Goal: Task Accomplishment & Management: Manage account settings

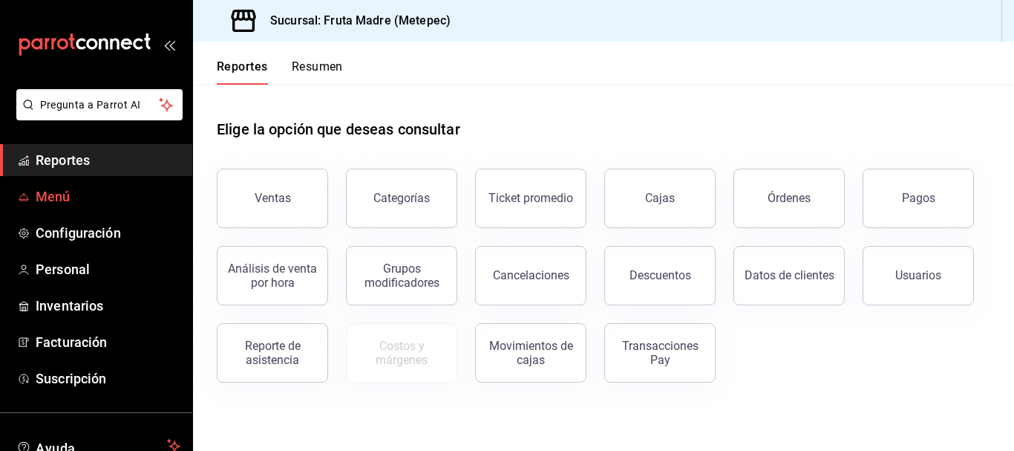
click at [74, 196] on span "Menú" at bounding box center [108, 196] width 145 height 20
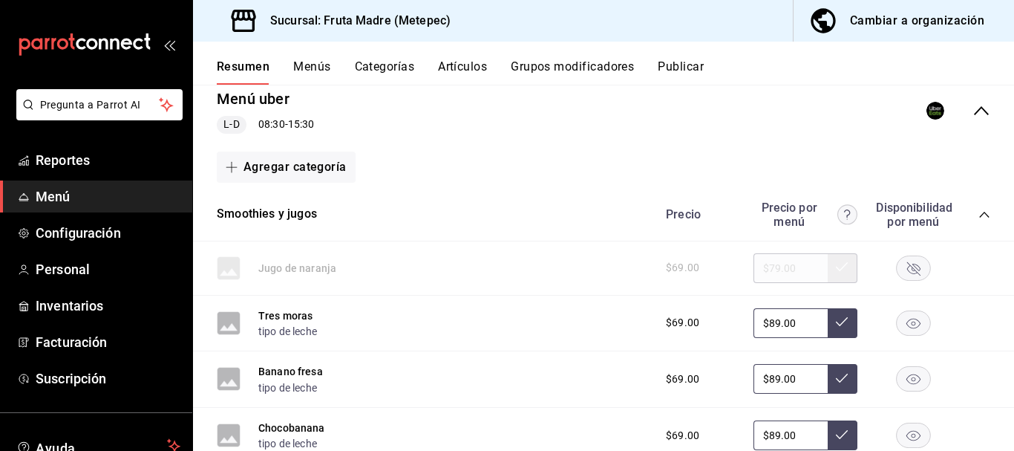
scroll to position [74, 0]
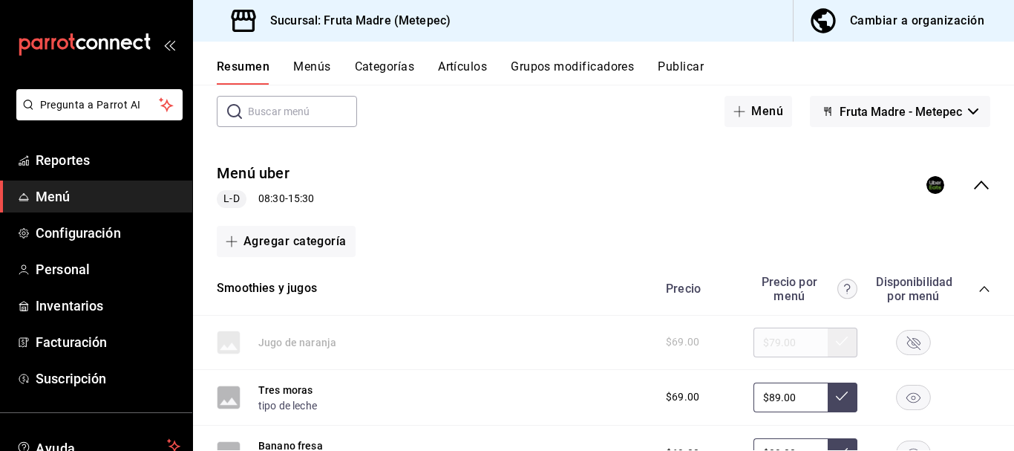
click at [857, 27] on div "Cambiar a organización" at bounding box center [917, 20] width 134 height 21
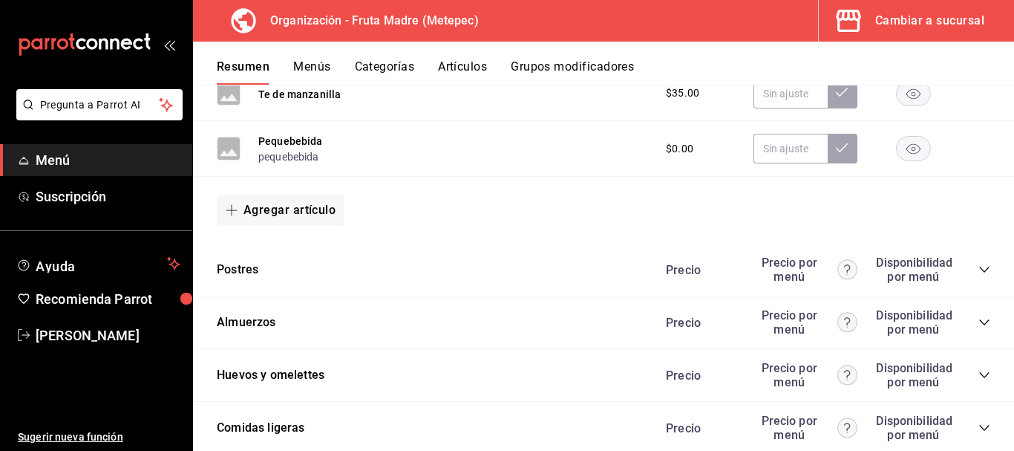
scroll to position [2301, 0]
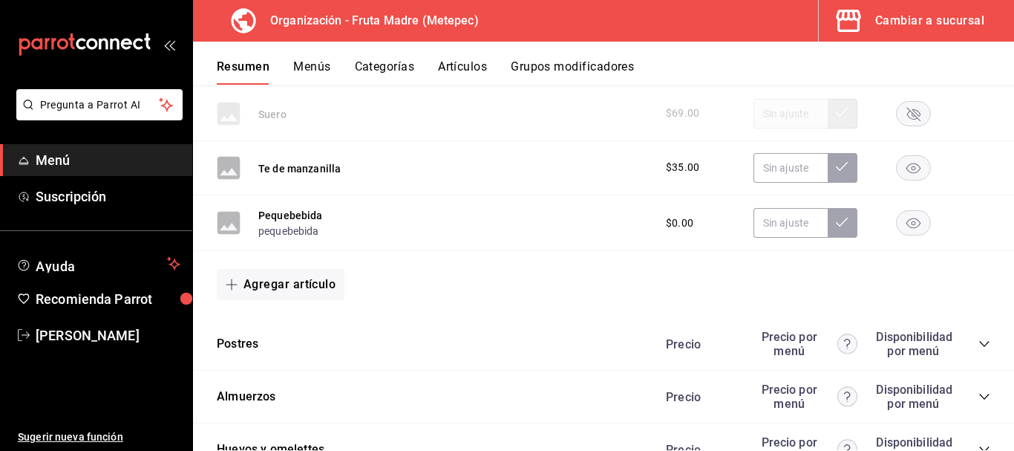
click at [906, 221] on icon "button" at bounding box center [913, 223] width 14 height 10
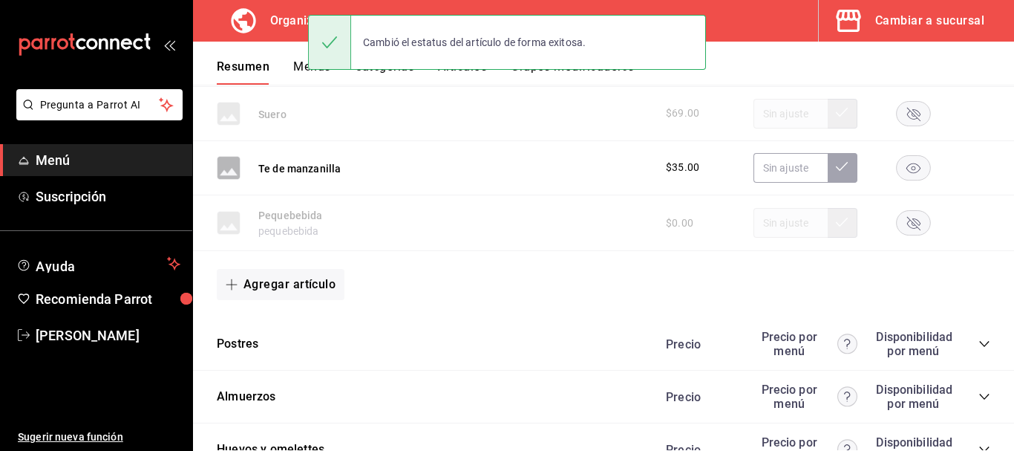
click at [906, 170] on icon "button" at bounding box center [913, 168] width 14 height 10
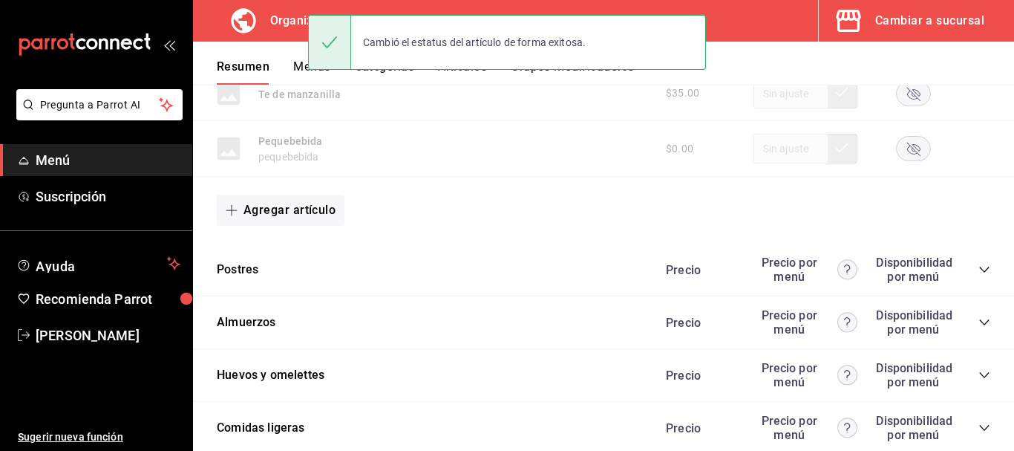
scroll to position [2450, 0]
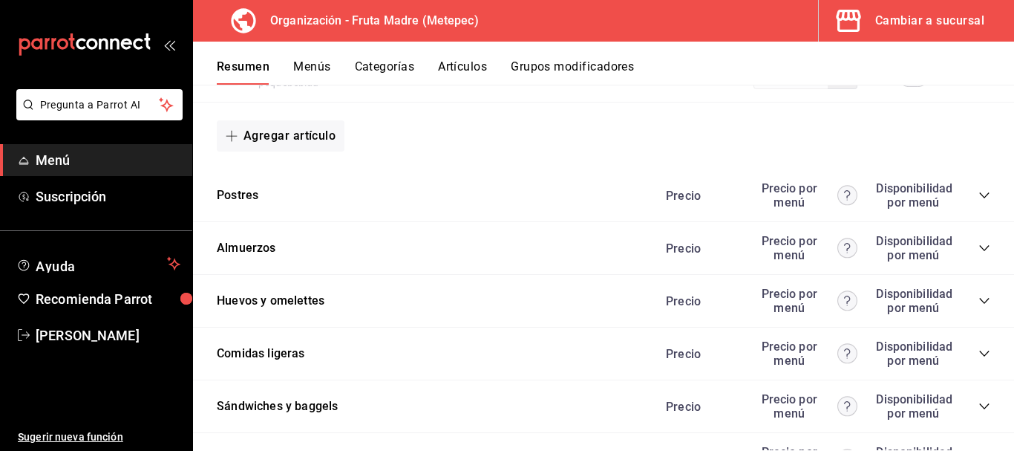
click at [979, 195] on icon "collapse-category-row" at bounding box center [985, 195] width 12 height 12
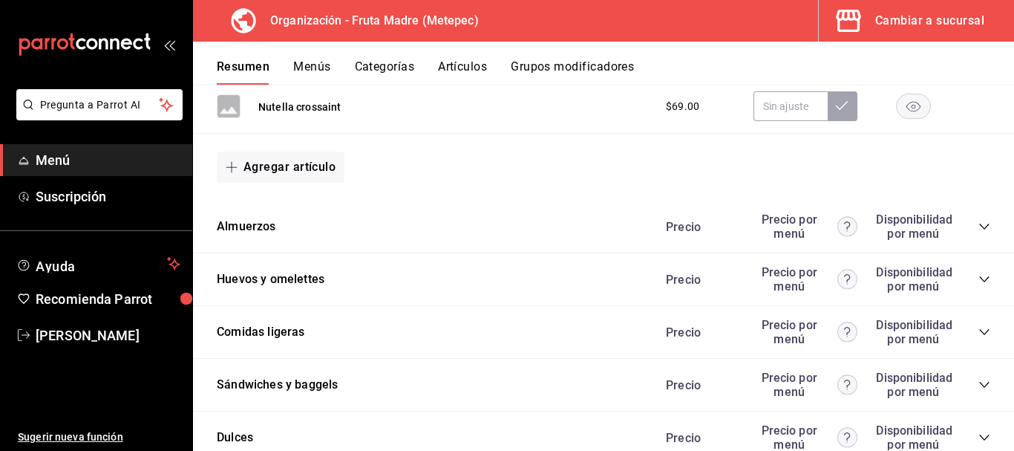
scroll to position [2673, 0]
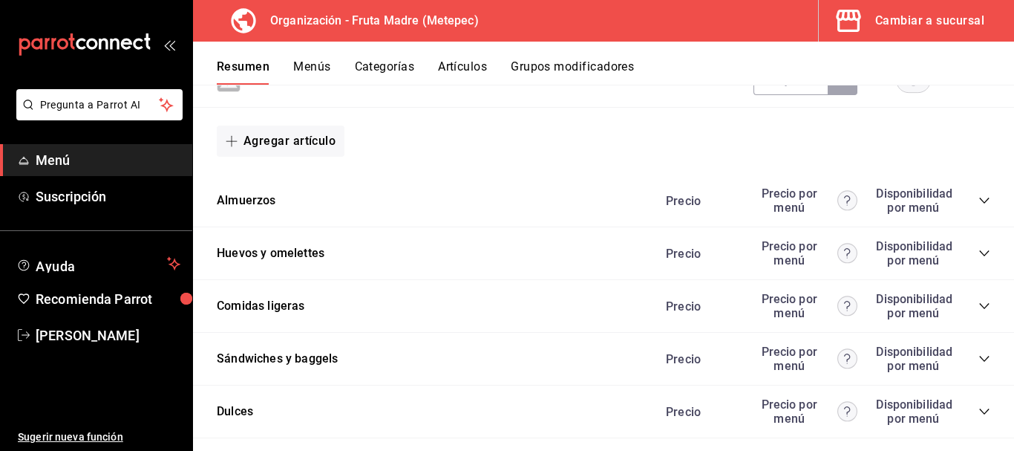
click at [979, 198] on icon "collapse-category-row" at bounding box center [984, 201] width 10 height 6
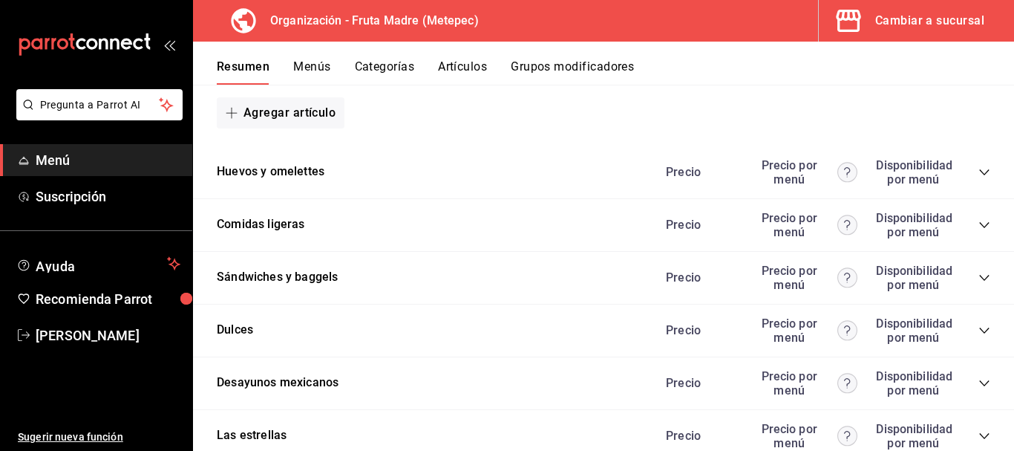
scroll to position [3044, 0]
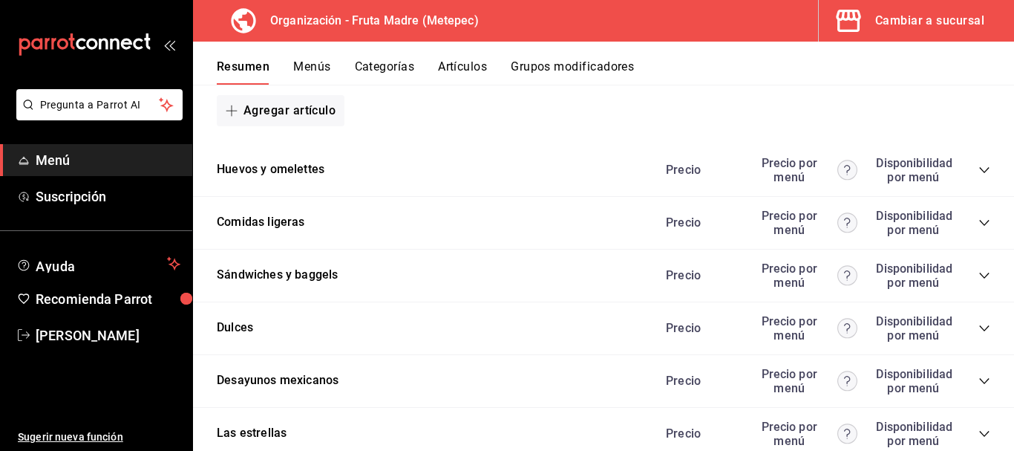
click at [979, 166] on icon "collapse-category-row" at bounding box center [985, 170] width 12 height 12
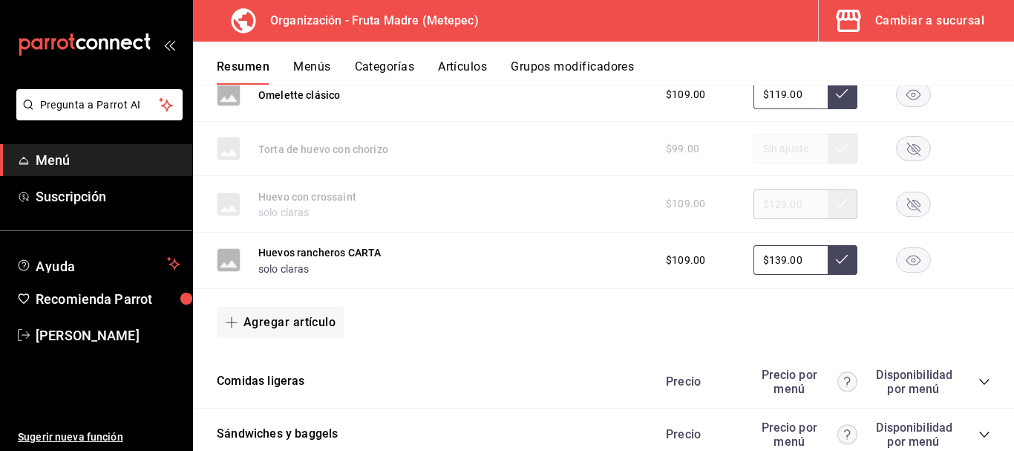
scroll to position [3415, 0]
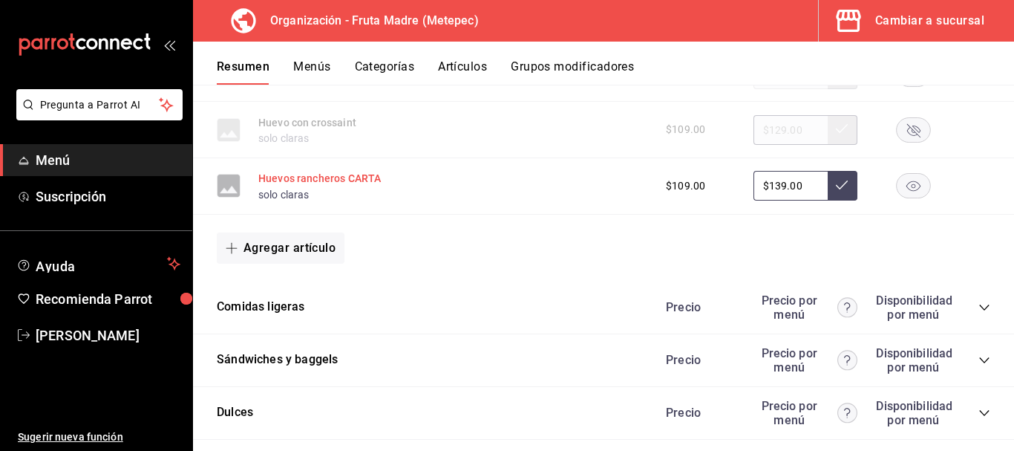
click at [368, 178] on button "Huevos rancheros CARTA" at bounding box center [319, 178] width 122 height 15
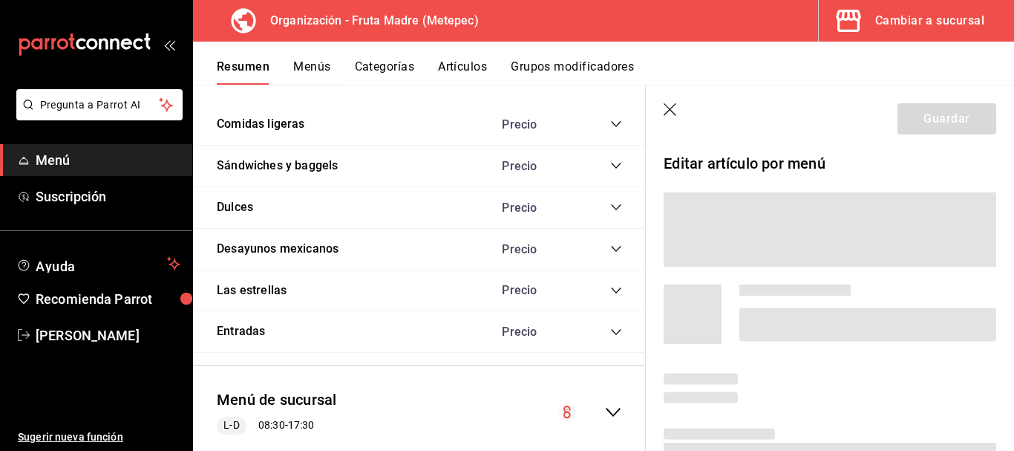
scroll to position [3226, 0]
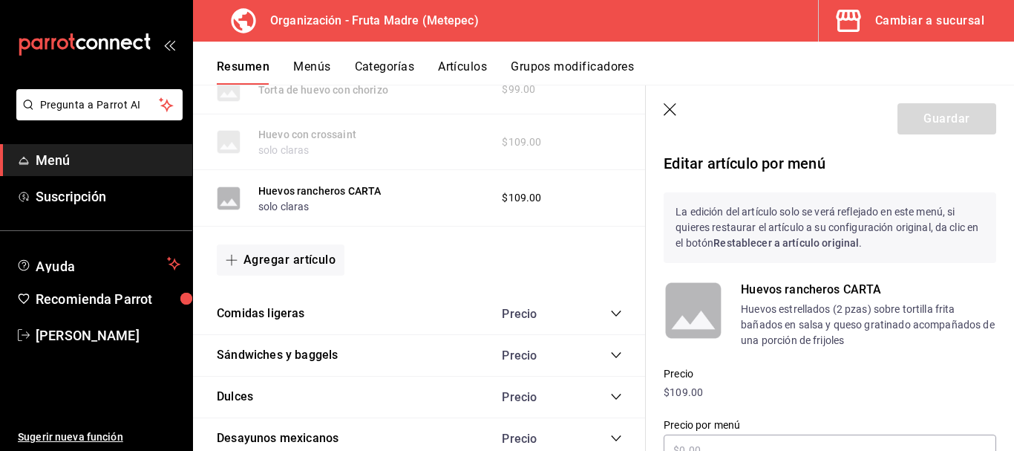
type input "$139.00"
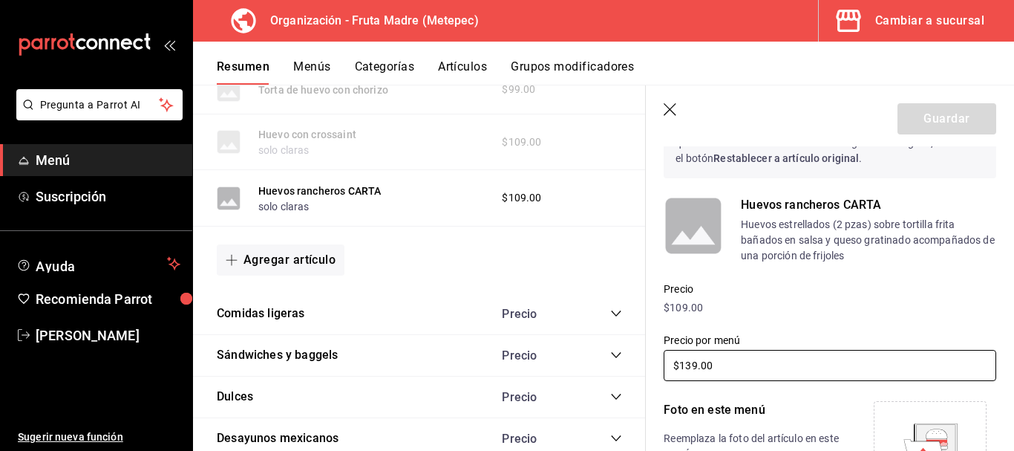
scroll to position [0, 0]
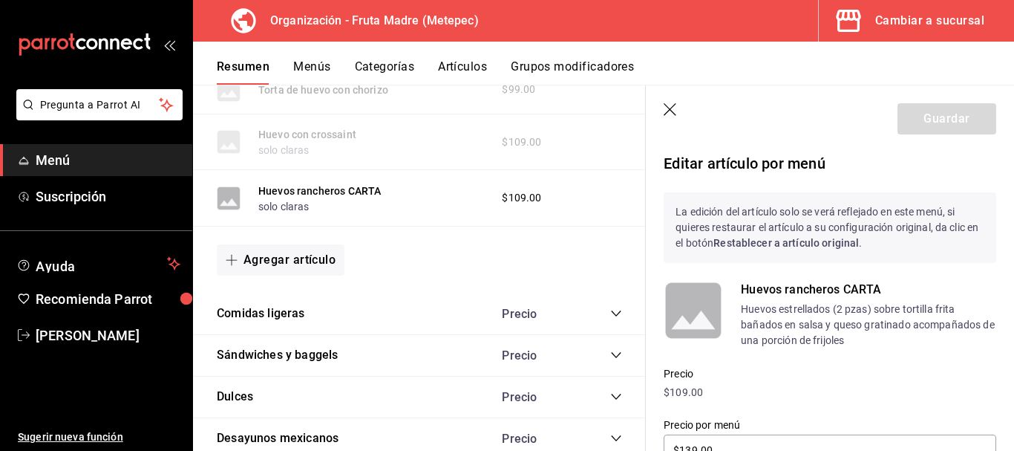
click at [885, 324] on p "Huevos estrellados (2 pzas) sobre tortilla frita bañados en salsa y queso grati…" at bounding box center [868, 324] width 255 height 47
click at [672, 111] on icon "button" at bounding box center [670, 109] width 13 height 13
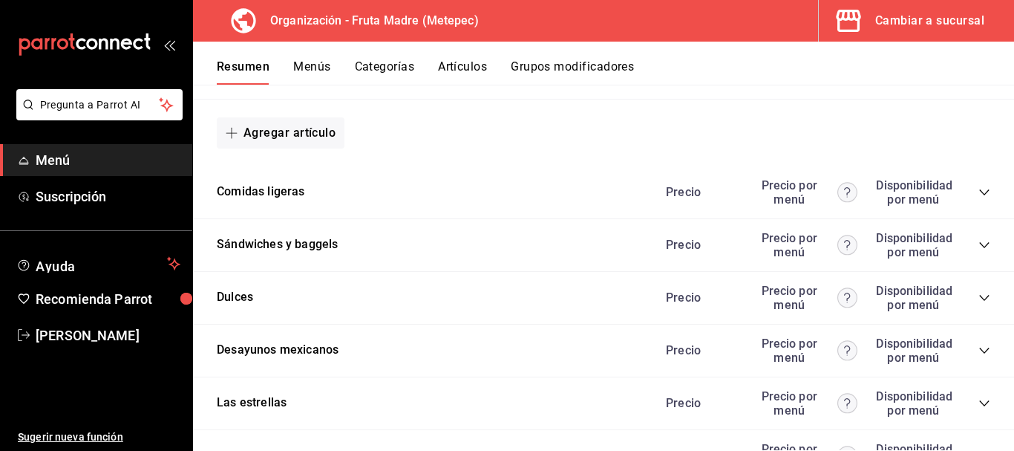
scroll to position [3549, 0]
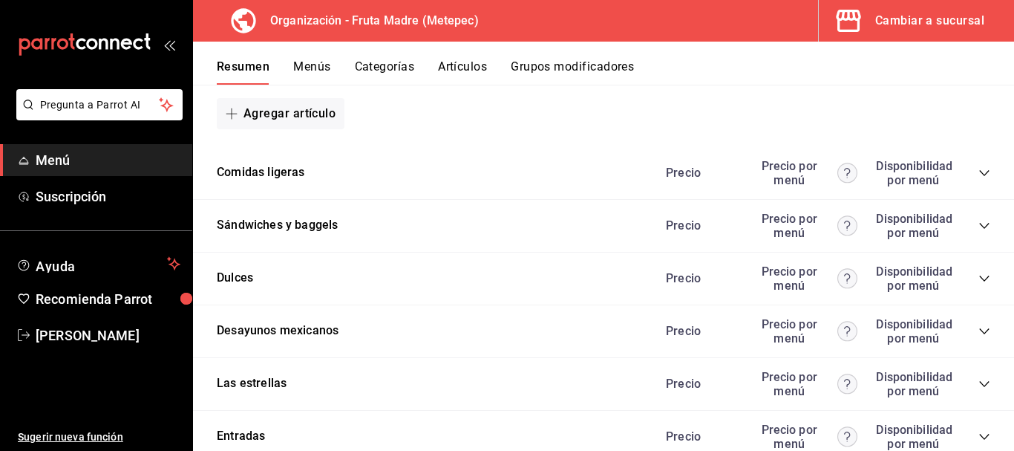
click at [979, 172] on icon "collapse-category-row" at bounding box center [985, 173] width 12 height 12
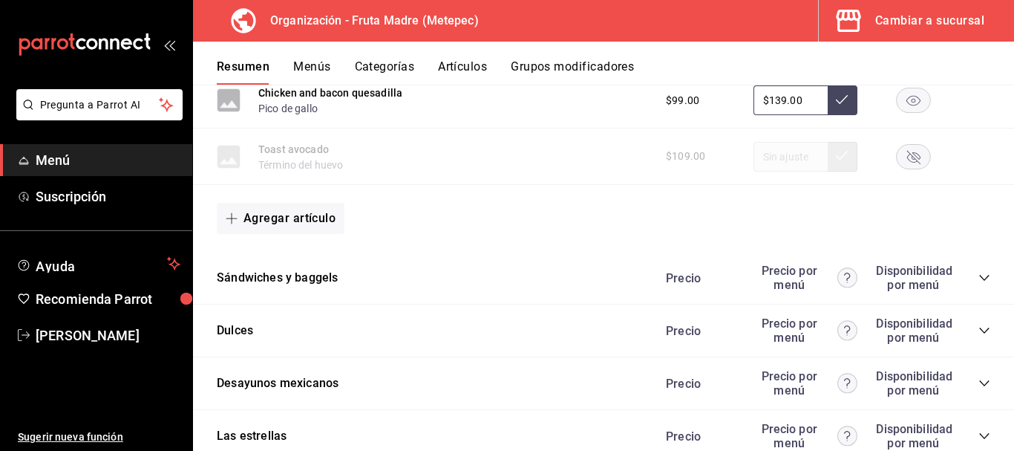
scroll to position [3995, 0]
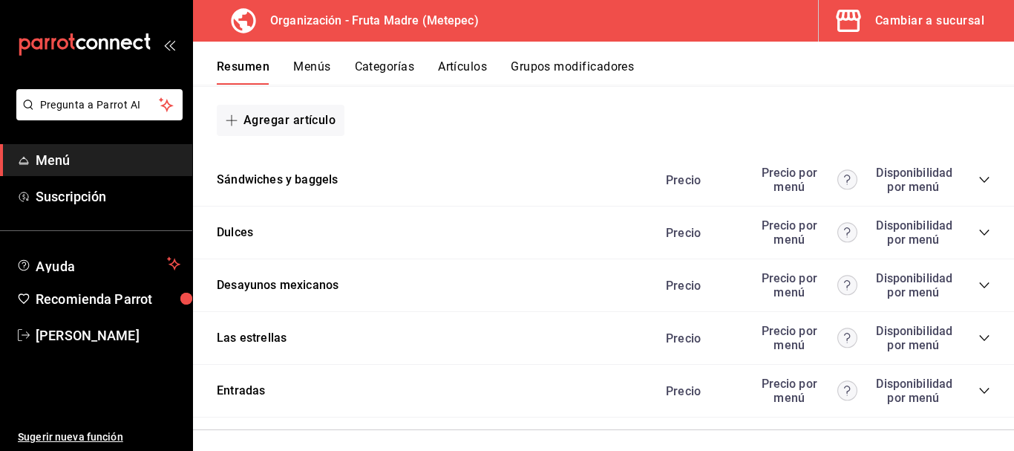
click at [979, 182] on icon "collapse-category-row" at bounding box center [985, 180] width 12 height 12
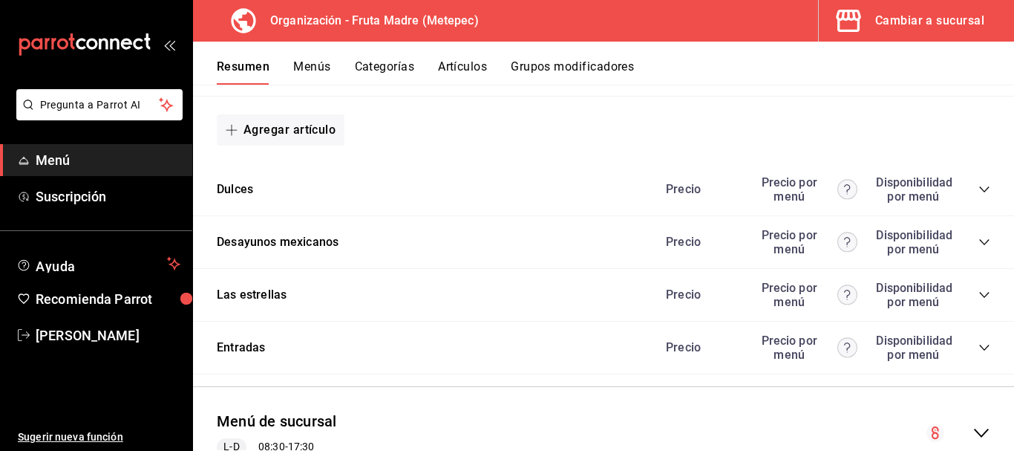
scroll to position [4737, 0]
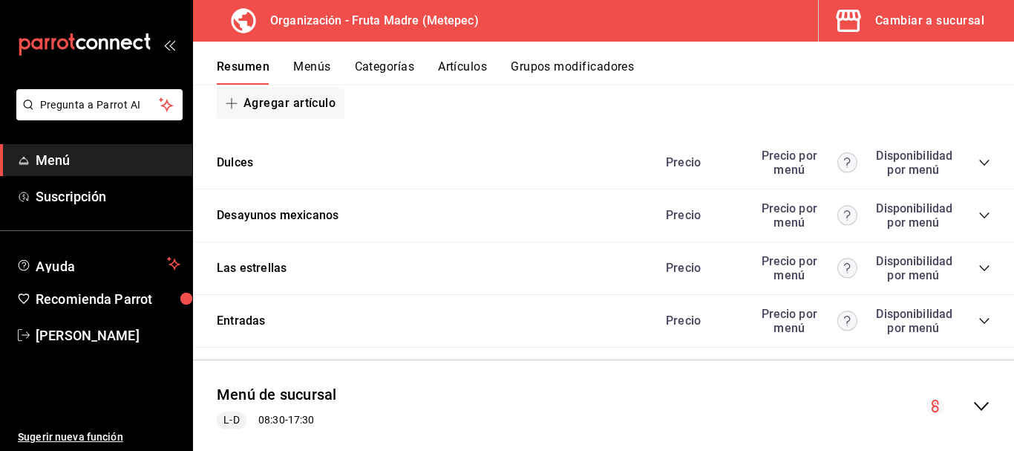
drag, startPoint x: 973, startPoint y: 160, endPoint x: 967, endPoint y: 166, distance: 8.5
click at [979, 160] on icon "collapse-category-row" at bounding box center [985, 163] width 12 height 12
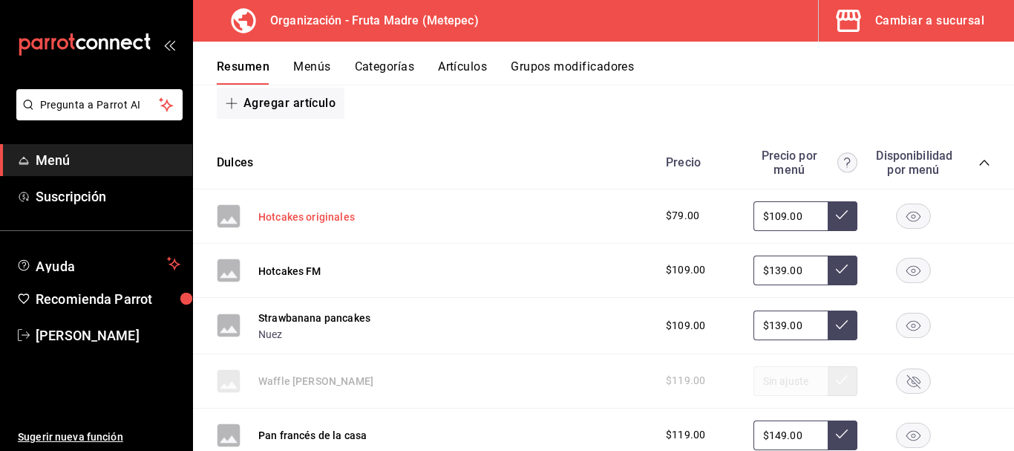
click at [340, 217] on button "Hotcakes originales" at bounding box center [306, 216] width 97 height 15
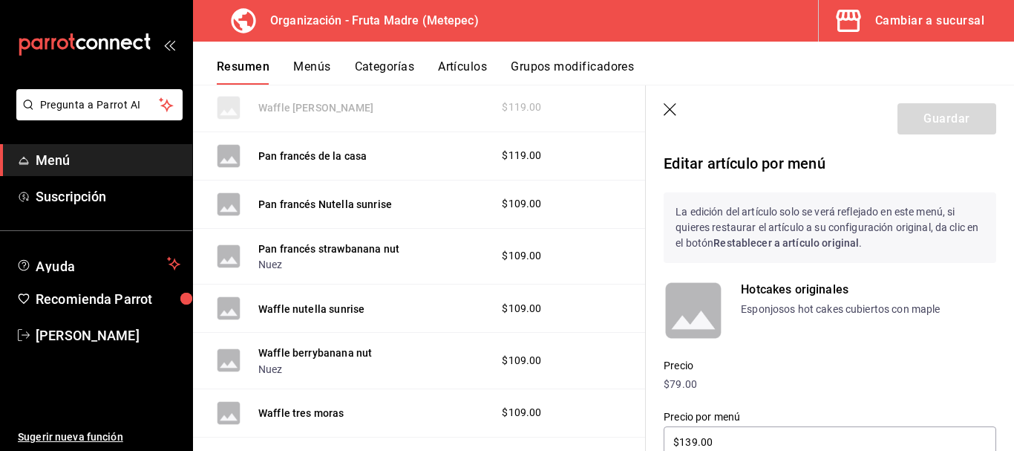
type input "$109.00"
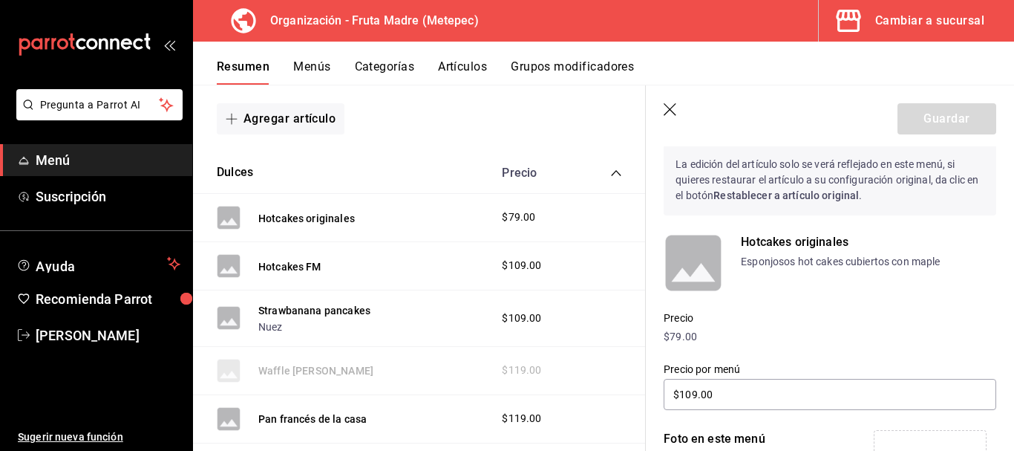
scroll to position [74, 0]
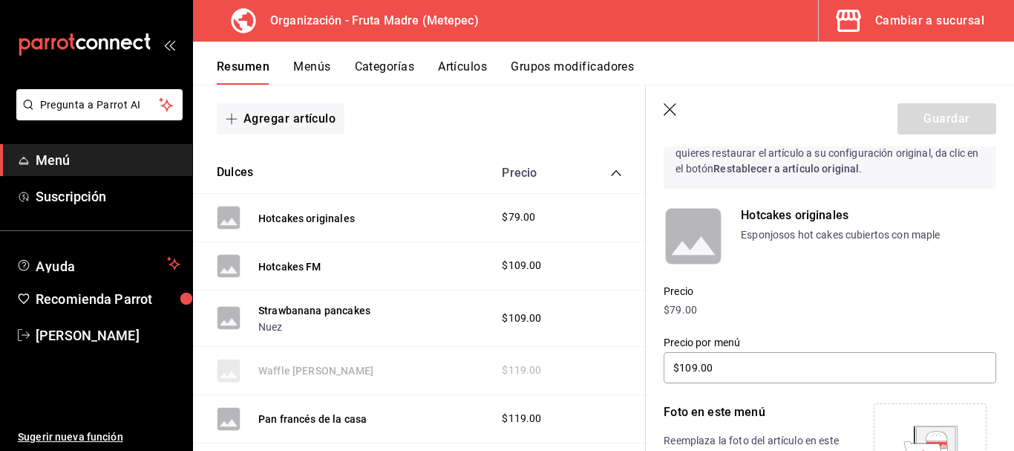
click at [671, 119] on header "Guardar" at bounding box center [830, 115] width 368 height 61
click at [662, 113] on header "Guardar" at bounding box center [830, 115] width 368 height 61
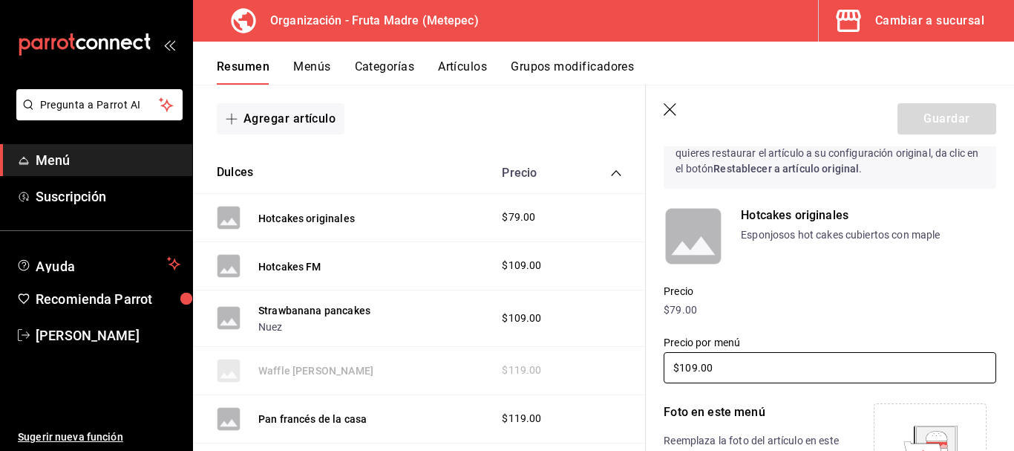
click at [672, 108] on icon "button" at bounding box center [671, 110] width 15 height 15
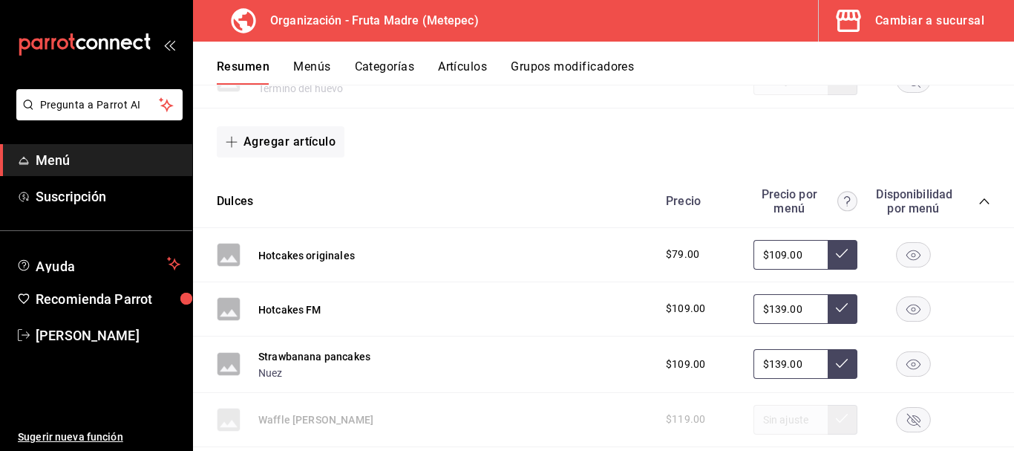
scroll to position [4697, 0]
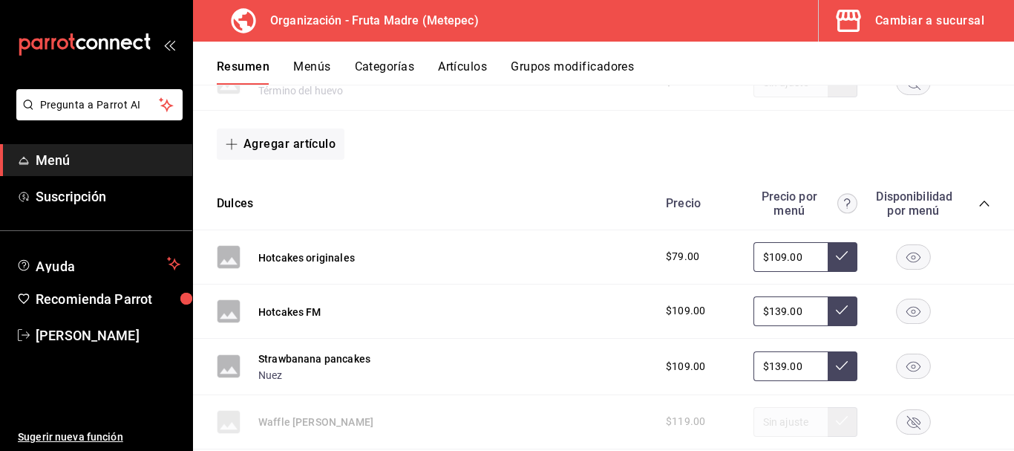
click at [541, 70] on button "Grupos modificadores" at bounding box center [572, 71] width 123 height 25
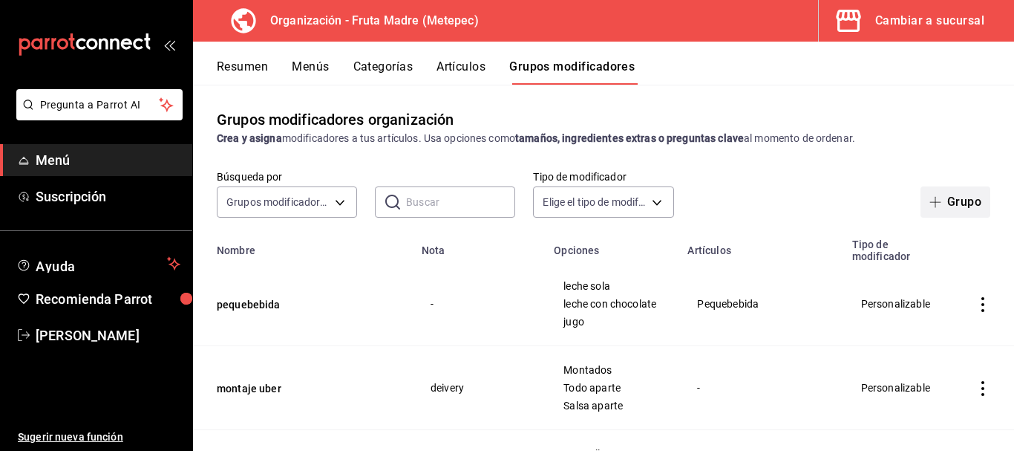
click at [935, 192] on button "Grupo" at bounding box center [956, 201] width 70 height 31
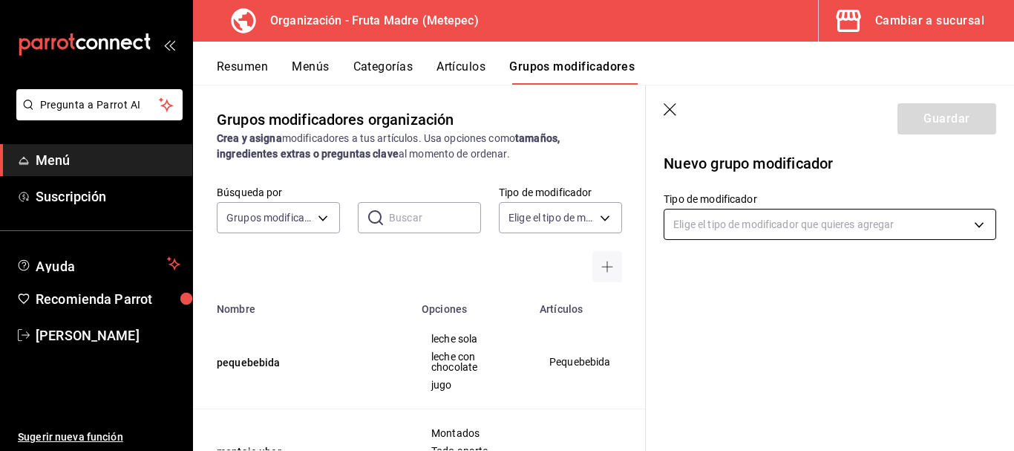
click at [779, 223] on body "Pregunta a Parrot AI Menú Suscripción Ayuda Recomienda Parrot [PERSON_NAME] Sug…" at bounding box center [507, 225] width 1014 height 451
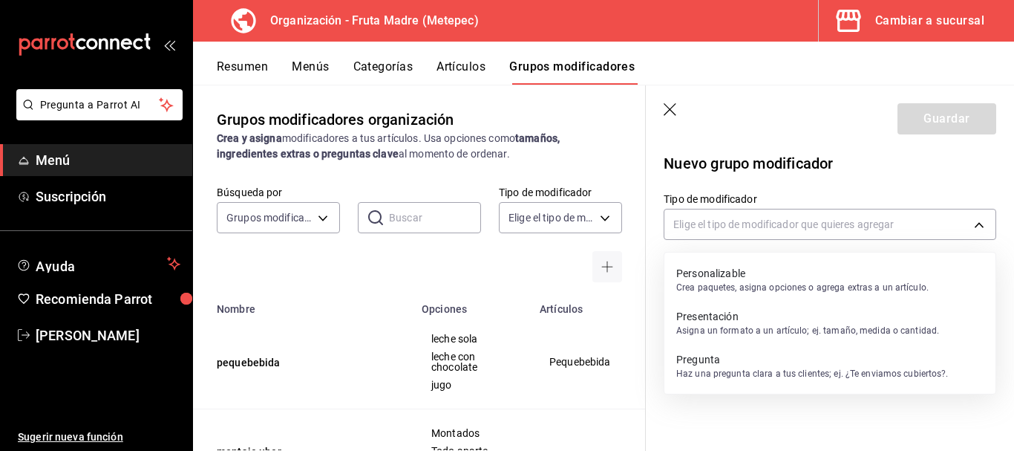
click at [768, 316] on p "Presentación" at bounding box center [807, 316] width 263 height 15
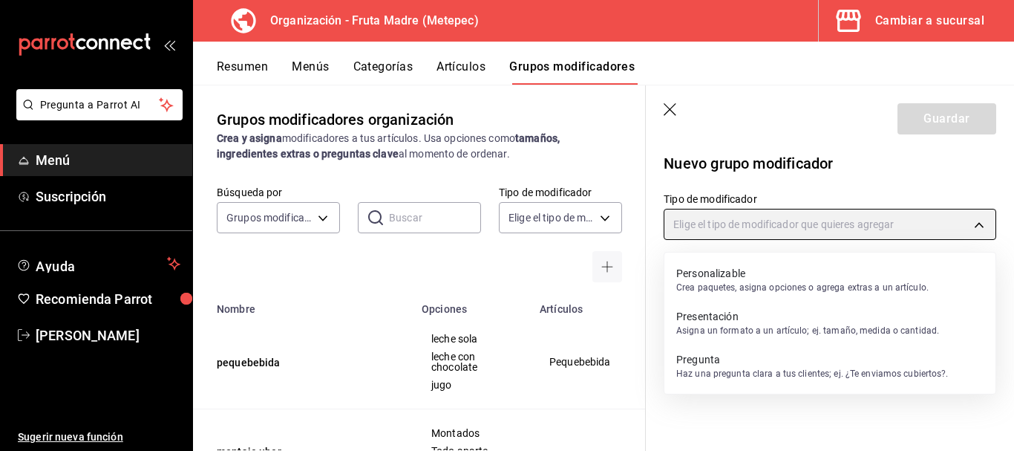
type input "PRESENTATION"
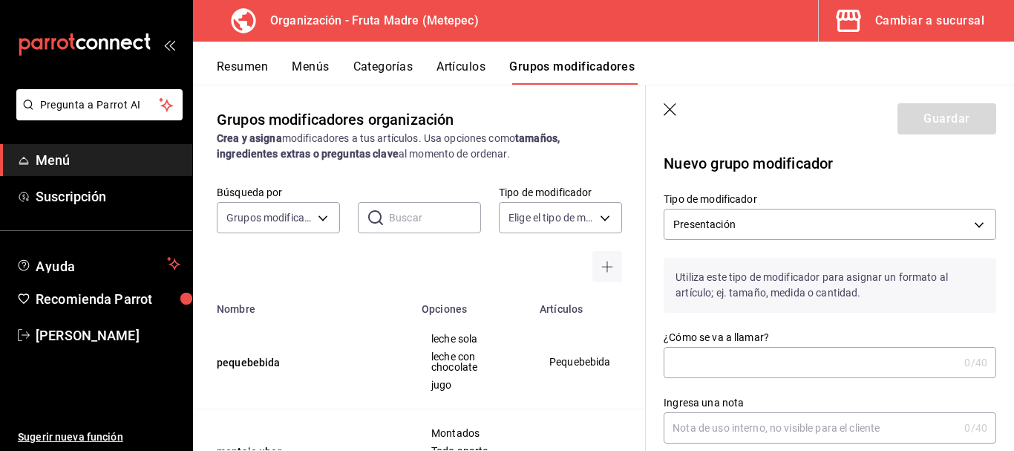
click at [755, 365] on input "¿Cómo se va a llamar?" at bounding box center [811, 362] width 295 height 30
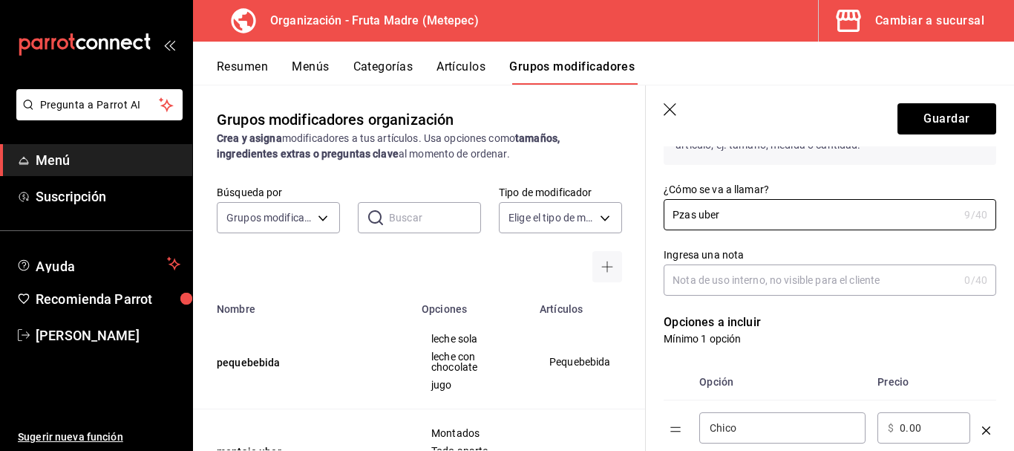
scroll to position [148, 0]
type input "Pzas uber"
click at [777, 284] on input "Ingresa una nota" at bounding box center [811, 279] width 295 height 30
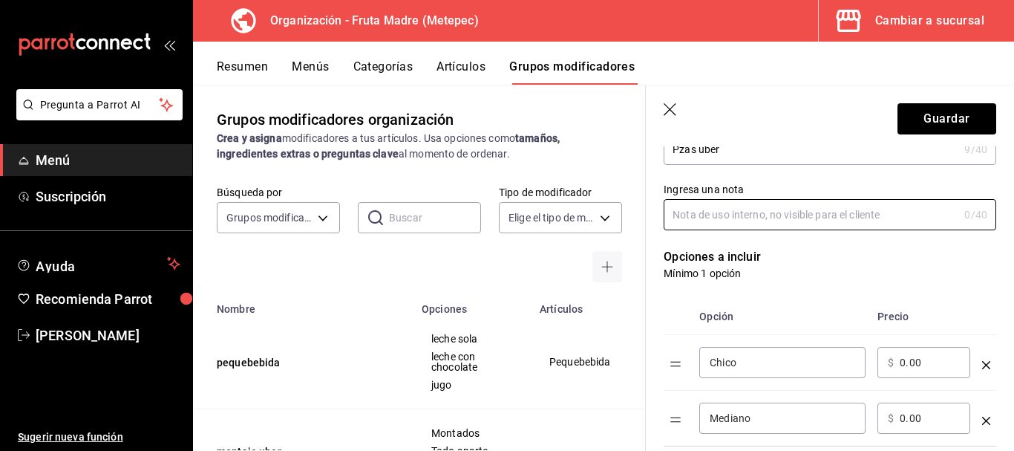
scroll to position [297, 0]
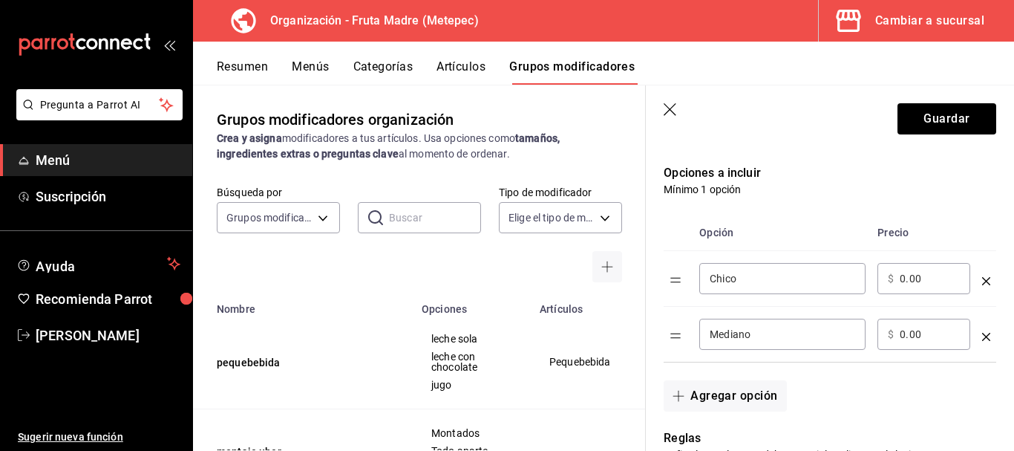
click at [751, 282] on input "Chico" at bounding box center [783, 278] width 146 height 15
type input "C"
type input "2 piezas"
click at [768, 330] on input "Mediano" at bounding box center [783, 334] width 146 height 15
type input "M"
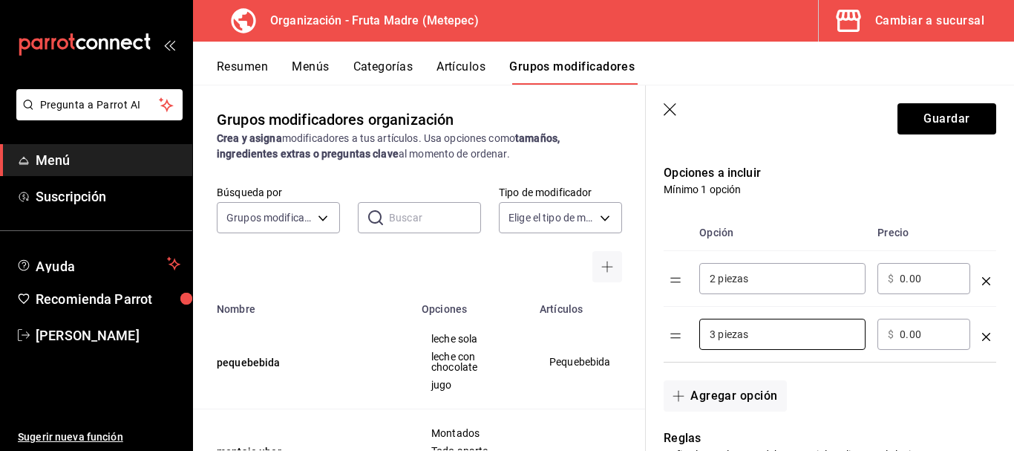
type input "3 piezas"
click at [907, 333] on input "0.00" at bounding box center [930, 334] width 60 height 15
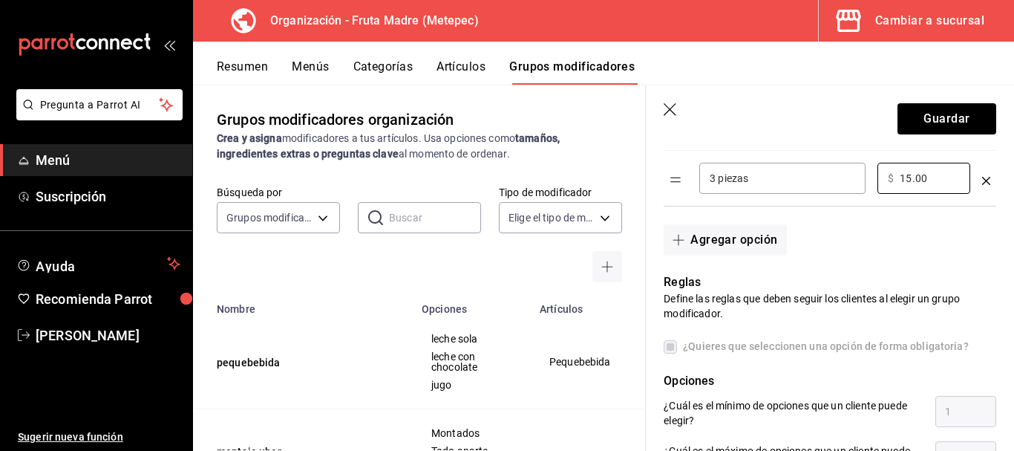
scroll to position [445, 0]
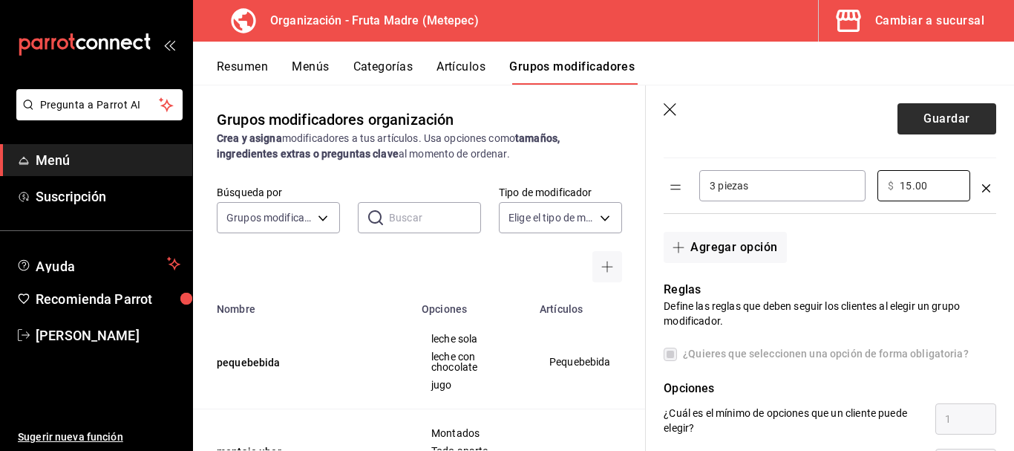
type input "15.00"
click at [922, 122] on button "Guardar" at bounding box center [947, 118] width 99 height 31
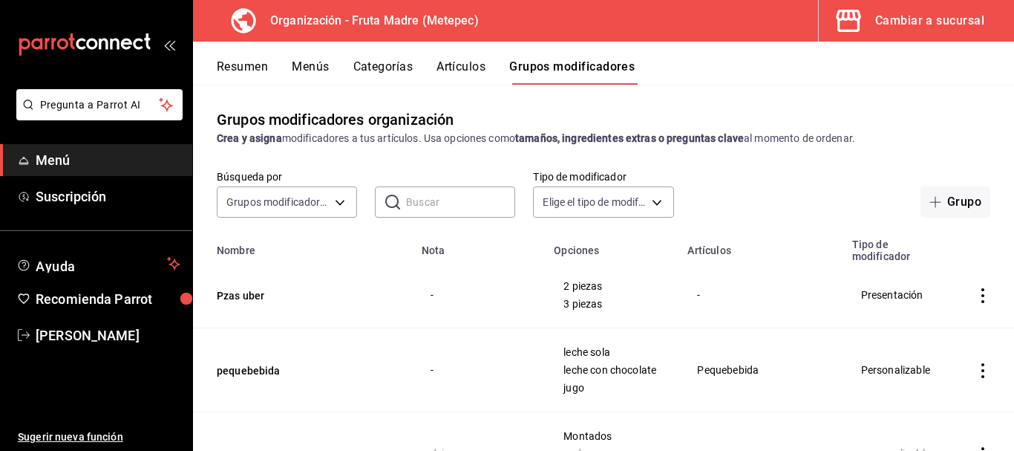
click at [454, 65] on button "Artículos" at bounding box center [461, 71] width 49 height 25
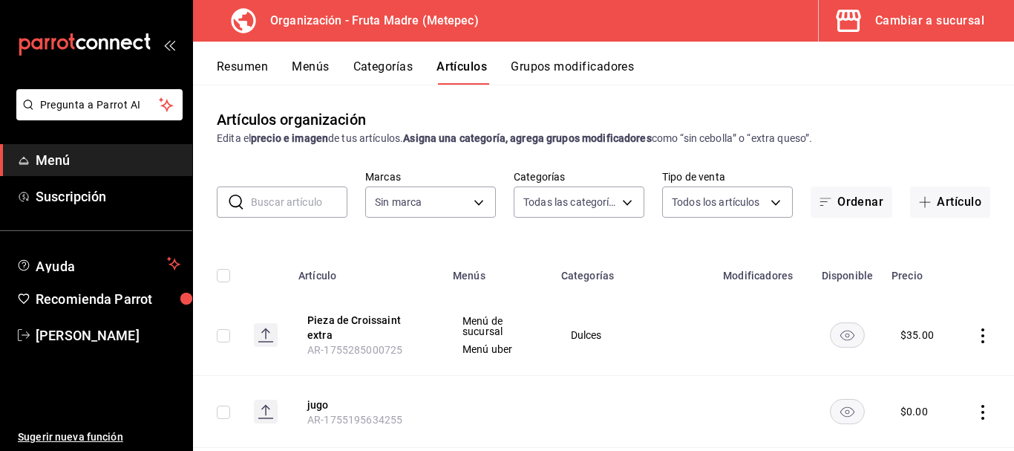
type input "10b1b6c8-68b9-46f2-9099-40681ca90d0f,f0a6873b-b3e5-4847-abdb-56094981d9a6,d71cb…"
type input "1926fcdf-d6c4-44b1-a2de-2af671467d5c"
click at [253, 71] on button "Resumen" at bounding box center [242, 71] width 51 height 25
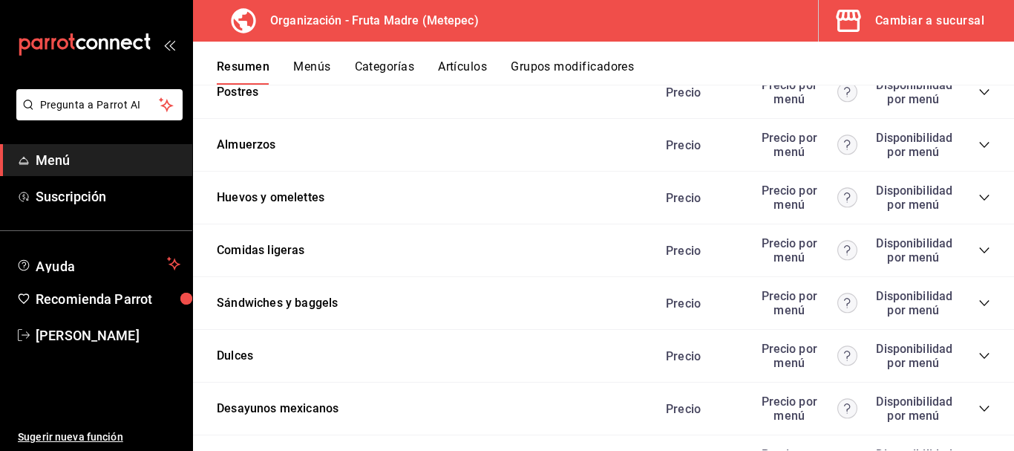
scroll to position [2557, 0]
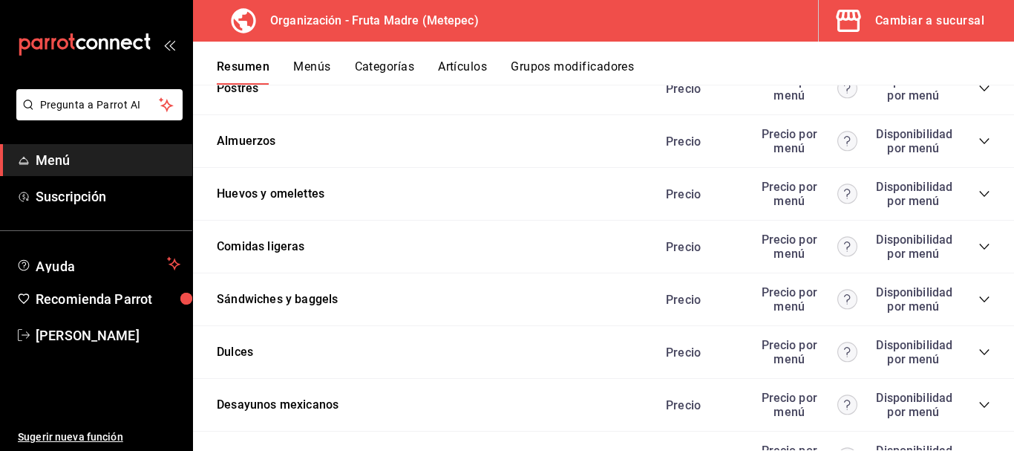
click at [970, 344] on div "Precio Precio por menú Disponibilidad por menú" at bounding box center [820, 352] width 339 height 28
click at [979, 358] on icon "collapse-category-row" at bounding box center [985, 352] width 12 height 12
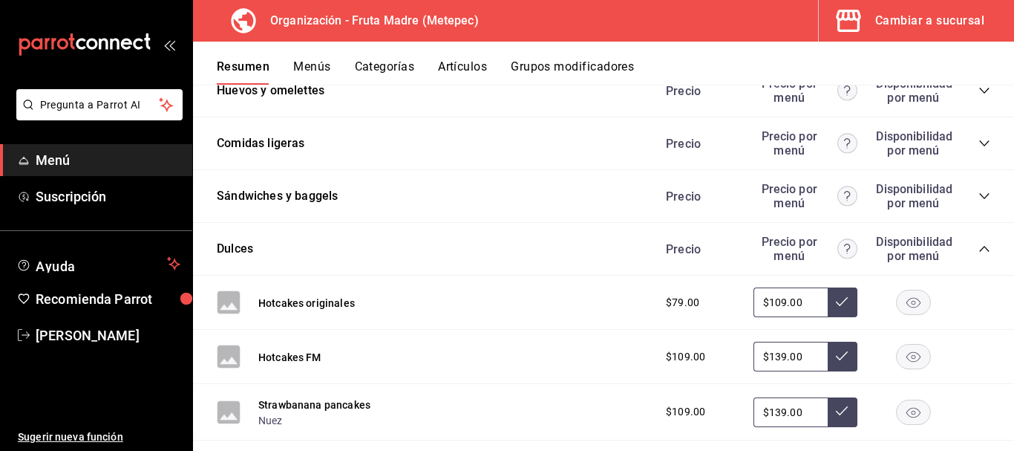
scroll to position [2780, 0]
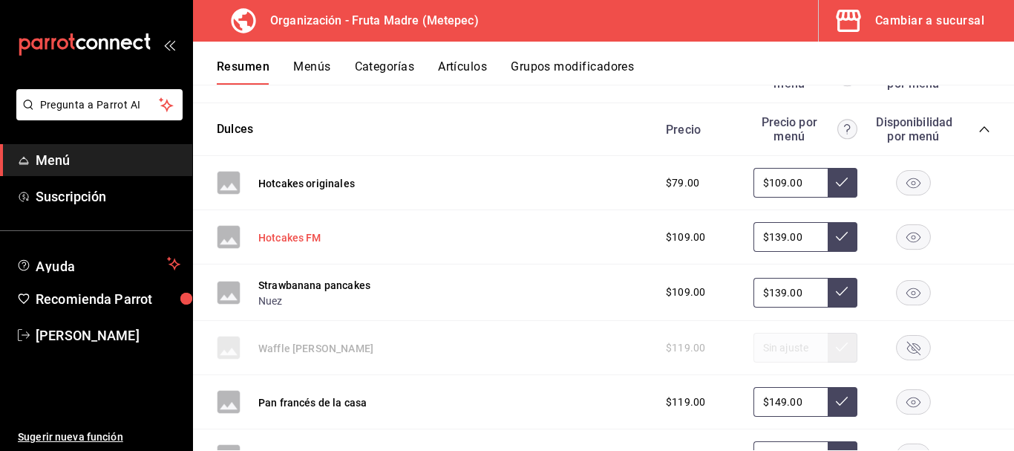
click at [295, 238] on button "Hotcakes FM" at bounding box center [289, 237] width 63 height 15
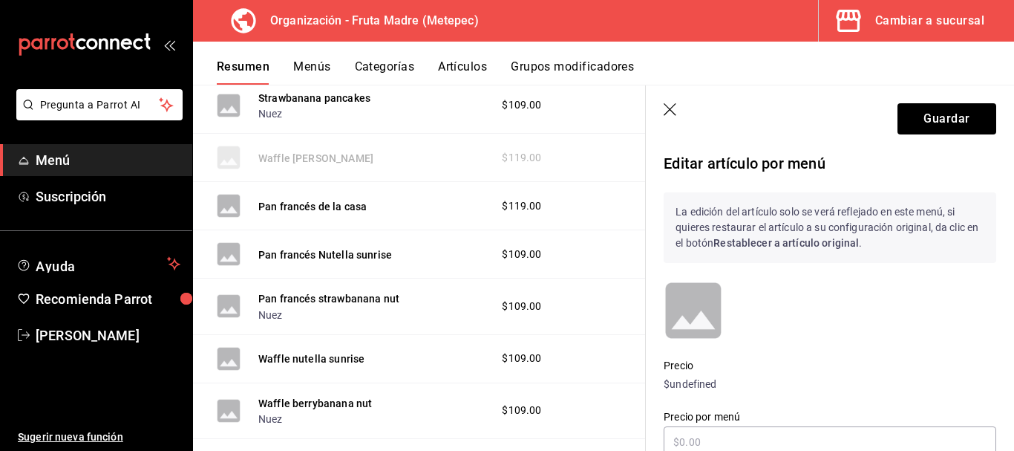
scroll to position [2606, 0]
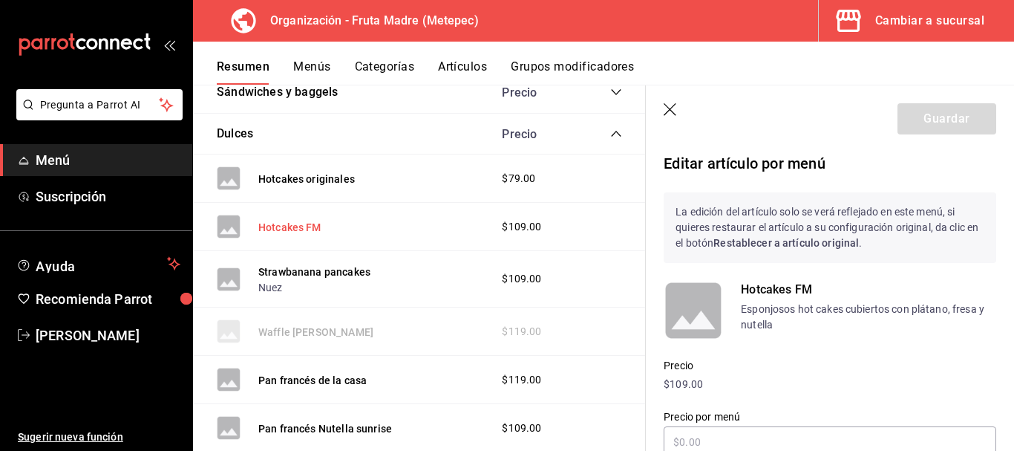
type input "$139.00"
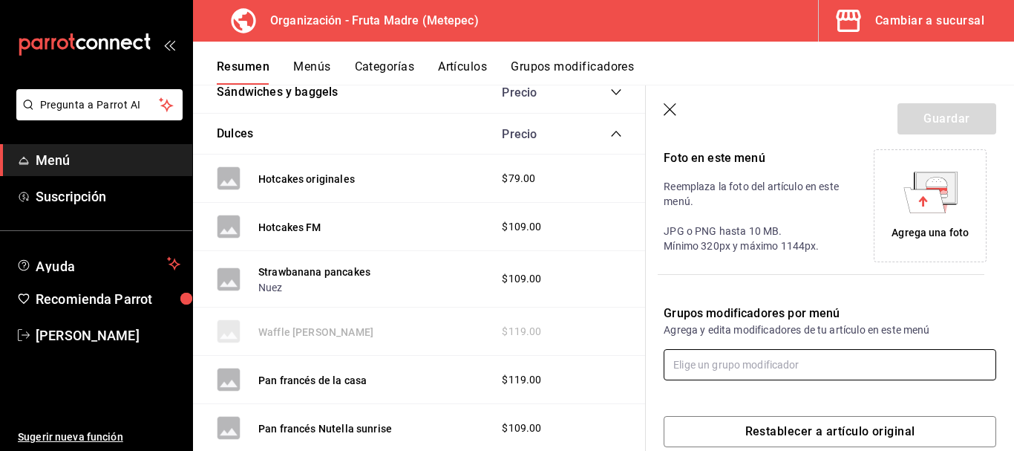
scroll to position [354, 0]
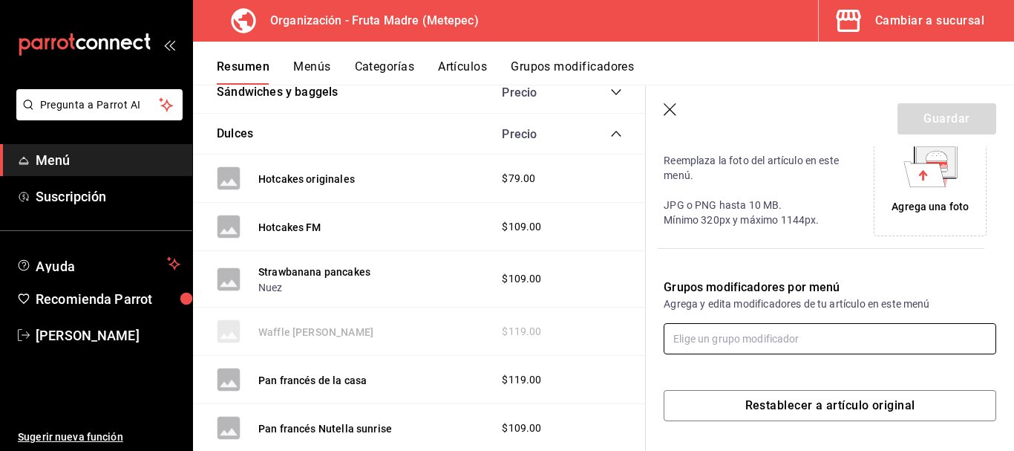
click at [739, 348] on input "text" at bounding box center [830, 338] width 333 height 31
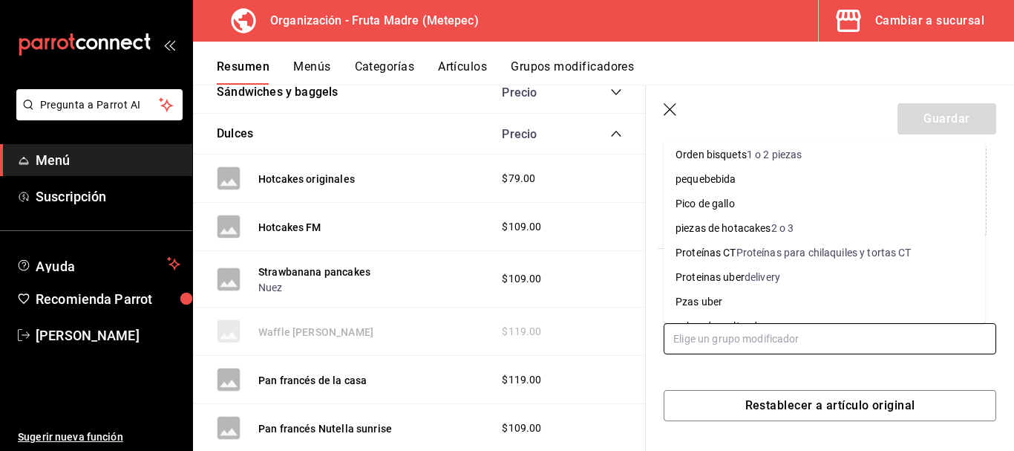
scroll to position [445, 0]
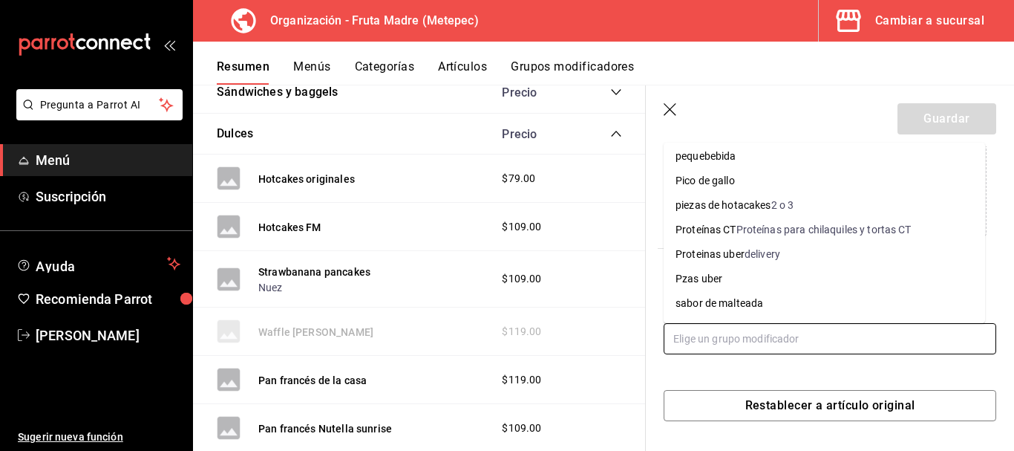
click at [762, 275] on li "Pzas uber" at bounding box center [824, 279] width 321 height 24
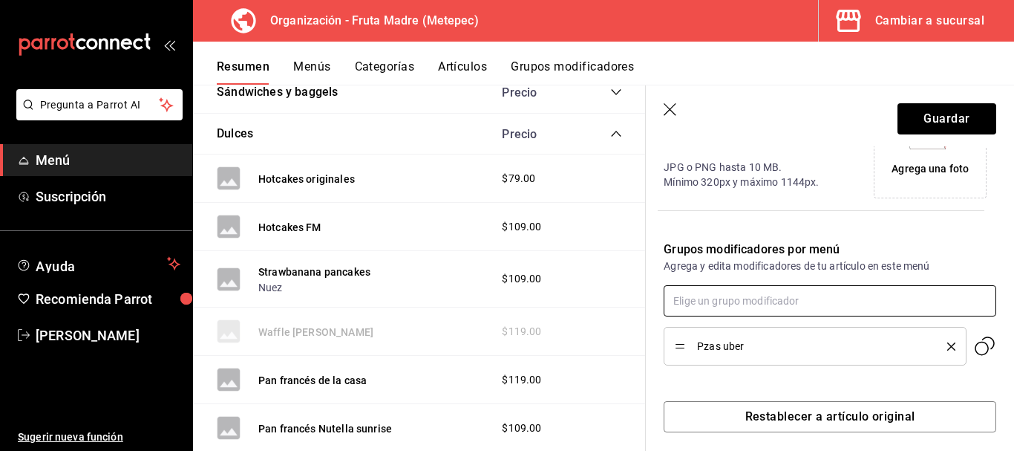
scroll to position [403, 0]
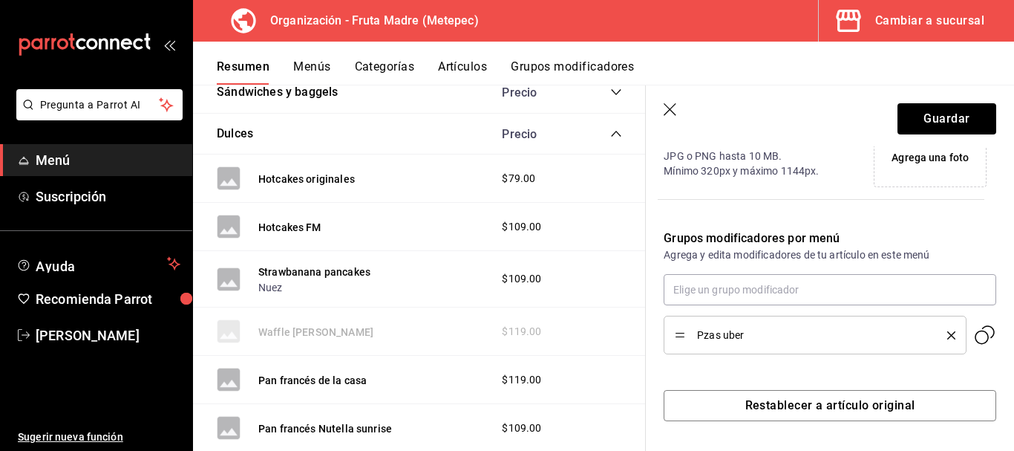
click at [947, 333] on icon "delete" at bounding box center [951, 335] width 8 height 8
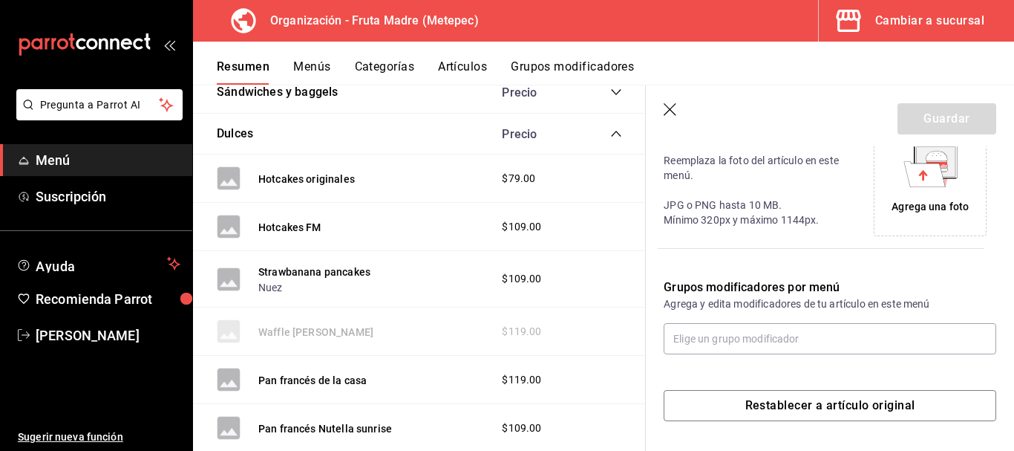
click at [667, 110] on icon "button" at bounding box center [671, 110] width 15 height 15
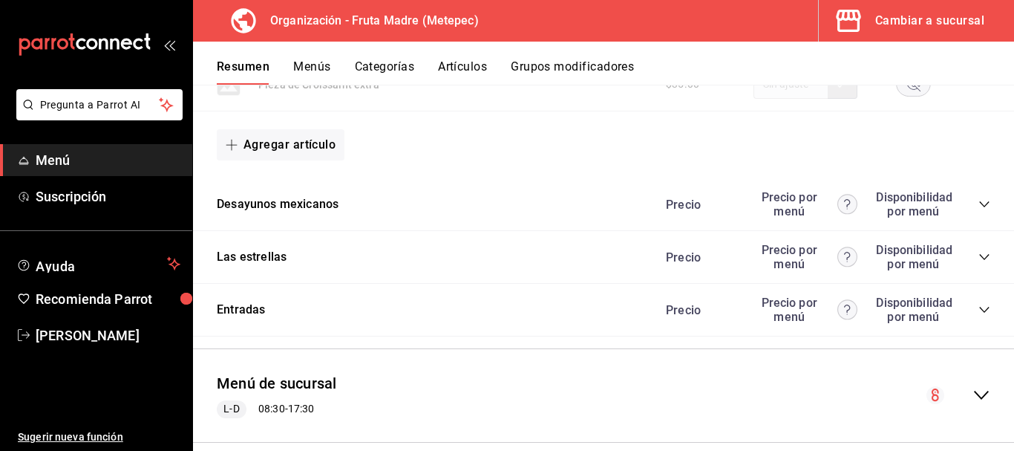
scroll to position [3671, 0]
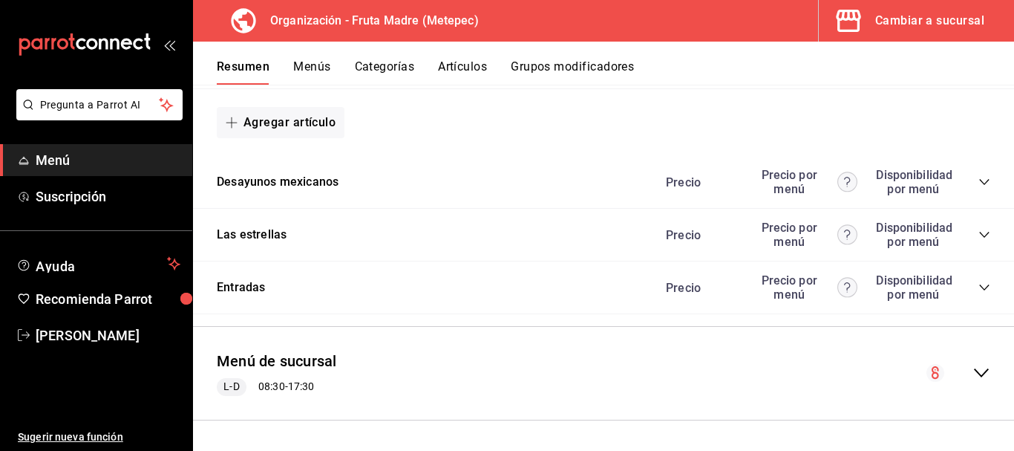
click at [979, 184] on icon "collapse-category-row" at bounding box center [985, 182] width 12 height 12
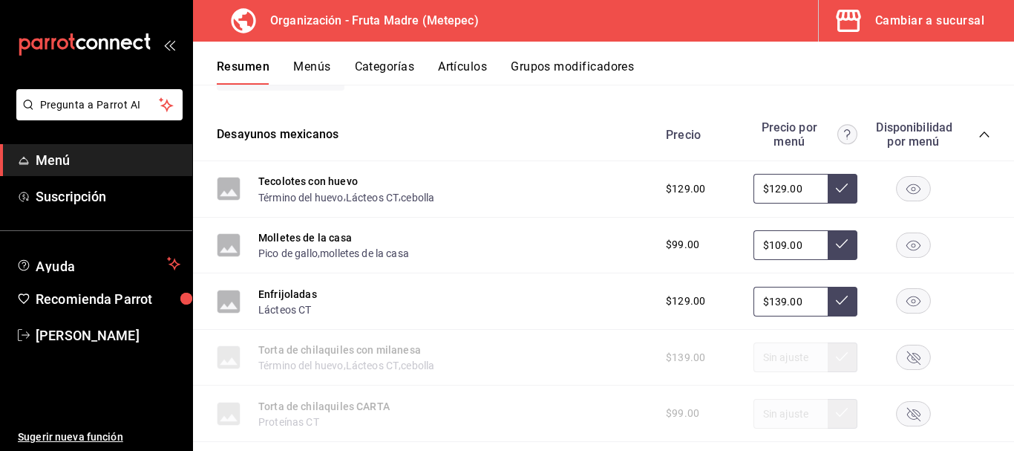
scroll to position [3745, 0]
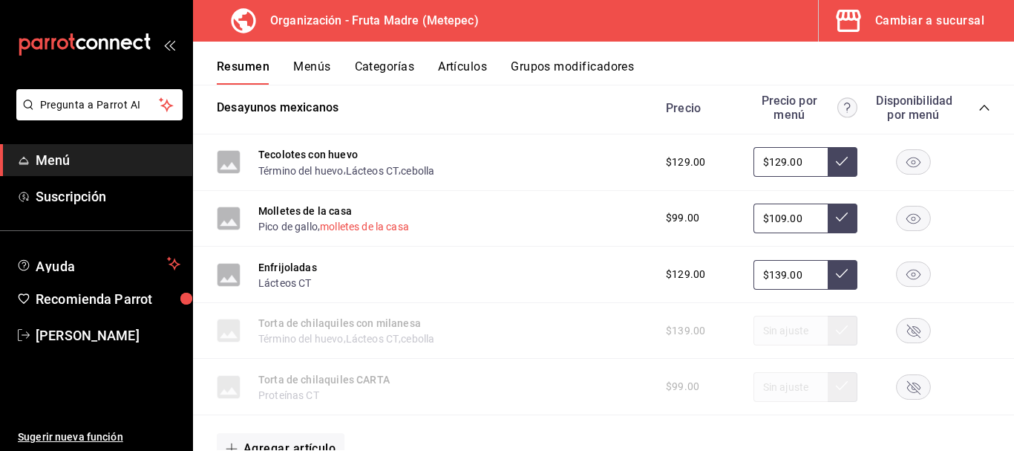
click at [355, 229] on button "molletes de la casa" at bounding box center [364, 226] width 89 height 15
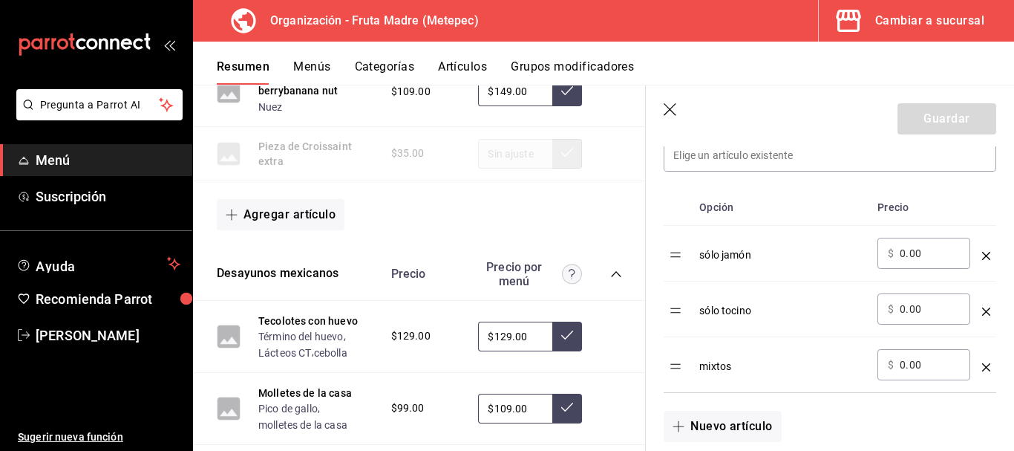
scroll to position [3820, 0]
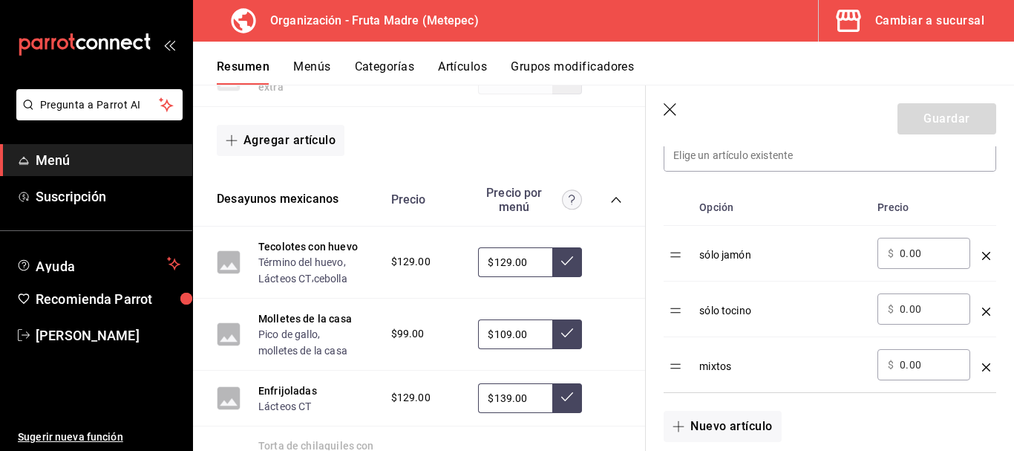
click at [670, 108] on icon "button" at bounding box center [670, 109] width 13 height 13
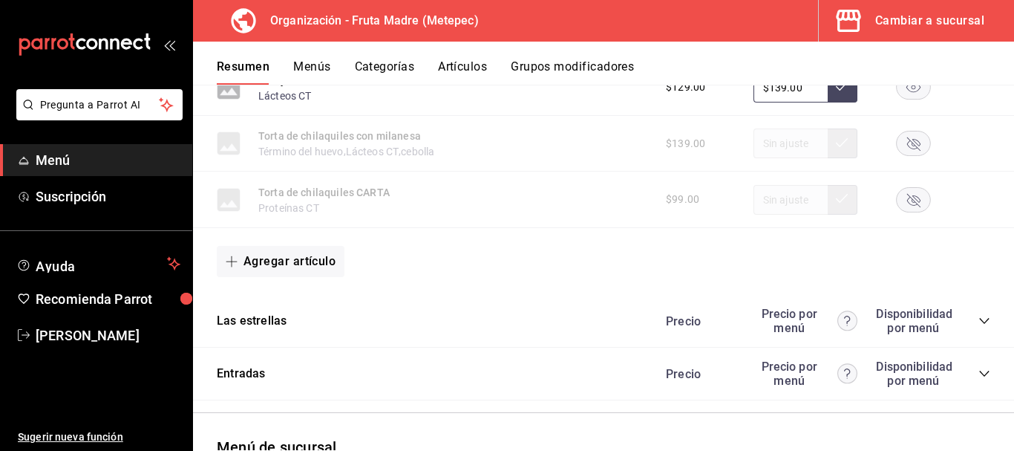
scroll to position [4019, 0]
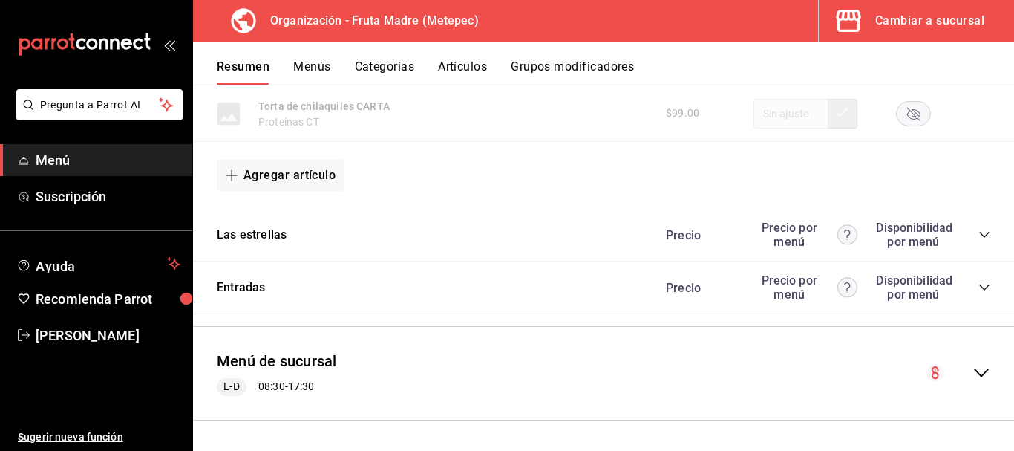
click at [979, 234] on icon "collapse-category-row" at bounding box center [985, 235] width 12 height 12
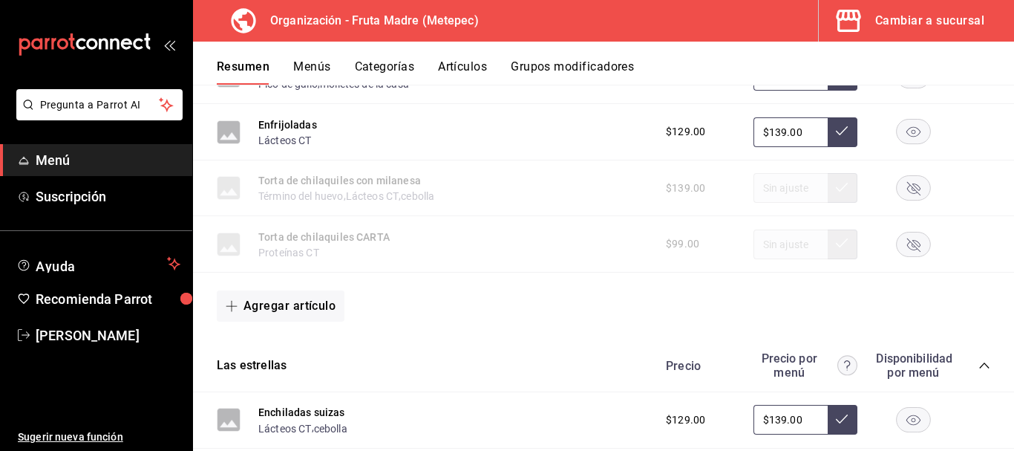
scroll to position [3796, 0]
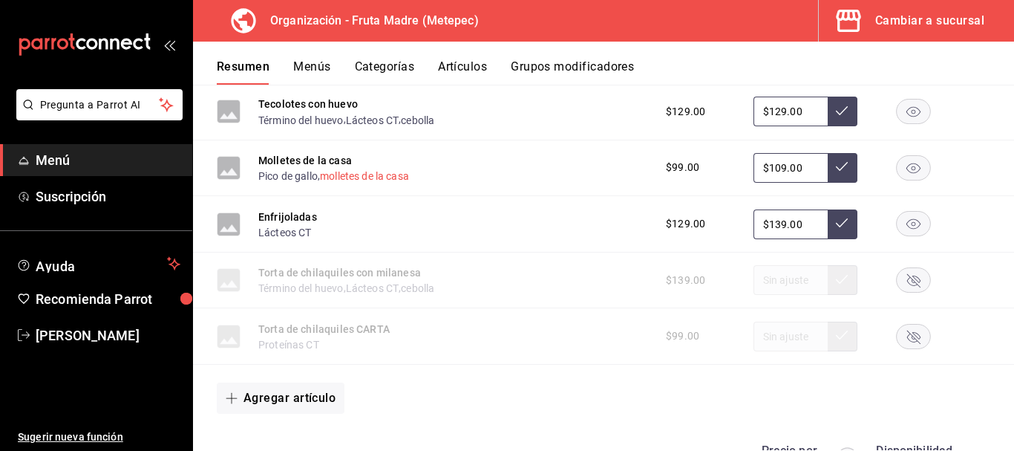
click at [336, 175] on button "molletes de la casa" at bounding box center [364, 176] width 89 height 15
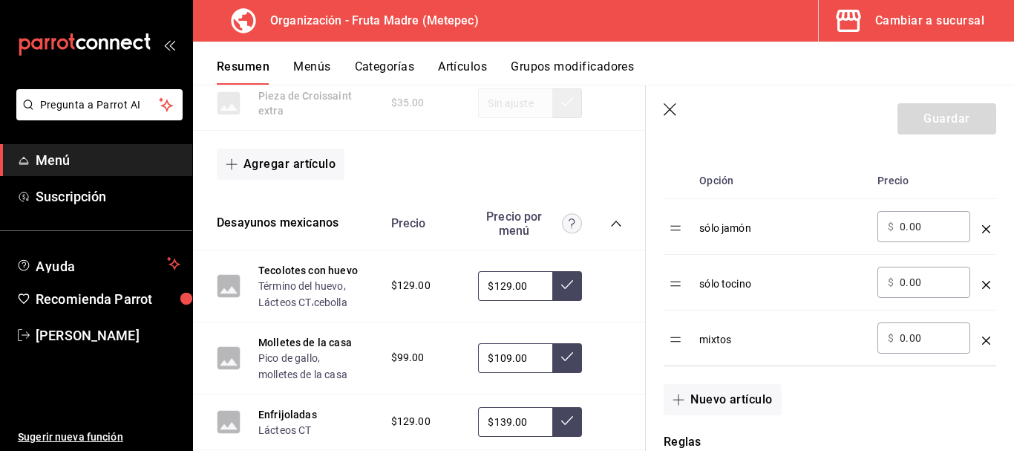
scroll to position [445, 0]
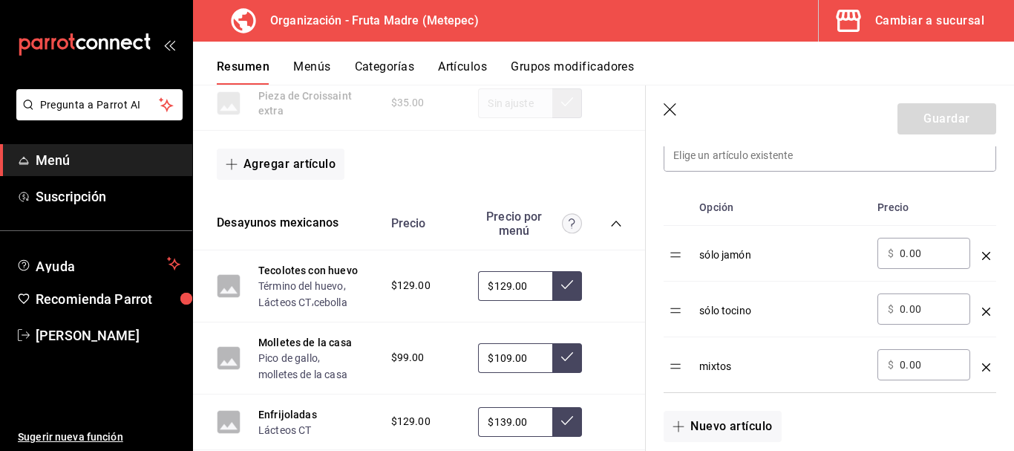
drag, startPoint x: 667, startPoint y: 108, endPoint x: 505, endPoint y: 276, distance: 233.6
click at [667, 108] on icon "button" at bounding box center [671, 110] width 15 height 15
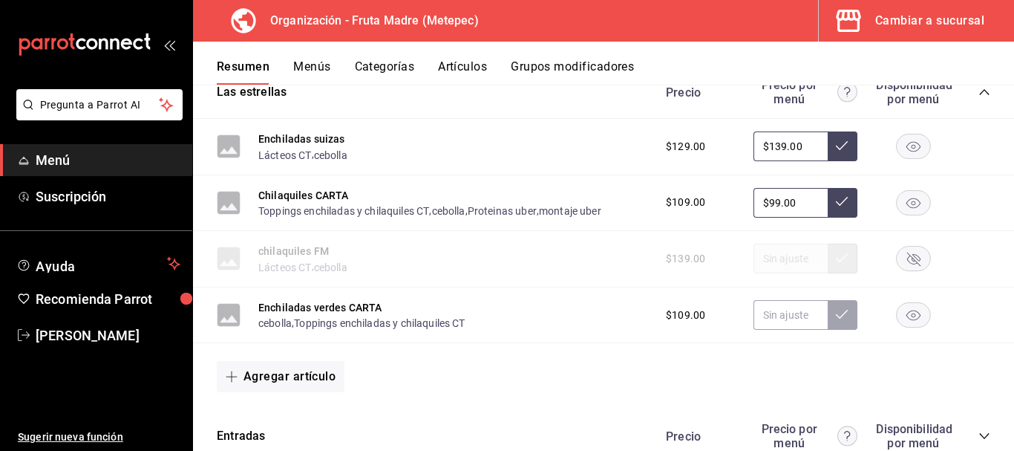
scroll to position [4310, 0]
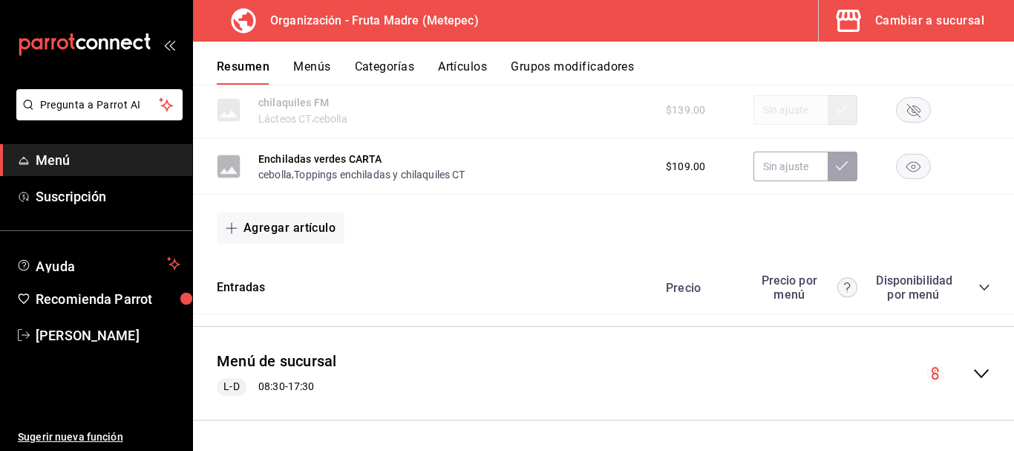
click at [979, 283] on icon "collapse-category-row" at bounding box center [985, 287] width 12 height 12
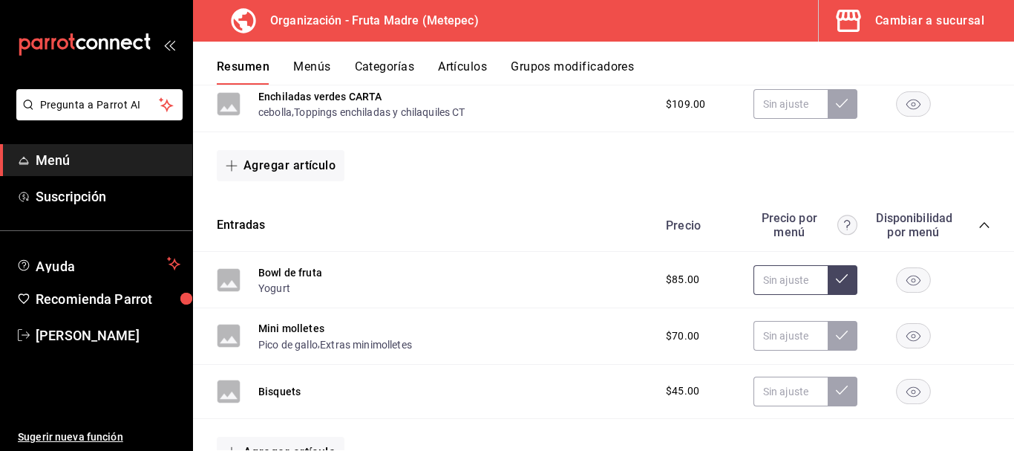
scroll to position [4458, 0]
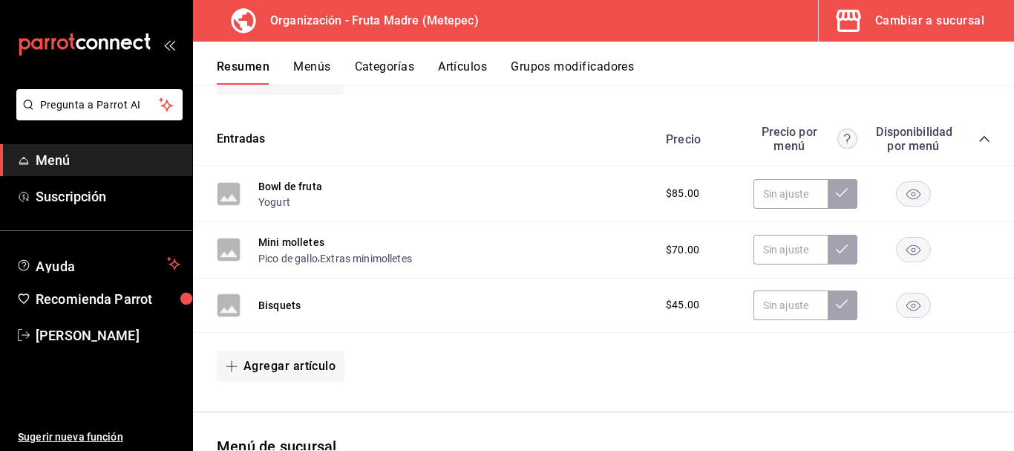
click at [460, 67] on button "Artículos" at bounding box center [462, 71] width 49 height 25
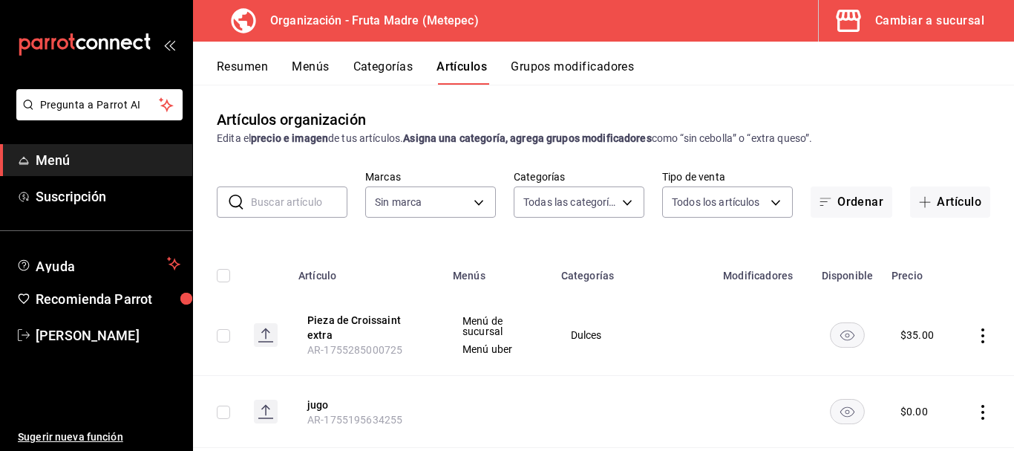
type input "10b1b6c8-68b9-46f2-9099-40681ca90d0f,f0a6873b-b3e5-4847-abdb-56094981d9a6,d71cb…"
type input "1926fcdf-d6c4-44b1-a2de-2af671467d5c"
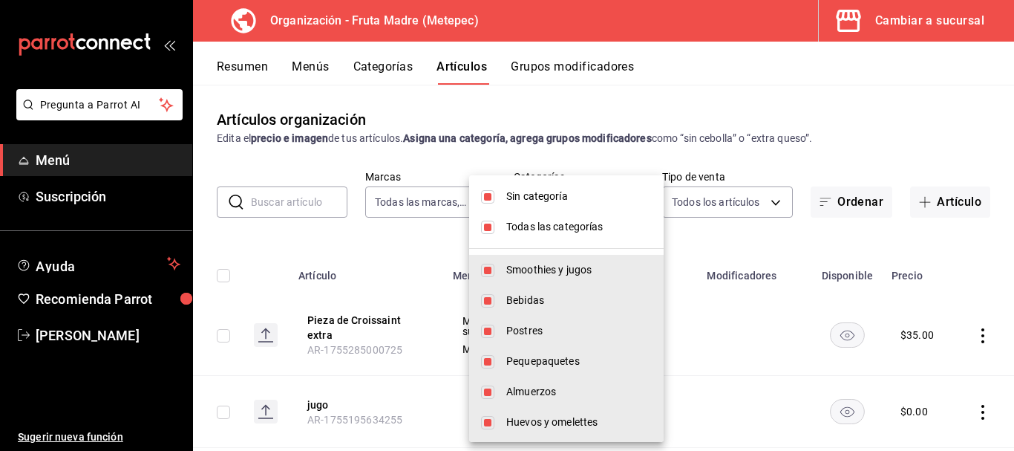
click at [567, 202] on body "Pregunta a Parrot AI Menú Suscripción Ayuda Recomienda Parrot [PERSON_NAME] Sug…" at bounding box center [507, 225] width 1014 height 451
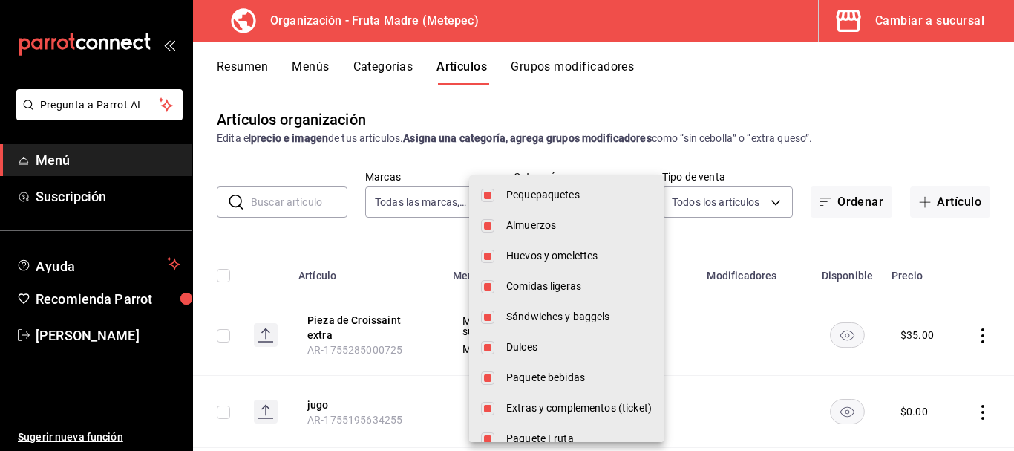
scroll to position [223, 0]
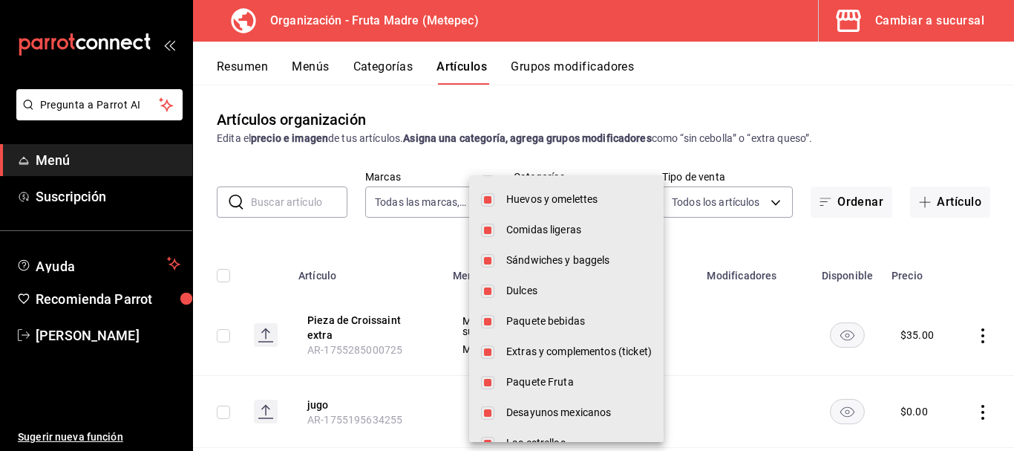
click at [543, 293] on span "Dulces" at bounding box center [579, 291] width 146 height 16
type input "10b1b6c8-68b9-46f2-9099-40681ca90d0f,f0a6873b-b3e5-4847-abdb-56094981d9a6,d71cb…"
checkbox input "false"
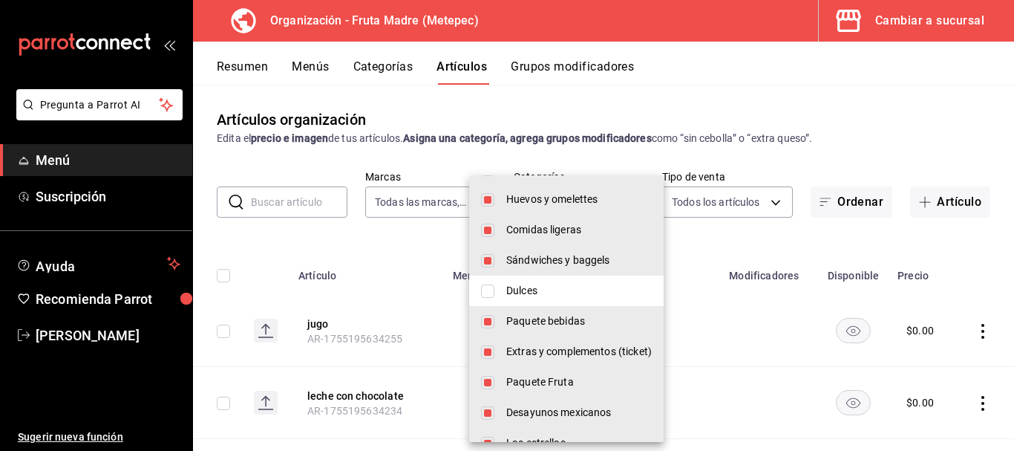
click at [542, 290] on span "Dulces" at bounding box center [579, 291] width 146 height 16
type input "10b1b6c8-68b9-46f2-9099-40681ca90d0f,f0a6873b-b3e5-4847-abdb-56094981d9a6,d71cb…"
checkbox input "true"
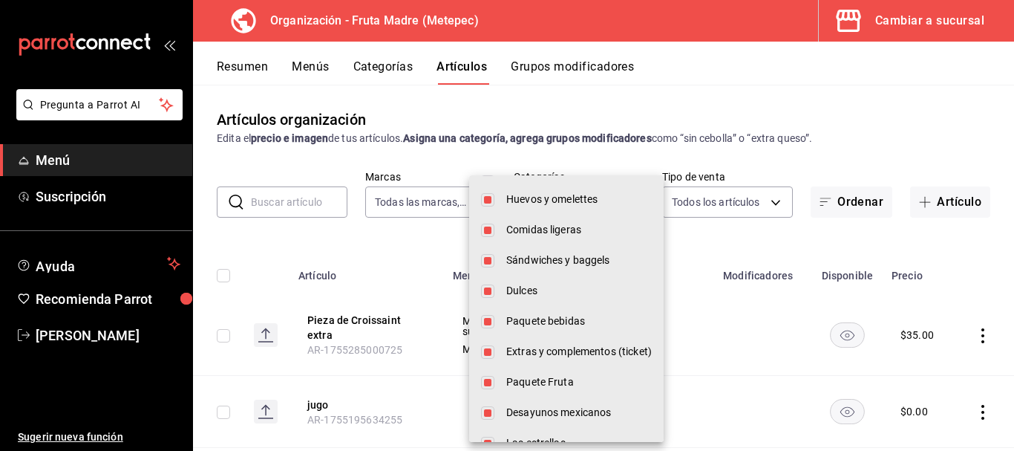
scroll to position [0, 0]
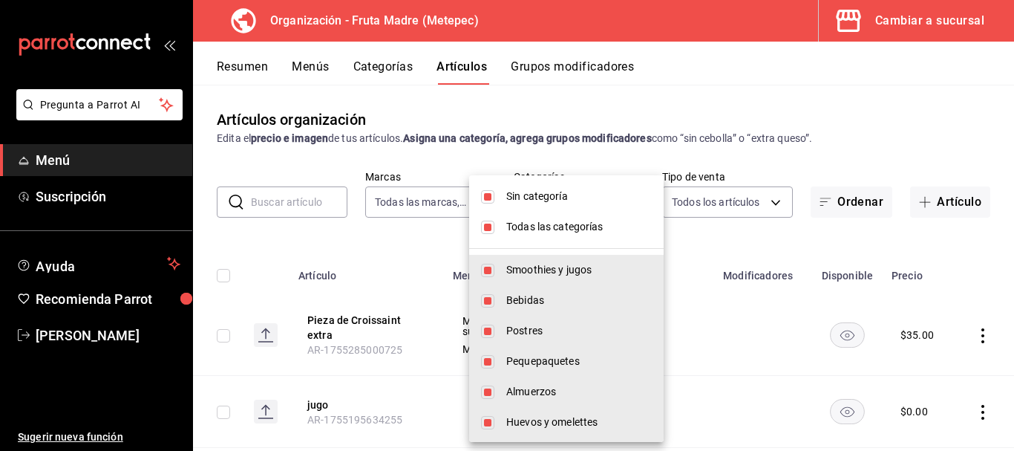
click at [546, 226] on span "Todas las categorías" at bounding box center [579, 227] width 146 height 16
checkbox input "false"
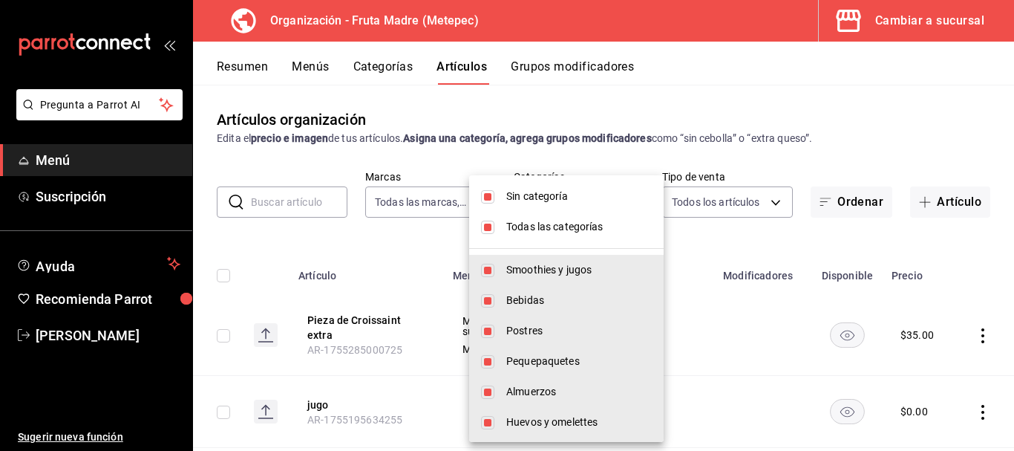
checkbox input "false"
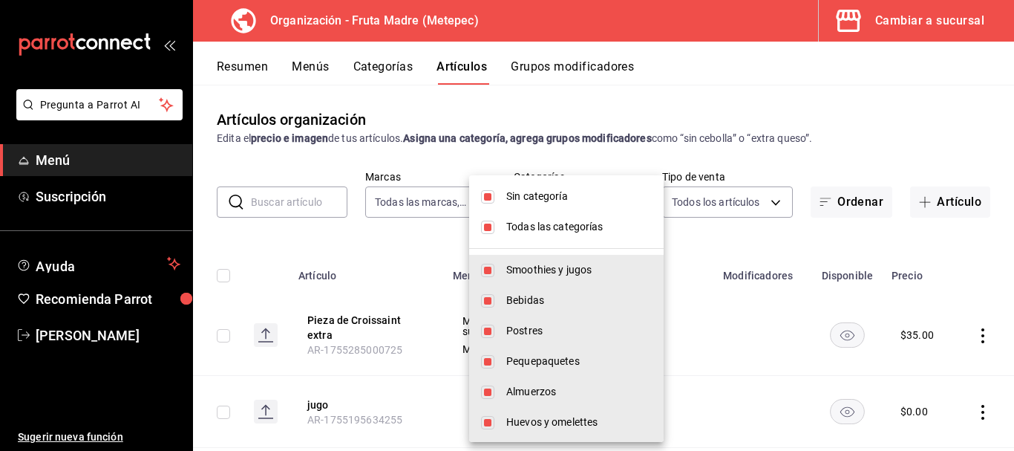
checkbox input "false"
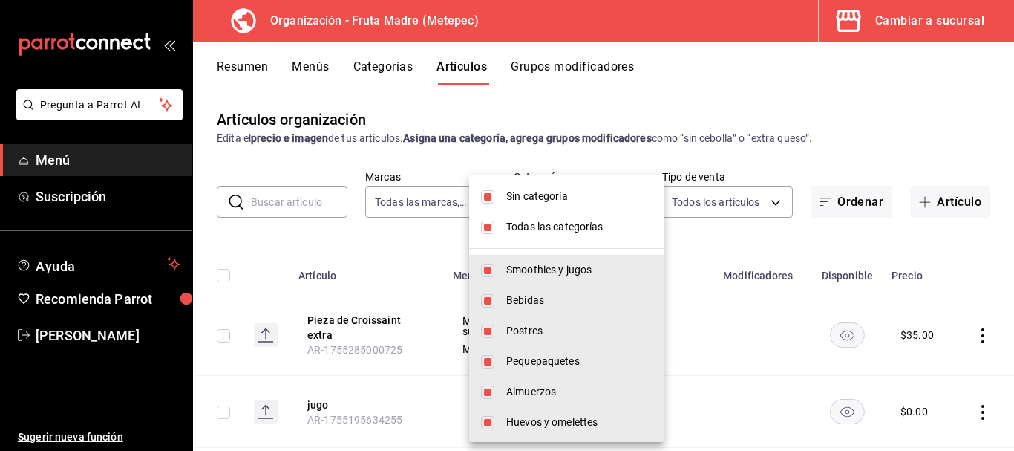
checkbox input "false"
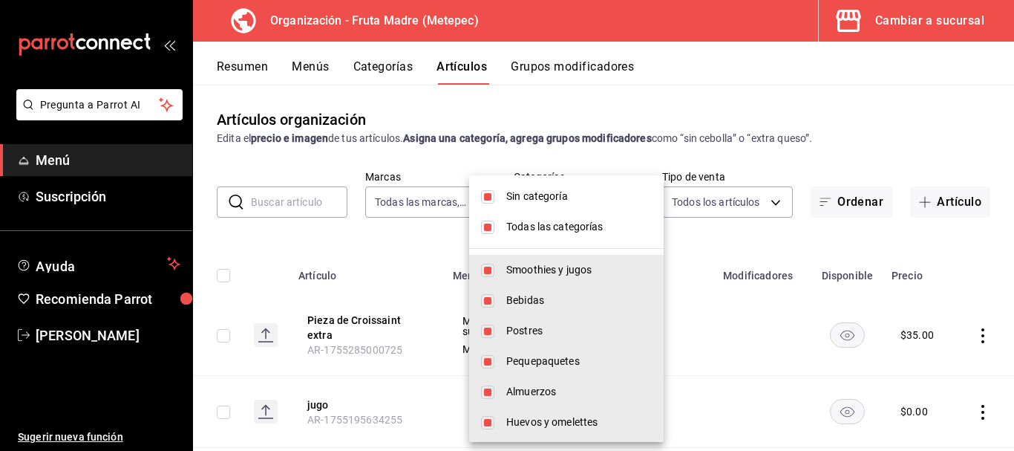
checkbox input "false"
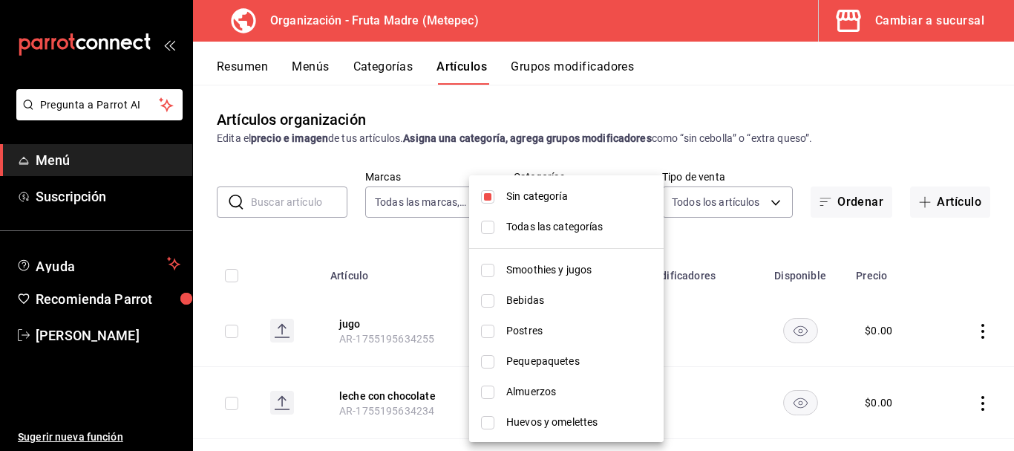
click at [530, 191] on span "Sin categoría" at bounding box center [579, 197] width 146 height 16
checkbox input "false"
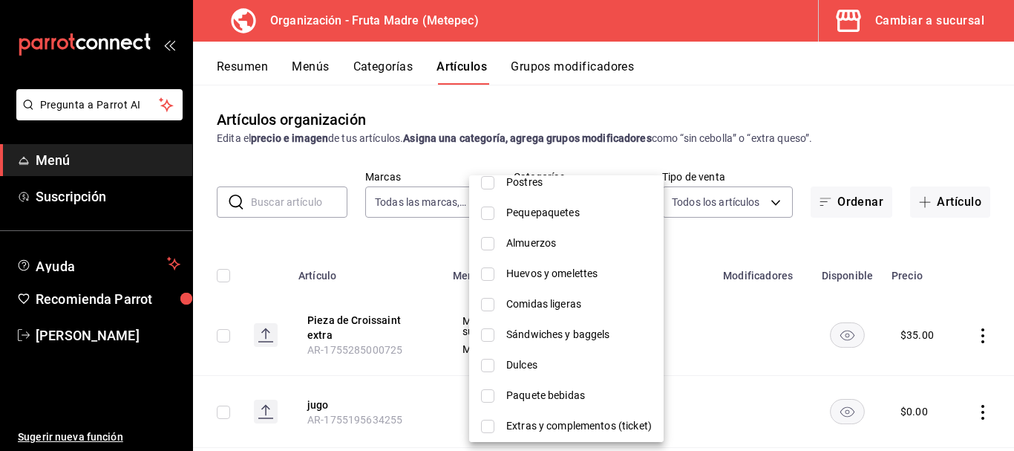
scroll to position [297, 0]
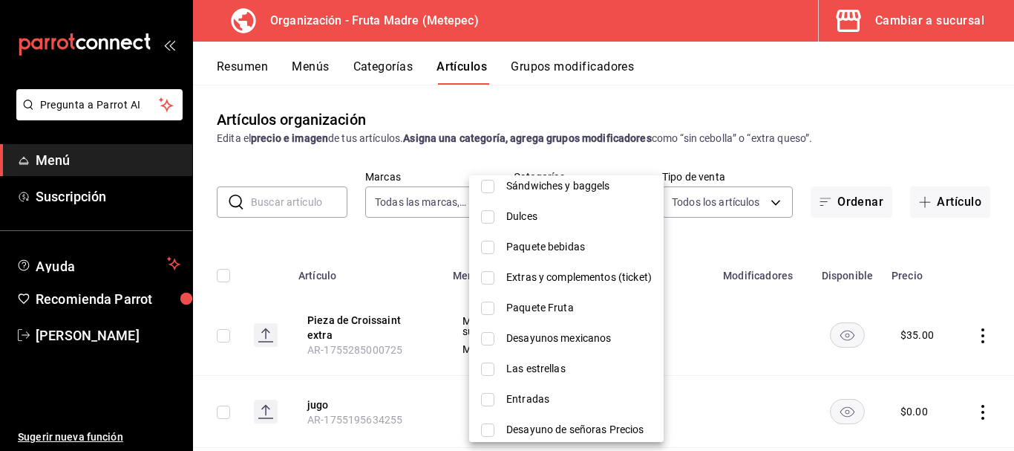
click at [534, 220] on span "Dulces" at bounding box center [579, 217] width 146 height 16
type input "c8b5571f-da94-4ef7-9ee9-447c194f55e0"
checkbox input "true"
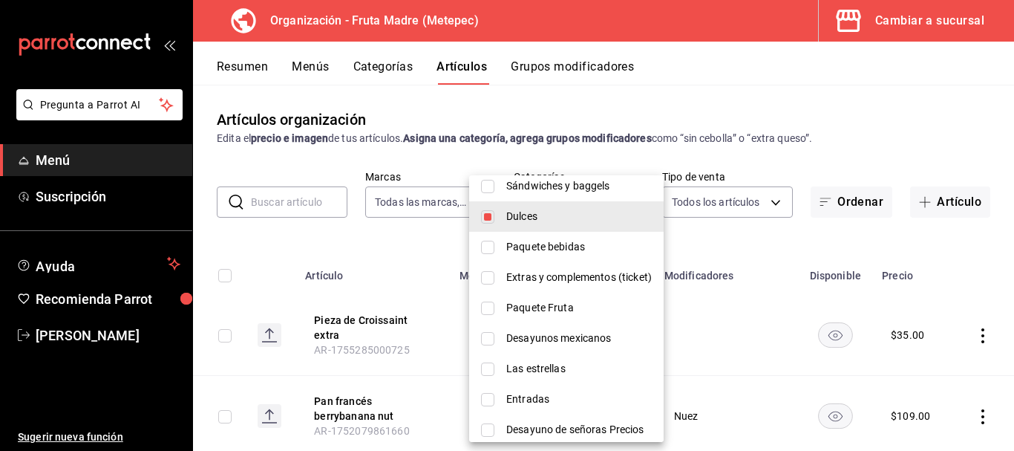
click at [707, 252] on div at bounding box center [507, 225] width 1014 height 451
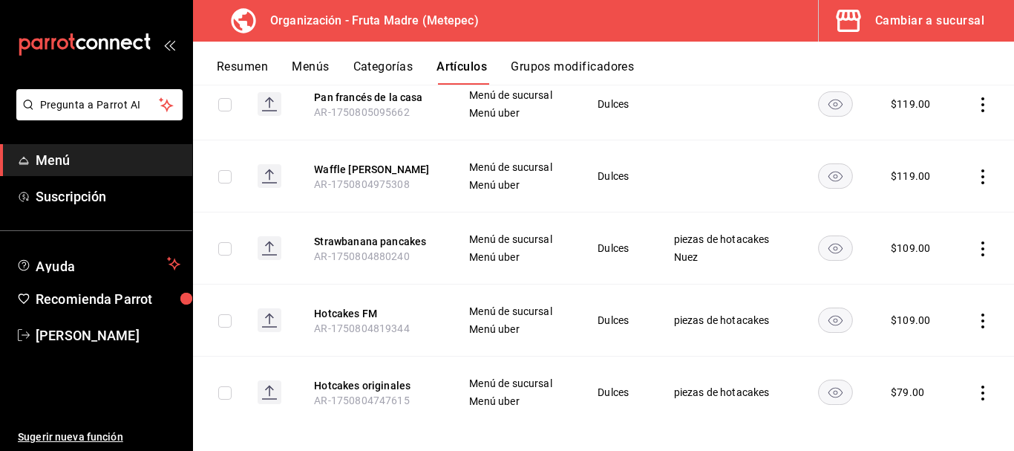
scroll to position [996, 0]
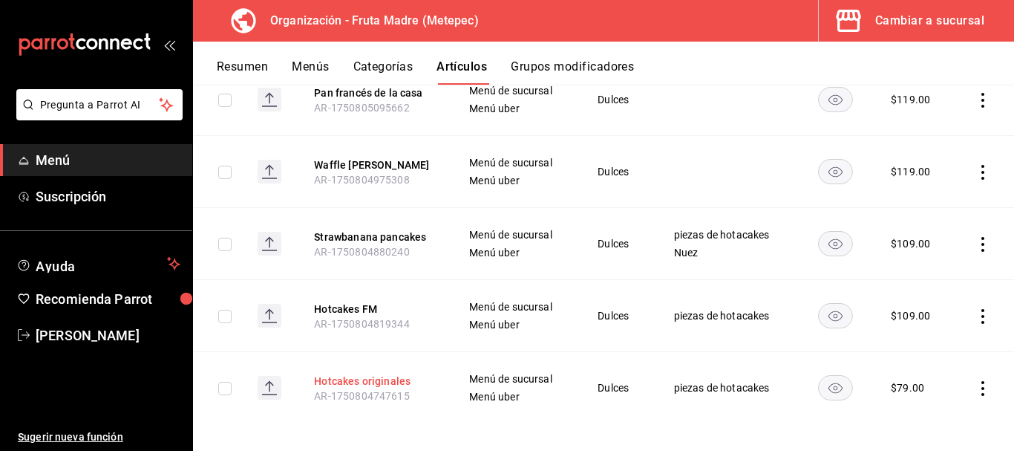
click at [370, 373] on button "Hotcakes originales" at bounding box center [373, 380] width 119 height 15
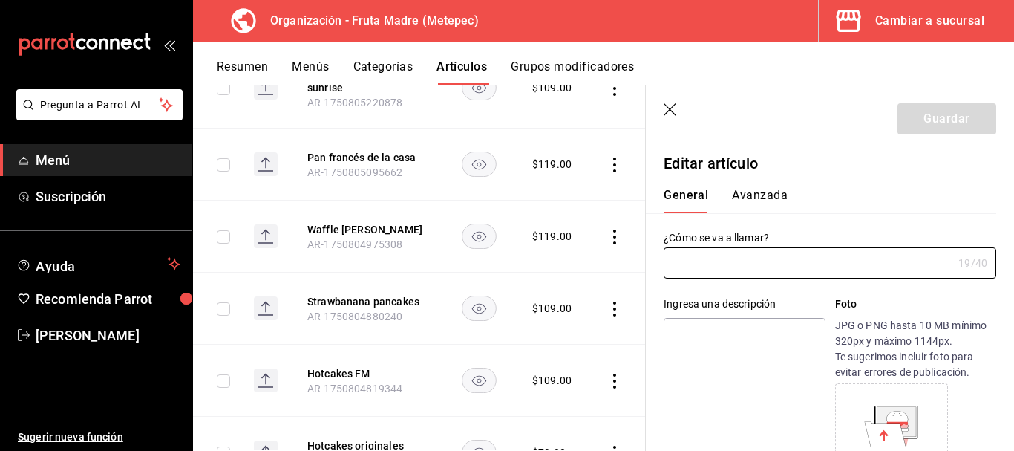
type input "Hotcakes originales"
type textarea "Esponjosos hot cakes cubiertos con maple"
type textarea "x"
type input "AR-1750804747615"
type textarea "x"
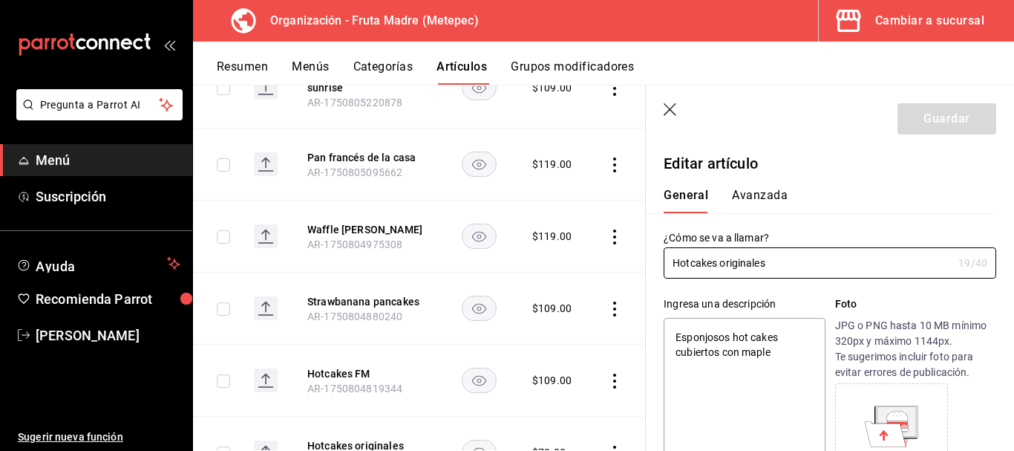
type input "$79.00"
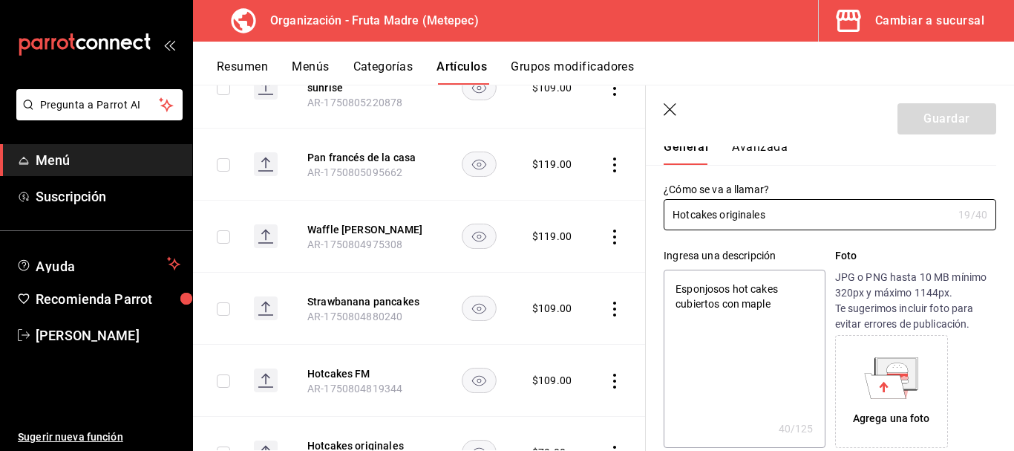
scroll to position [74, 0]
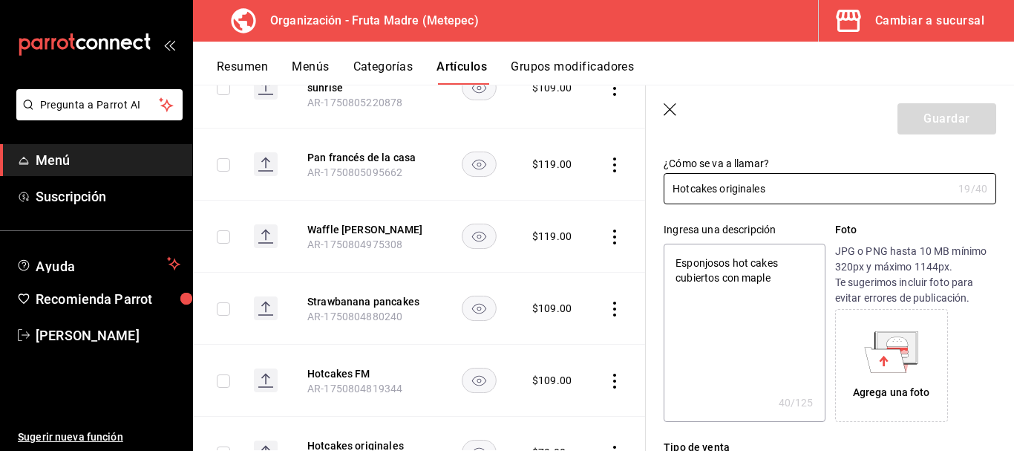
type textarea "x"
click at [675, 261] on textarea "Esponjosos hot cakes cubiertos con maple" at bounding box center [744, 333] width 161 height 178
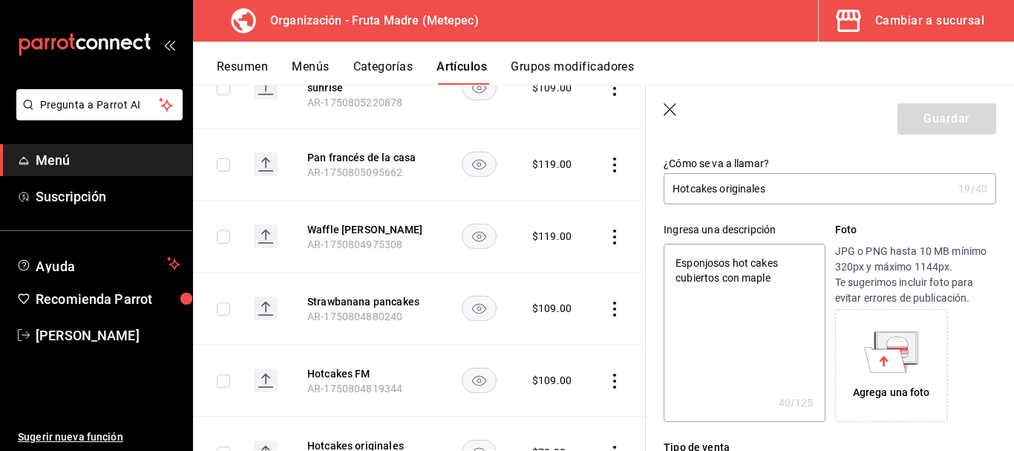
type textarea "3Esponjosos hot cakes cubiertos con maple"
type textarea "x"
type textarea "3 Esponjosos hot cakes cubiertos con maple"
type textarea "x"
type textarea "3 piEsponjosos hot cakes cubiertos con maple"
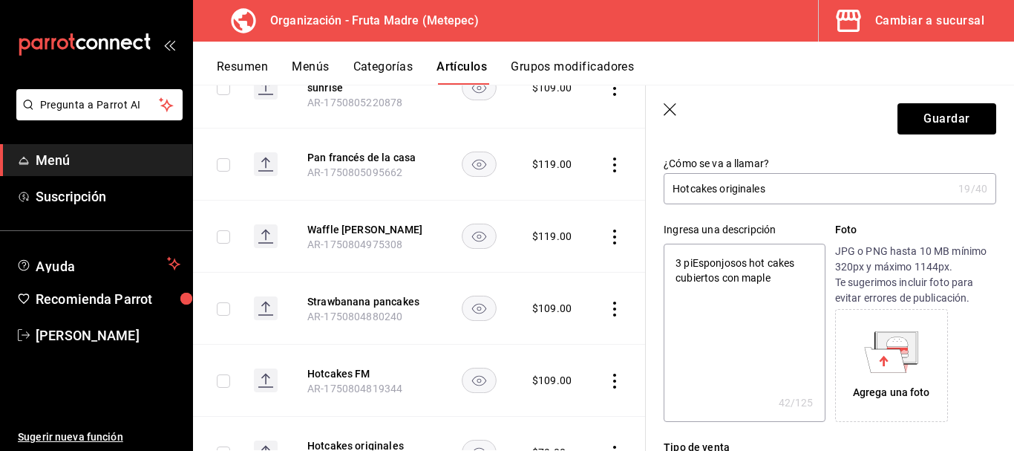
type textarea "x"
type textarea "3 pieEsponjosos hot cakes cubiertos con maple"
type textarea "x"
type textarea "3 piezEsponjosos hot cakes cubiertos con maple"
type textarea "x"
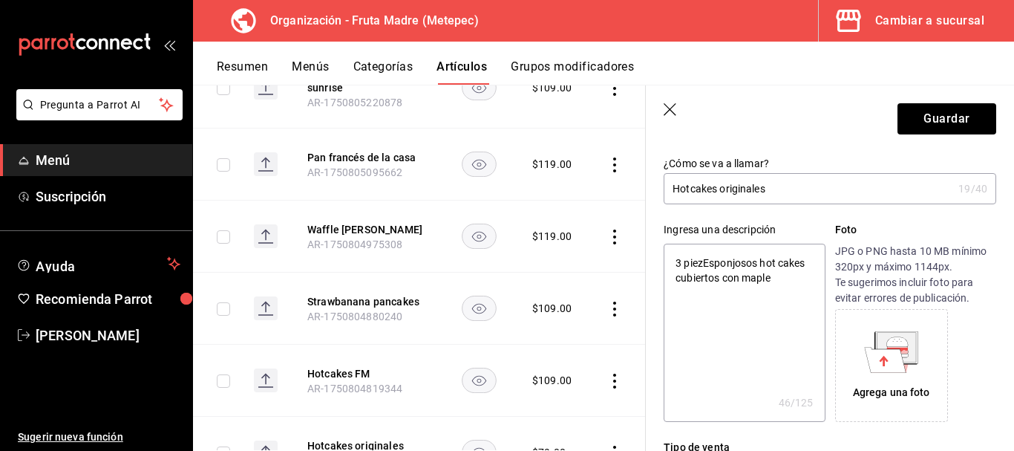
type textarea "3 piezaEsponjosos hot cakes cubiertos con maple"
type textarea "x"
type textarea "3 piezasEsponjosos hot cakes cubiertos con maple"
type textarea "x"
type textarea "3 piezas Esponjosos hot cakes cubiertos con maple"
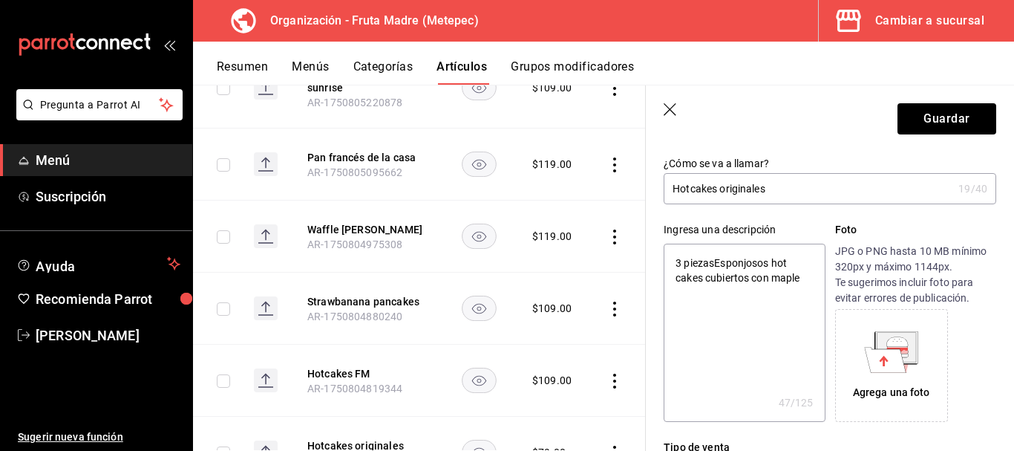
type textarea "x"
type textarea "3 piezas dEsponjosos hot cakes cubiertos con maple"
type textarea "x"
type textarea "3 piezas de Esponjosos hot cakes cubiertos con maple"
type textarea "x"
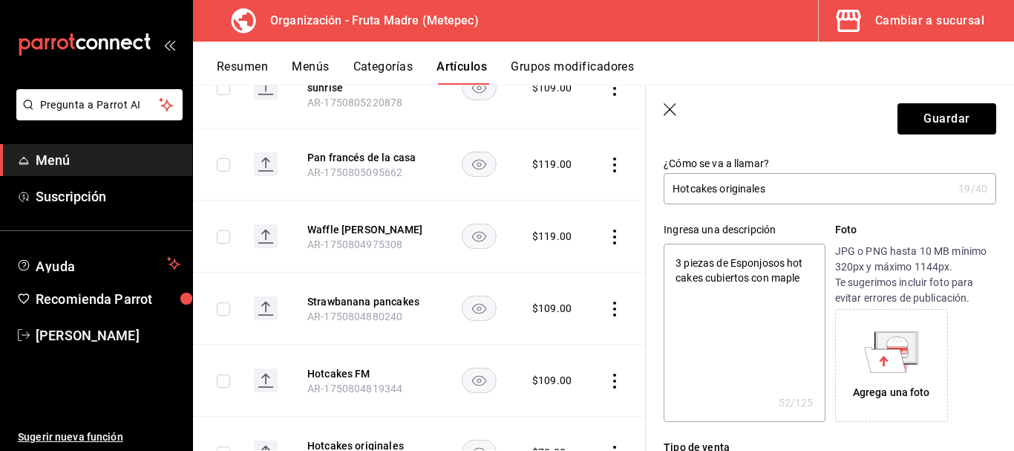
type textarea "3 piezas de E¿sponjosos hot cakes cubiertos con maple"
type textarea "x"
type textarea "3 piezas de Esponjosos hot cakes cubiertos con maple"
type textarea "x"
type textarea "3 piezas de sponjosos hot cakes cubiertos con maple"
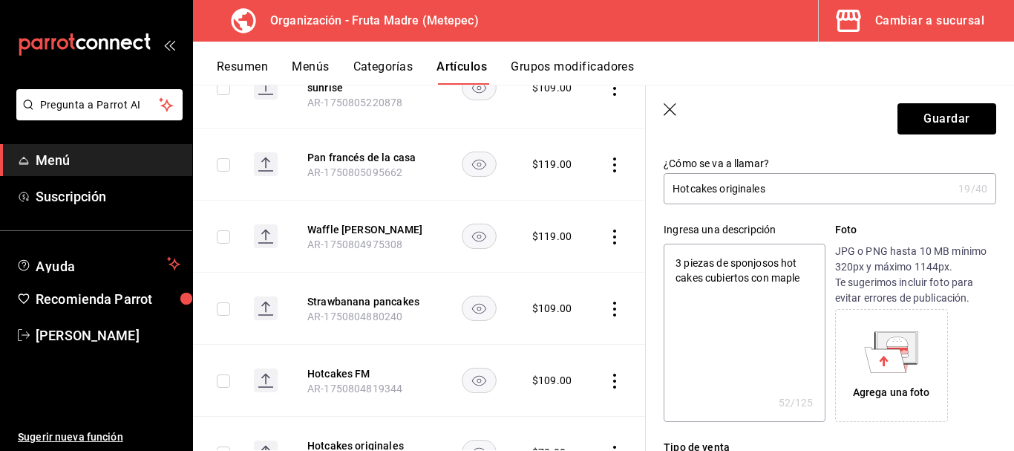
type textarea "x"
type textarea "3 piezas de esponjosos hot cakes cubiertos con maple"
type textarea "x"
click at [806, 278] on textarea "3 piezas de esponjosos hot cakes cubiertos con maple" at bounding box center [744, 333] width 161 height 178
type textarea "3 piezas de esponjosos hot cakes cubiertos con mapl"
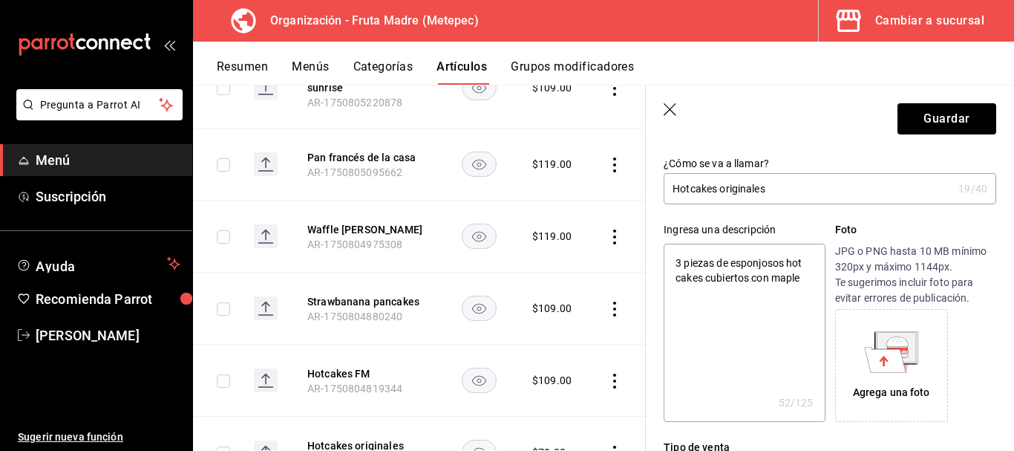
type textarea "x"
type textarea "3 piezas de esponjosos hot cak"
type textarea "x"
type textarea "3 piezas de esponjosos hot cake"
type textarea "x"
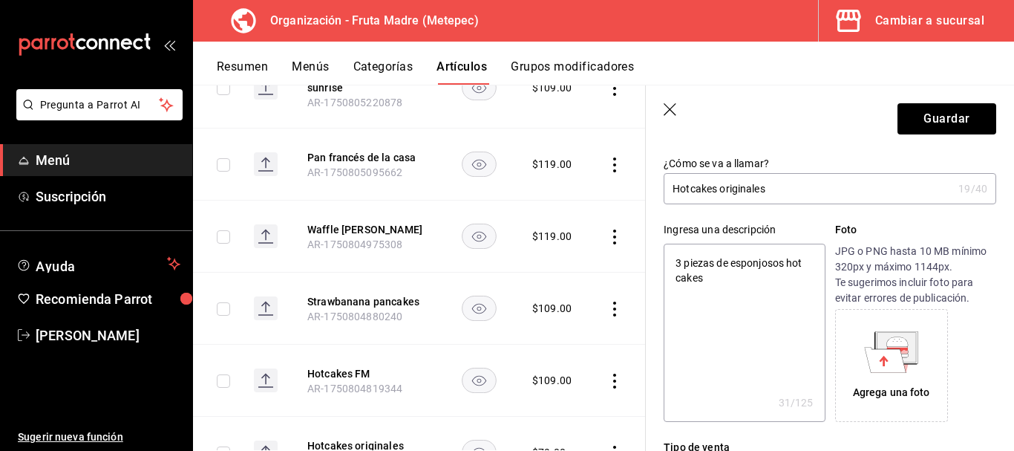
type textarea "3 piezas de esponjosos hot cakes"
type textarea "x"
type textarea "3 piezas de esponjosos hot cakes a"
type textarea "x"
type textarea "3 piezas de esponjosos hot cakes aco"
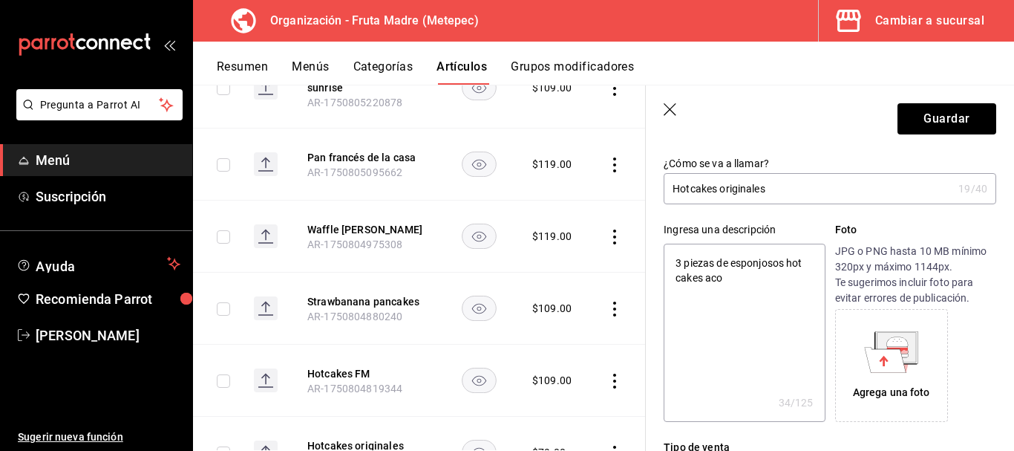
type textarea "x"
type textarea "3 piezas de esponjosos hot cakes acom"
type textarea "x"
type textarea "3 piezas de esponjosos hot cakes acomp"
type textarea "x"
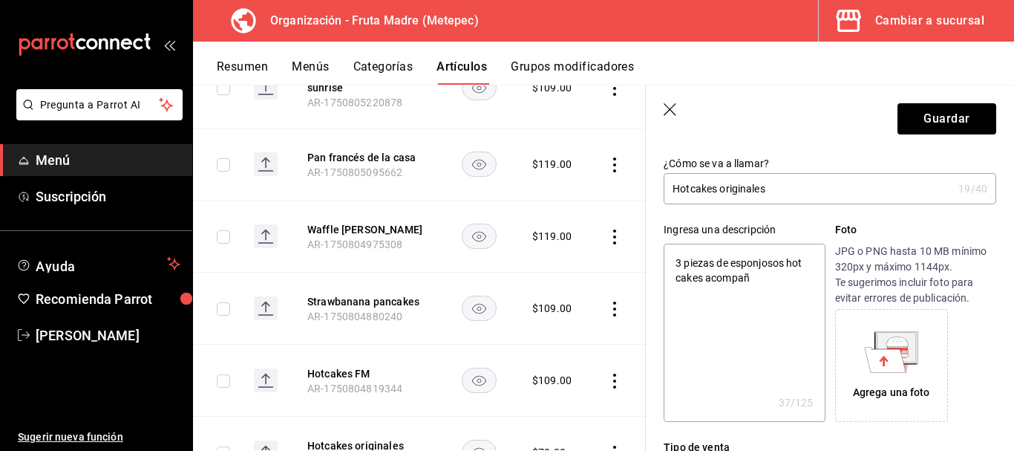
type textarea "3 piezas de esponjosos hot cakes acompaña"
type textarea "x"
type textarea "3 piezas de esponjosos hot cakes acompañad"
type textarea "x"
type textarea "3 piezas de esponjosos hot cakes acompañado"
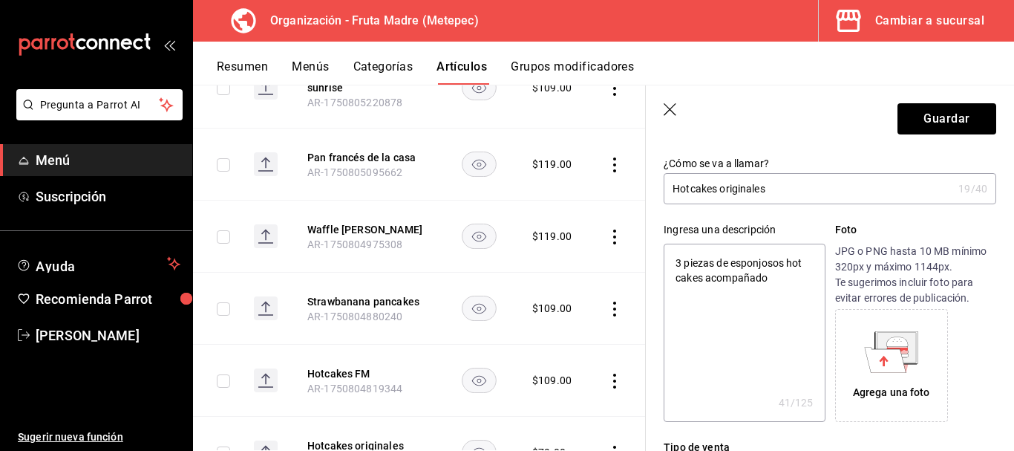
type textarea "x"
type textarea "3 piezas de esponjosos hot cakes acompañados"
type textarea "x"
type textarea "3 piezas de esponjosos hot cakes acompañados"
type textarea "x"
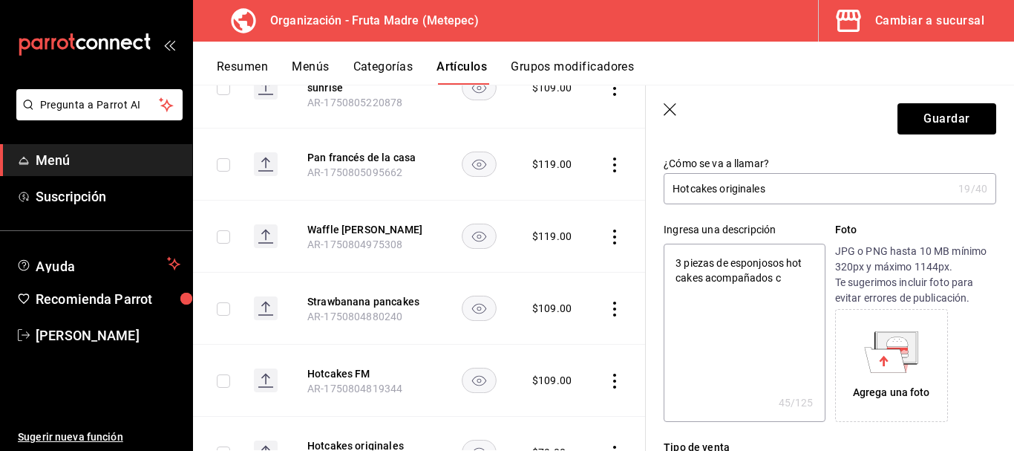
type textarea "3 piezas de esponjosos hot cakes acompañados co"
type textarea "x"
type textarea "3 piezas de esponjosos hot cakes acompañados con"
type textarea "x"
type textarea "3 piezas de esponjosos hot cakes acompañados con"
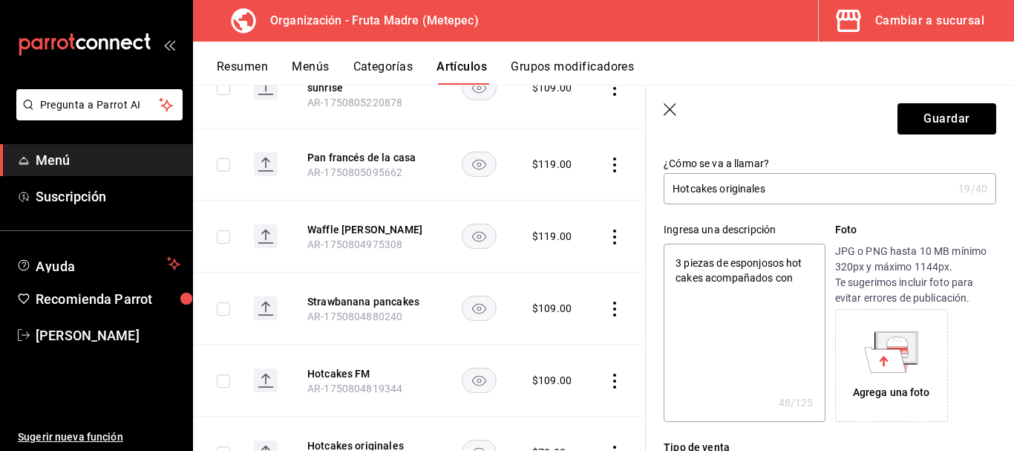
type textarea "x"
type textarea "3 piezas de esponjosos hot cakes acompañados con m"
type textarea "x"
type textarea "3 piezas de esponjosos hot cakes acompañados con mie"
type textarea "x"
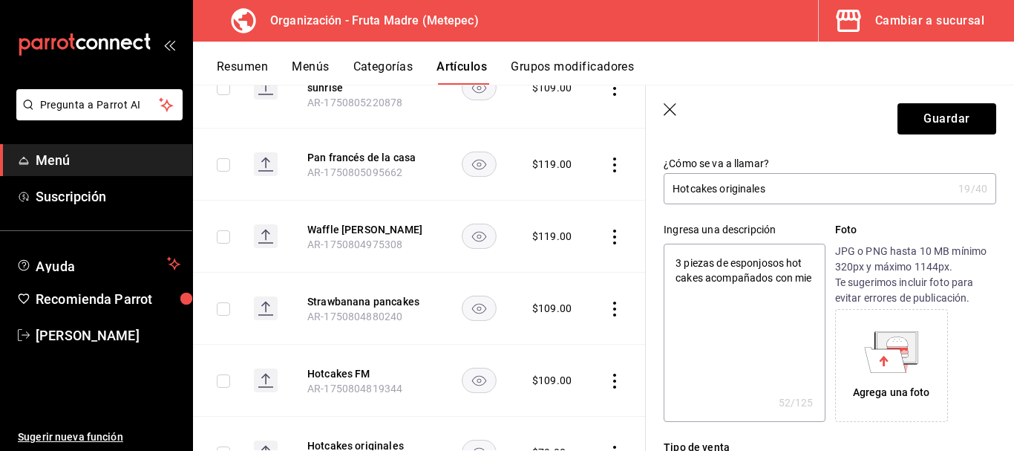
type textarea "3 piezas de esponjosos hot cakes acompañados con miel"
type textarea "x"
type textarea "3 piezas de esponjosos hot cakes acompañados con miel"
type textarea "x"
type textarea "3 piezas de esponjosos hot cakes acompañados con miel m"
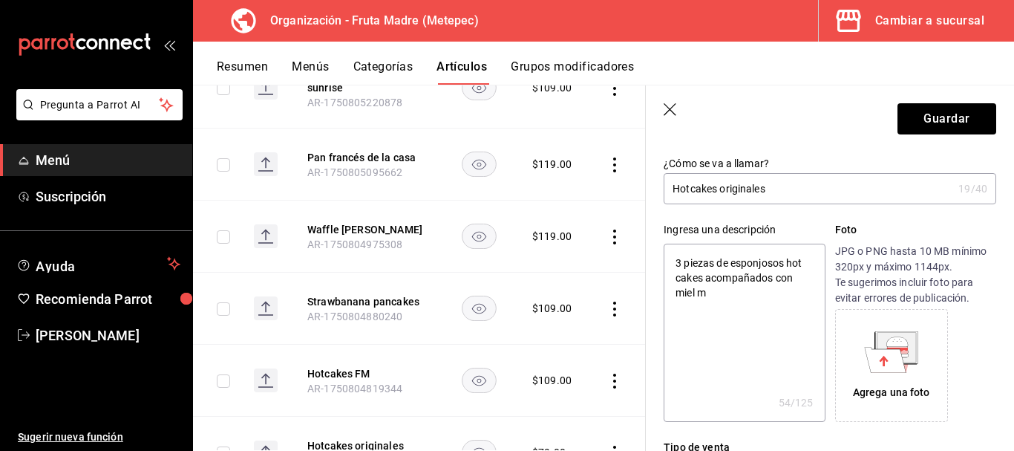
type textarea "x"
type textarea "3 piezas de esponjosos hot cakes acompañados con miel ma"
type textarea "x"
type textarea "3 piezas de esponjosos hot cakes acompañados con miel map"
type textarea "x"
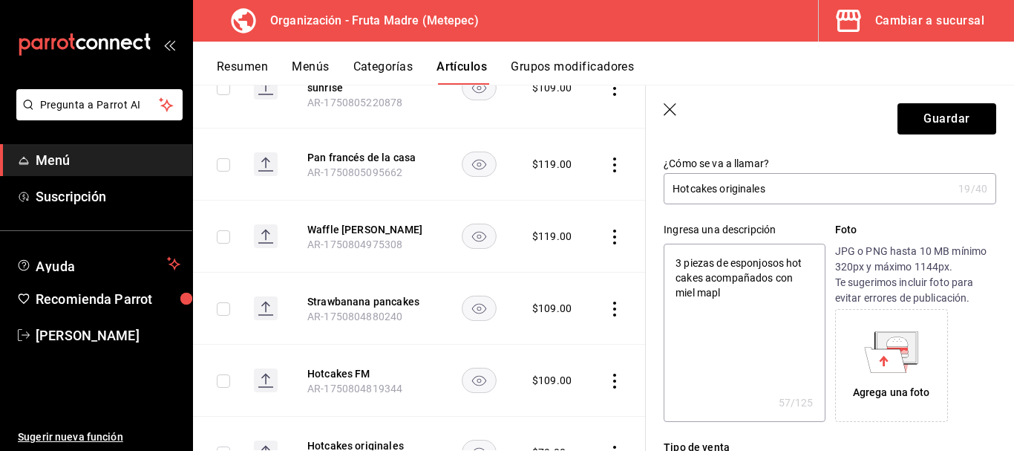
type textarea "3 piezas de esponjosos hot cakes acompañados con miel maple"
type textarea "x"
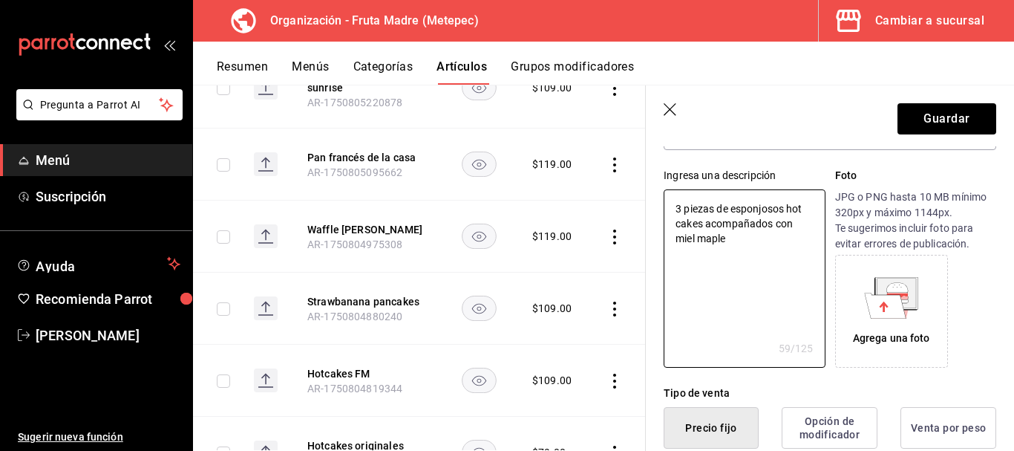
scroll to position [223, 0]
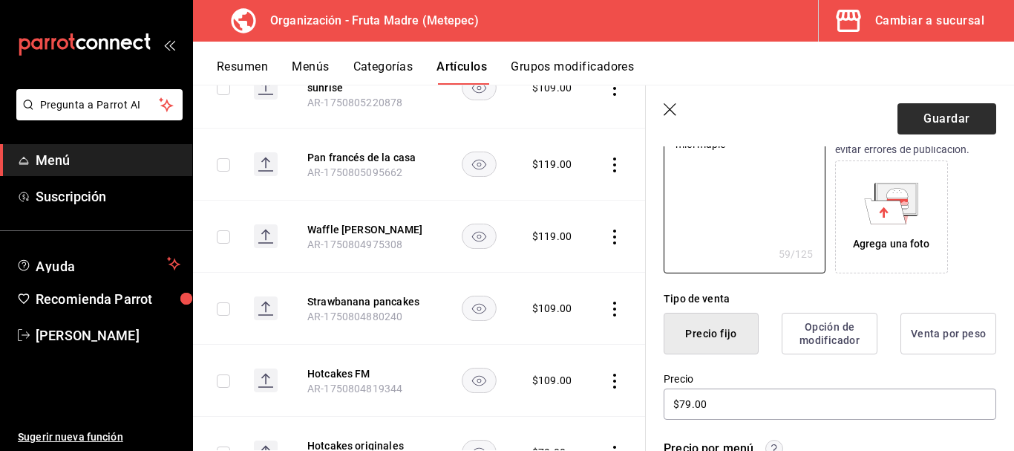
type textarea "3 piezas de esponjosos hot cakes acompañados con miel maple"
click at [902, 126] on button "Guardar" at bounding box center [947, 118] width 99 height 31
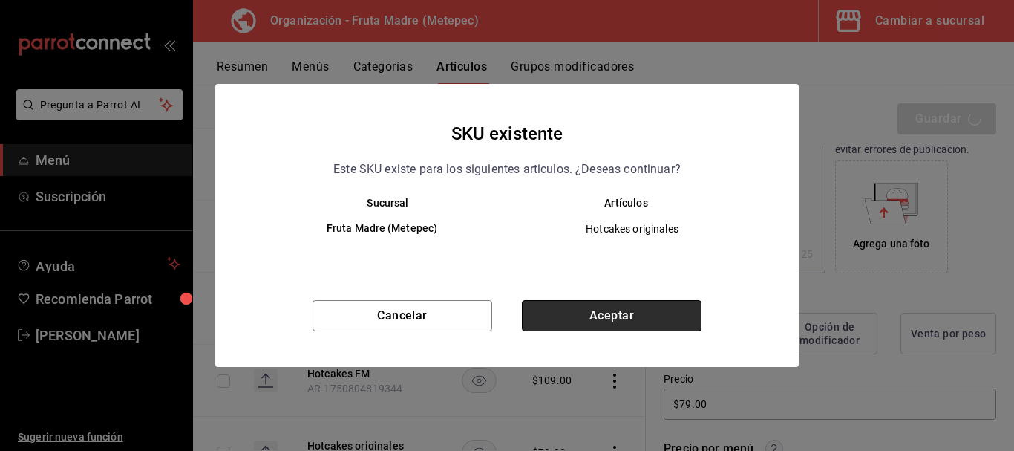
click at [575, 316] on button "Aceptar" at bounding box center [612, 315] width 180 height 31
type textarea "x"
type input "AR-1755535890616"
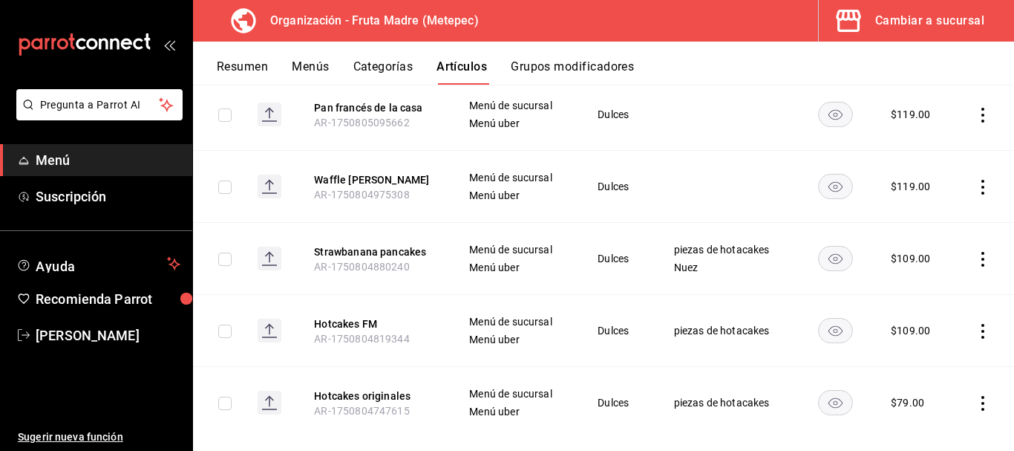
scroll to position [996, 0]
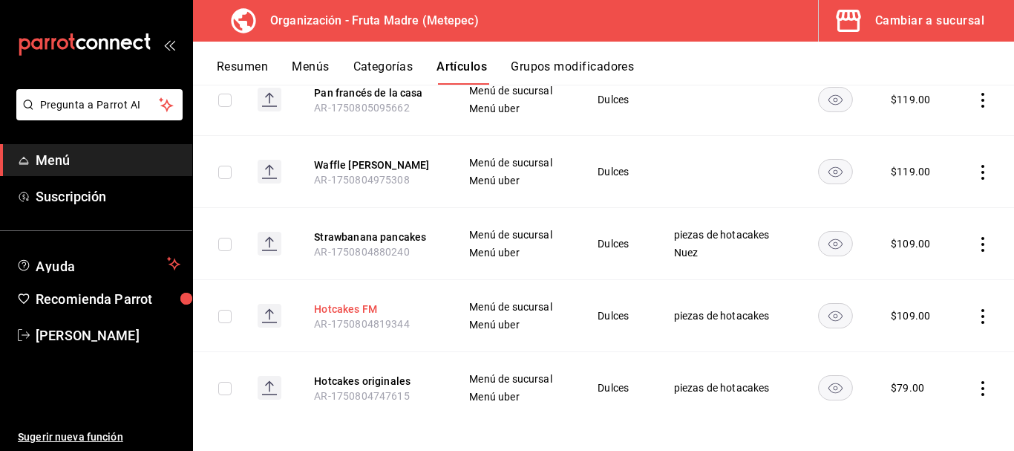
click at [360, 301] on button "Hotcakes FM" at bounding box center [373, 308] width 119 height 15
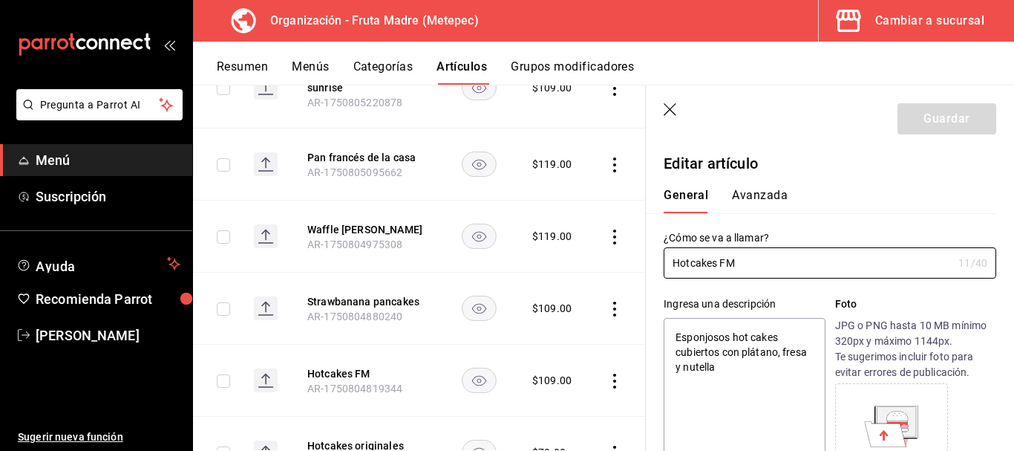
type textarea "x"
type input "$109.00"
type textarea "x"
click at [677, 333] on textarea "Esponjosos hot cakes cubiertos con plátano, fresa y nutella" at bounding box center [744, 407] width 161 height 178
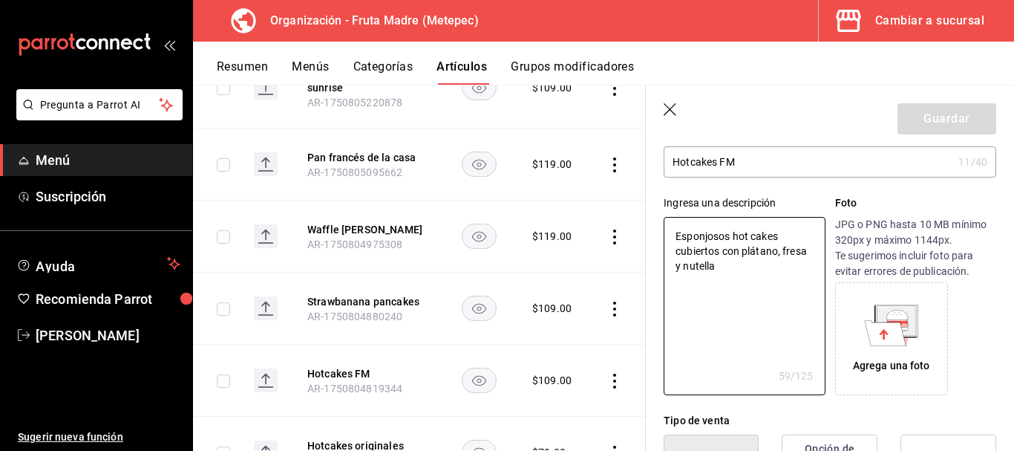
scroll to position [74, 0]
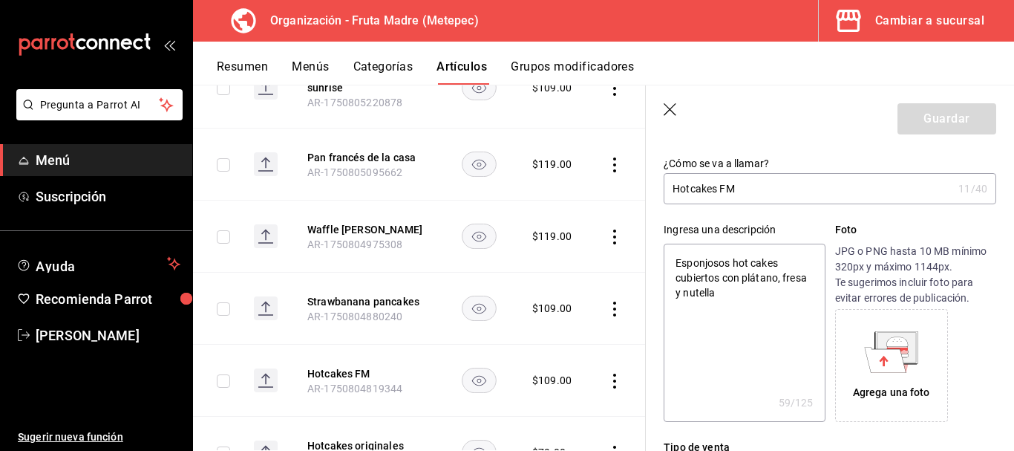
type textarea "TEsponjosos hot cakes cubiertos con plátano, fresa y nutella"
type textarea "x"
type textarea "TreEsponjosos hot cakes cubiertos con plátano, fresa y nutella"
type textarea "x"
type textarea "TresEsponjosos hot cakes cubiertos con plátano, fresa y nutella"
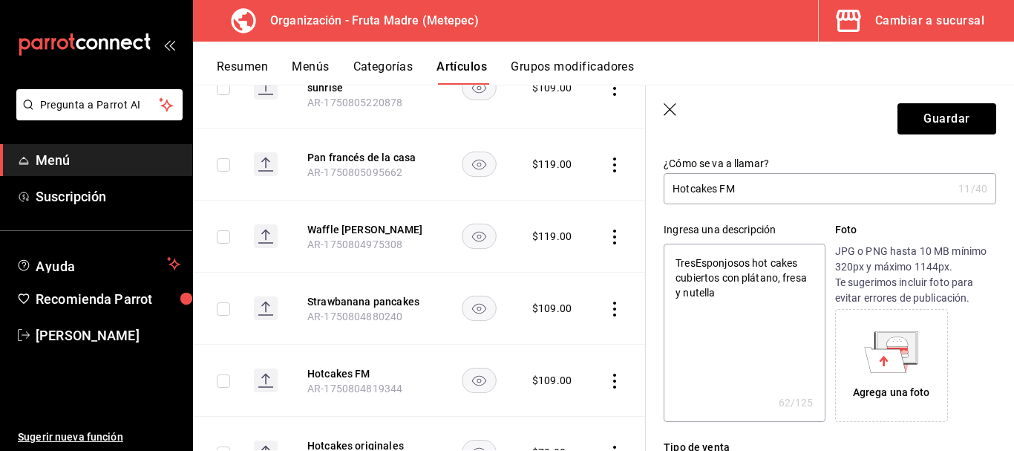
type textarea "x"
type textarea "Tres Esponjosos hot cakes cubiertos con plátano, fresa y nutella"
type textarea "x"
type textarea "Tres pEsponjosos hot cakes cubiertos con plátano, fresa y nutella"
type textarea "x"
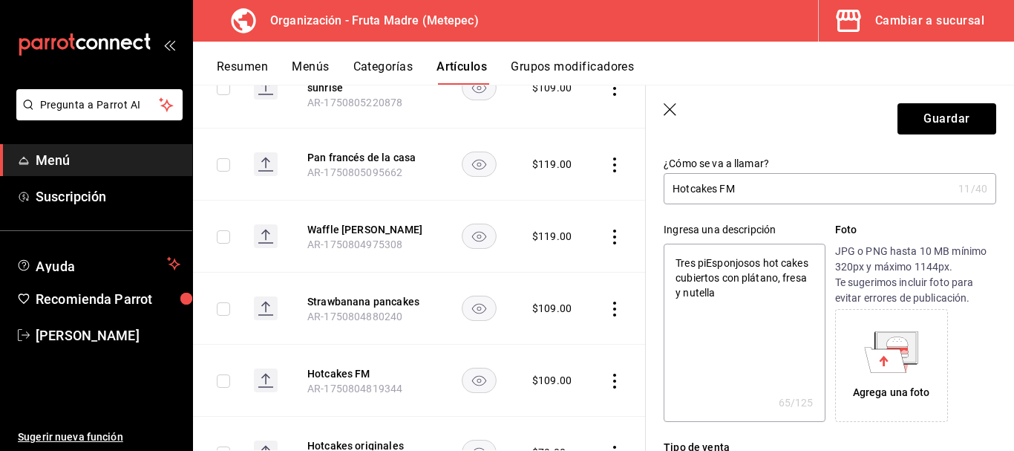
type textarea "Tres pieEsponjosos hot cakes cubiertos con plátano, fresa y nutella"
type textarea "x"
type textarea "Tres piezEsponjosos hot cakes cubiertos con plátano, fresa y nutella"
type textarea "x"
type textarea "Tres piezaEsponjosos hot cakes cubiertos con plátano, fresa y nutella"
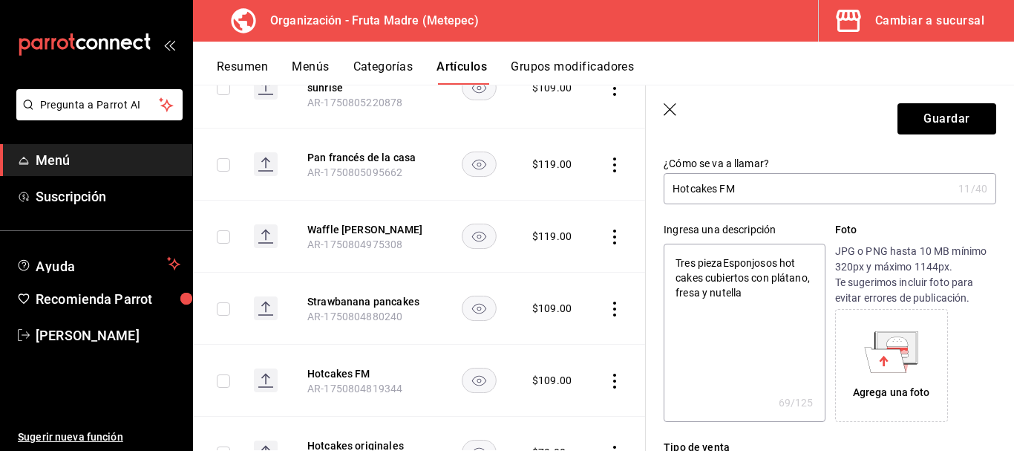
type textarea "x"
type textarea "Tres piezas Esponjosos hot cakes cubiertos con plátano, fresa y nutella"
type textarea "x"
type textarea "Tres piezas dEsponjosos hot cakes cubiertos con plátano, fresa y nutella"
type textarea "x"
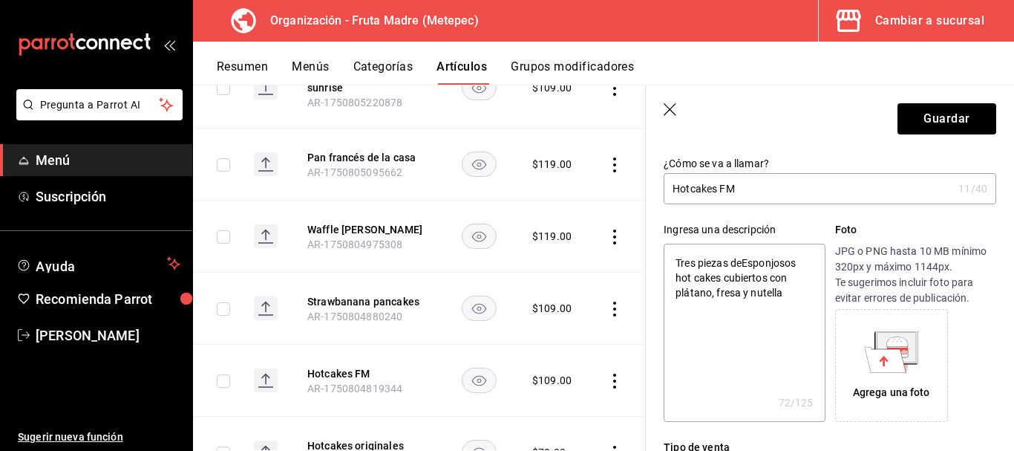
type textarea "Tres piezas de Esponjosos hot cakes cubiertos con plátano, fresa y nutella"
type textarea "x"
type textarea "Tres piezas de sponjosos hot cakes cubiertos con plátano, fresa y nutella"
type textarea "x"
type textarea "Tres piezas de esponjosos hot cakes cubiertos con plátano, fresa y nutella"
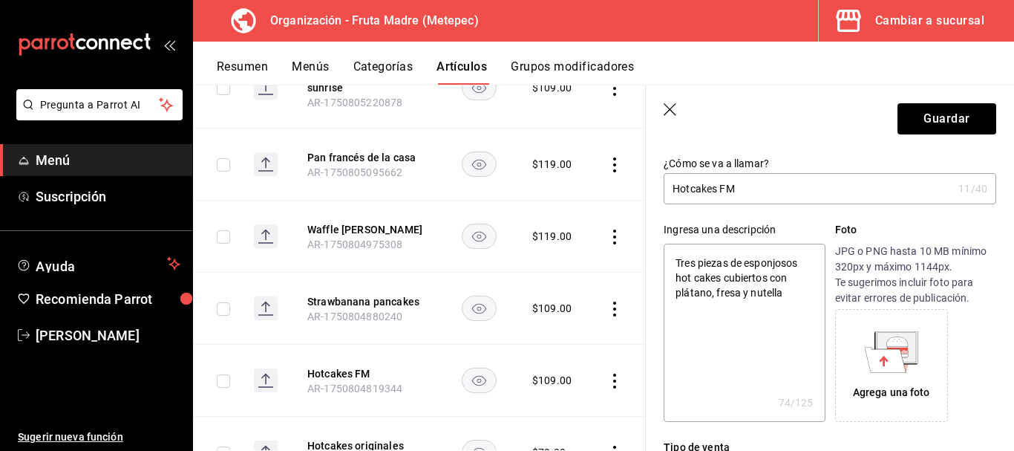
type textarea "x"
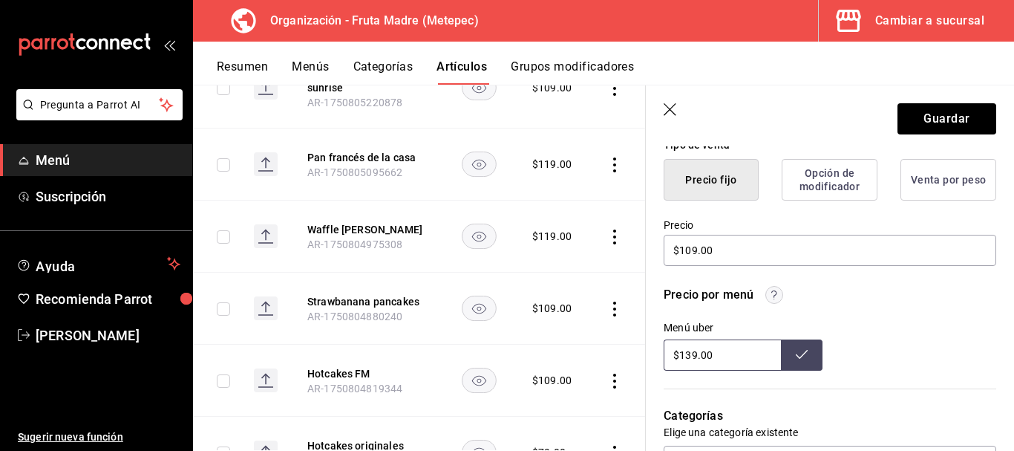
scroll to position [520, 0]
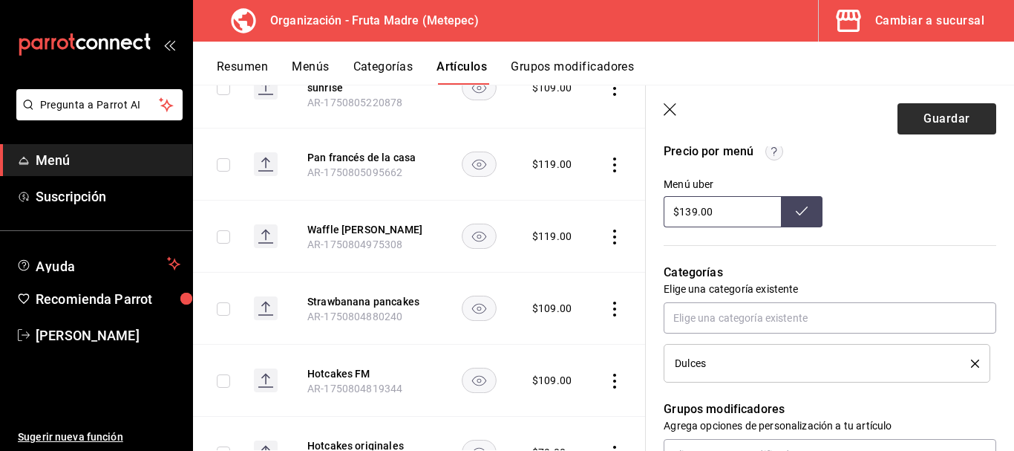
type textarea "Tres piezas de esponjosos hot cakes cubiertos con plátano, fresa y nutella"
click at [915, 124] on button "Guardar" at bounding box center [947, 118] width 99 height 31
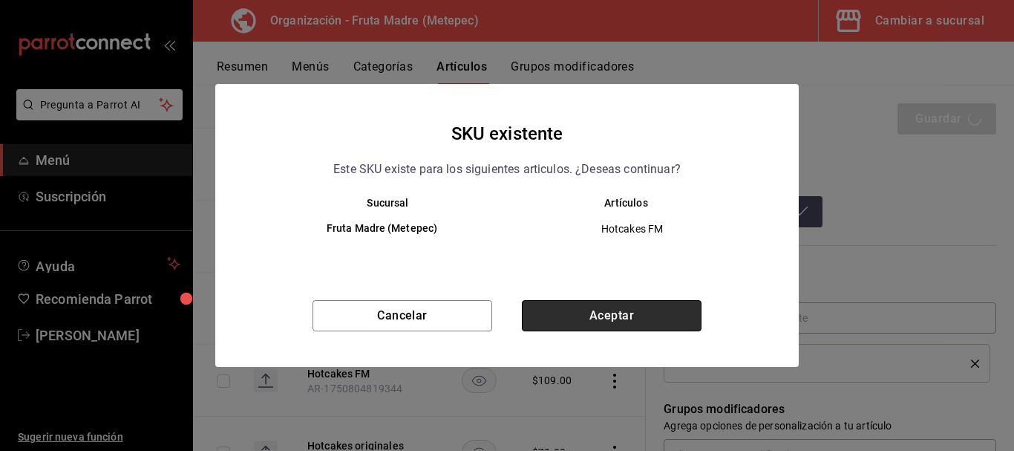
click at [650, 316] on button "Aceptar" at bounding box center [612, 315] width 180 height 31
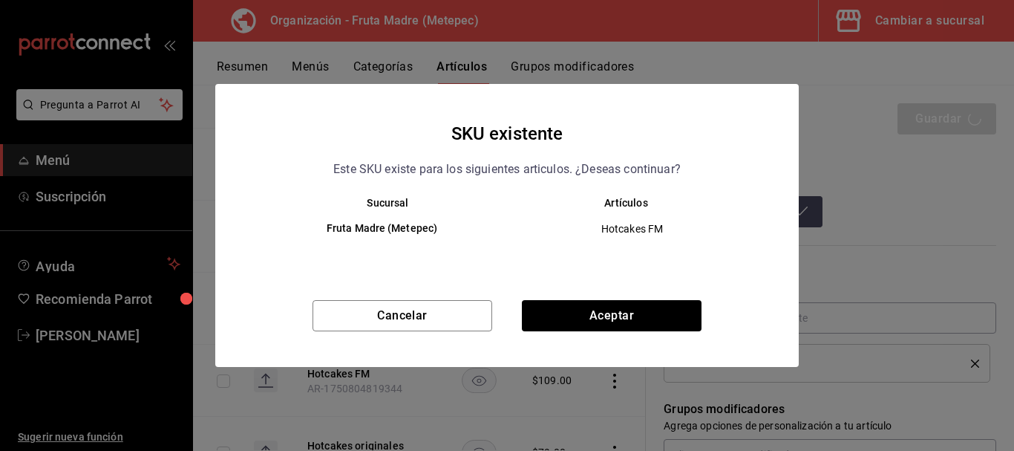
type textarea "x"
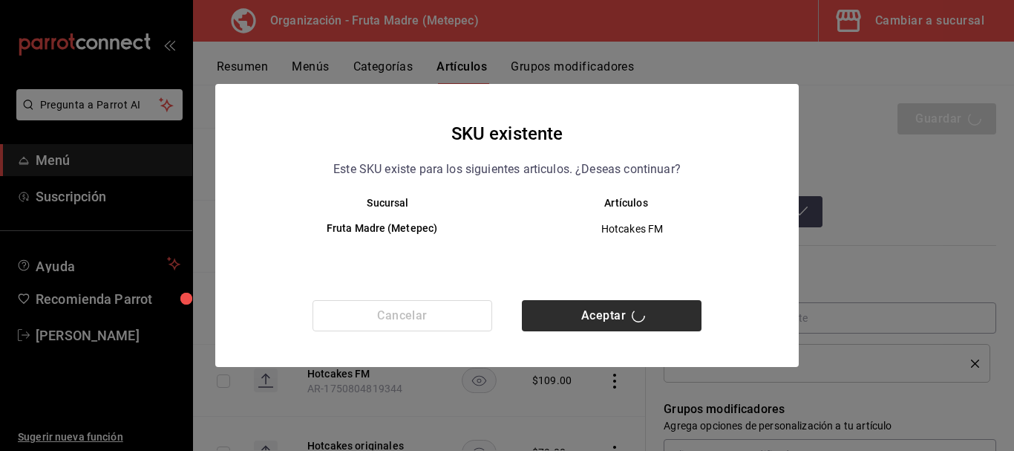
type textarea "x"
type input "AR-1755536544043"
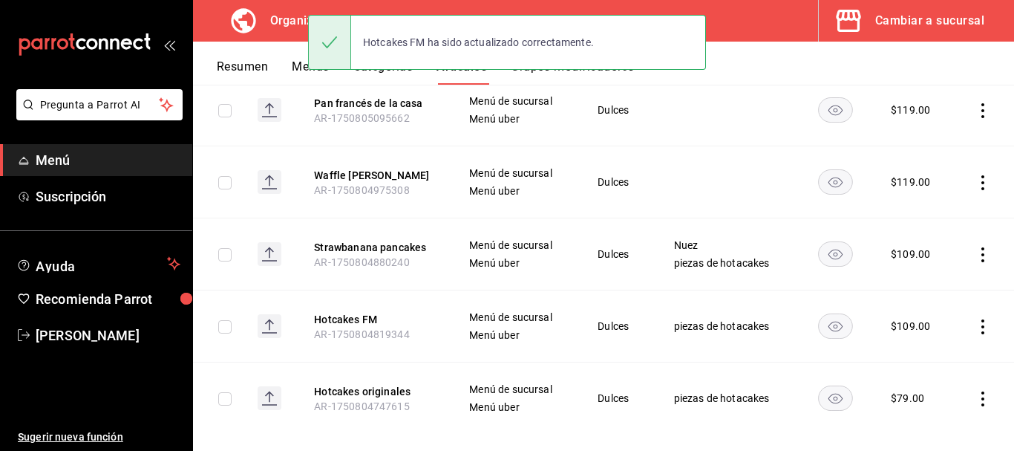
scroll to position [996, 0]
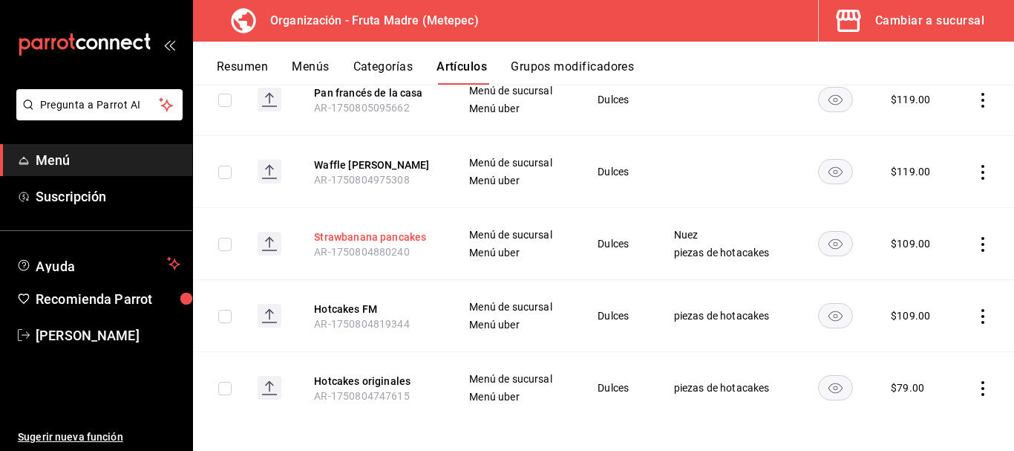
click at [410, 229] on button "Strawbanana pancakes" at bounding box center [373, 236] width 119 height 15
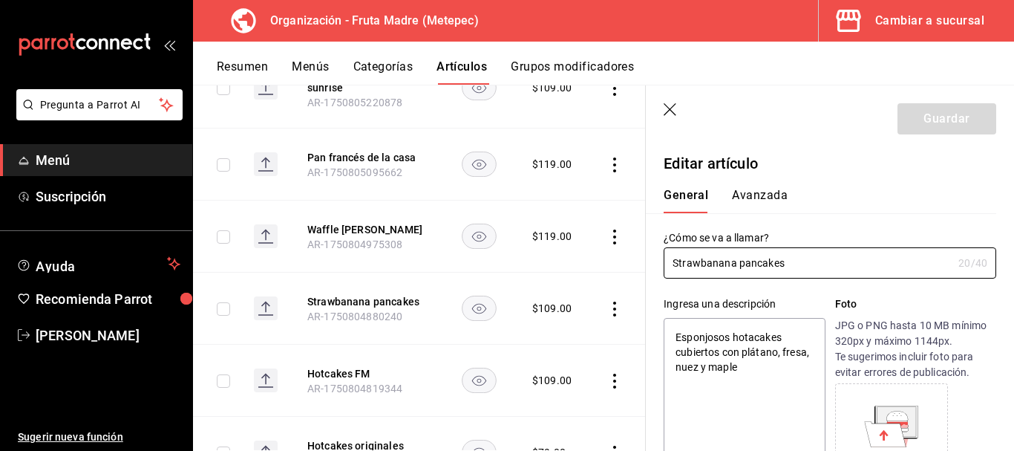
type textarea "x"
type input "$109.00"
type textarea "x"
click at [679, 334] on textarea "Esponjosos hotacakes cubiertos con plátano, fresa, nuez y maple" at bounding box center [744, 407] width 161 height 178
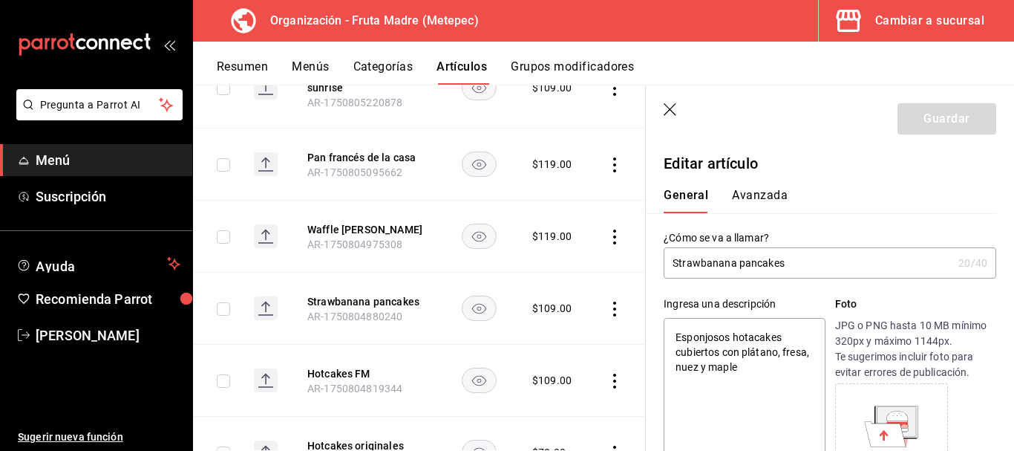
type textarea "TEsponjosos hotacakes cubiertos con plátano, fresa, nuez y maple"
type textarea "x"
type textarea "TreEsponjosos hotacakes cubiertos con plátano, fresa, nuez y maple"
type textarea "x"
type textarea "TresEsponjosos hotacakes cubiertos con plátano, fresa, nuez y maple"
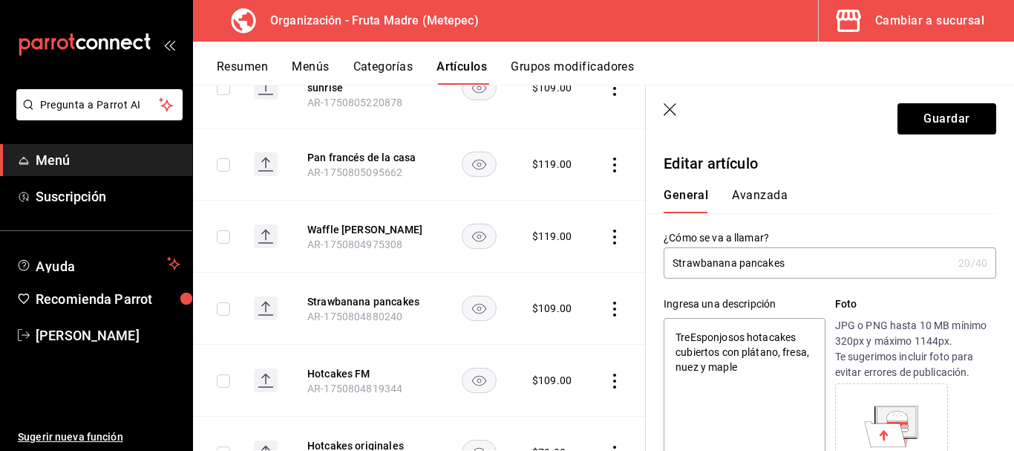
type textarea "x"
type textarea "Tres Esponjosos hotacakes cubiertos con plátano, fresa, nuez y maple"
type textarea "x"
type textarea "Tres pEsponjosos hotacakes cubiertos con plátano, fresa, nuez y maple"
type textarea "x"
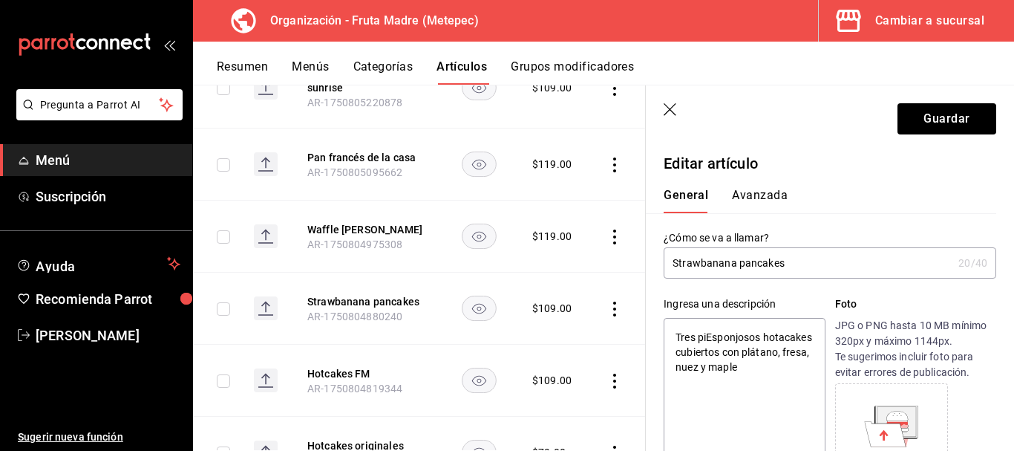
type textarea "Tres pieEsponjosos hotacakes cubiertos con plátano, fresa, nuez y maple"
type textarea "x"
type textarea "Tres piezEsponjosos hotacakes cubiertos con plátano, fresa, nuez y maple"
type textarea "x"
type textarea "Tres piezaEsponjosos hotacakes cubiertos con plátano, fresa, nuez y maple"
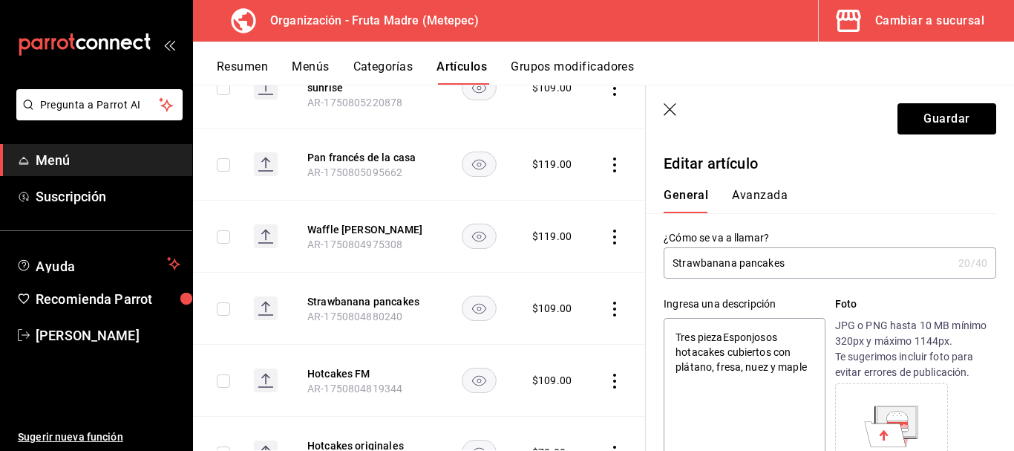
type textarea "x"
type textarea "Tres piezas Esponjosos hotacakes cubiertos con plátano, fresa, nuez y maple"
type textarea "x"
type textarea "Tres piezas dEsponjosos hotacakes cubiertos con plátano, fresa, nuez y maple"
type textarea "x"
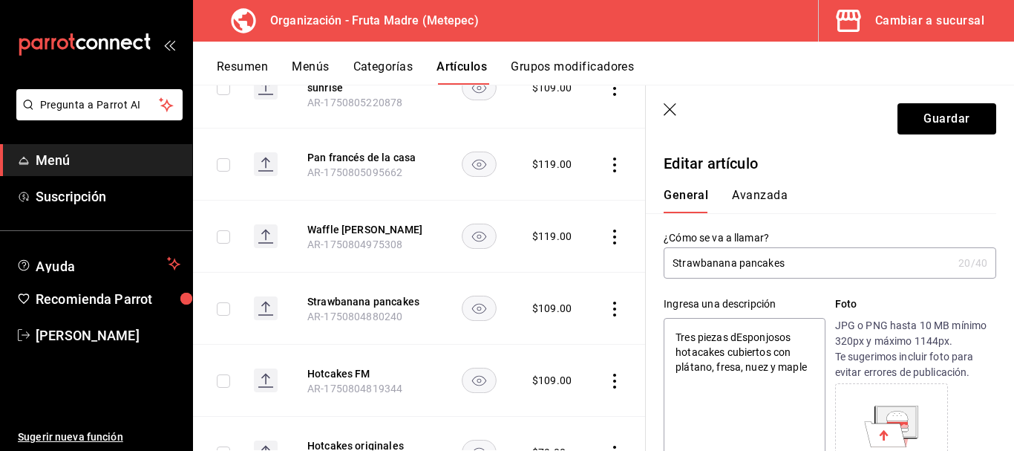
type textarea "Tres piezas deEsponjosos hotacakes cubiertos con plátano, fresa, nuez y maple"
type textarea "x"
type textarea "Tres piezas de Esponjosos hotacakes cubiertos con plátano, fresa, nuez y maple"
type textarea "x"
type textarea "Tres piezas de sponjosos hotacakes cubiertos con plátano, fresa, nuez y maple"
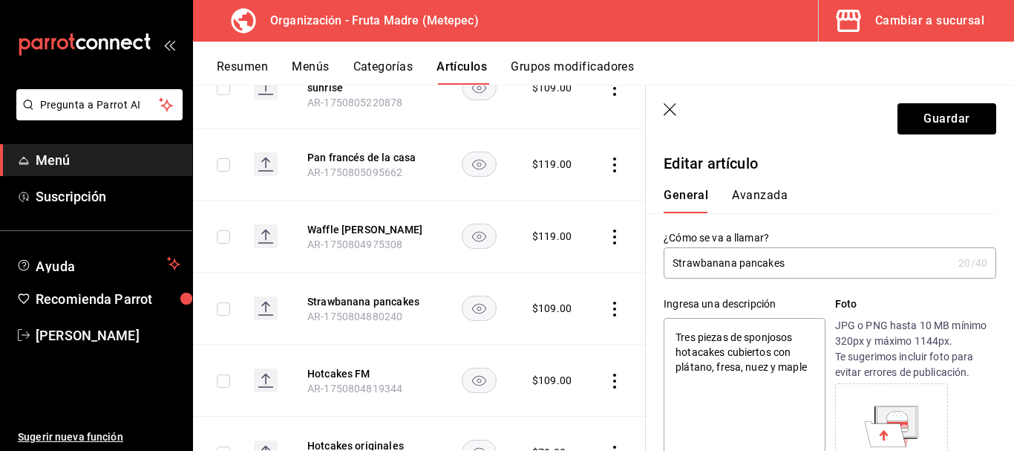
type textarea "x"
type textarea "Tres piezas de esponjosos hotacakes cubiertos con plátano, fresa, nuez y maple"
type textarea "x"
click at [691, 352] on textarea "Tres piezas de esponjosos hotacakes cubiertos con plátano, fresa, nuez y maple" at bounding box center [744, 407] width 161 height 178
type textarea "Tres piezas de esponjosos hotcakes cubiertos con plátano, fresa, nuez y maple"
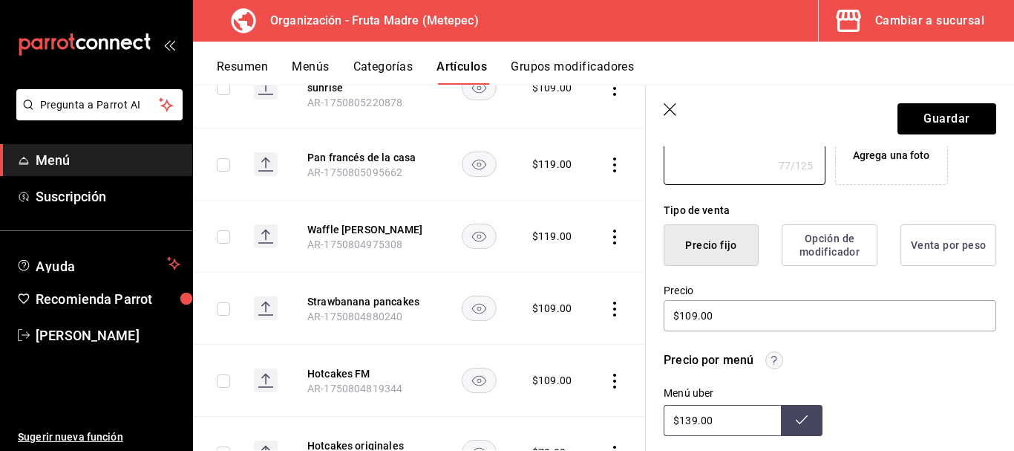
scroll to position [371, 0]
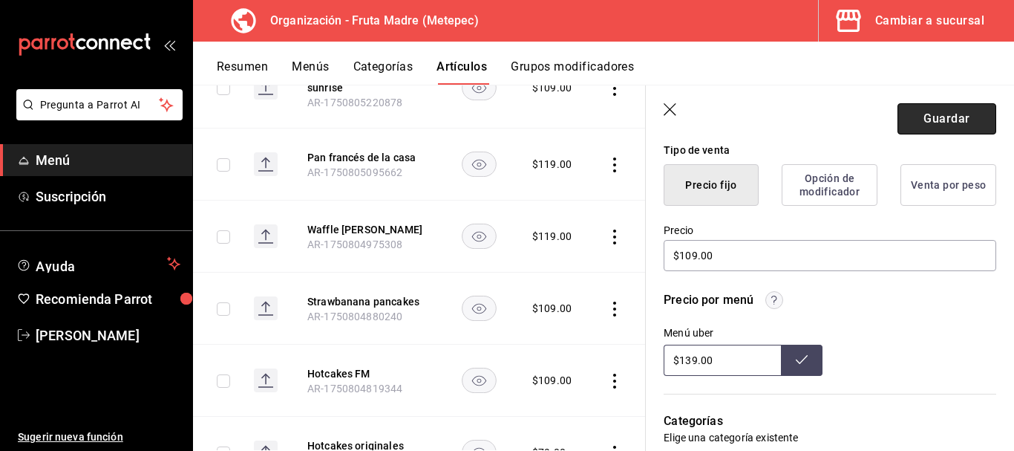
click at [926, 110] on button "Guardar" at bounding box center [947, 118] width 99 height 31
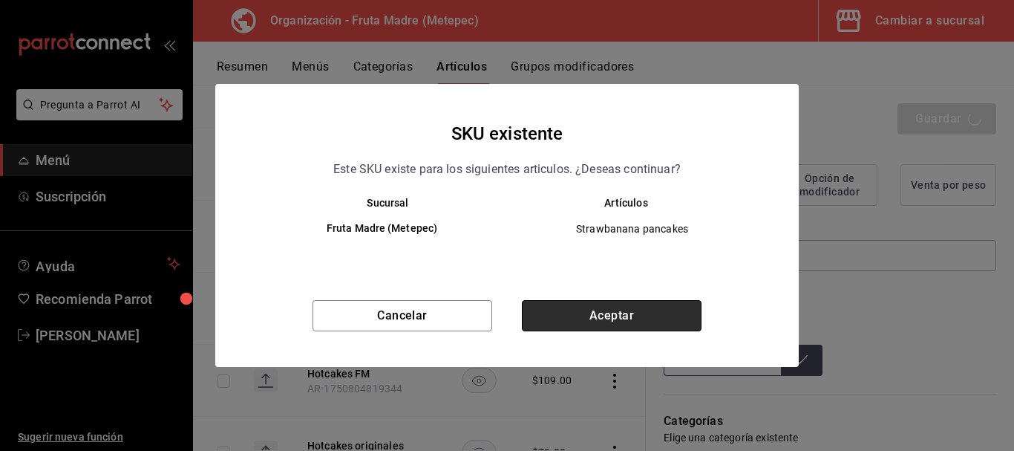
click at [593, 318] on button "Aceptar" at bounding box center [612, 315] width 180 height 31
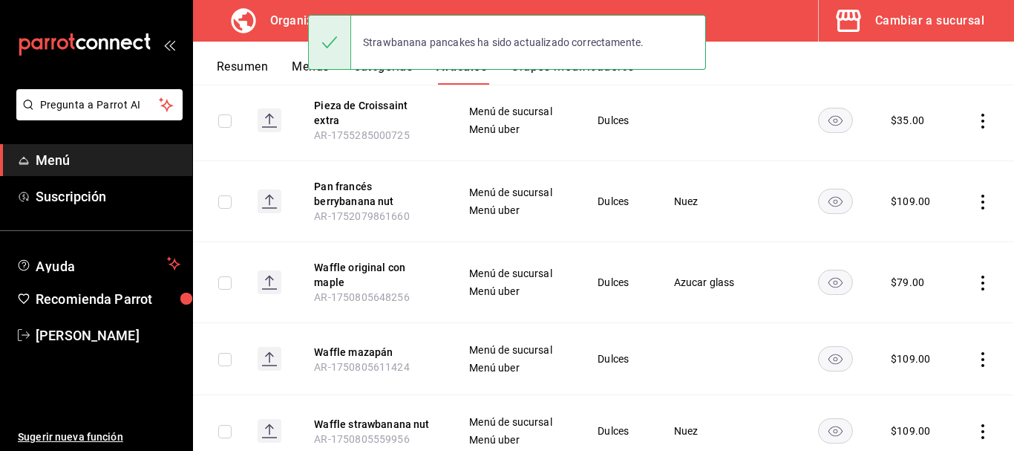
scroll to position [223, 0]
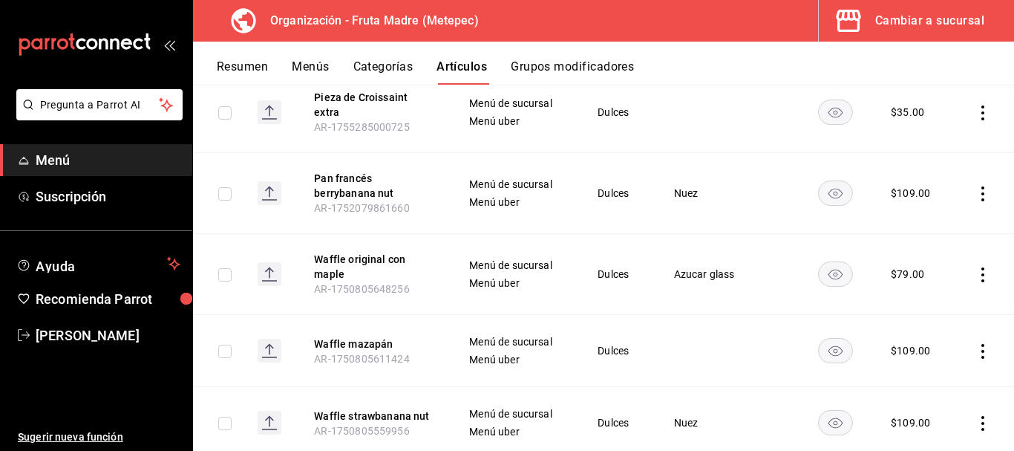
click at [379, 179] on button "Pan francés berrybanana nut" at bounding box center [373, 186] width 119 height 30
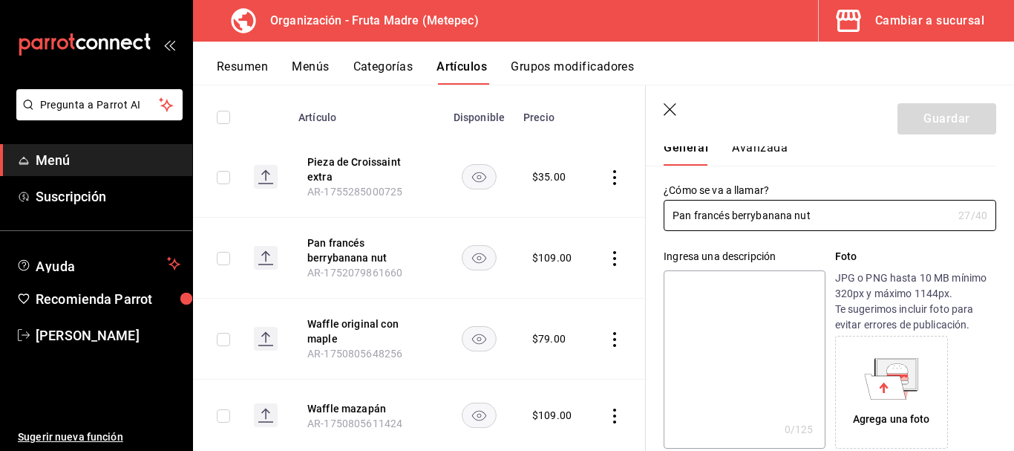
scroll to position [74, 0]
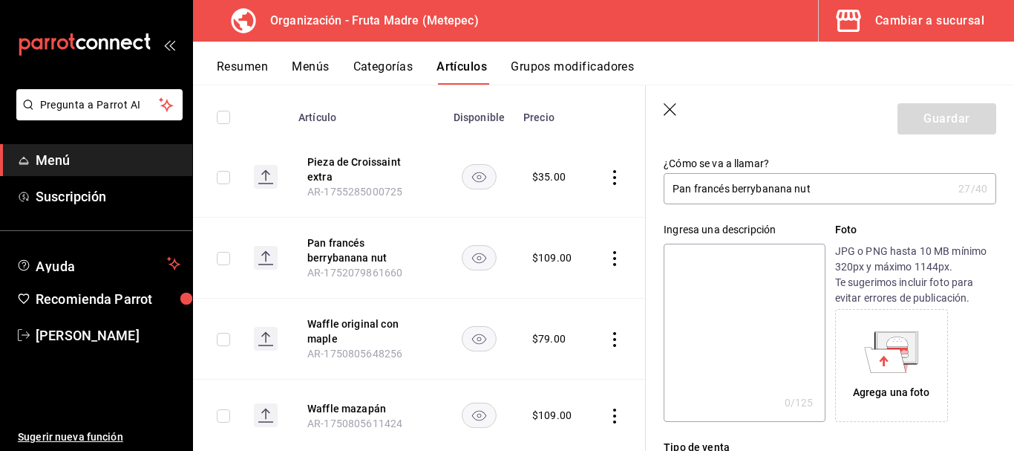
click at [768, 320] on textarea at bounding box center [744, 333] width 161 height 178
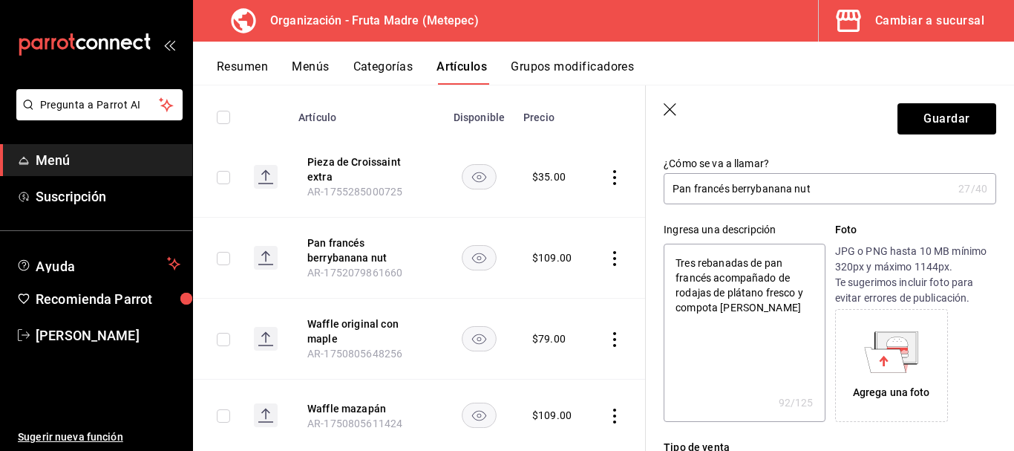
click at [803, 298] on textarea "Tres rebanadas de pan francés acompañado de rodajas de plátano fresco y compota…" at bounding box center [744, 333] width 161 height 178
click at [784, 308] on textarea "Tres rebanadas de pan francés acompañado de rodajas de plátano fresco, compota …" at bounding box center [744, 333] width 161 height 178
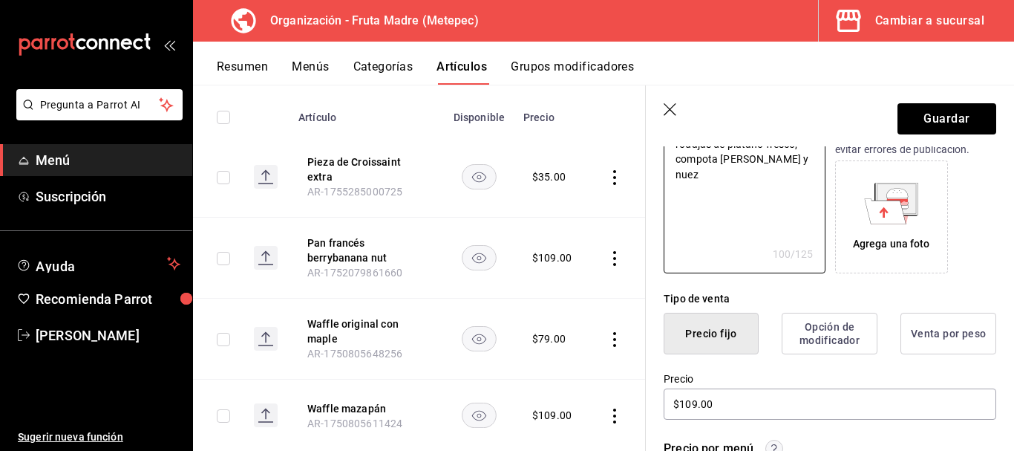
scroll to position [371, 0]
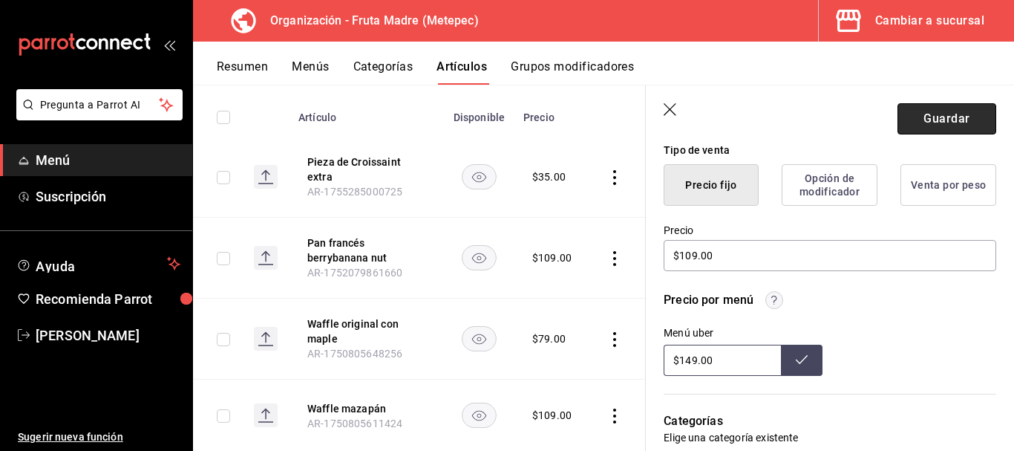
click at [938, 114] on button "Guardar" at bounding box center [947, 118] width 99 height 31
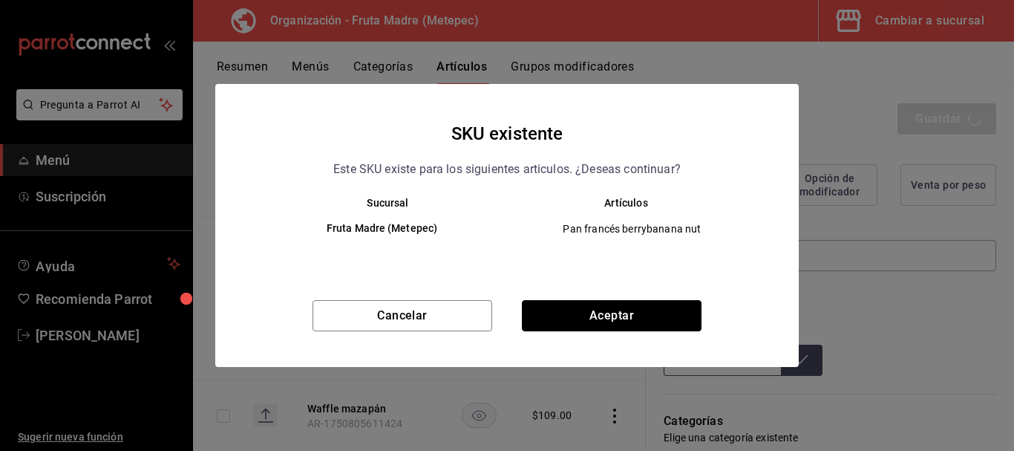
click at [634, 306] on button "Aceptar" at bounding box center [612, 315] width 180 height 31
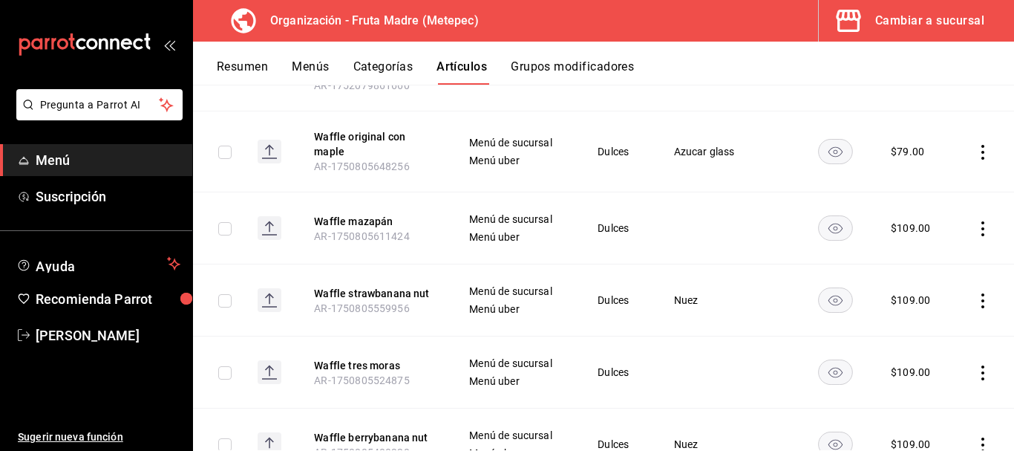
scroll to position [371, 0]
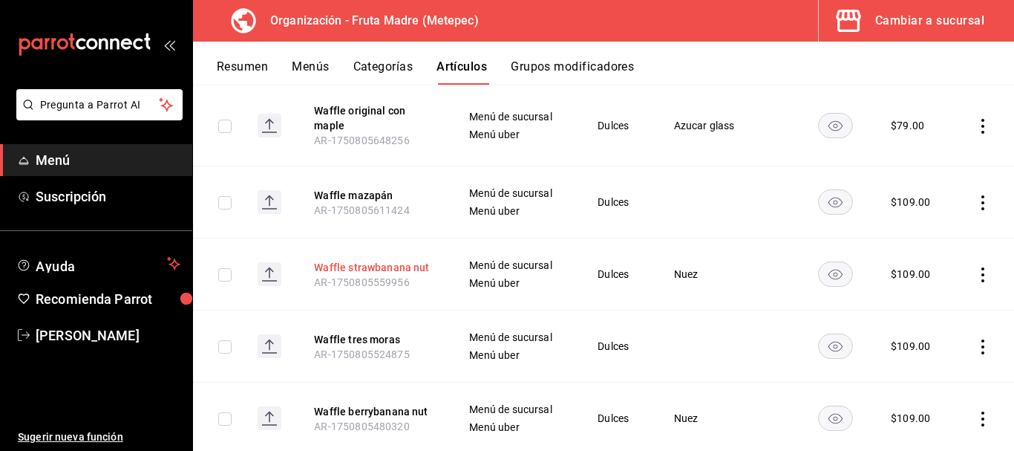
click at [362, 260] on button "Waffle strawbanana nut" at bounding box center [373, 267] width 119 height 15
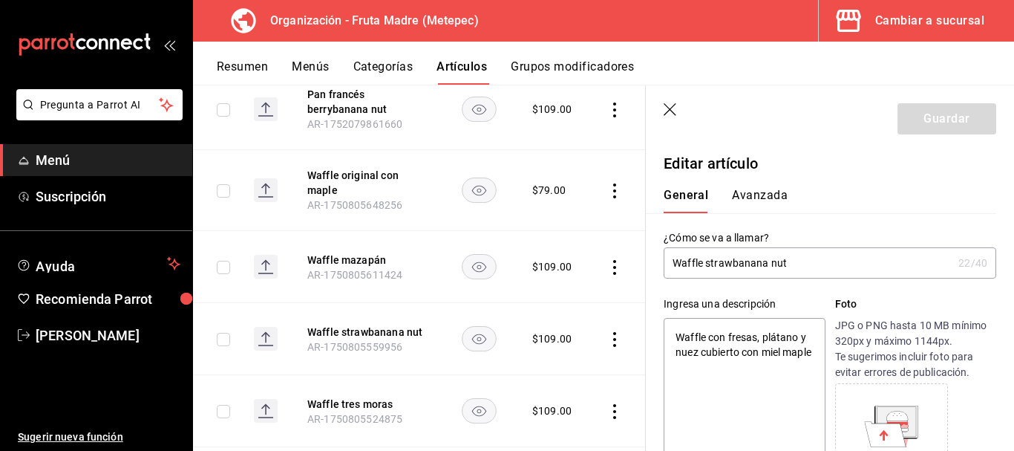
click at [673, 108] on icon "button" at bounding box center [671, 110] width 15 height 15
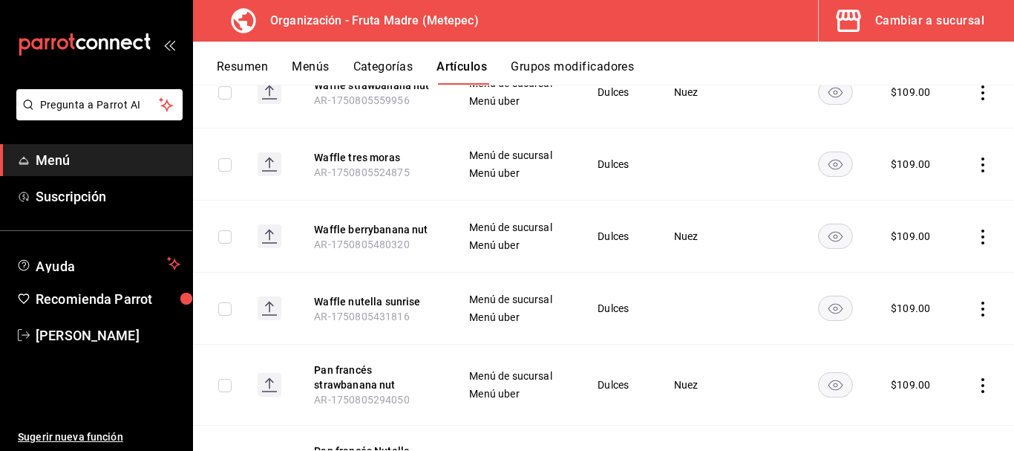
scroll to position [578, 0]
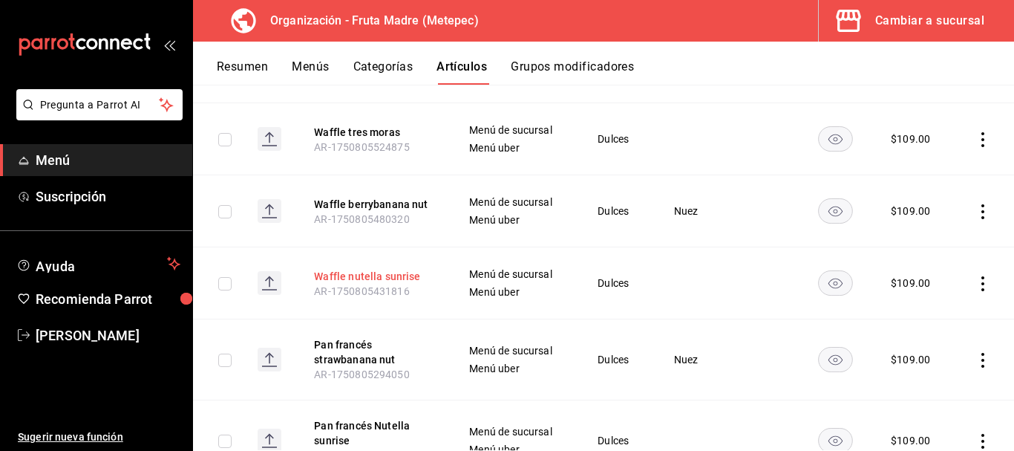
click at [393, 269] on button "Waffle nutella sunrise" at bounding box center [373, 276] width 119 height 15
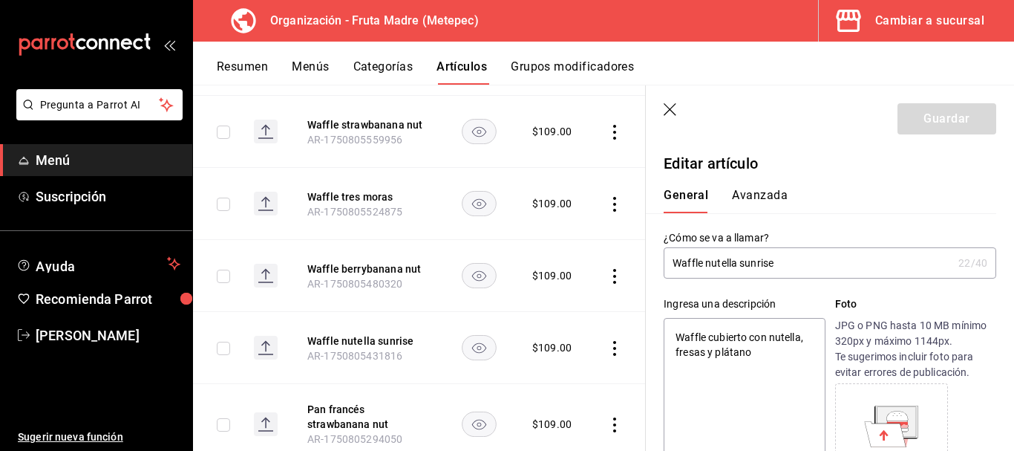
click at [676, 111] on icon "button" at bounding box center [671, 110] width 15 height 15
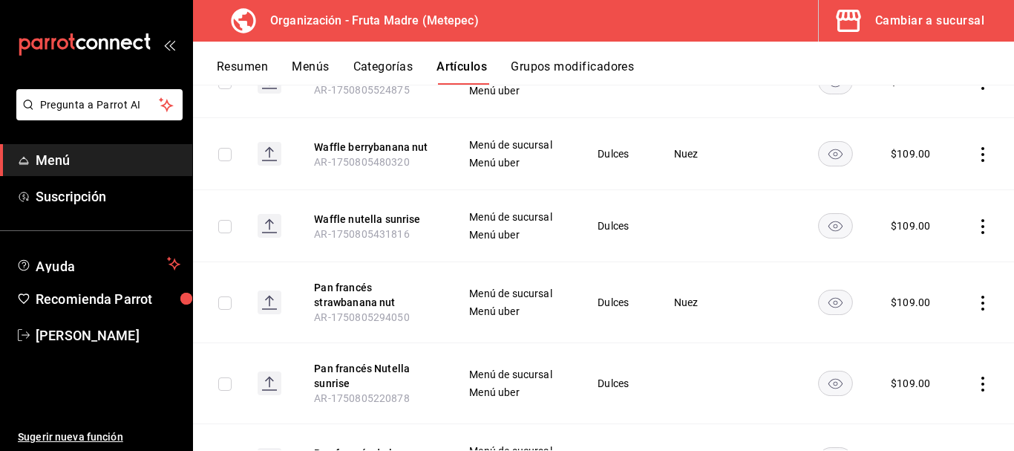
scroll to position [661, 0]
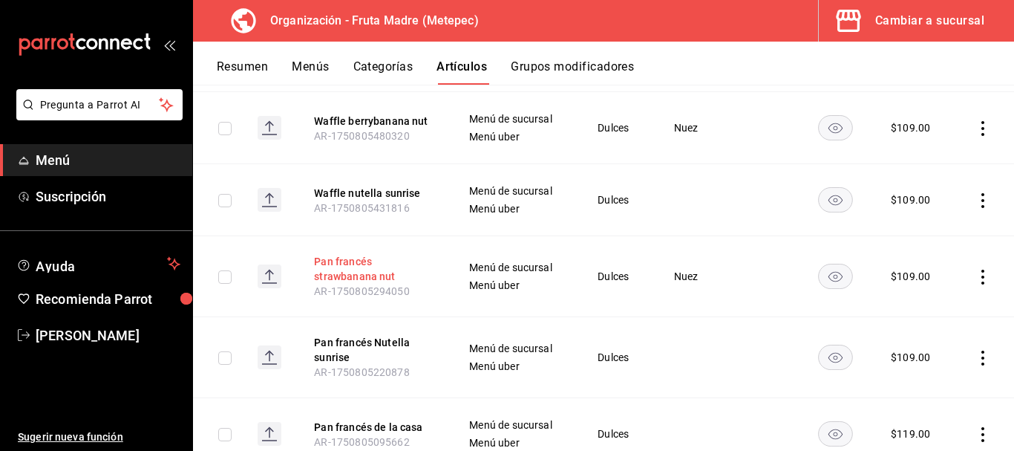
click at [352, 255] on button "Pan francés strawbanana nut" at bounding box center [373, 269] width 119 height 30
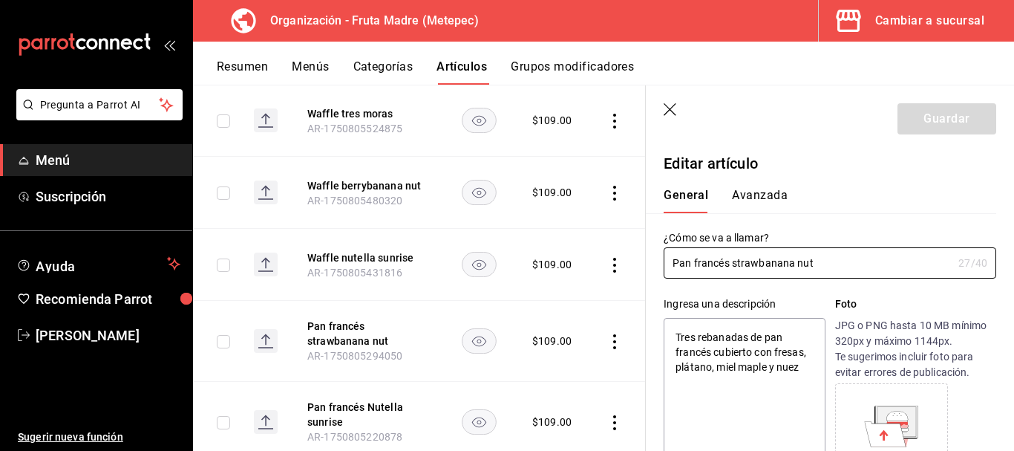
scroll to position [74, 0]
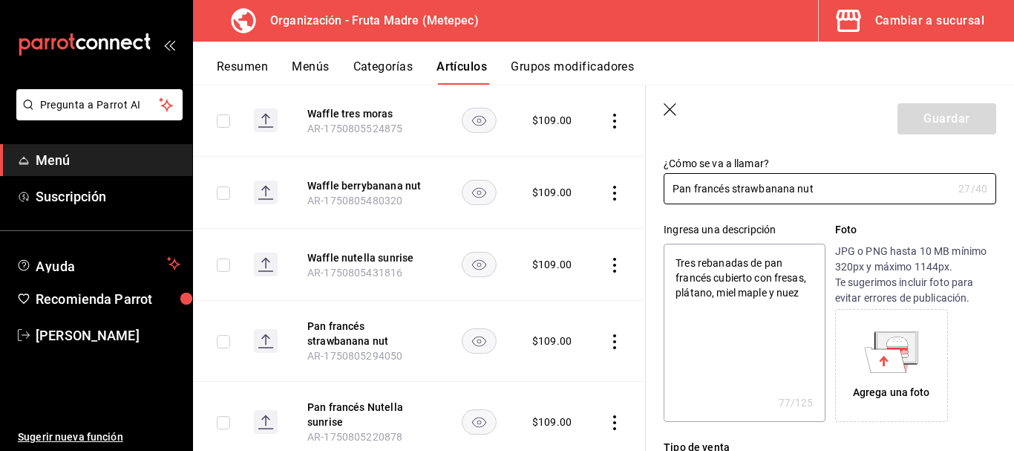
click at [673, 113] on icon "button" at bounding box center [671, 110] width 15 height 15
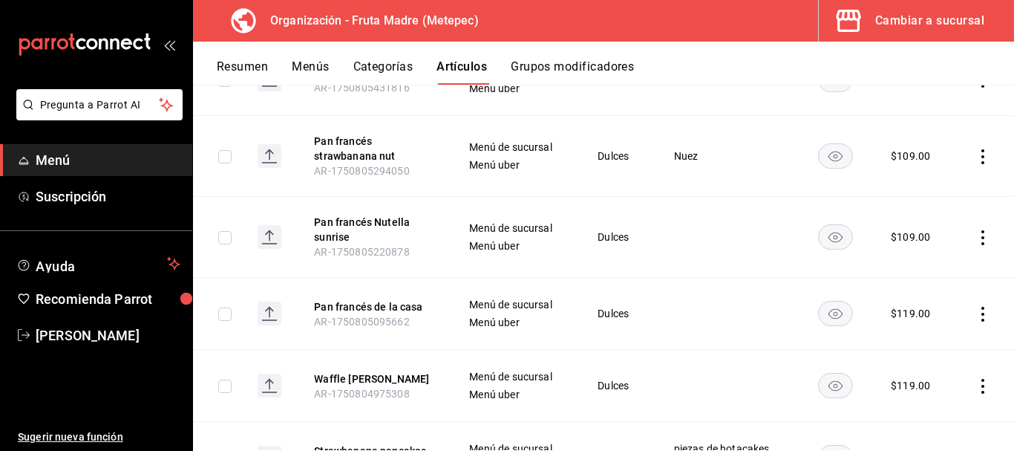
scroll to position [808, 0]
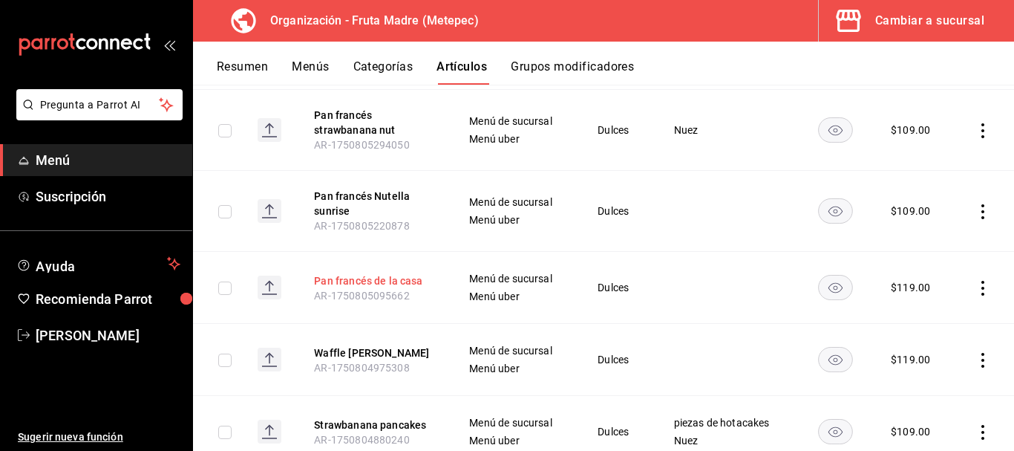
click at [403, 273] on button "Pan francés de la casa" at bounding box center [373, 280] width 119 height 15
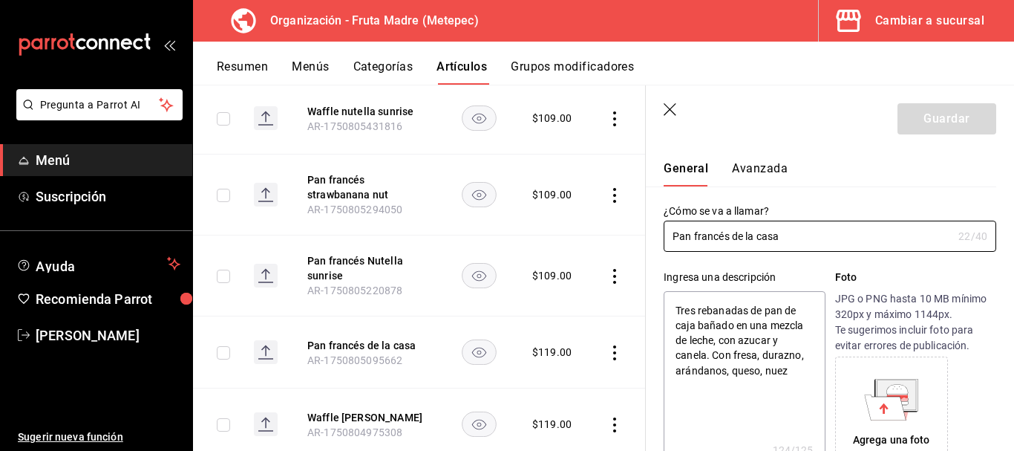
scroll to position [74, 0]
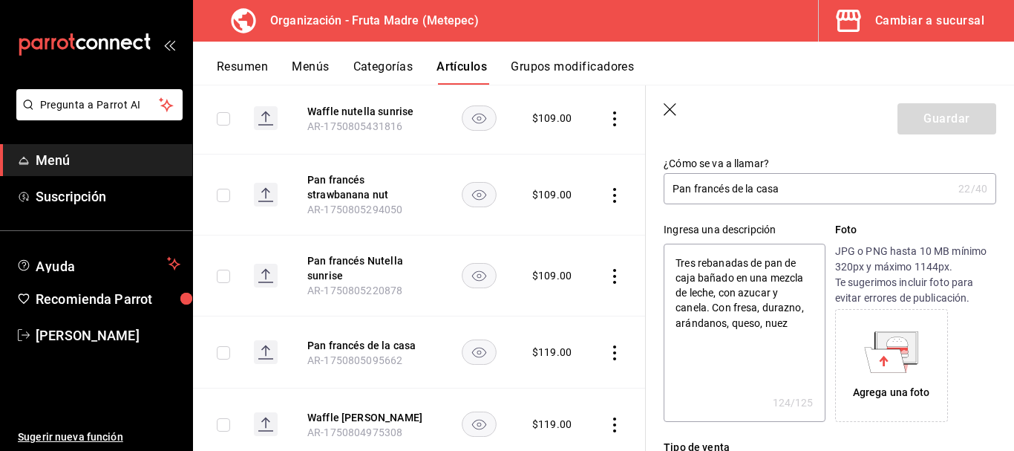
drag, startPoint x: 708, startPoint y: 307, endPoint x: 675, endPoint y: 257, distance: 59.5
click at [675, 257] on textarea "Tres rebanadas de pan de caja bañado en una mezcla de leche, con azucar y canel…" at bounding box center [744, 333] width 161 height 178
click at [732, 307] on textarea "Tres rebanadas de pan de caja bañado en una mezcla de leche, con azucar y canel…" at bounding box center [744, 333] width 161 height 178
click at [670, 111] on icon "button" at bounding box center [671, 110] width 15 height 15
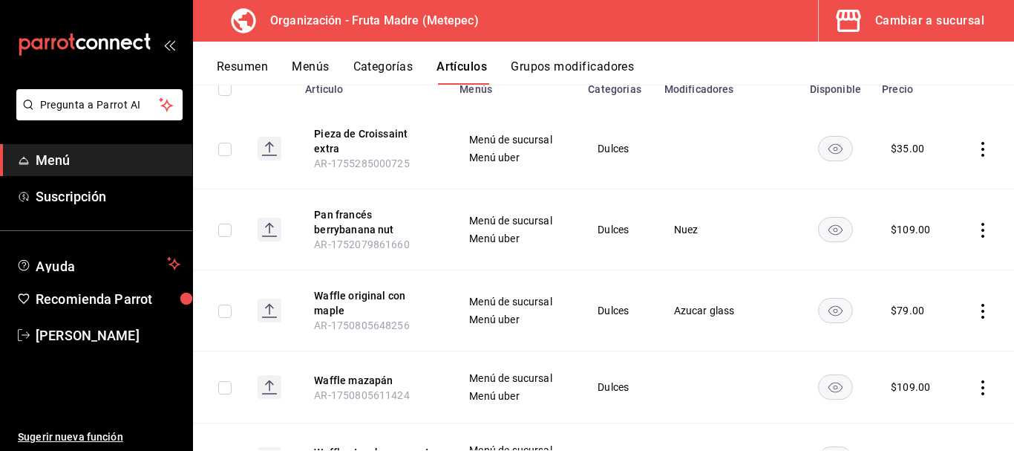
scroll to position [179, 0]
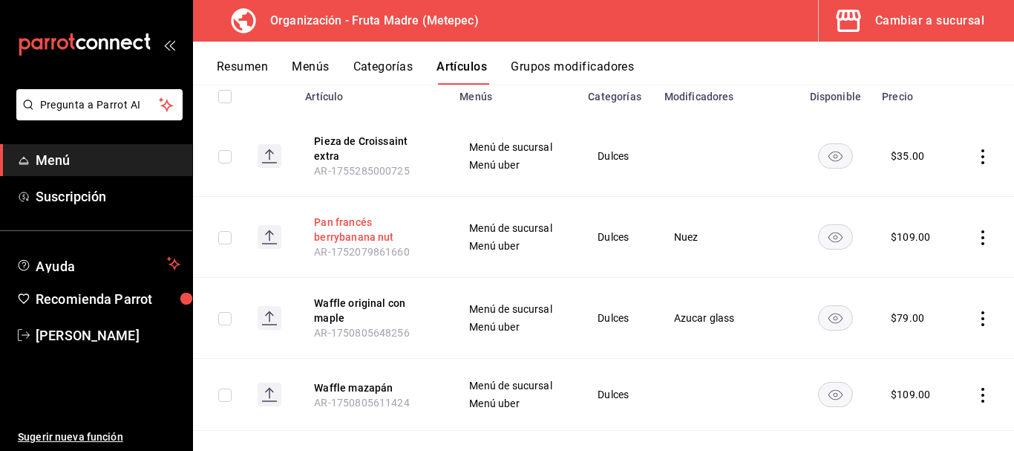
click at [348, 218] on button "Pan francés berrybanana nut" at bounding box center [373, 230] width 119 height 30
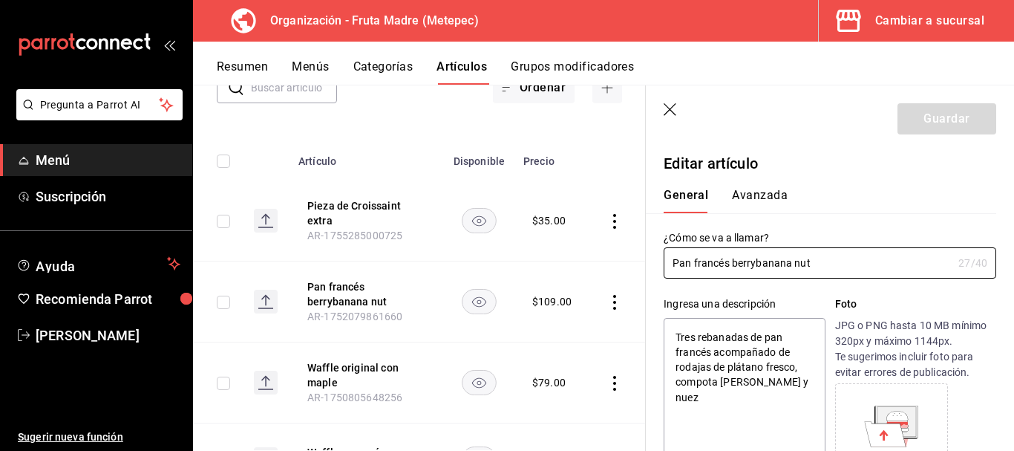
scroll to position [74, 0]
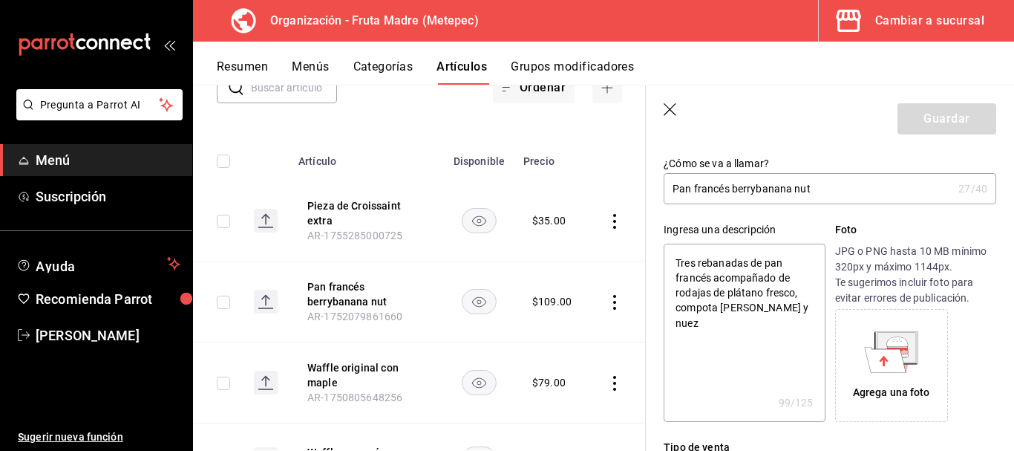
drag, startPoint x: 712, startPoint y: 275, endPoint x: 668, endPoint y: 249, distance: 50.9
click at [668, 249] on textarea "Tres rebanadas de pan francés acompañado de rodajas de plátano fresco, compota …" at bounding box center [744, 333] width 161 height 178
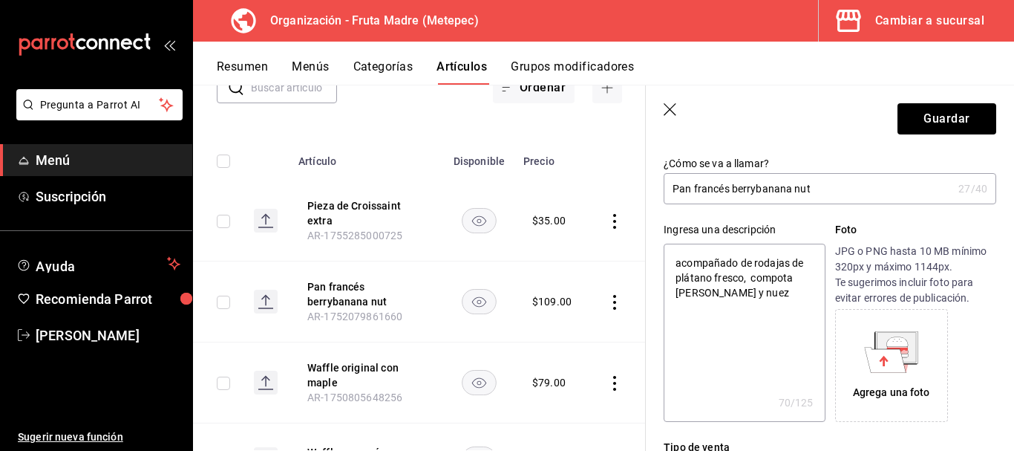
paste textarea "Tres rebanadas de pan de caja bañado en una mezcla de l"
drag, startPoint x: 687, startPoint y: 288, endPoint x: 786, endPoint y: 258, distance: 103.3
click at [786, 258] on textarea "Tres rebanadas de pan de caja bañado en una mezcla de l acompañado de rodajas d…" at bounding box center [744, 333] width 161 height 178
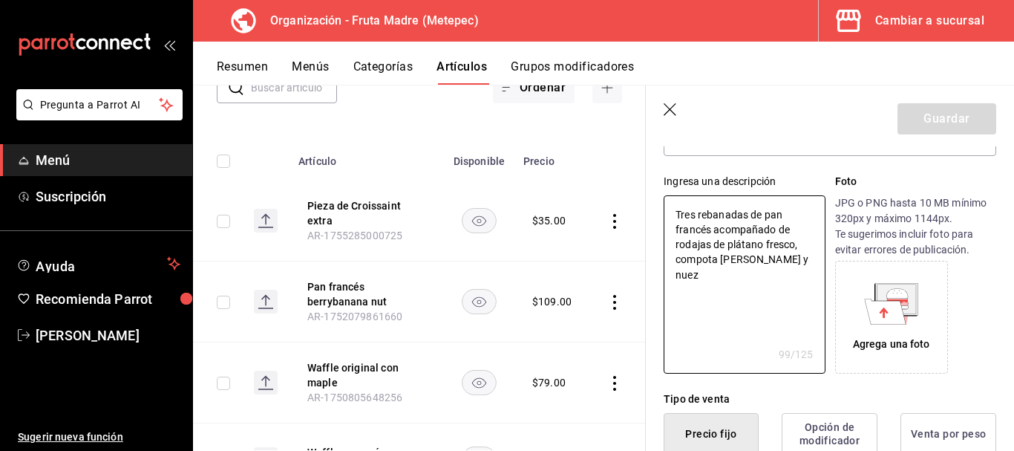
scroll to position [148, 0]
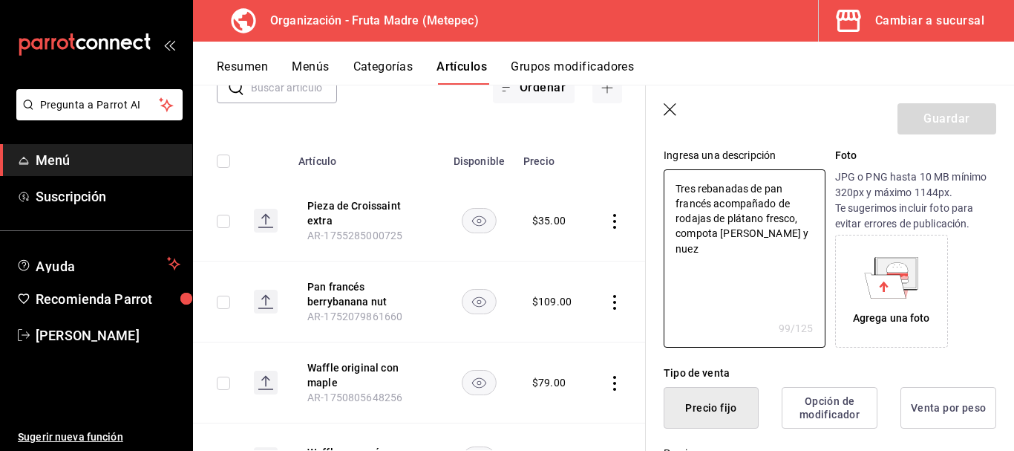
click at [674, 107] on icon "button" at bounding box center [671, 110] width 15 height 15
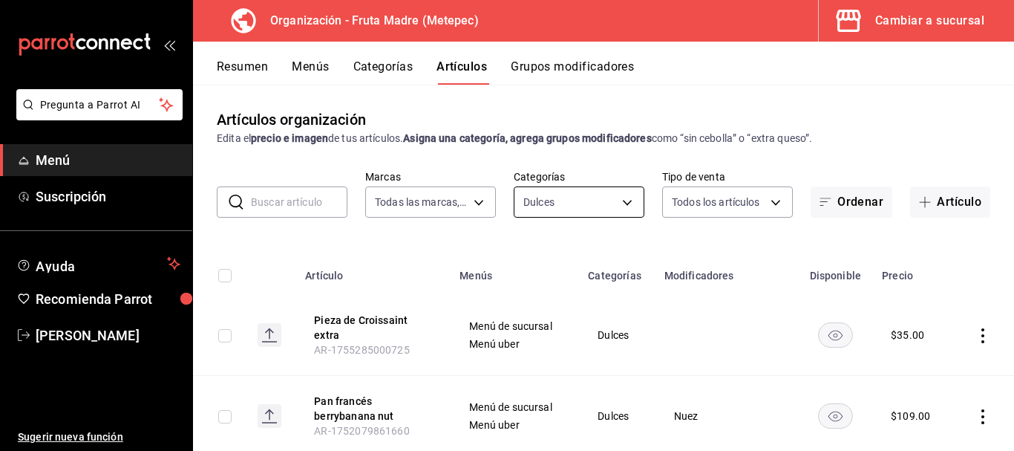
click at [563, 206] on body "Pregunta a Parrot AI Menú Suscripción Ayuda Recomienda Parrot [PERSON_NAME] Sug…" at bounding box center [507, 225] width 1014 height 451
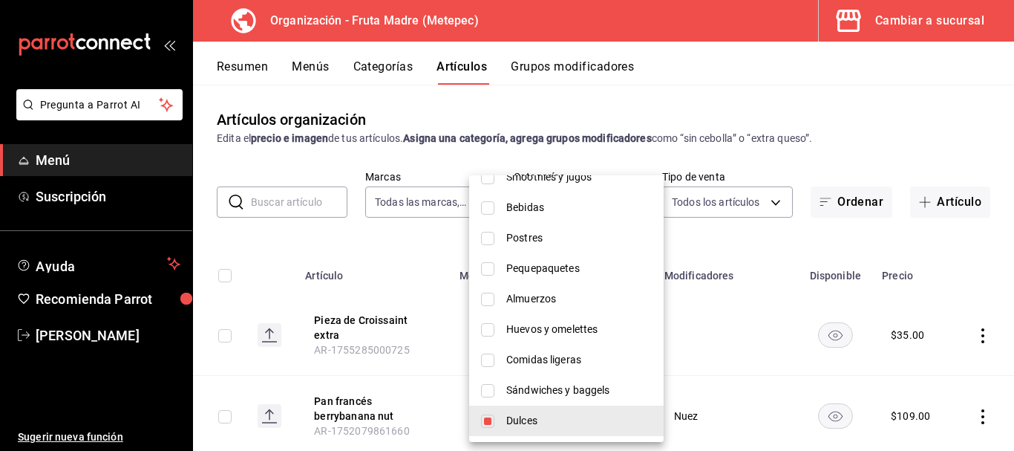
scroll to position [148, 0]
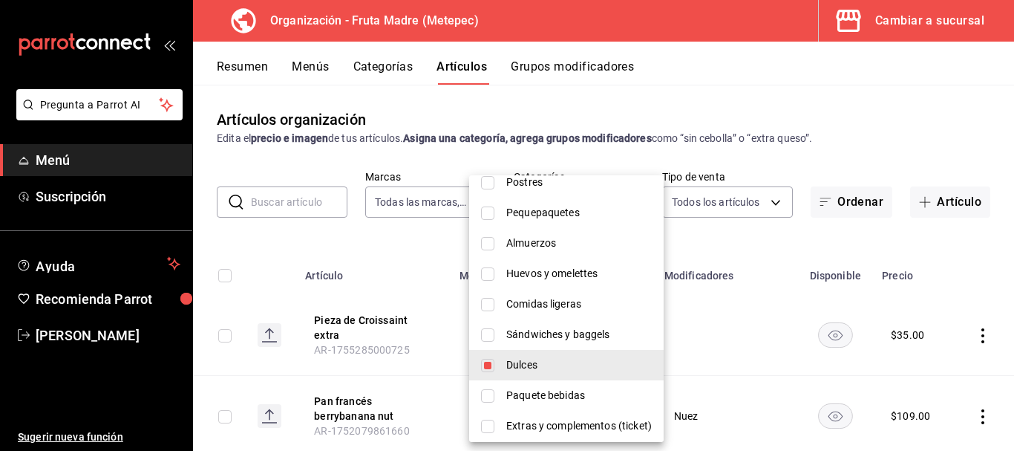
click at [483, 366] on input "checkbox" at bounding box center [487, 365] width 13 height 13
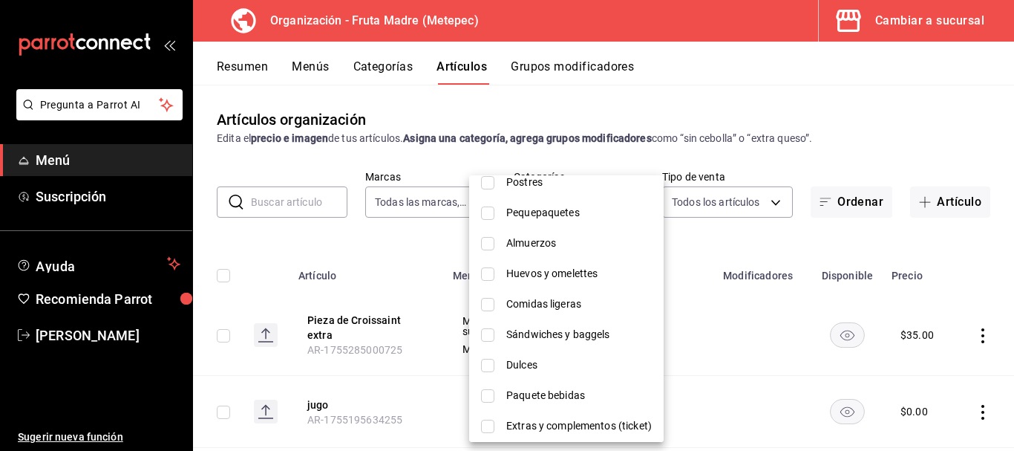
click at [490, 338] on input "checkbox" at bounding box center [487, 334] width 13 height 13
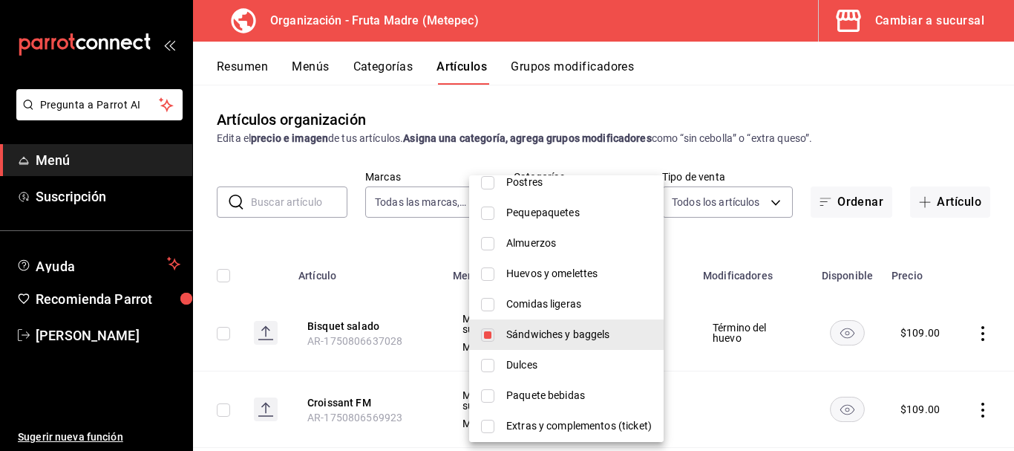
click at [752, 171] on div at bounding box center [507, 225] width 1014 height 451
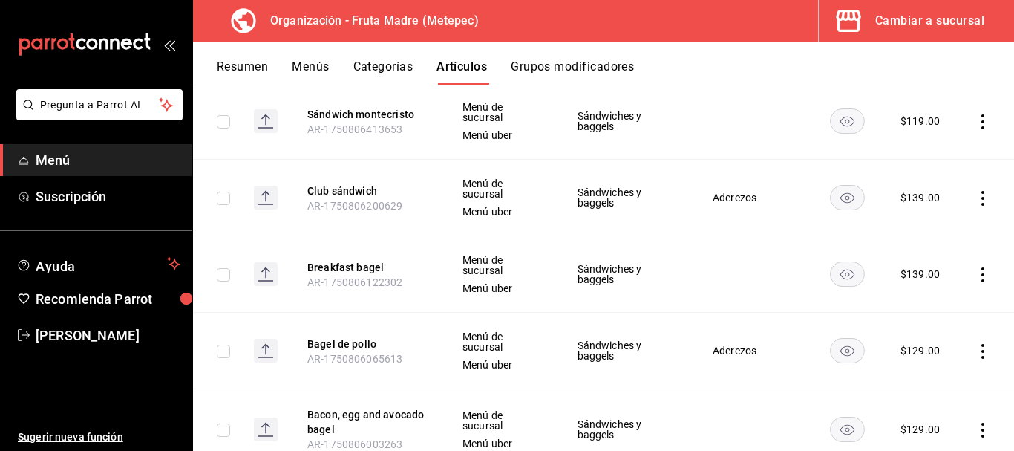
scroll to position [371, 0]
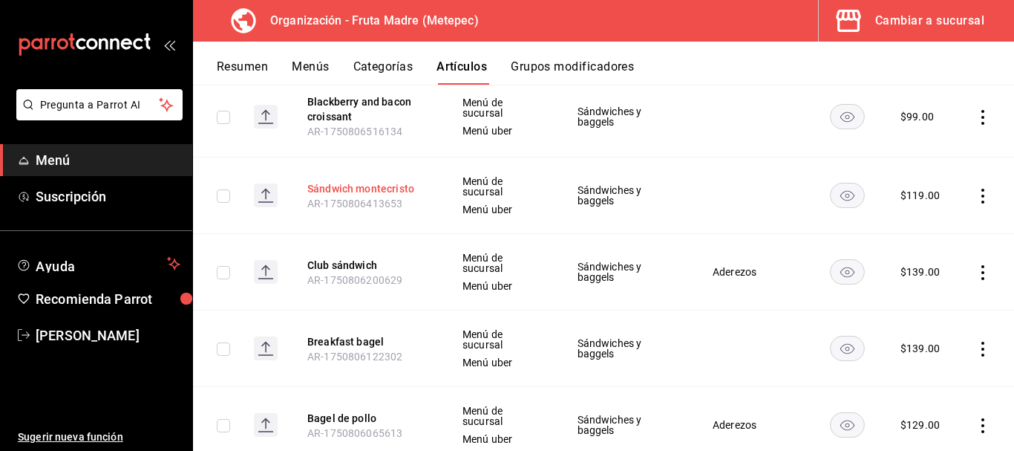
click at [395, 186] on button "Sándwich montecristo" at bounding box center [366, 188] width 119 height 15
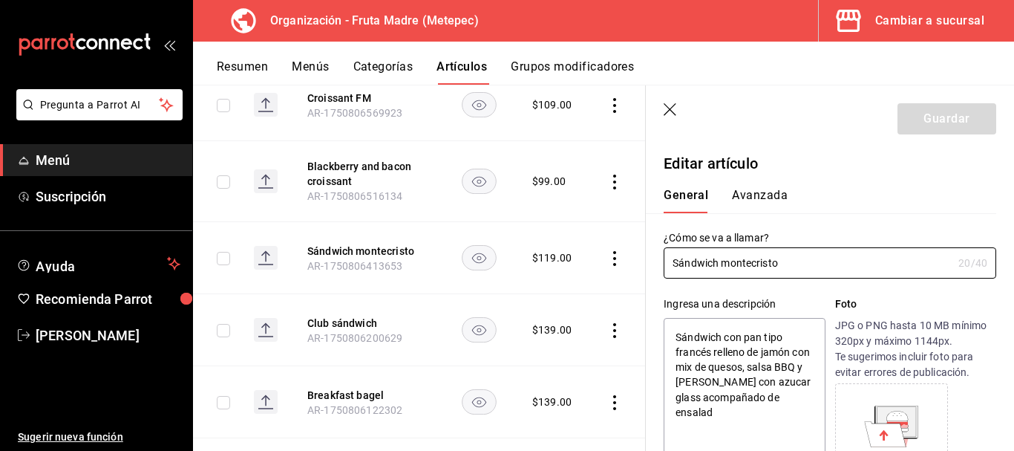
scroll to position [148, 0]
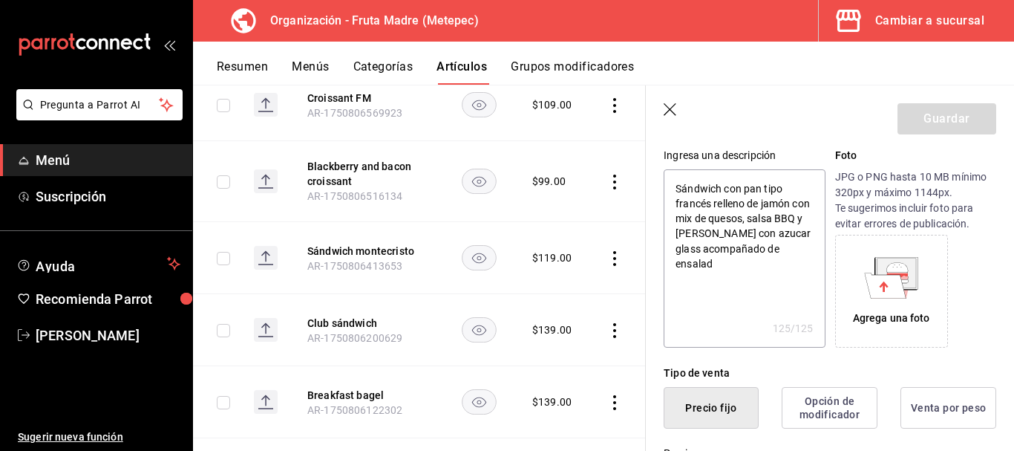
click at [742, 260] on textarea "Sándwich con pan tipo francés relleno de jamón con mix de quesos, salsa BBQ y […" at bounding box center [744, 258] width 161 height 178
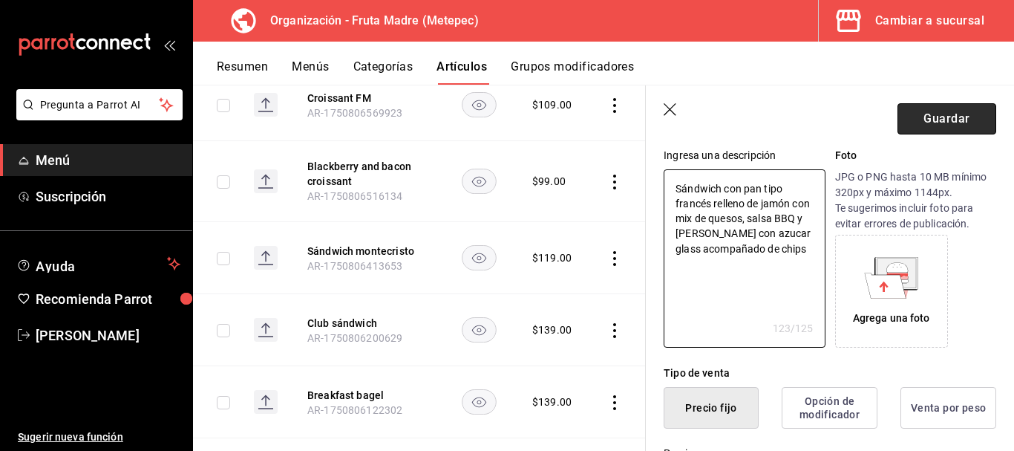
click at [944, 120] on button "Guardar" at bounding box center [947, 118] width 99 height 31
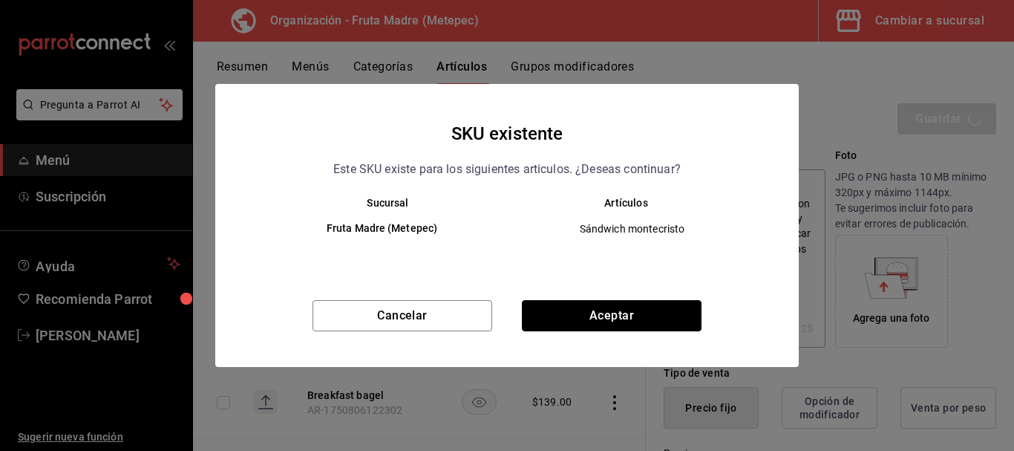
click at [590, 316] on button "Aceptar" at bounding box center [612, 315] width 180 height 31
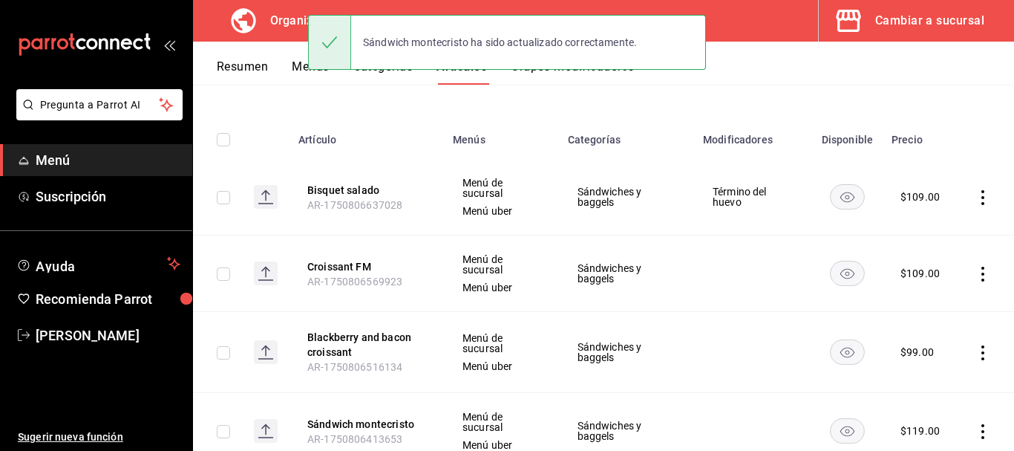
scroll to position [148, 0]
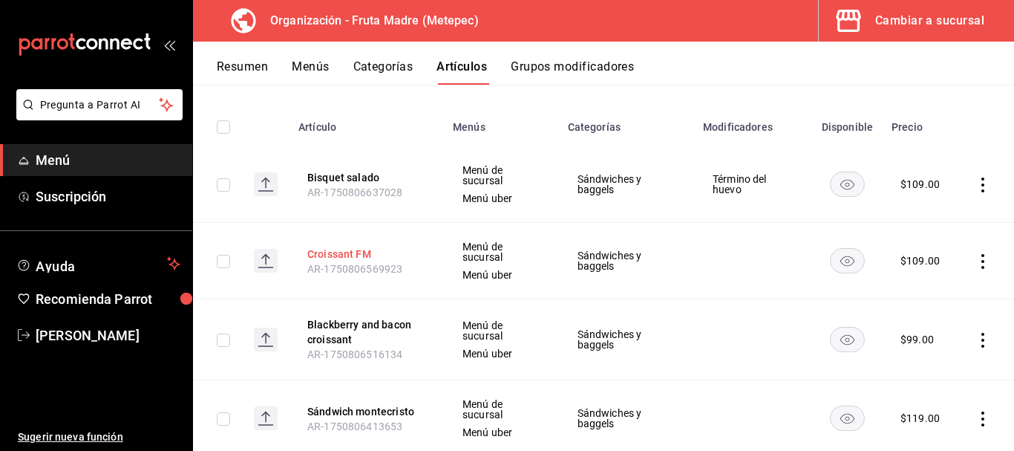
click at [330, 252] on button "Croissant FM" at bounding box center [366, 253] width 119 height 15
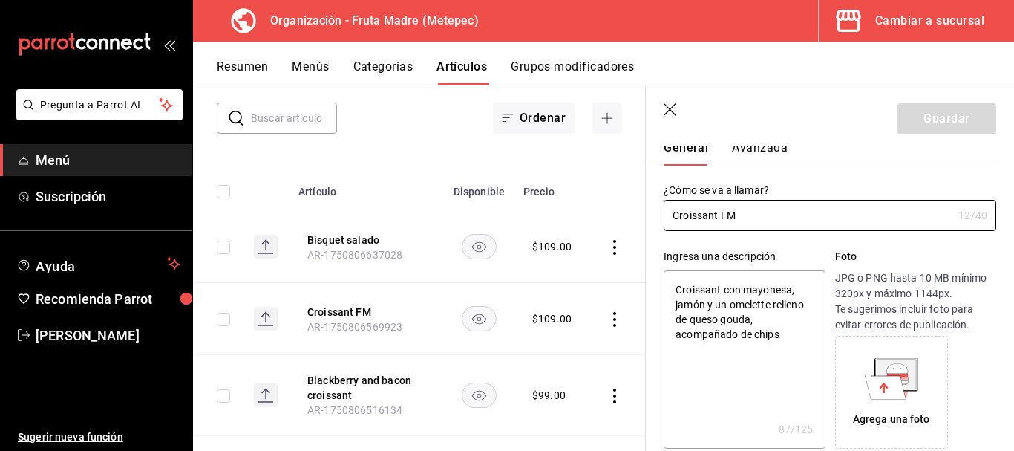
scroll to position [74, 0]
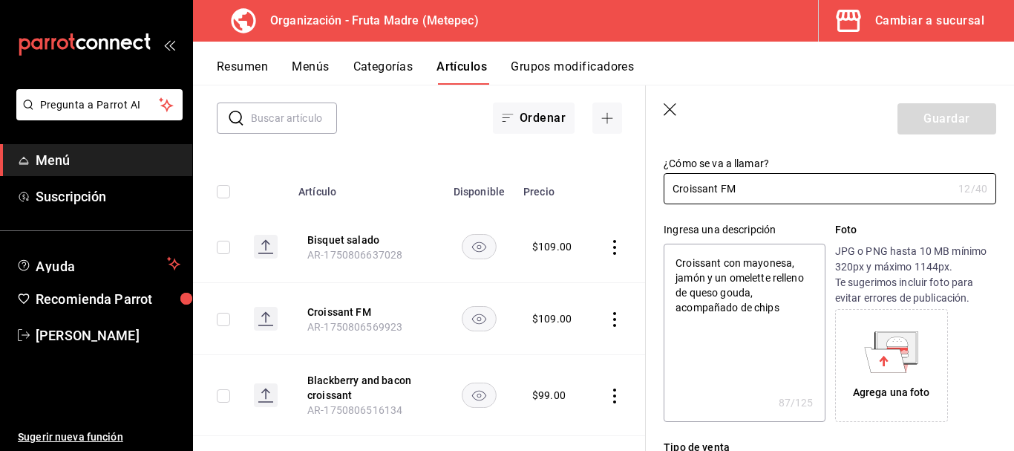
click at [670, 104] on icon "button" at bounding box center [671, 110] width 15 height 15
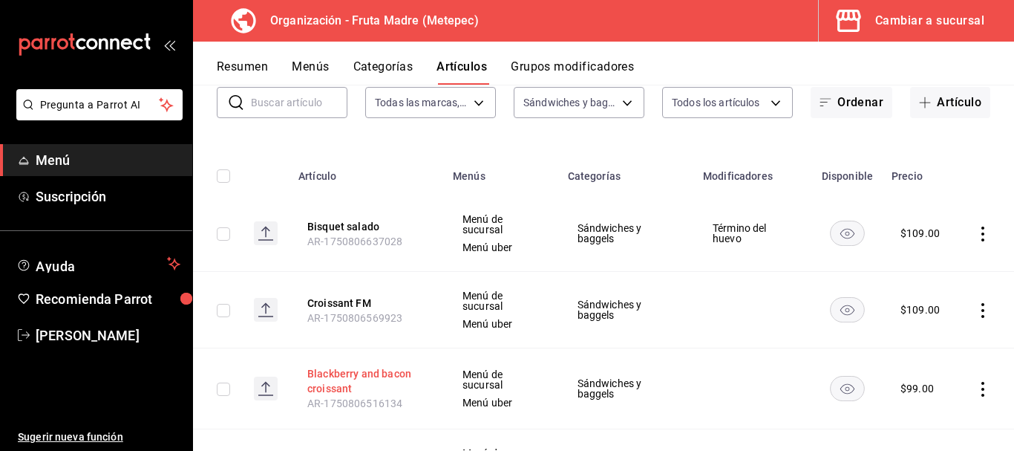
click at [376, 371] on button "Blackberry and bacon croissant" at bounding box center [366, 381] width 119 height 30
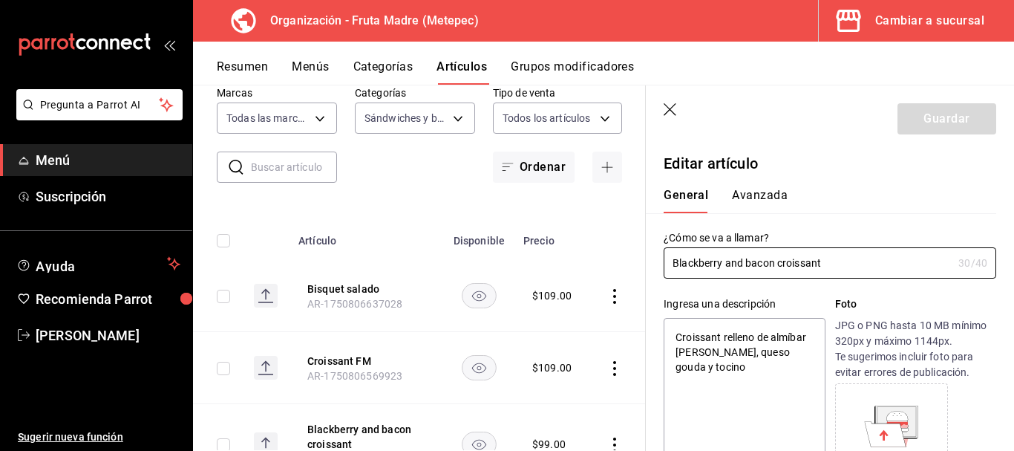
click at [743, 370] on textarea "Croissant relleno de almíbar [PERSON_NAME], queso gouda y tocino" at bounding box center [744, 407] width 161 height 178
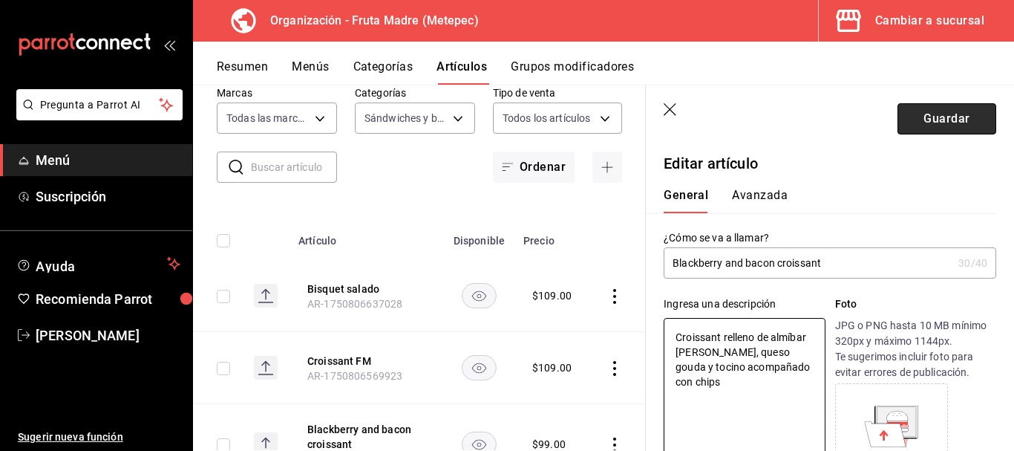
click at [937, 116] on button "Guardar" at bounding box center [947, 118] width 99 height 31
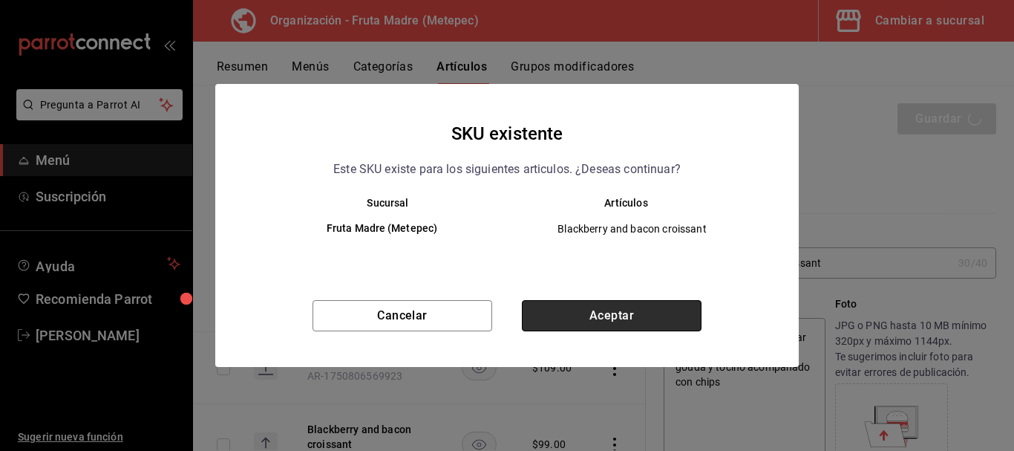
click at [601, 310] on button "Aceptar" at bounding box center [612, 315] width 180 height 31
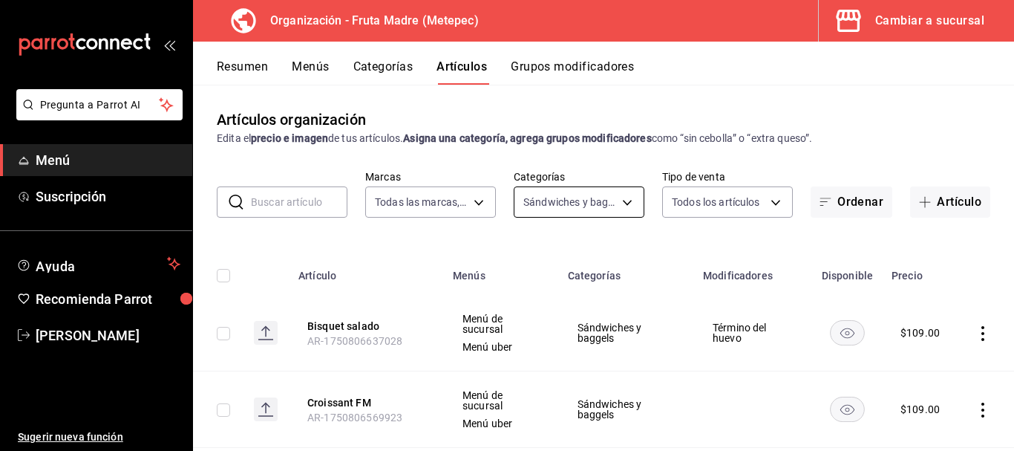
click at [553, 210] on body "Pregunta a Parrot AI Menú Suscripción Ayuda Recomienda Parrot [PERSON_NAME] Sug…" at bounding box center [507, 225] width 1014 height 451
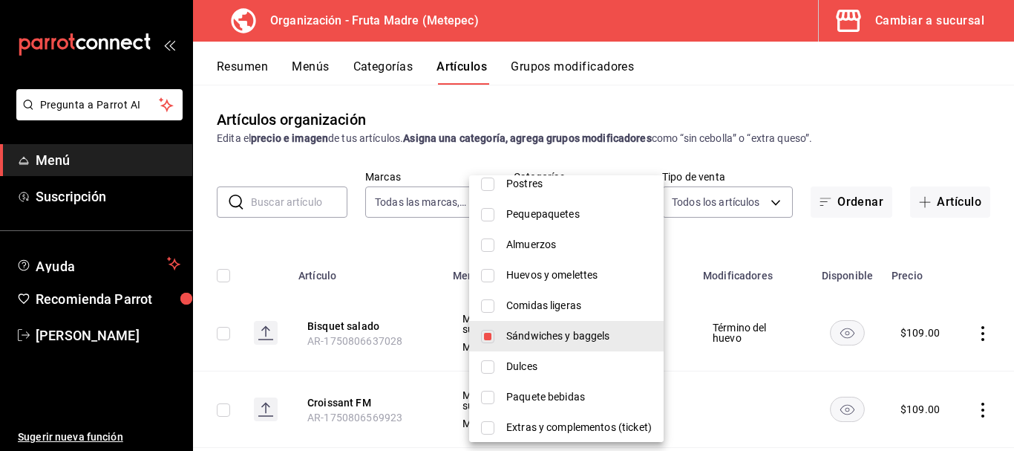
scroll to position [148, 0]
click at [527, 331] on span "Sándwiches y baggels" at bounding box center [579, 335] width 146 height 16
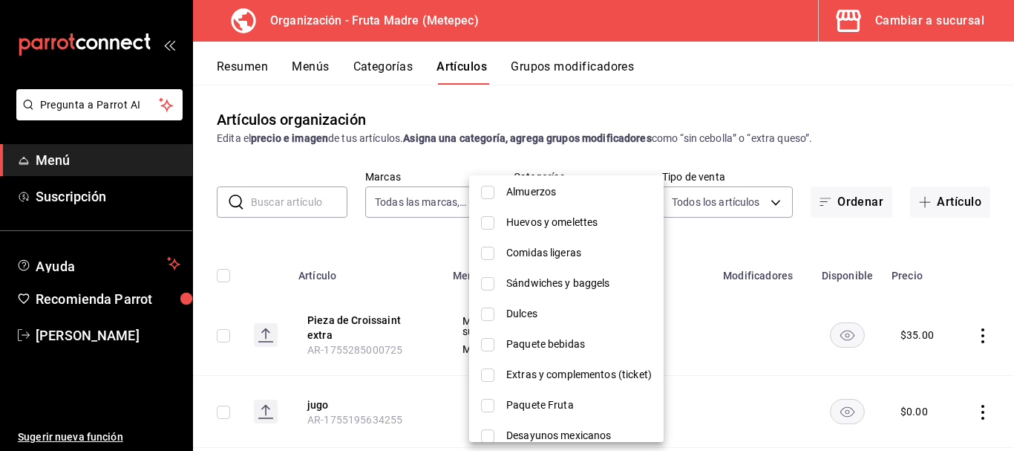
scroll to position [223, 0]
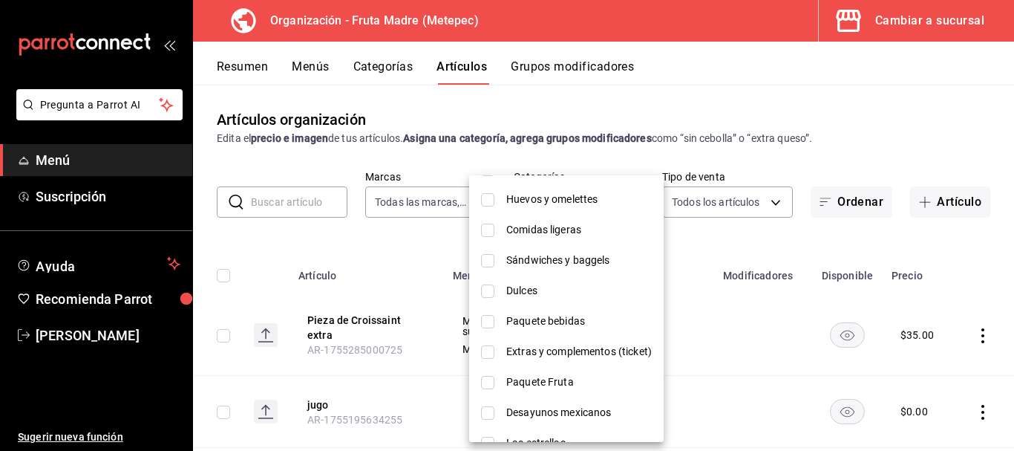
click at [522, 278] on li "Dulces" at bounding box center [566, 290] width 195 height 30
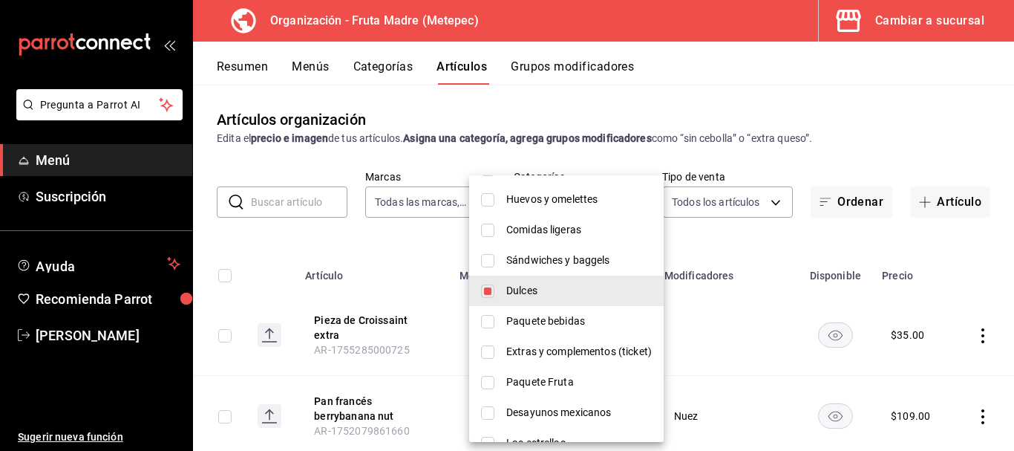
click at [708, 239] on div at bounding box center [507, 225] width 1014 height 451
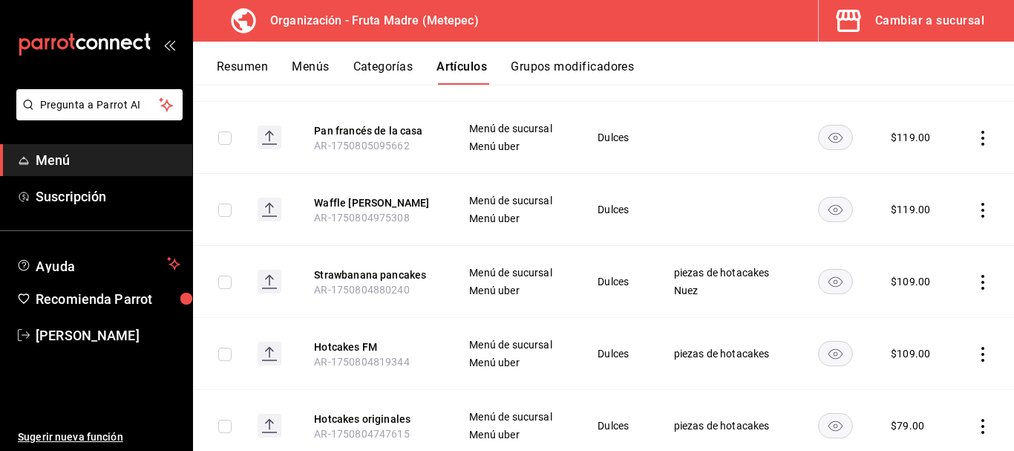
scroll to position [965, 0]
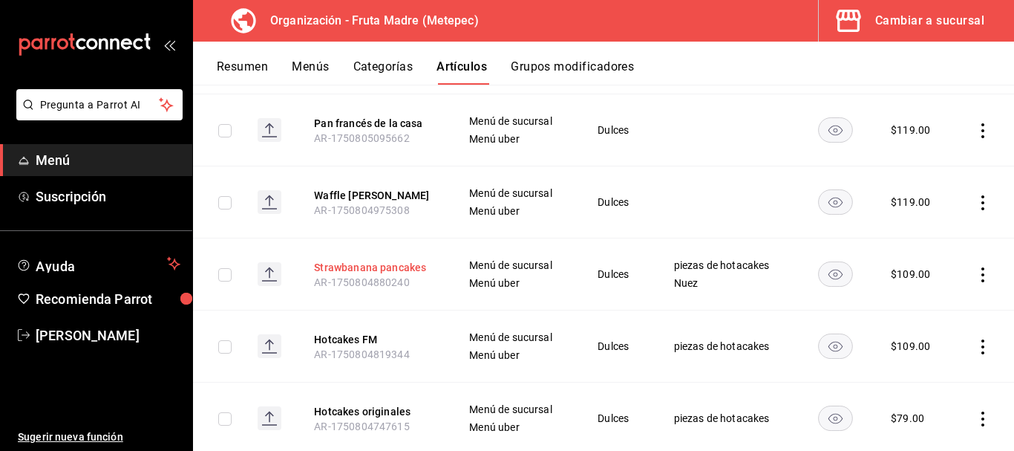
click at [391, 260] on button "Strawbanana pancakes" at bounding box center [373, 267] width 119 height 15
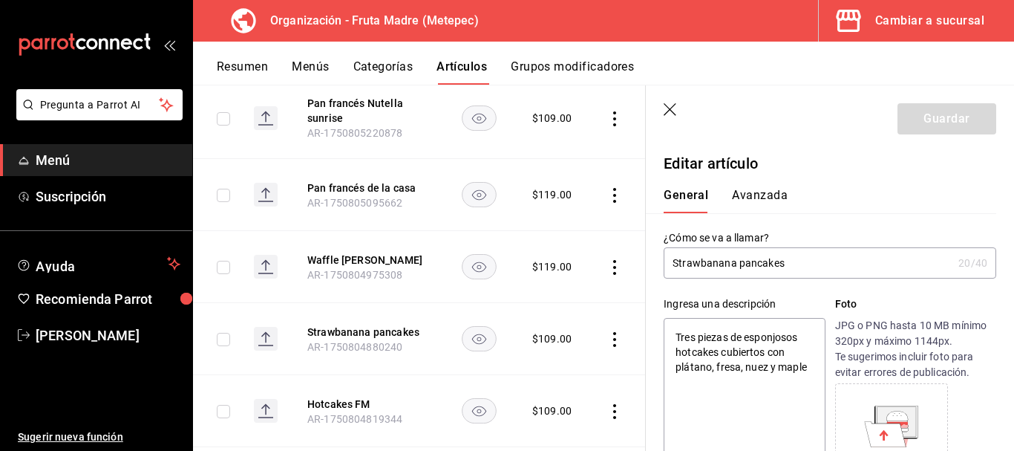
click at [673, 108] on icon "button" at bounding box center [671, 110] width 15 height 15
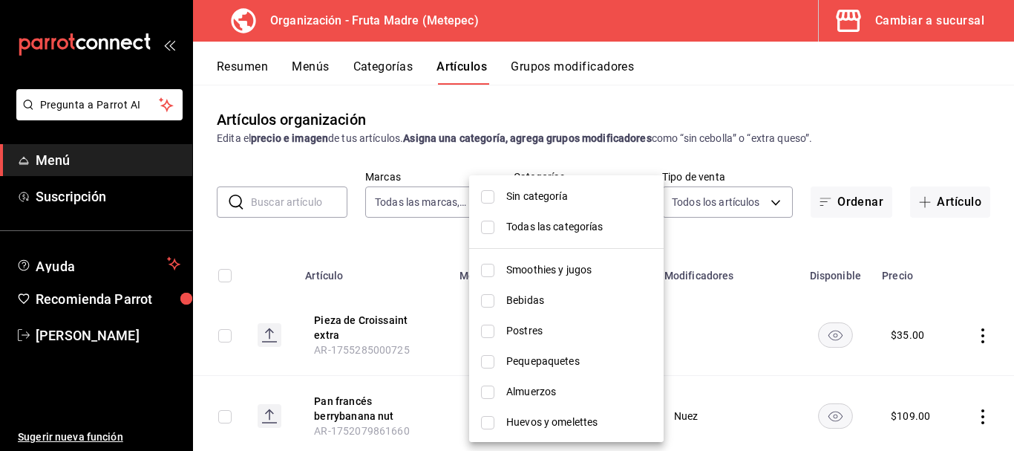
click at [579, 203] on body "Pregunta a Parrot AI Menú Suscripción Ayuda Recomienda Parrot [PERSON_NAME] Sug…" at bounding box center [507, 225] width 1014 height 451
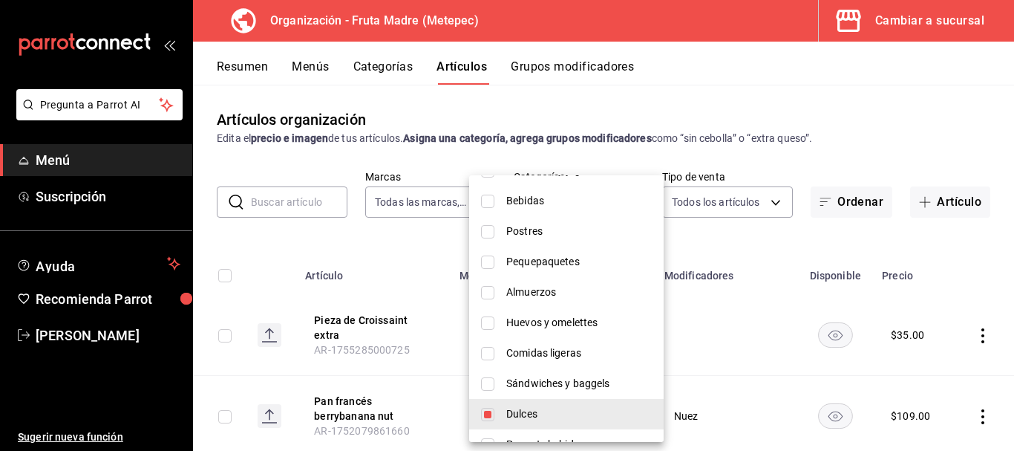
scroll to position [297, 0]
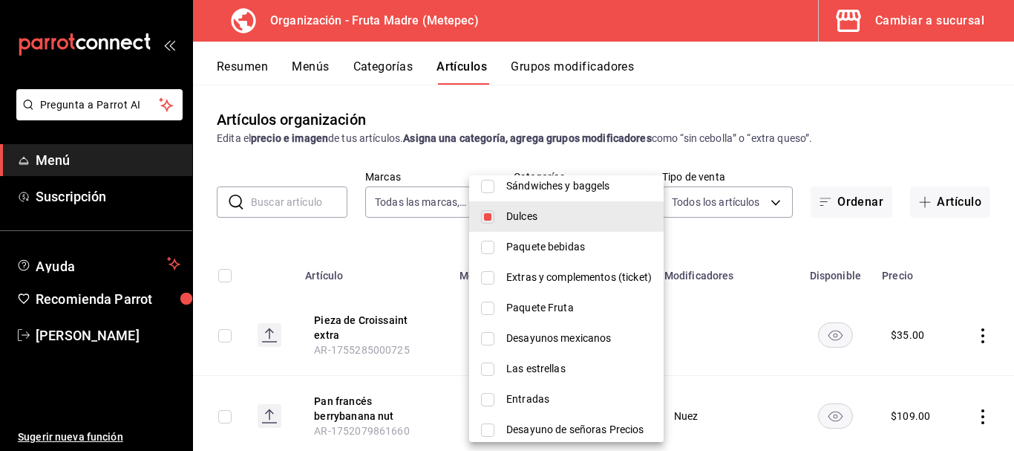
click at [538, 214] on span "Dulces" at bounding box center [579, 217] width 146 height 16
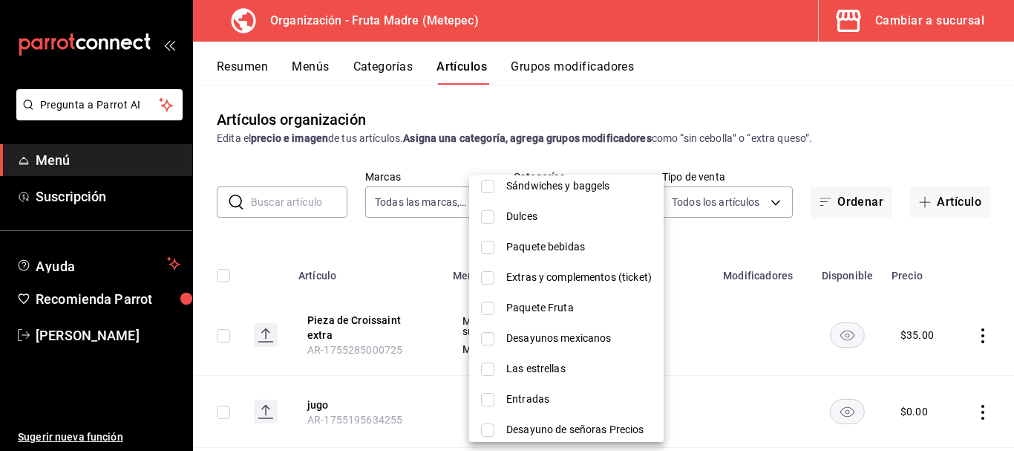
click at [546, 400] on span "Entradas" at bounding box center [579, 399] width 146 height 16
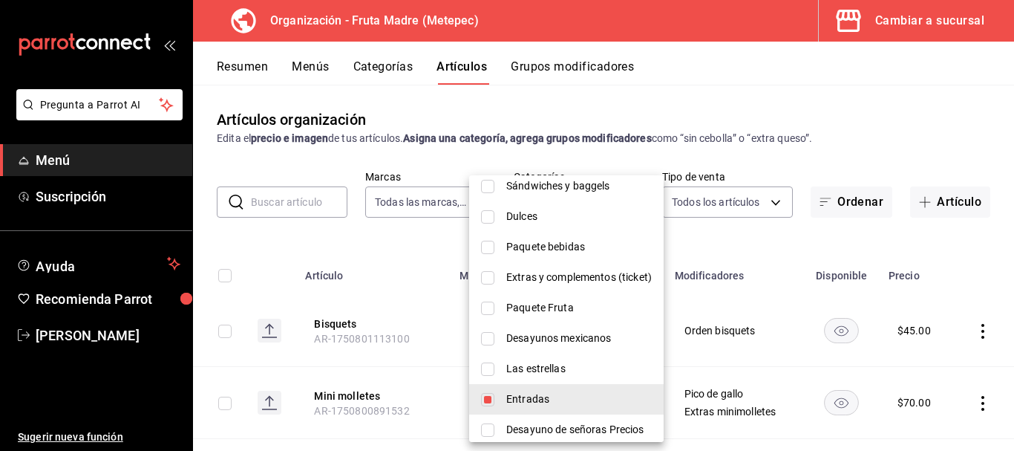
click at [705, 250] on div at bounding box center [507, 225] width 1014 height 451
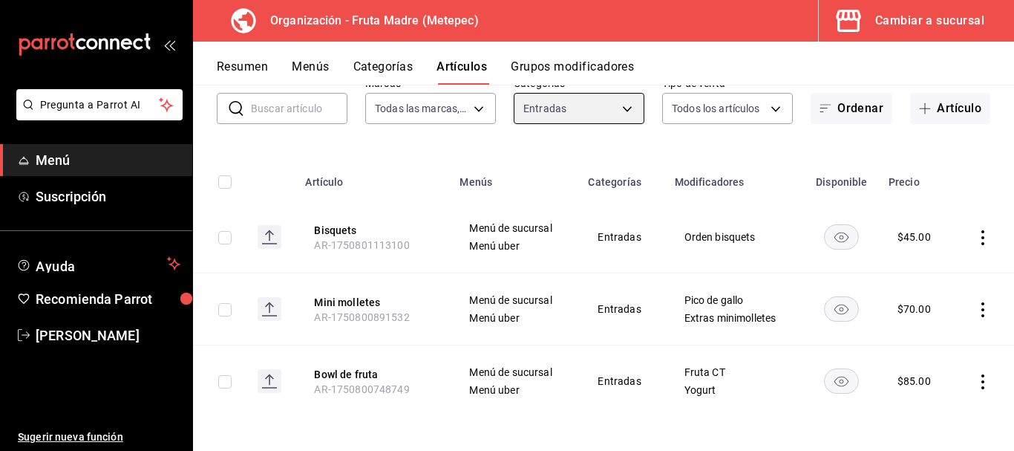
scroll to position [96, 0]
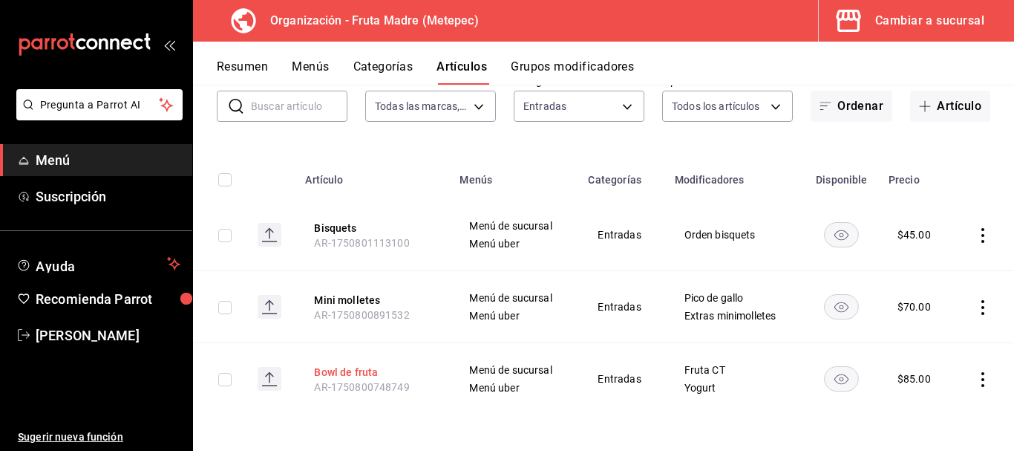
click at [326, 370] on button "Bowl de fruta" at bounding box center [373, 372] width 119 height 15
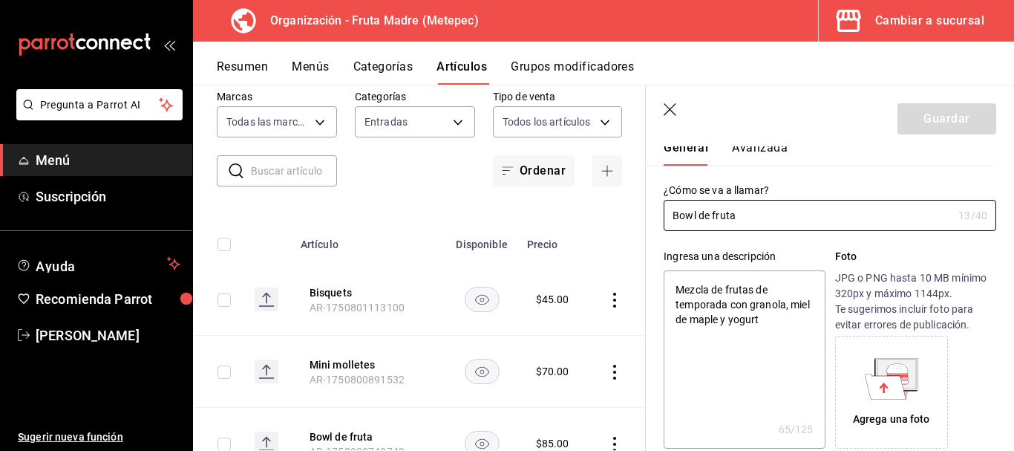
scroll to position [74, 0]
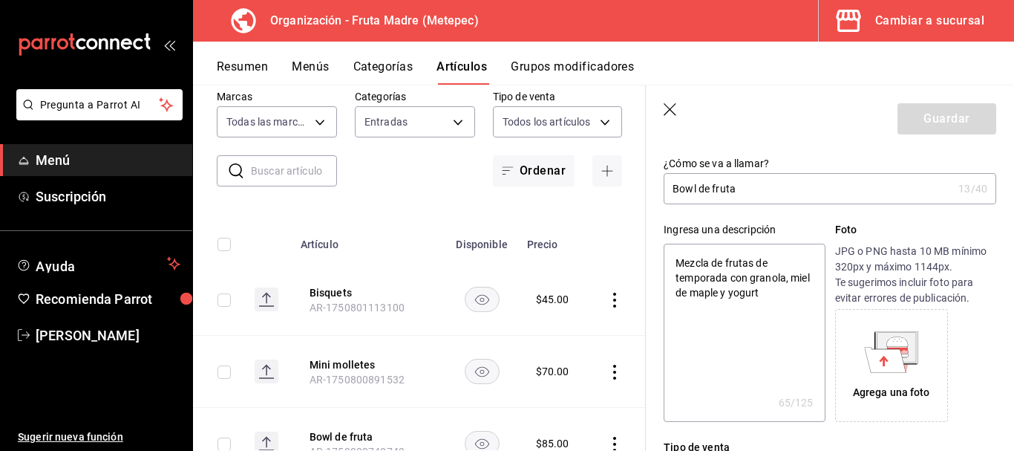
click at [729, 281] on textarea "Mezcla de frutas de temporada con granola, miel de maple y yogurt" at bounding box center [744, 333] width 161 height 178
click at [667, 108] on icon "button" at bounding box center [671, 110] width 15 height 15
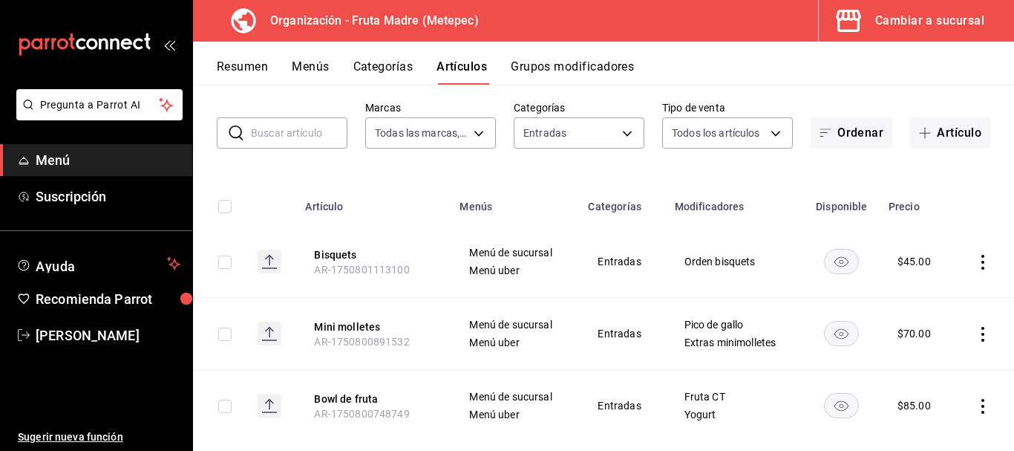
scroll to position [96, 0]
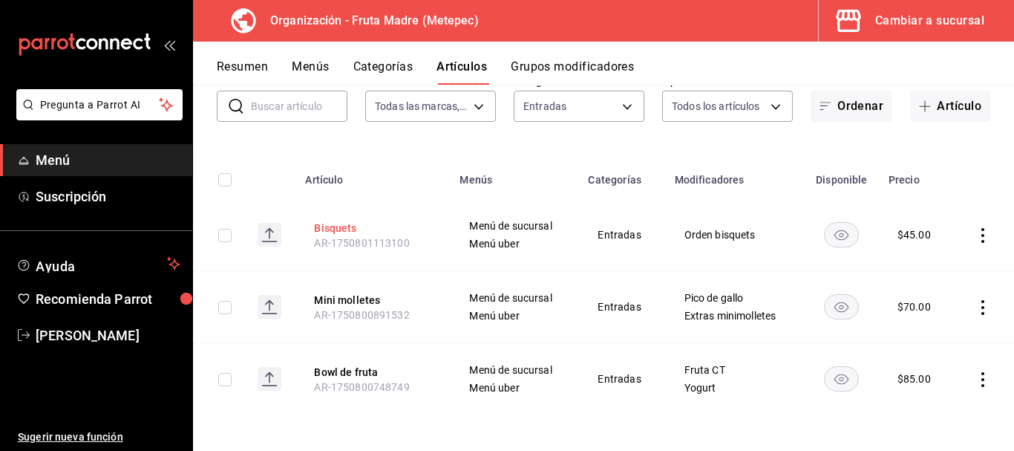
click at [342, 227] on button "Bisquets" at bounding box center [373, 227] width 119 height 15
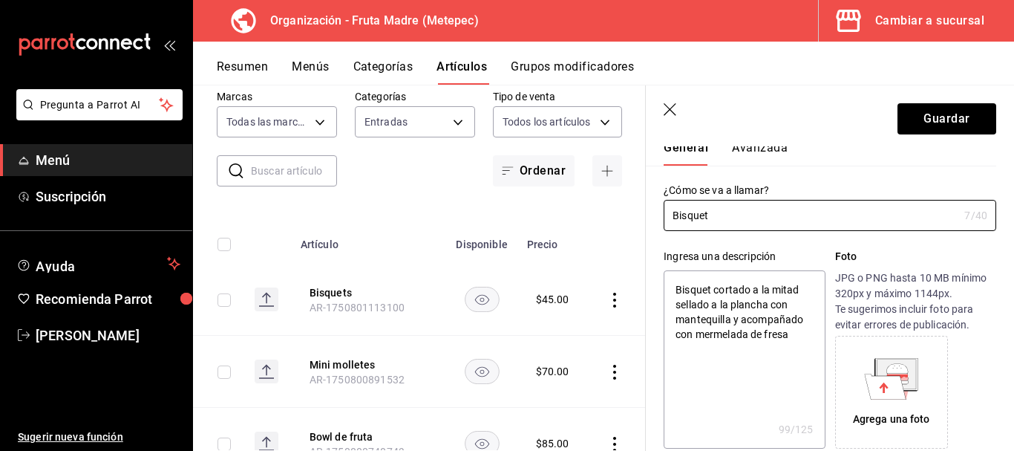
scroll to position [74, 0]
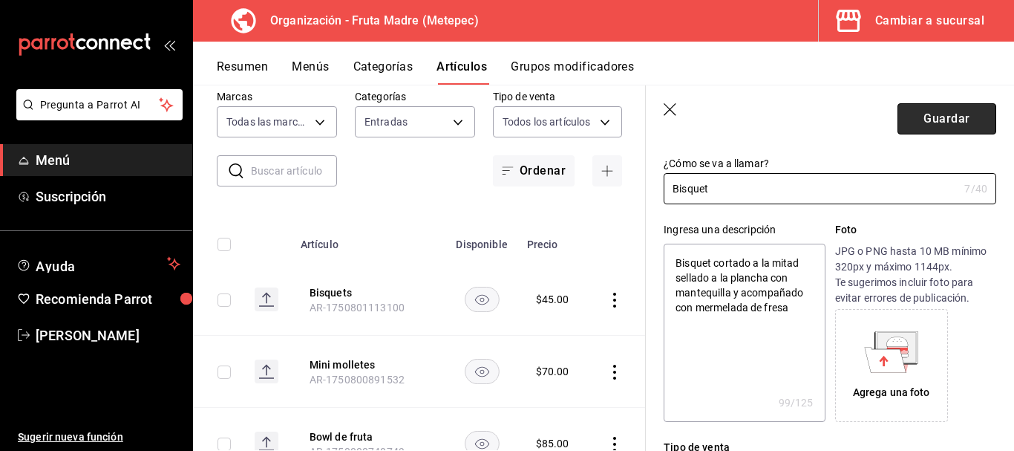
click at [926, 113] on button "Guardar" at bounding box center [947, 118] width 99 height 31
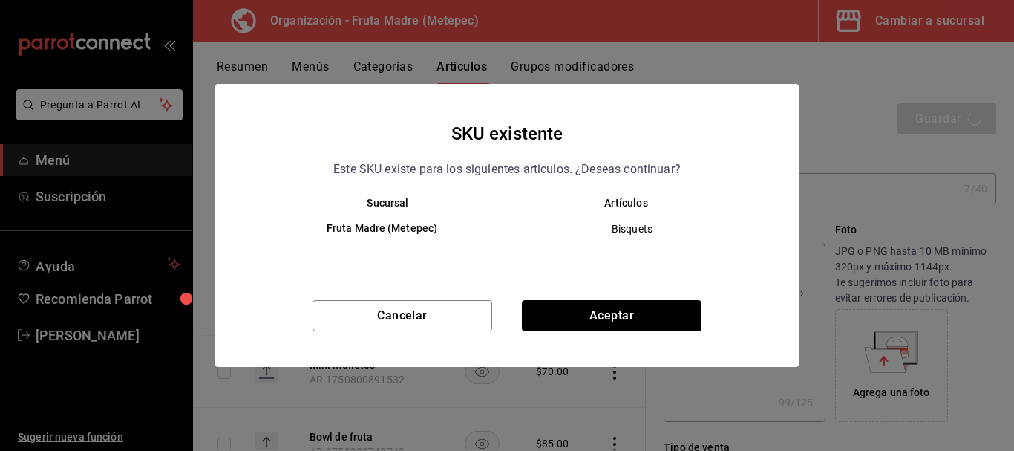
click at [628, 312] on button "Aceptar" at bounding box center [612, 315] width 180 height 31
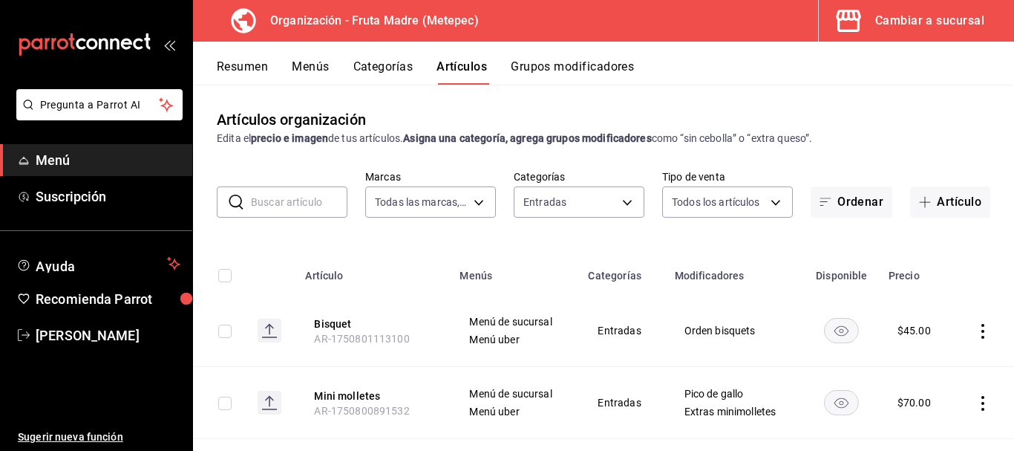
click at [241, 71] on button "Resumen" at bounding box center [242, 71] width 51 height 25
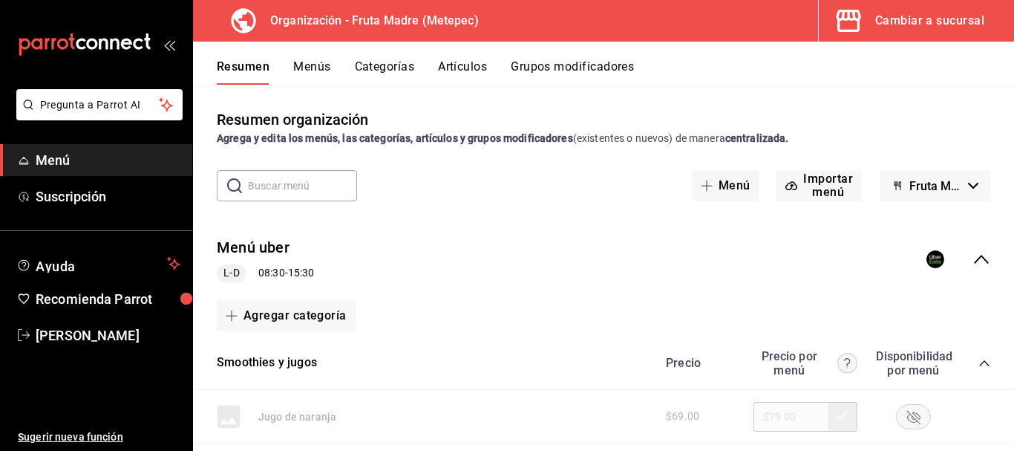
click at [973, 264] on icon "collapse-menu-row" at bounding box center [982, 259] width 18 height 18
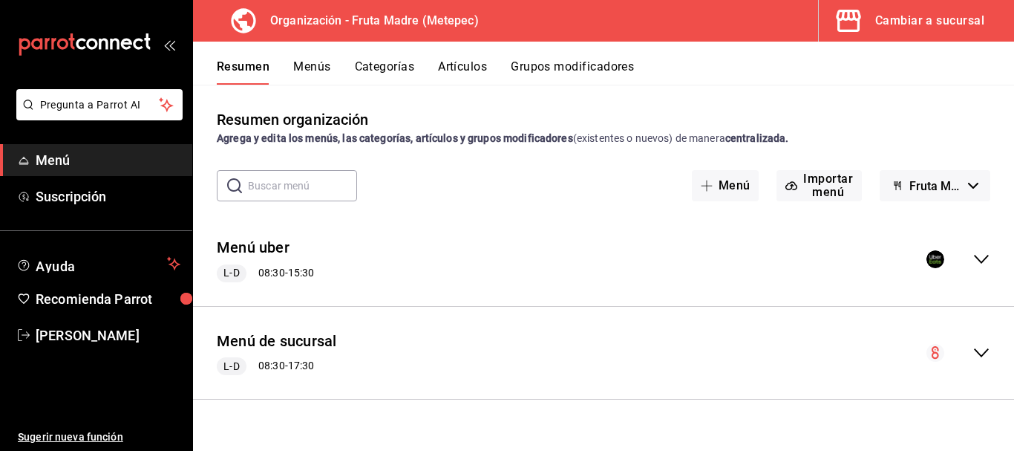
click at [320, 71] on button "Menús" at bounding box center [311, 71] width 37 height 25
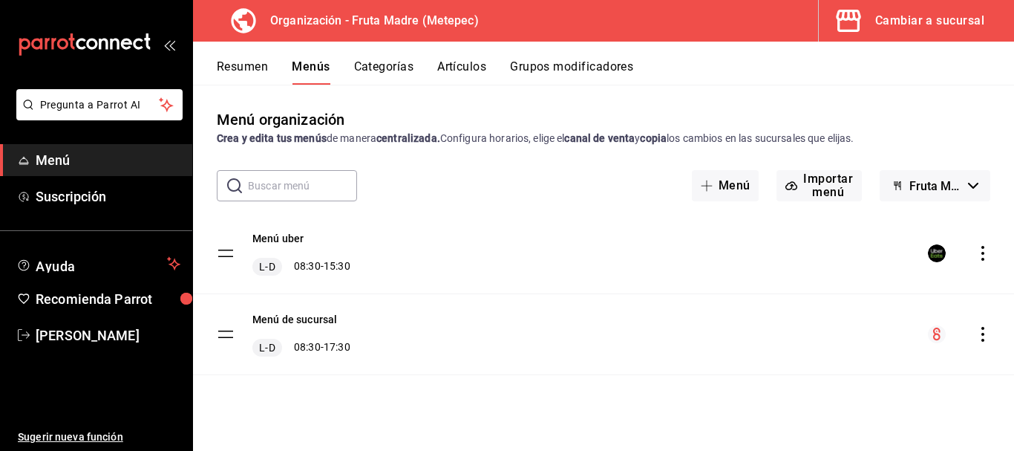
click at [984, 255] on icon "actions" at bounding box center [983, 253] width 15 height 15
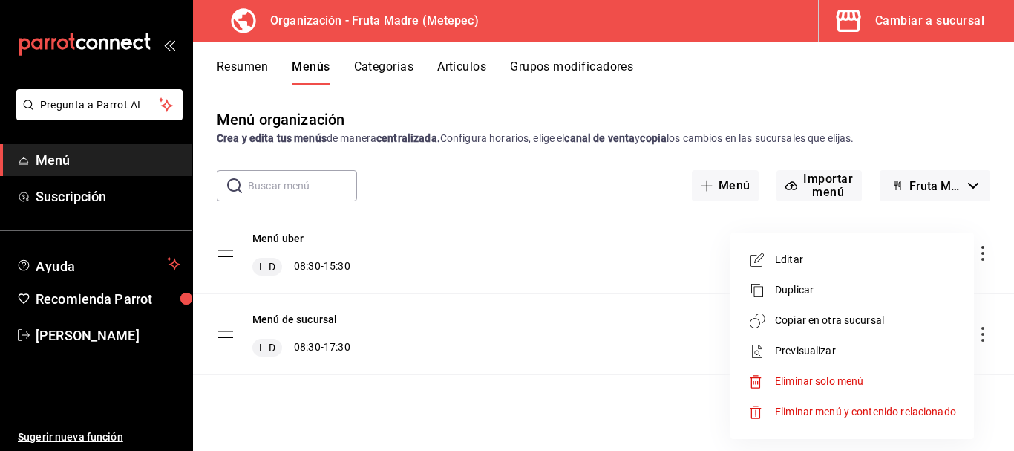
click at [812, 320] on span "Copiar en otra sucursal" at bounding box center [865, 321] width 181 height 16
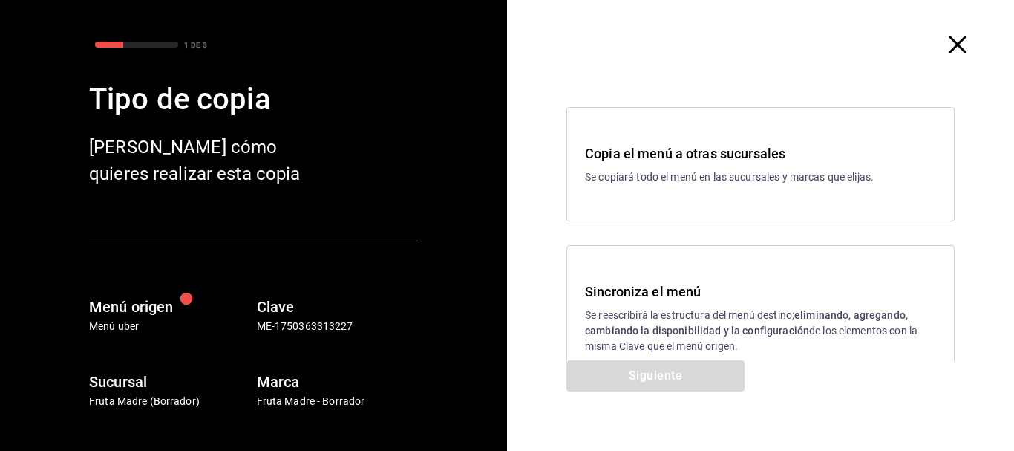
click at [666, 321] on p "Se reescribirá la estructura del menú destino; eliminando, agregando, cambiando…" at bounding box center [760, 330] width 351 height 47
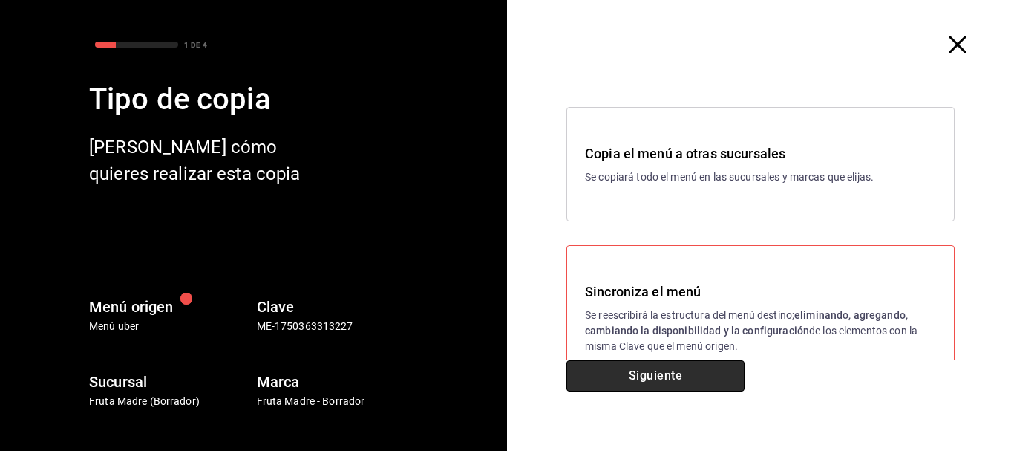
click at [649, 376] on button "Siguiente" at bounding box center [655, 375] width 178 height 31
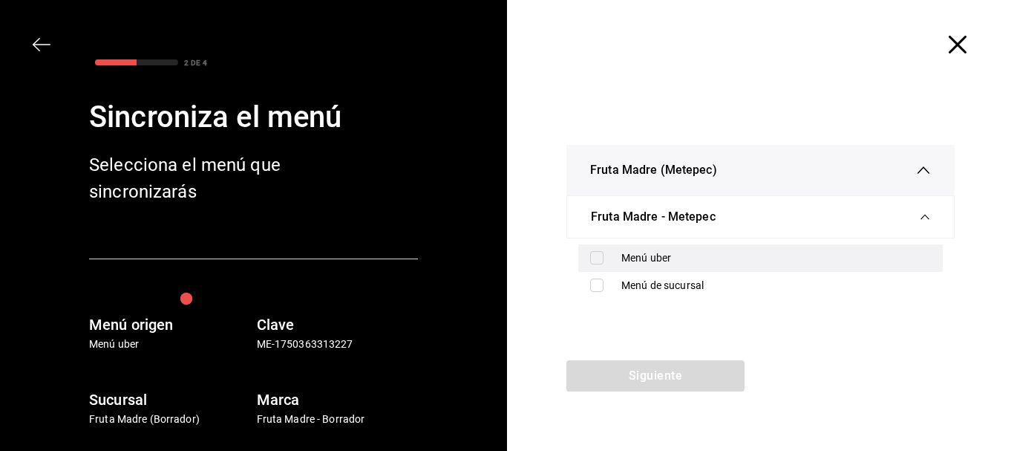
click at [607, 258] on label at bounding box center [599, 257] width 19 height 13
click at [604, 258] on input "checkbox" at bounding box center [596, 257] width 13 height 13
click at [596, 255] on input "checkbox" at bounding box center [596, 257] width 13 height 13
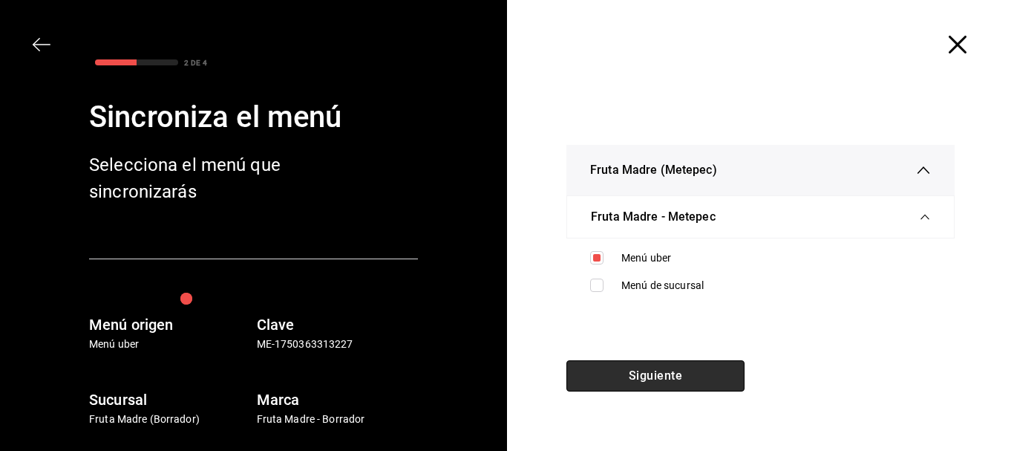
click at [607, 378] on button "Siguiente" at bounding box center [655, 375] width 178 height 31
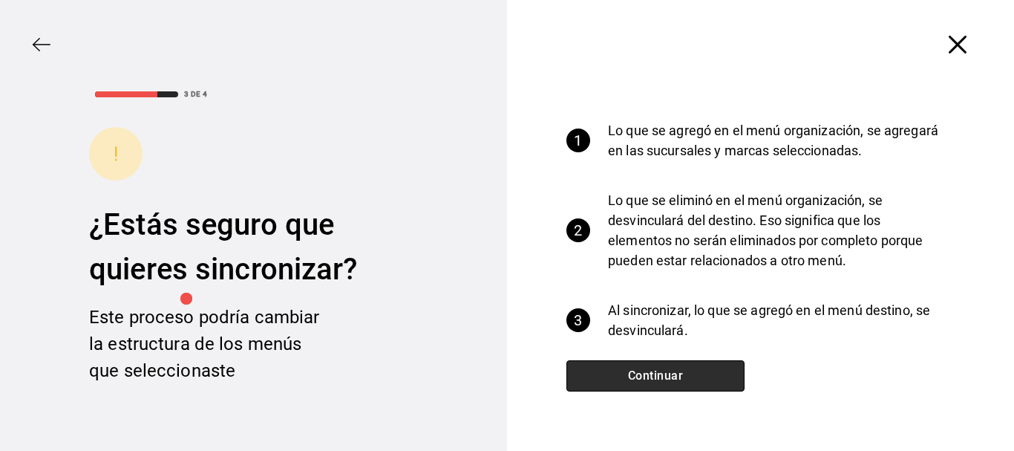
click at [599, 369] on button "Continuar" at bounding box center [655, 375] width 178 height 31
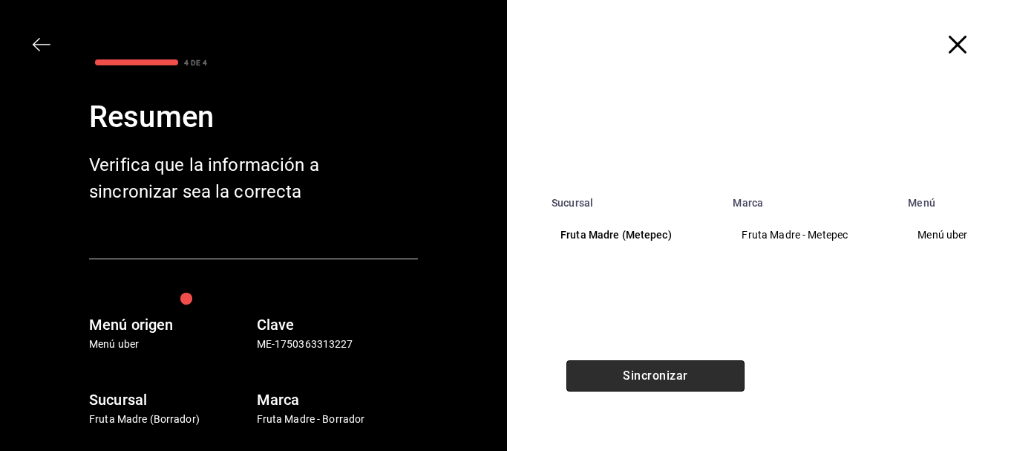
click at [656, 382] on button "Sincronizar" at bounding box center [655, 375] width 178 height 31
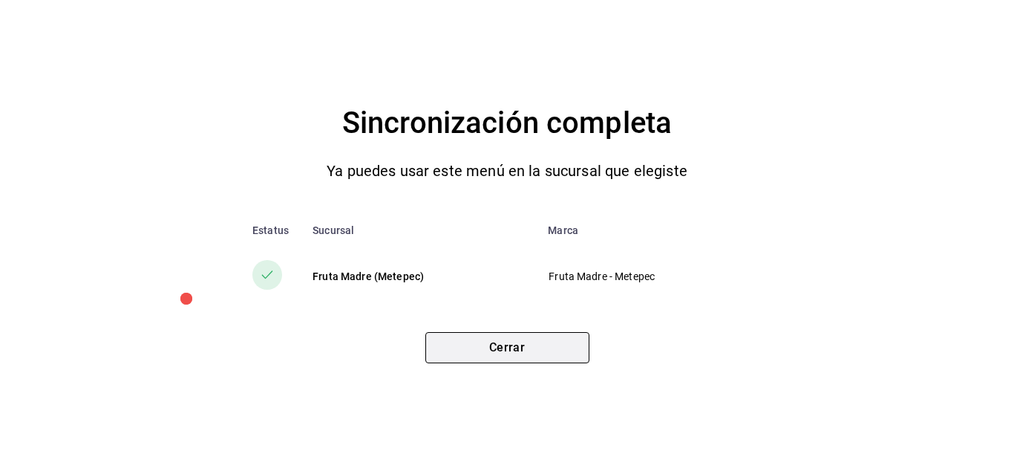
click at [570, 342] on button "Cerrar" at bounding box center [507, 347] width 164 height 31
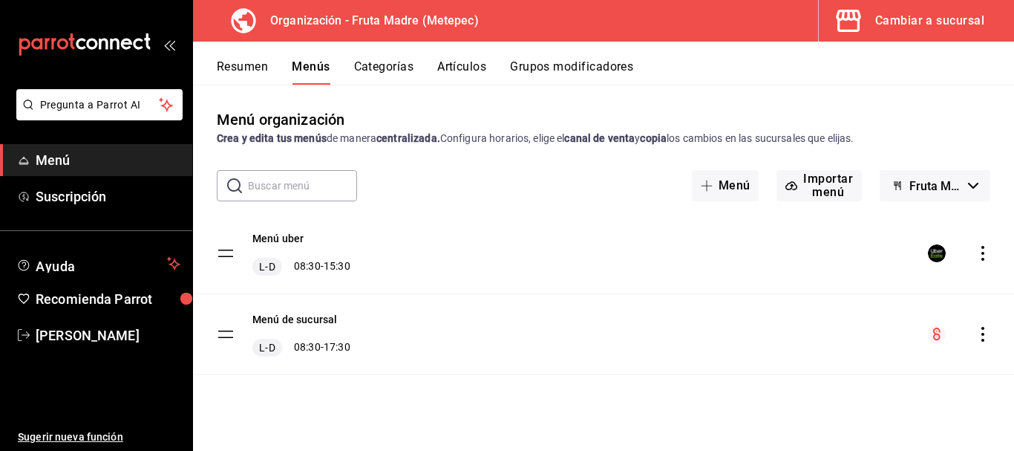
click at [881, 22] on div "Cambiar a sucursal" at bounding box center [929, 20] width 109 height 21
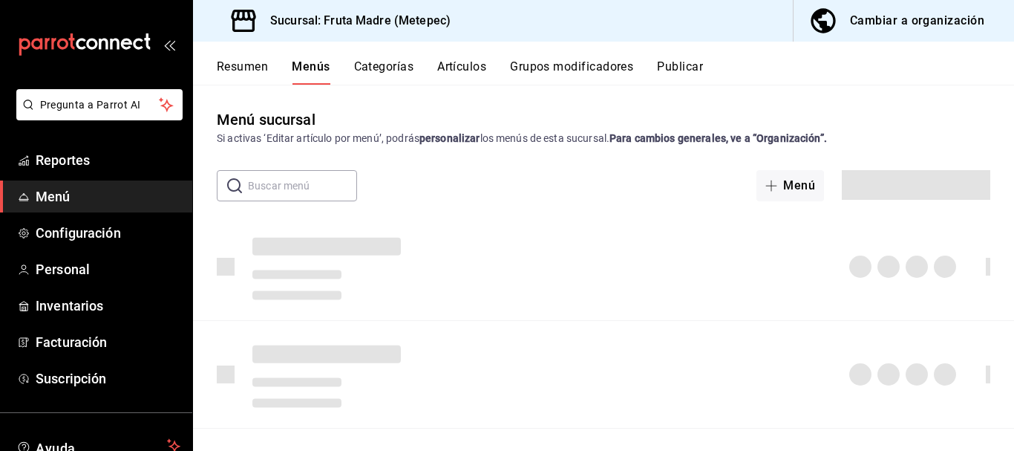
click at [678, 65] on button "Publicar" at bounding box center [680, 71] width 46 height 25
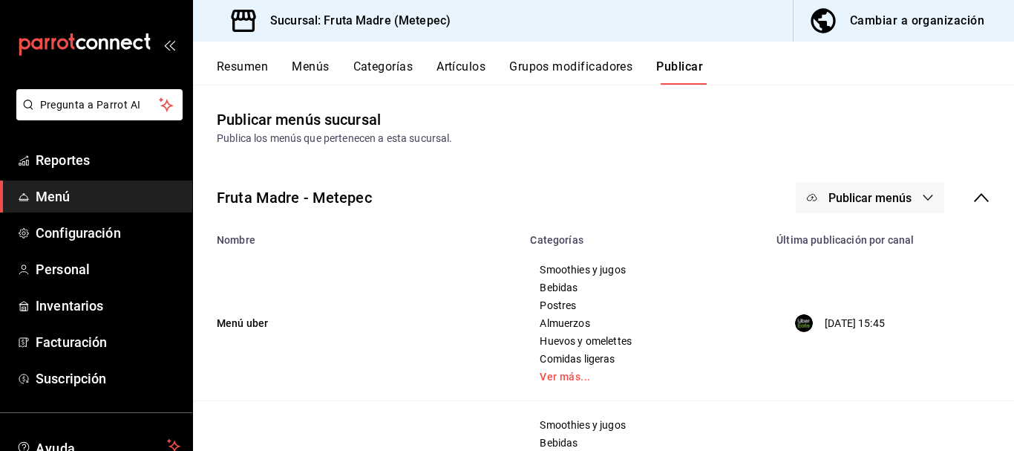
click at [922, 197] on icon "button" at bounding box center [928, 198] width 12 height 12
click at [902, 241] on span "Uber Eats" at bounding box center [880, 246] width 71 height 16
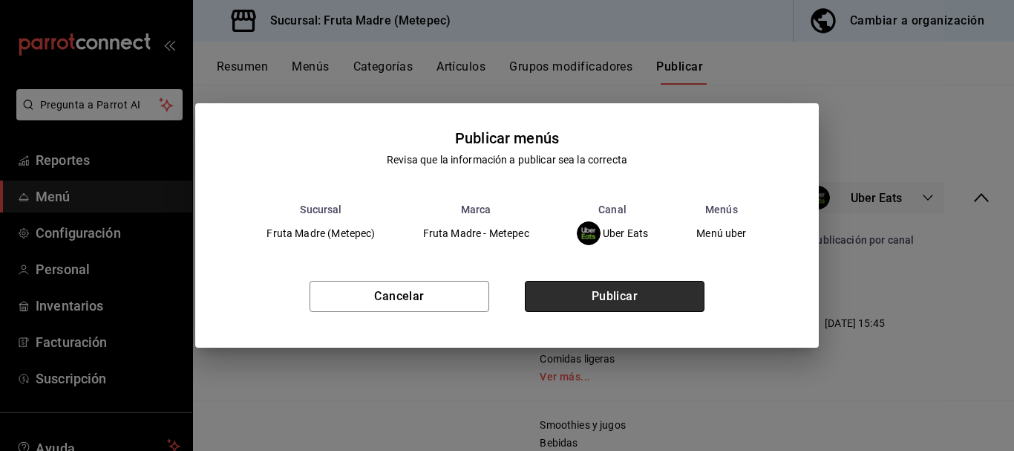
click at [624, 290] on button "Publicar" at bounding box center [615, 296] width 180 height 31
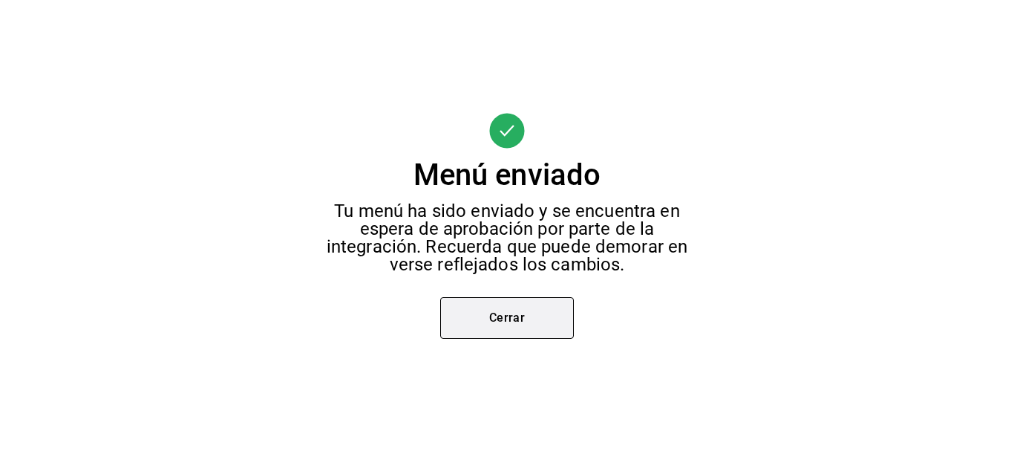
click at [486, 319] on button "Cerrar" at bounding box center [507, 318] width 134 height 42
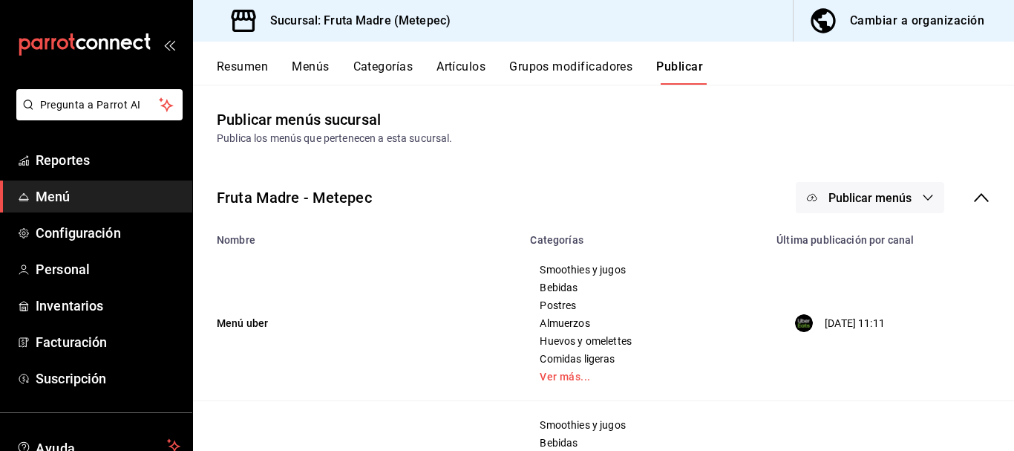
click at [306, 64] on button "Menús" at bounding box center [310, 71] width 37 height 25
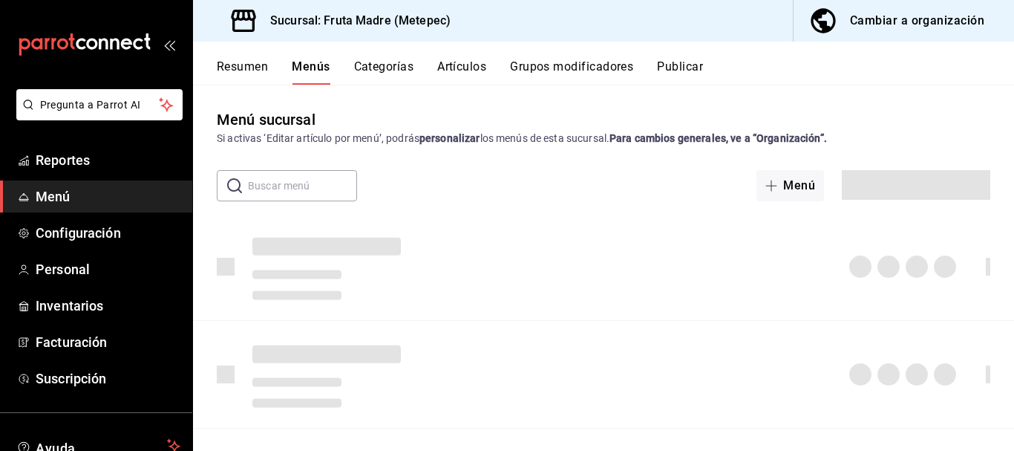
click at [906, 19] on div "Cambiar a organización" at bounding box center [917, 20] width 134 height 21
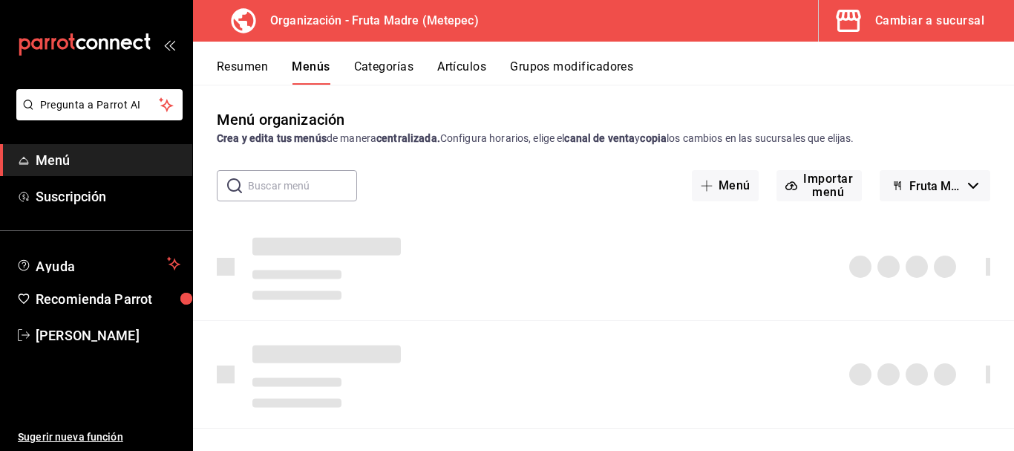
click at [463, 69] on button "Artículos" at bounding box center [461, 71] width 49 height 25
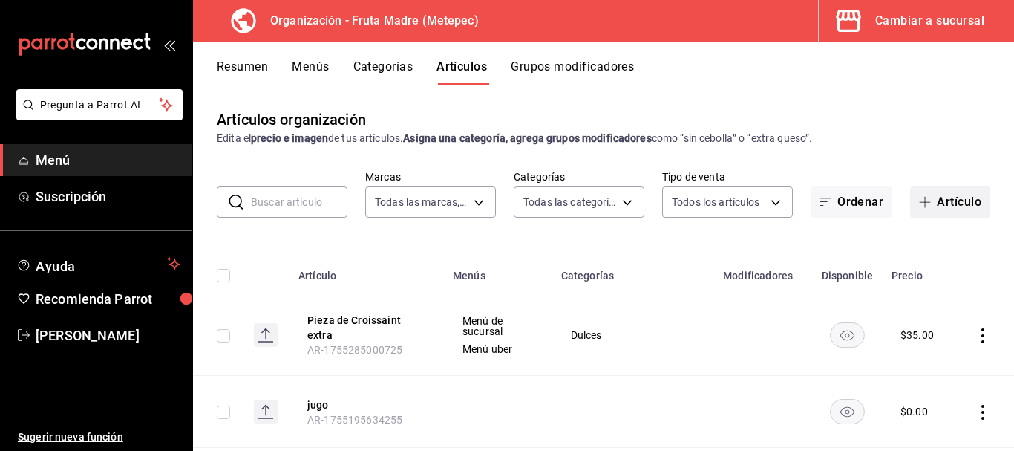
click at [920, 202] on icon "button" at bounding box center [925, 202] width 11 height 1
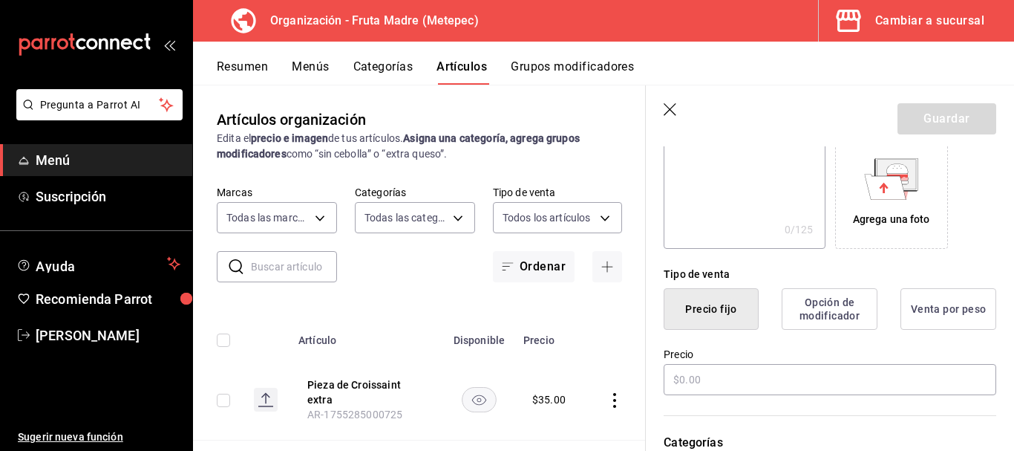
scroll to position [297, 0]
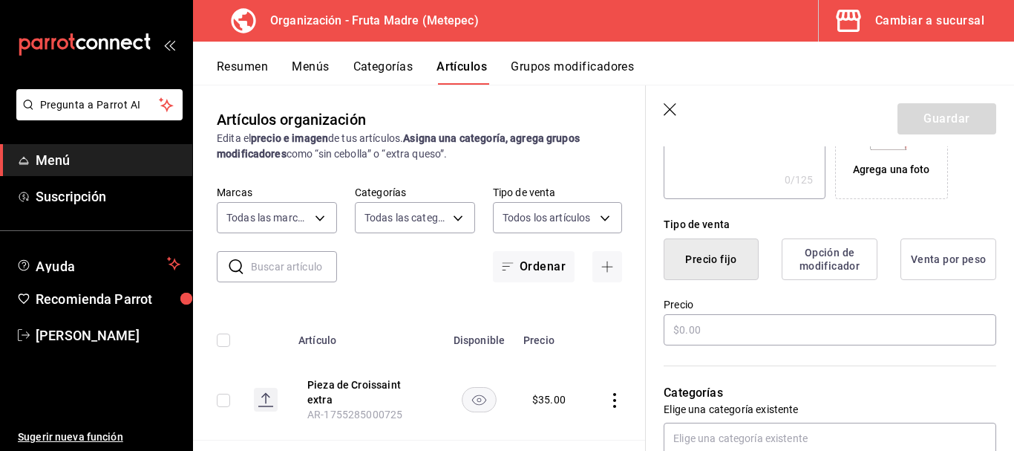
click at [748, 347] on div "Categorías Elige una categoría existente" at bounding box center [821, 400] width 350 height 106
click at [745, 329] on input "text" at bounding box center [830, 329] width 333 height 31
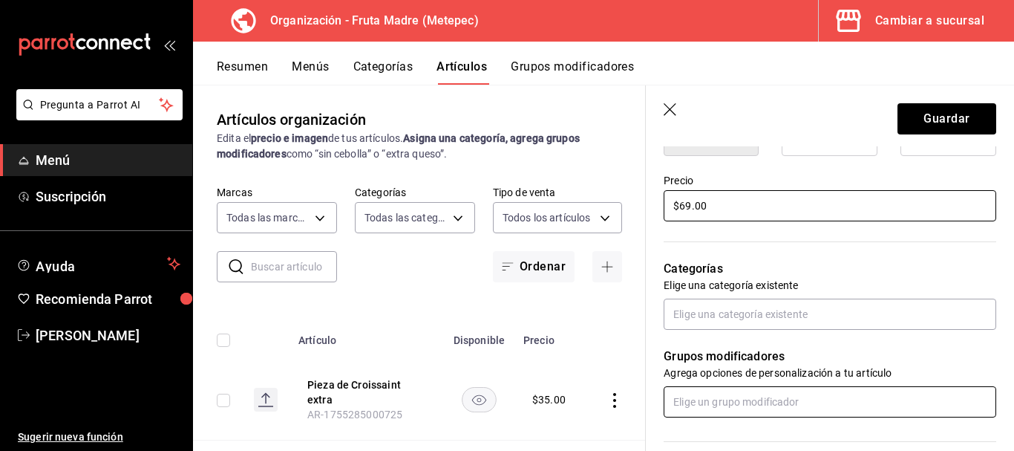
scroll to position [445, 0]
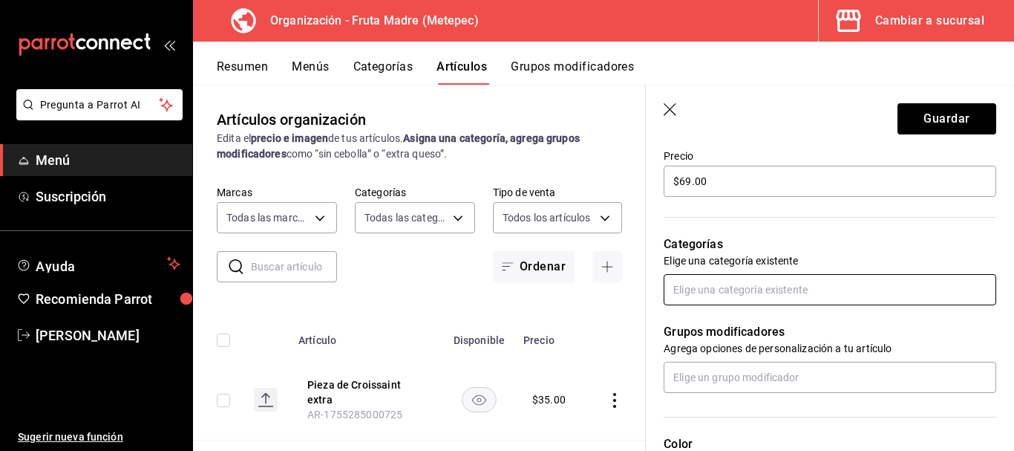
click at [774, 280] on input "text" at bounding box center [830, 289] width 333 height 31
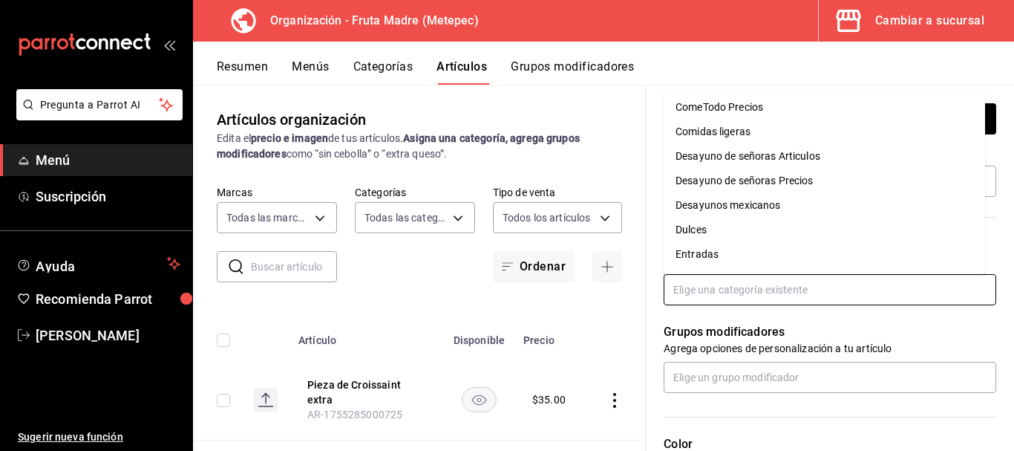
scroll to position [223, 0]
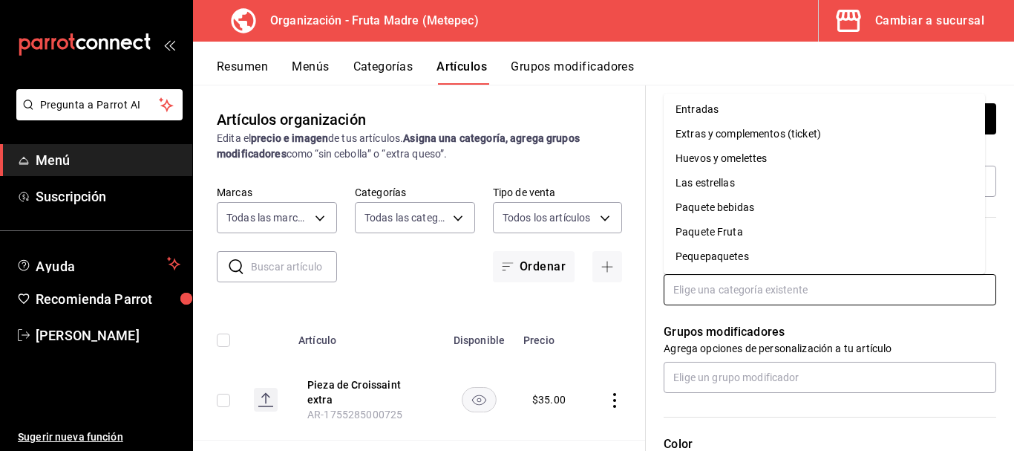
click at [710, 111] on li "Entradas" at bounding box center [824, 109] width 321 height 24
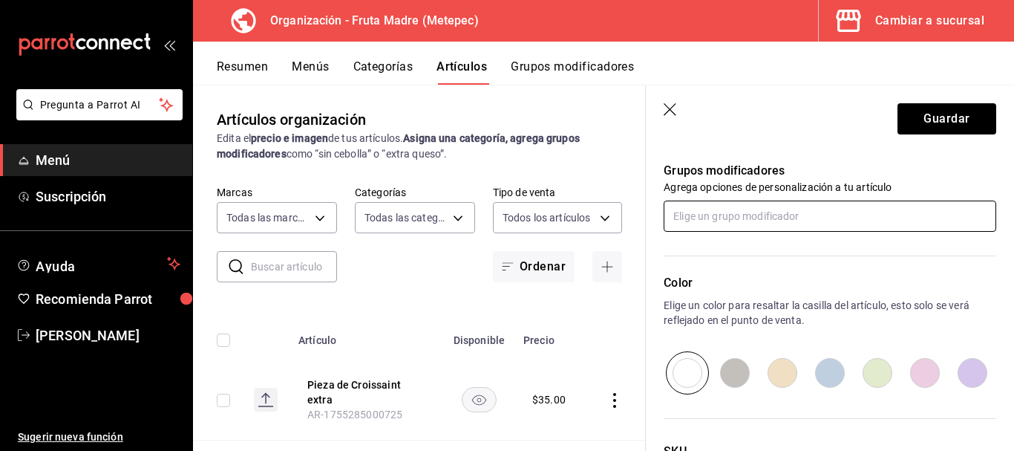
scroll to position [785, 0]
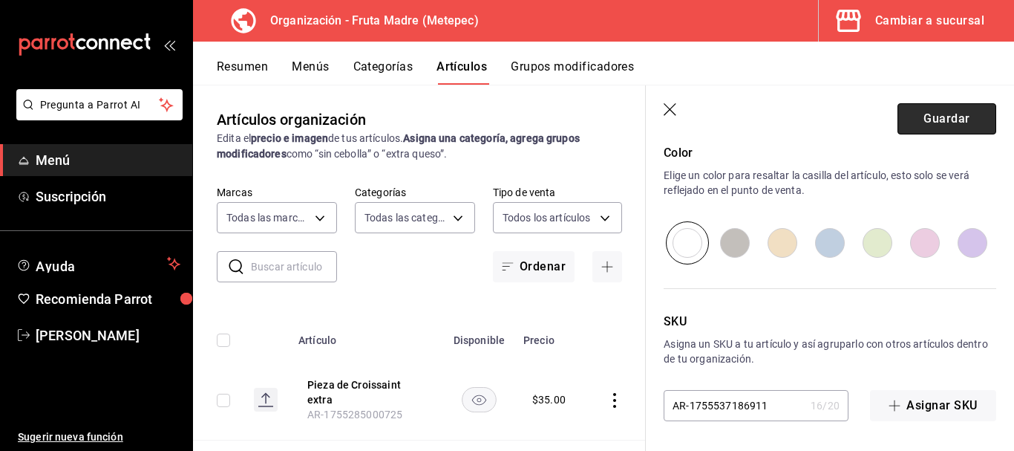
click at [921, 125] on button "Guardar" at bounding box center [947, 118] width 99 height 31
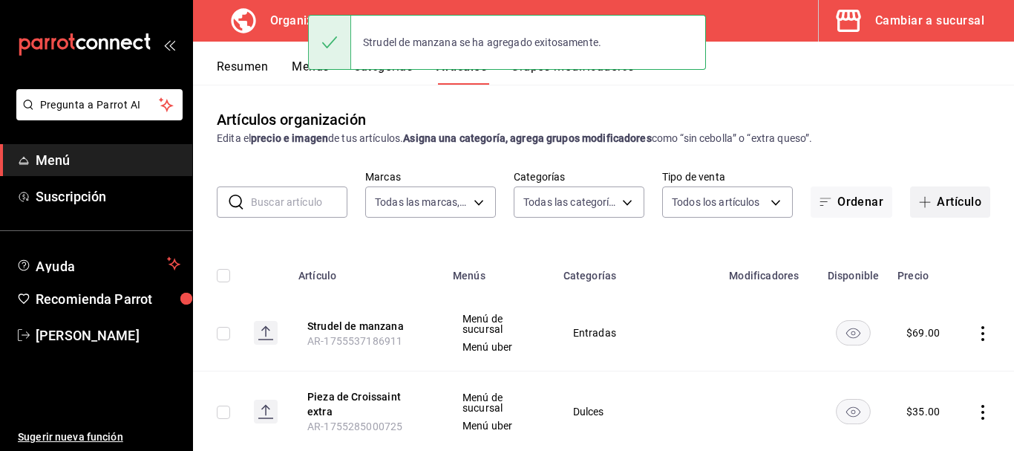
click at [920, 194] on button "Artículo" at bounding box center [950, 201] width 80 height 31
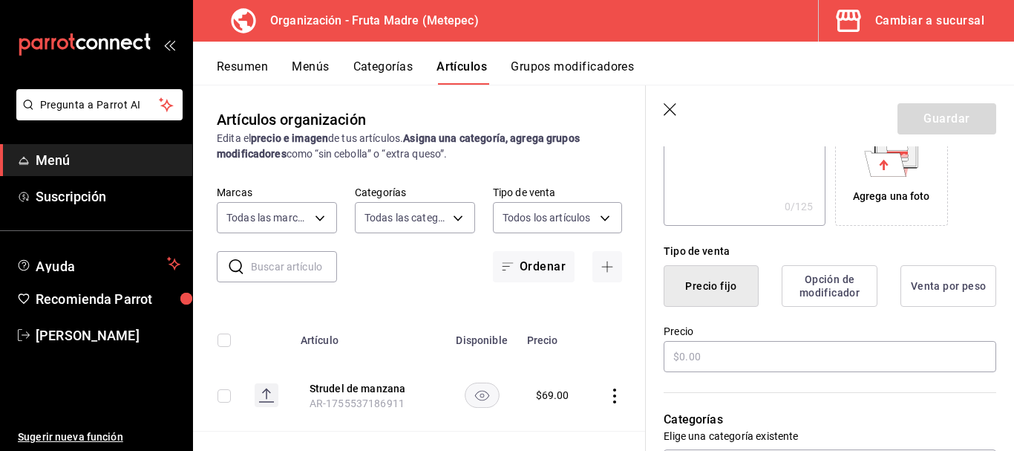
scroll to position [297, 0]
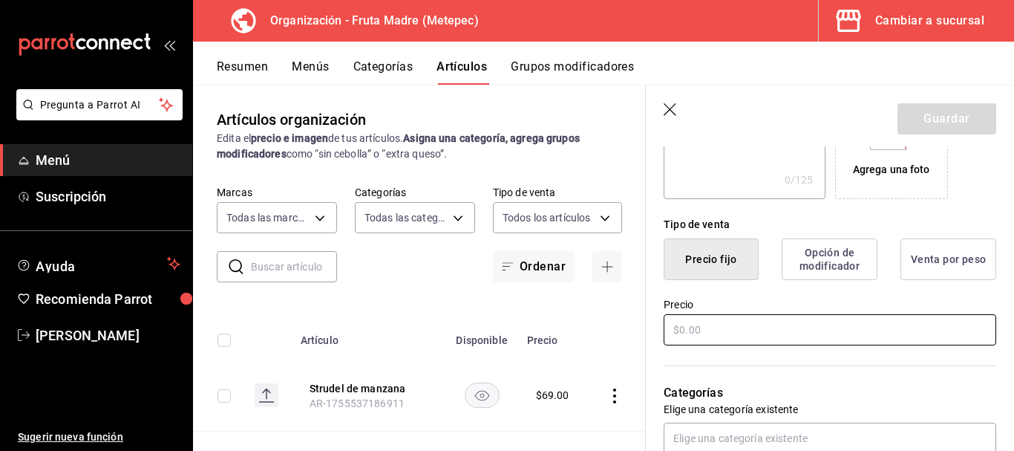
click at [698, 334] on input "text" at bounding box center [830, 329] width 333 height 31
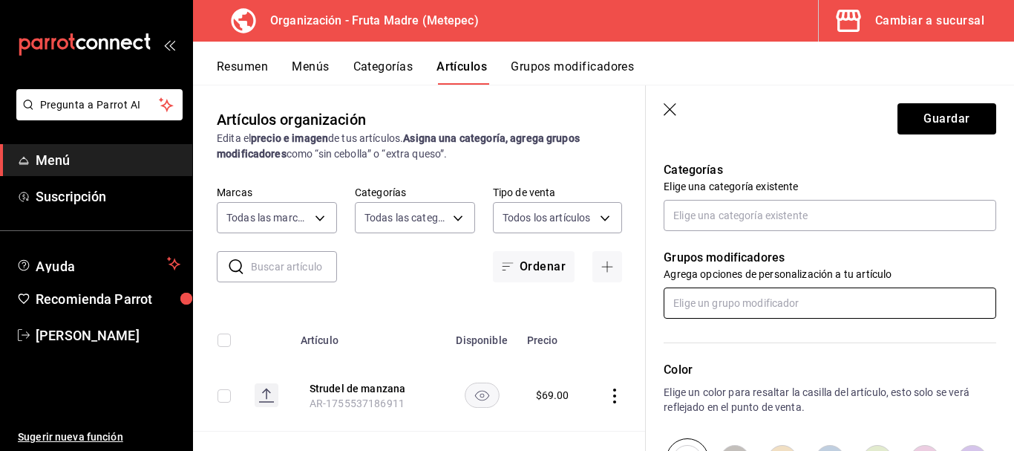
click at [777, 304] on input "text" at bounding box center [830, 302] width 333 height 31
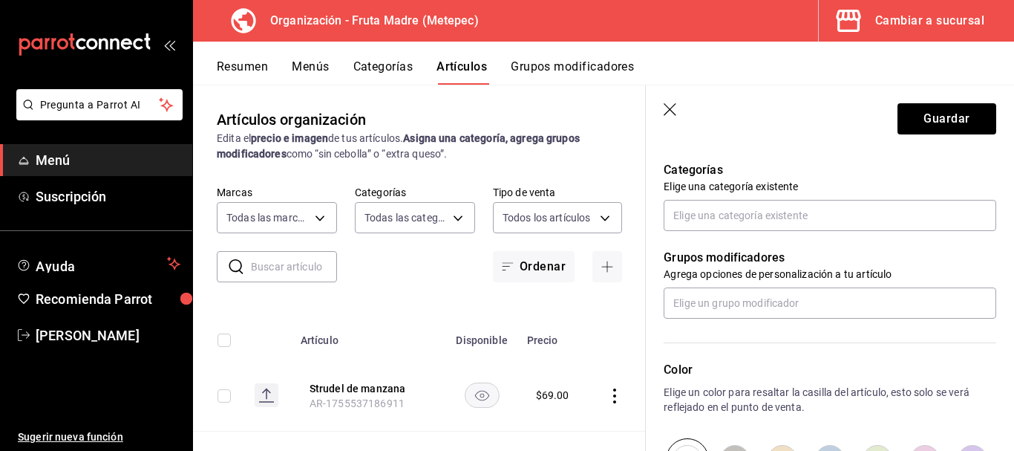
click at [751, 347] on div "Color Elige un color para resaltar la casilla del artículo, esto solo se verá r…" at bounding box center [821, 399] width 350 height 163
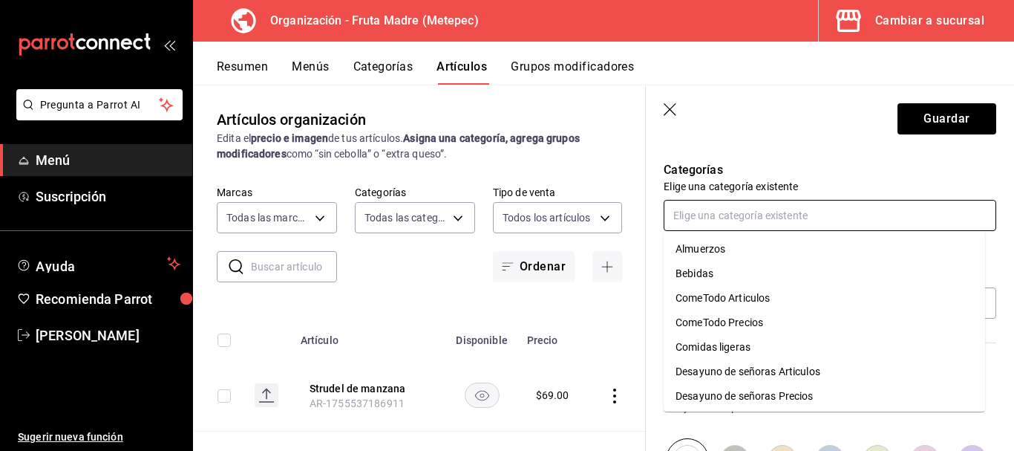
click at [734, 212] on input "text" at bounding box center [830, 215] width 333 height 31
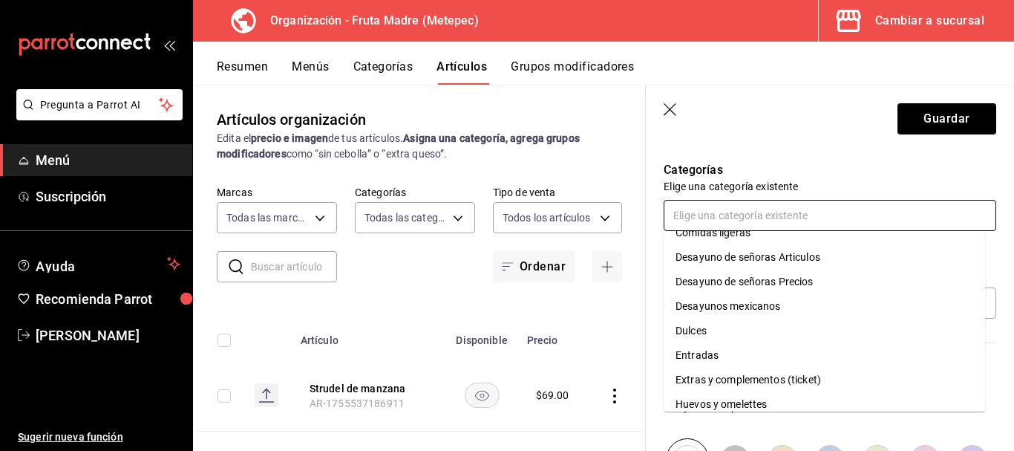
scroll to position [148, 0]
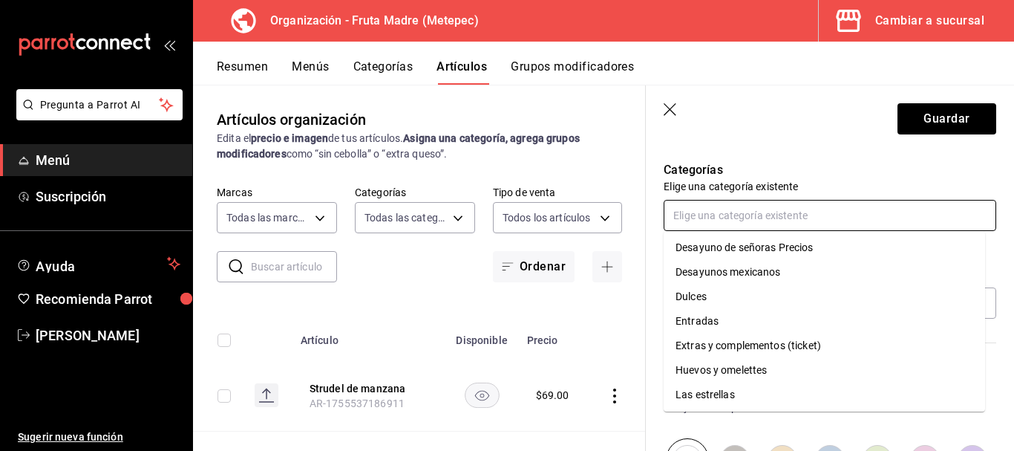
click at [741, 317] on li "Entradas" at bounding box center [824, 321] width 321 height 24
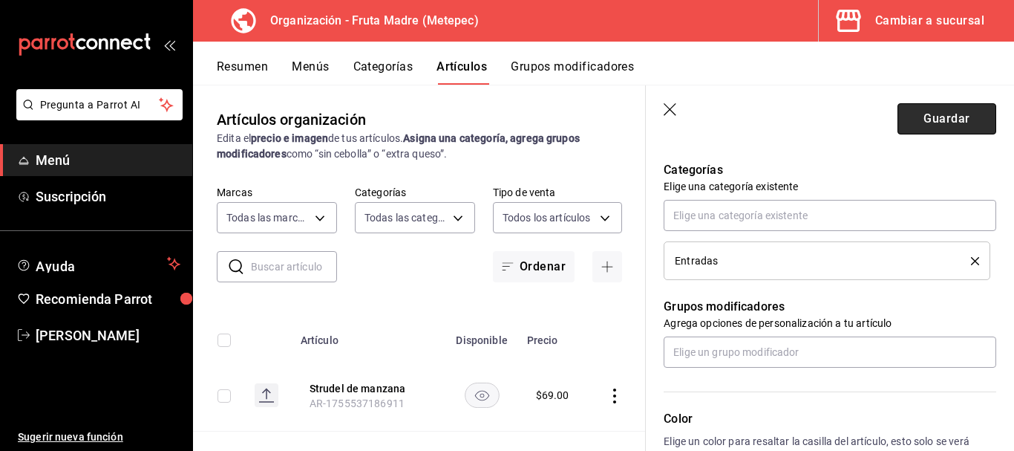
click at [914, 121] on button "Guardar" at bounding box center [947, 118] width 99 height 31
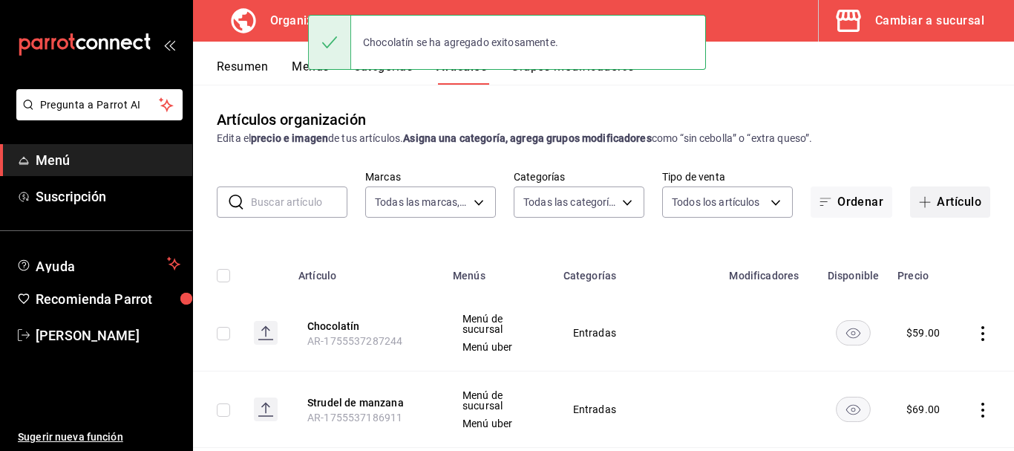
click at [920, 202] on icon "button" at bounding box center [925, 202] width 11 height 1
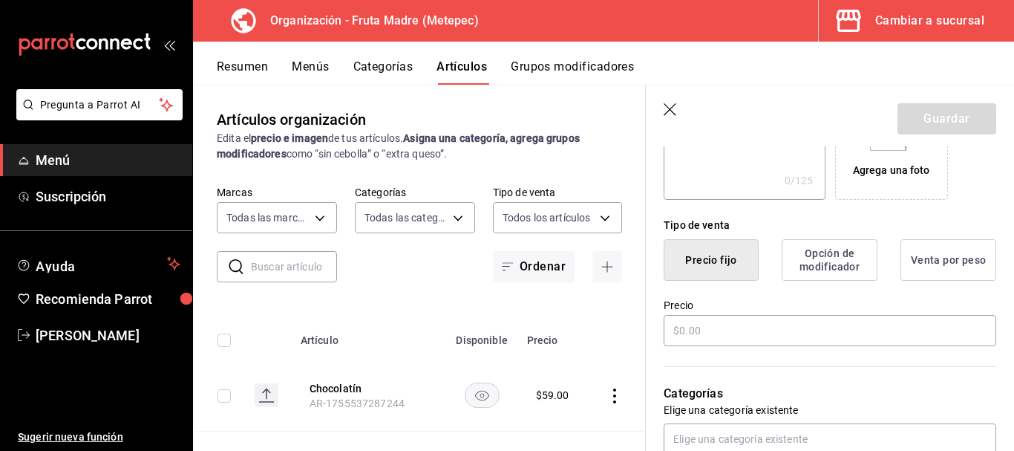
scroll to position [297, 0]
type input "[PERSON_NAME]"
click at [725, 341] on input "text" at bounding box center [830, 329] width 333 height 31
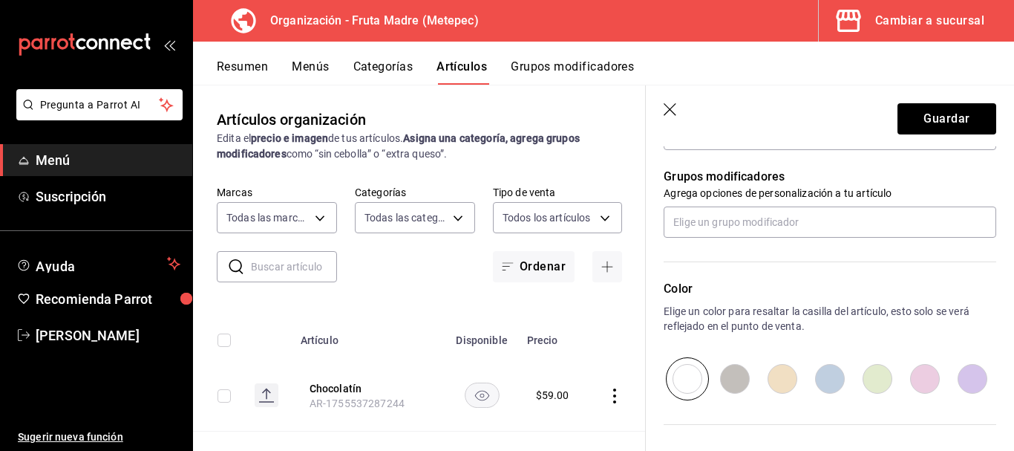
scroll to position [588, 0]
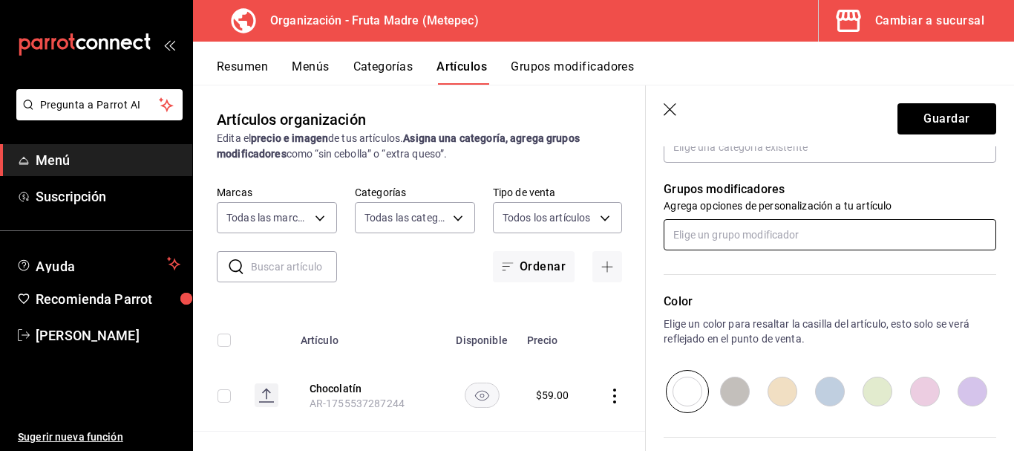
type input "$59.00"
click at [750, 235] on input "text" at bounding box center [830, 234] width 333 height 31
click at [846, 195] on p "Grupos modificadores" at bounding box center [830, 189] width 333 height 18
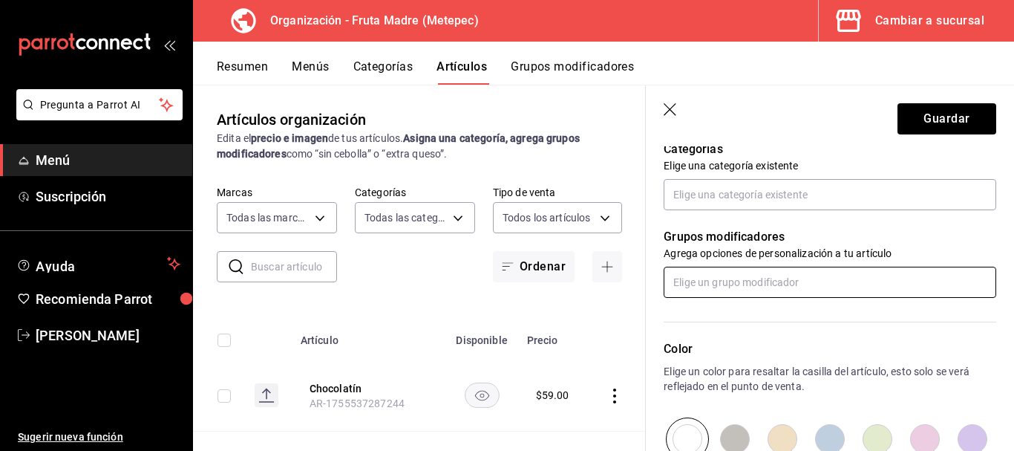
scroll to position [514, 0]
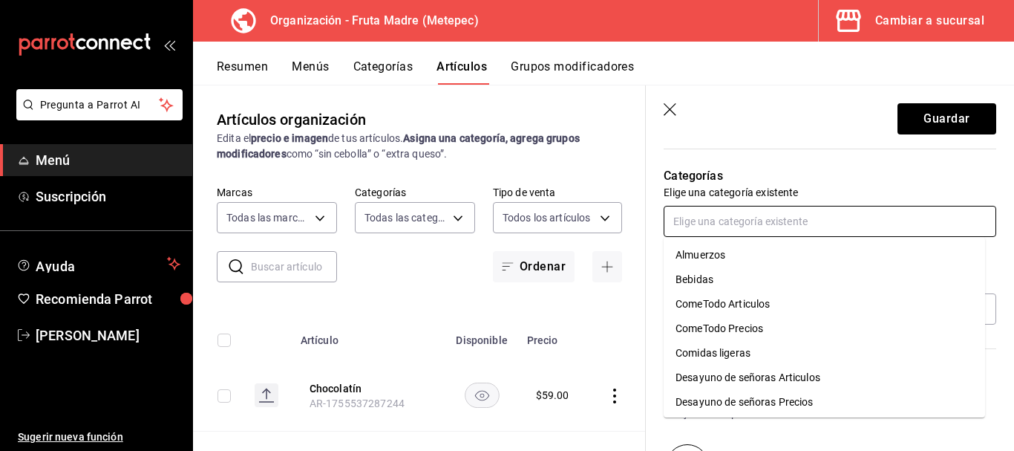
click at [733, 226] on input "text" at bounding box center [830, 221] width 333 height 31
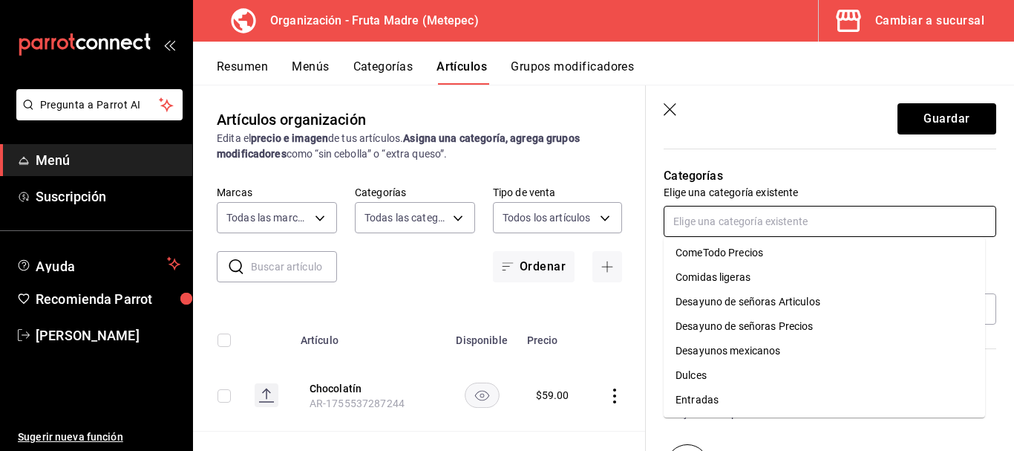
scroll to position [148, 0]
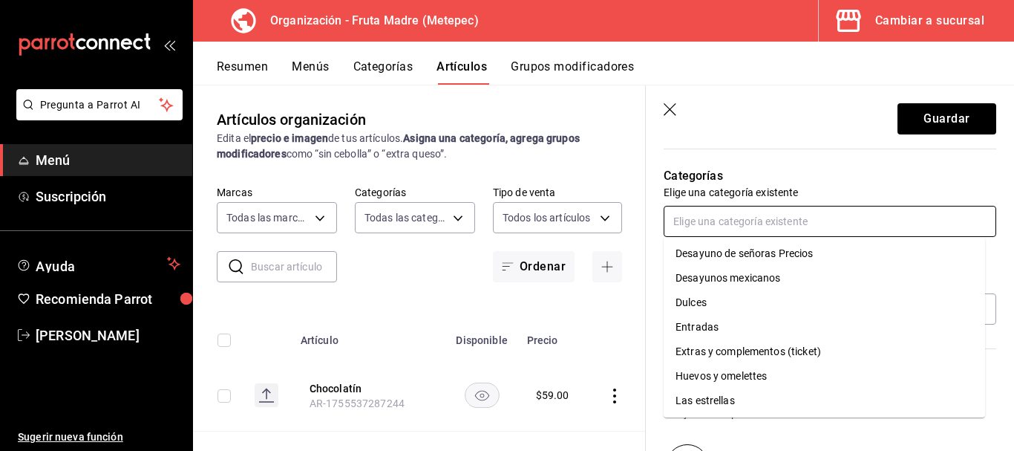
click at [734, 331] on li "Entradas" at bounding box center [824, 327] width 321 height 24
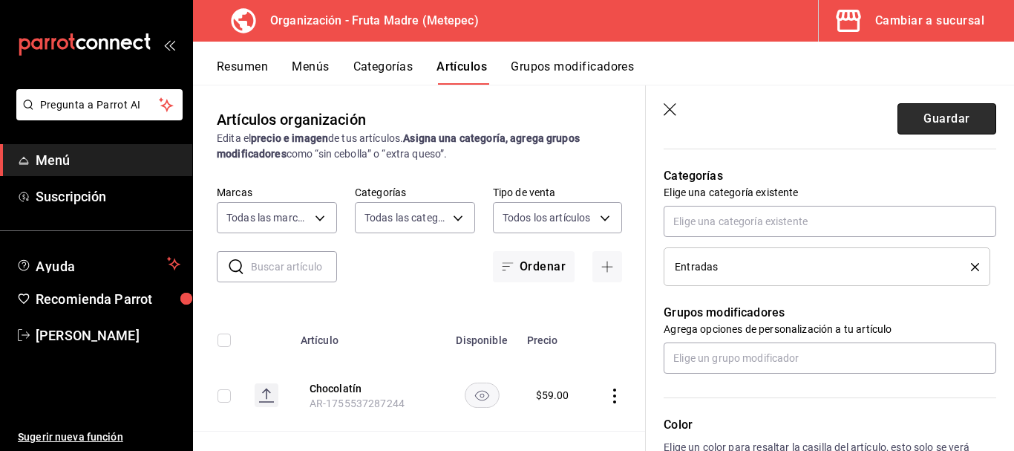
click at [922, 114] on button "Guardar" at bounding box center [947, 118] width 99 height 31
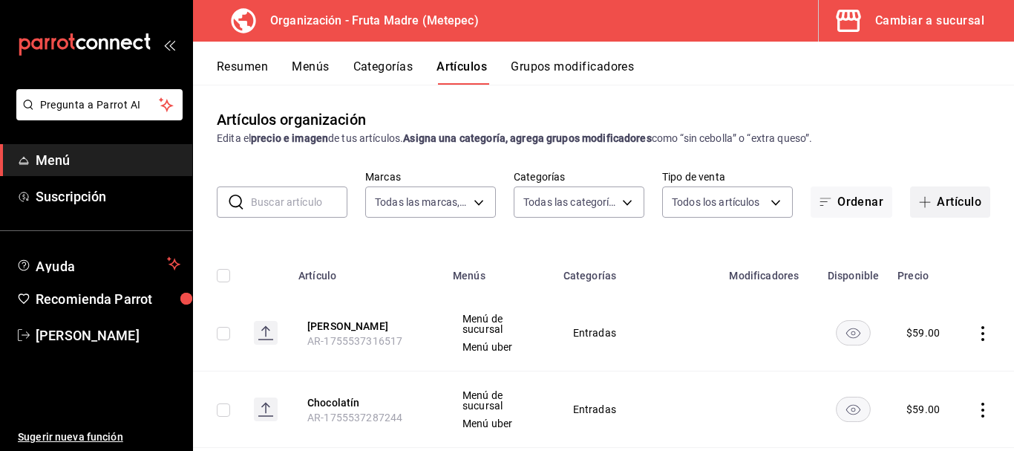
click at [936, 208] on button "Artículo" at bounding box center [950, 201] width 80 height 31
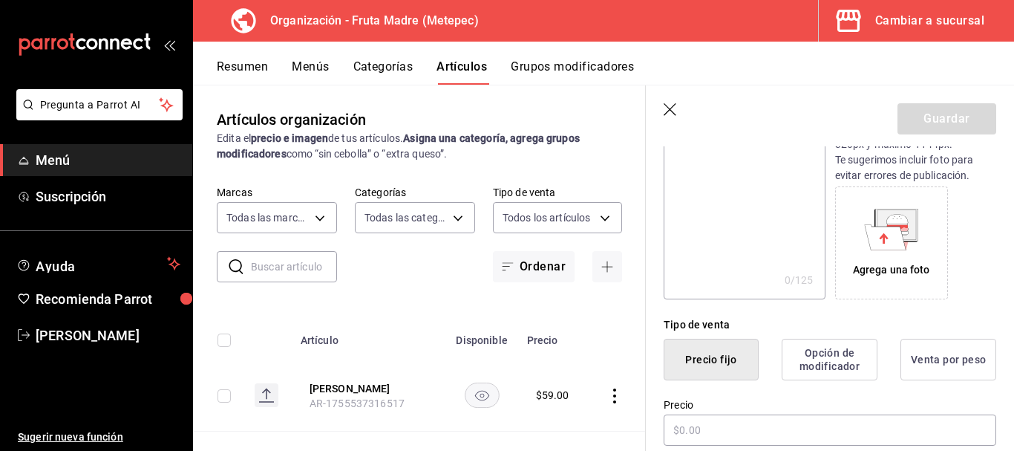
scroll to position [223, 0]
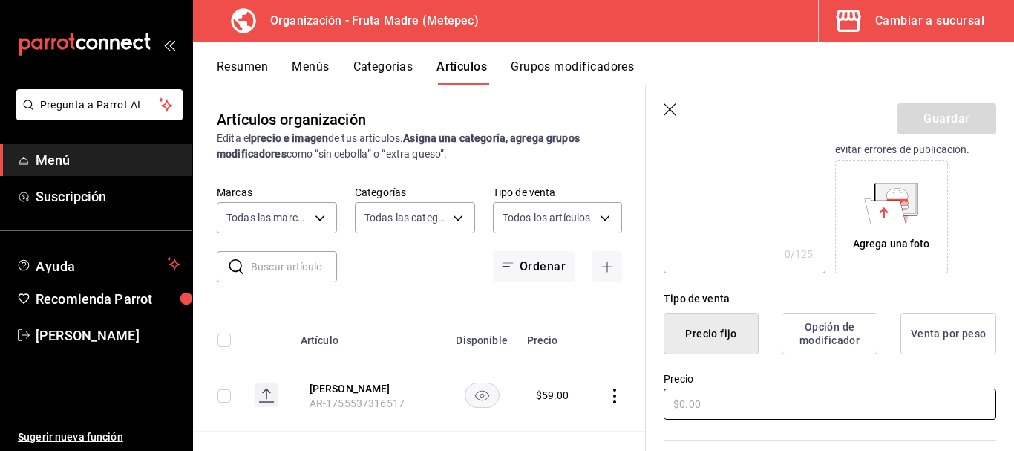
type input "Barquillo"
click at [731, 412] on input "text" at bounding box center [830, 403] width 333 height 31
type input "$49.00"
click at [915, 127] on button "Guardar" at bounding box center [947, 118] width 99 height 31
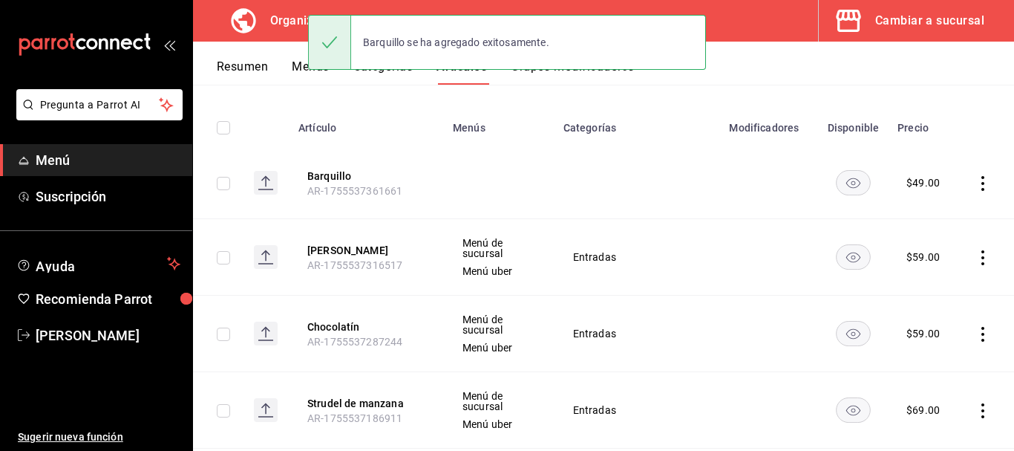
scroll to position [148, 0]
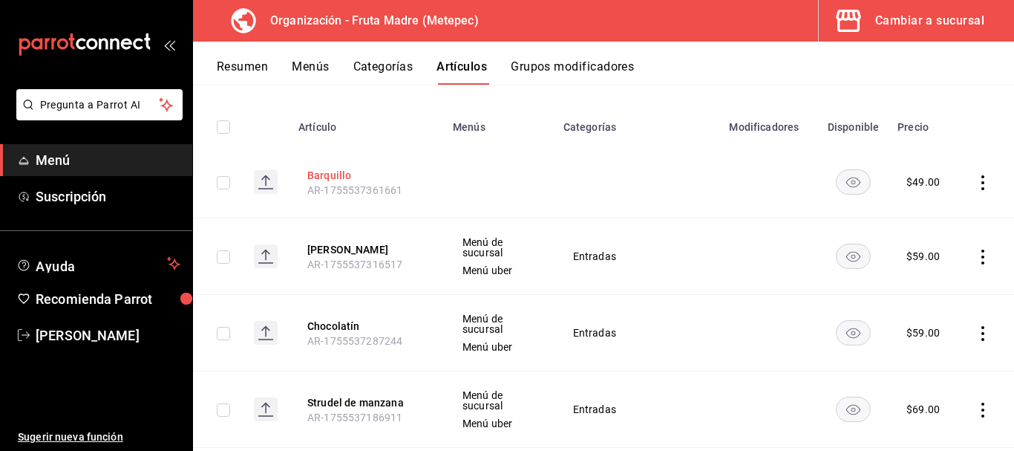
click at [342, 174] on button "Barquillo" at bounding box center [366, 175] width 119 height 15
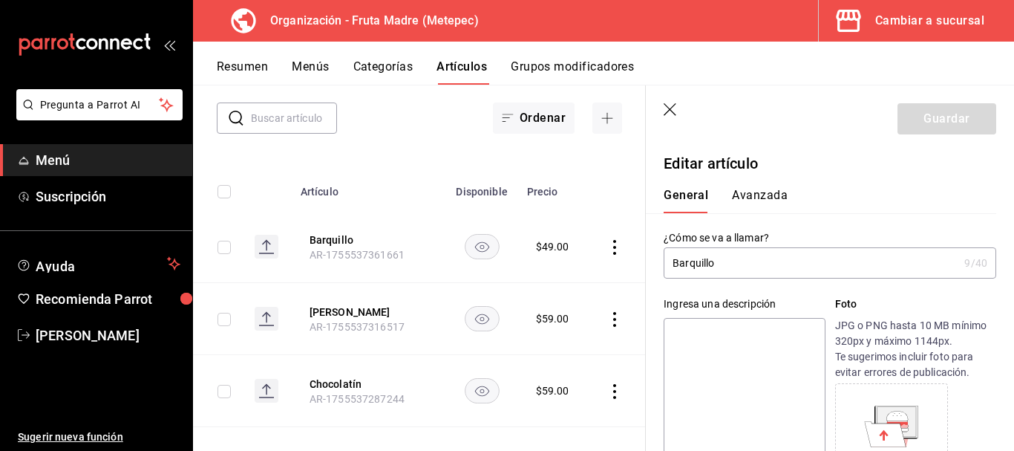
type input "$49.00"
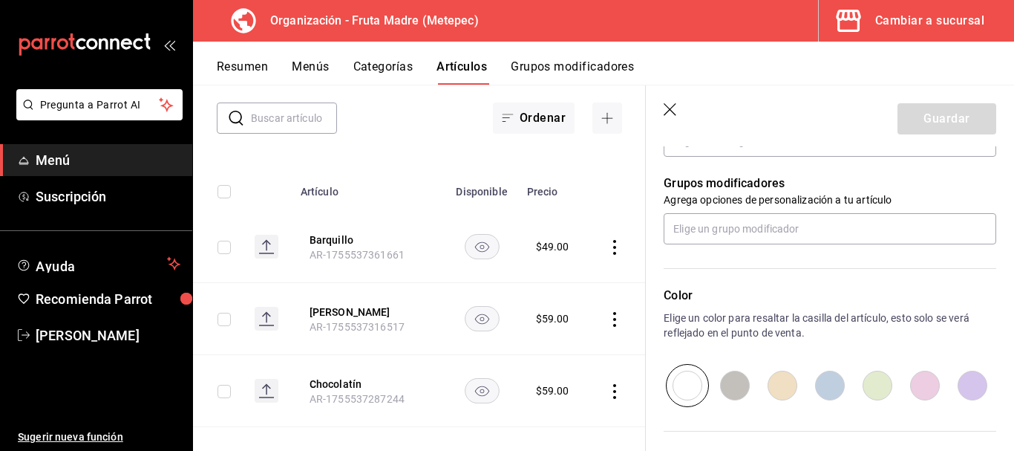
scroll to position [520, 0]
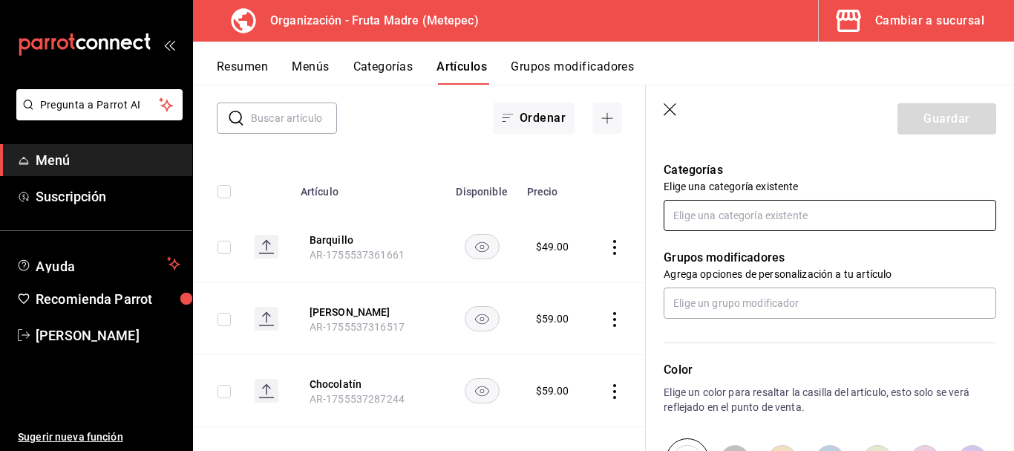
click at [783, 213] on input "text" at bounding box center [830, 215] width 333 height 31
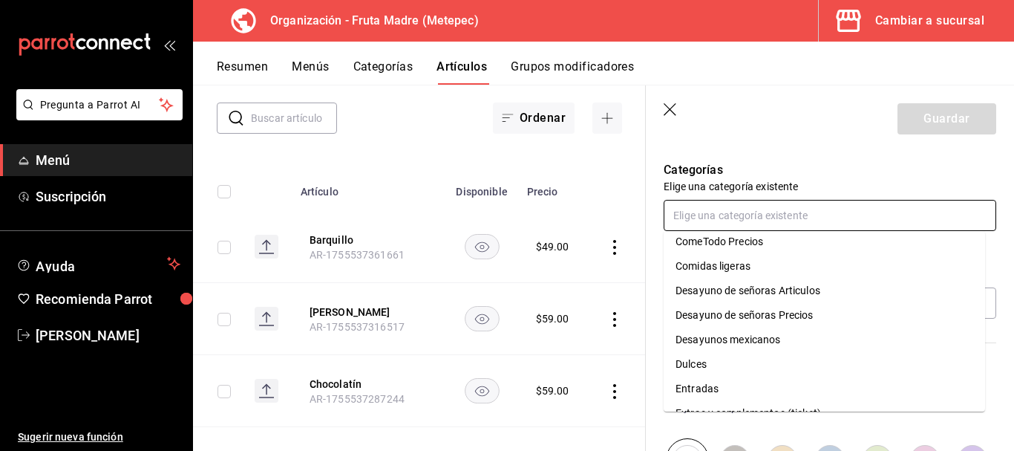
scroll to position [74, 0]
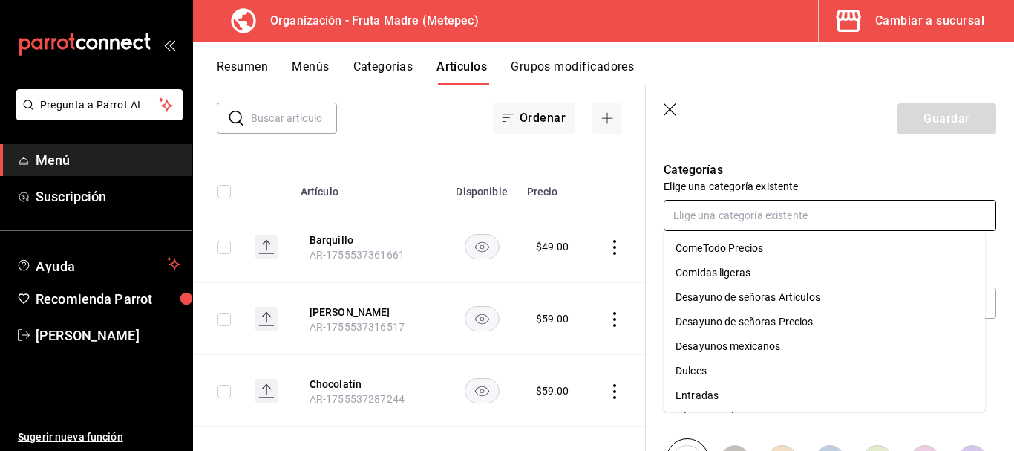
click at [714, 389] on li "Entradas" at bounding box center [824, 395] width 321 height 24
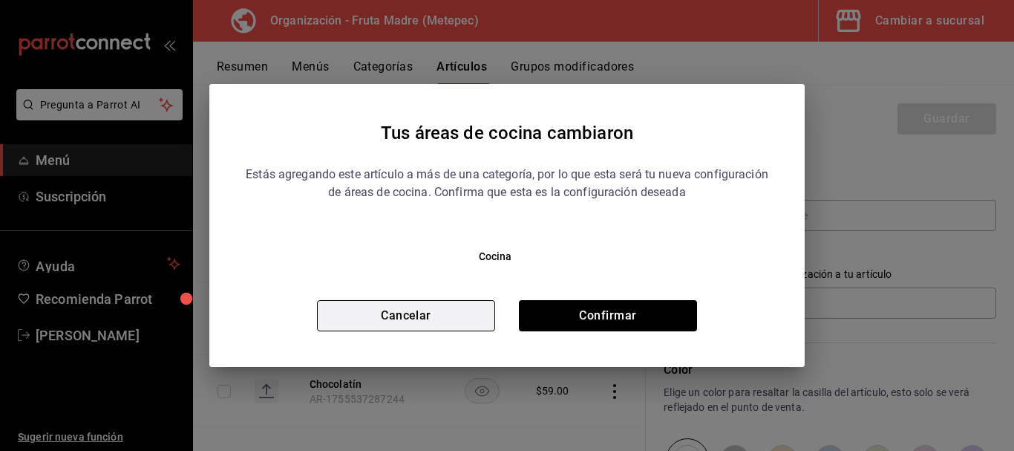
click at [457, 319] on button "Cancelar" at bounding box center [406, 315] width 178 height 31
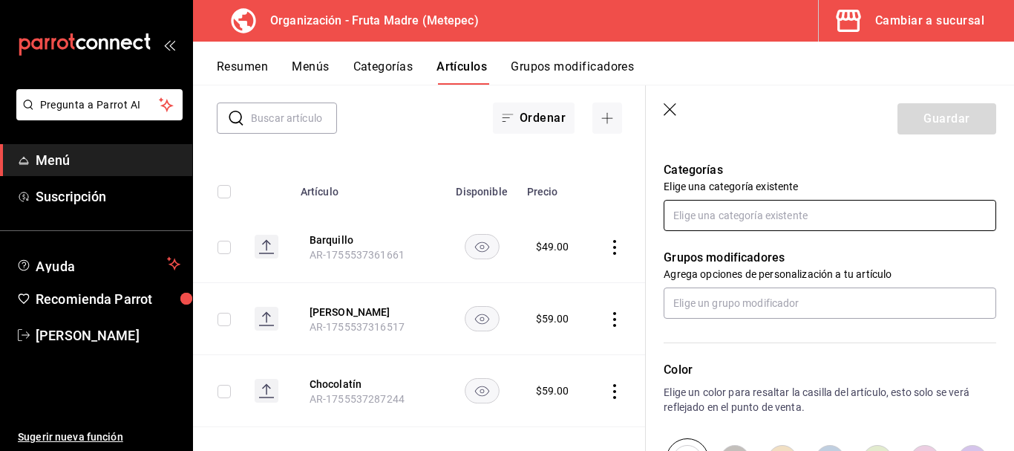
click at [784, 219] on input "text" at bounding box center [830, 215] width 333 height 31
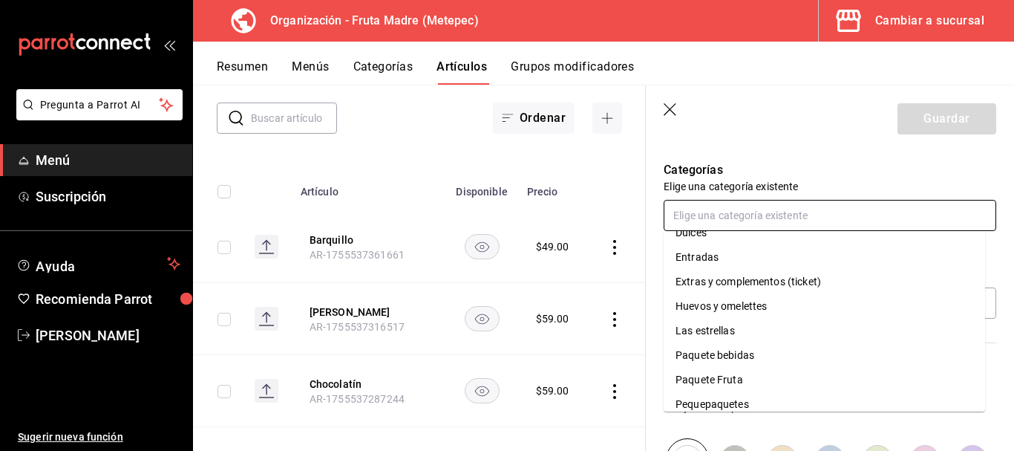
scroll to position [297, 0]
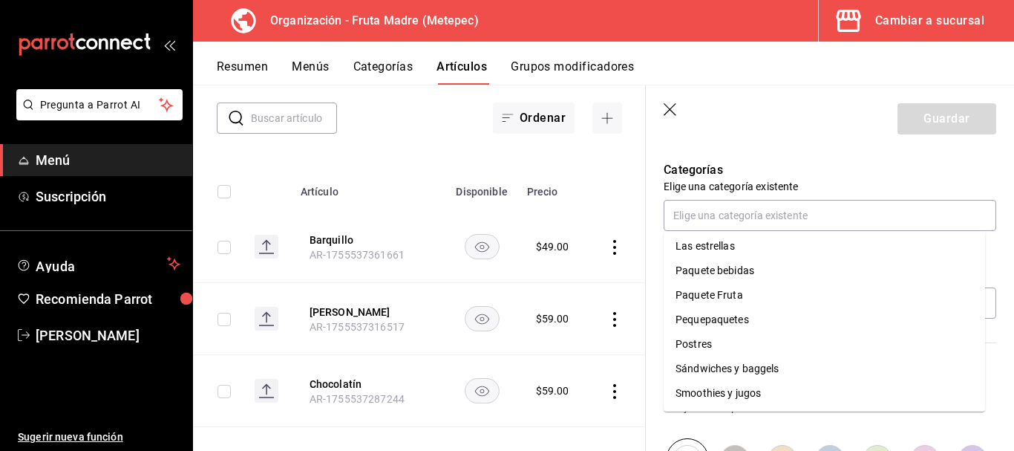
click at [808, 166] on p "Categorías" at bounding box center [830, 170] width 333 height 18
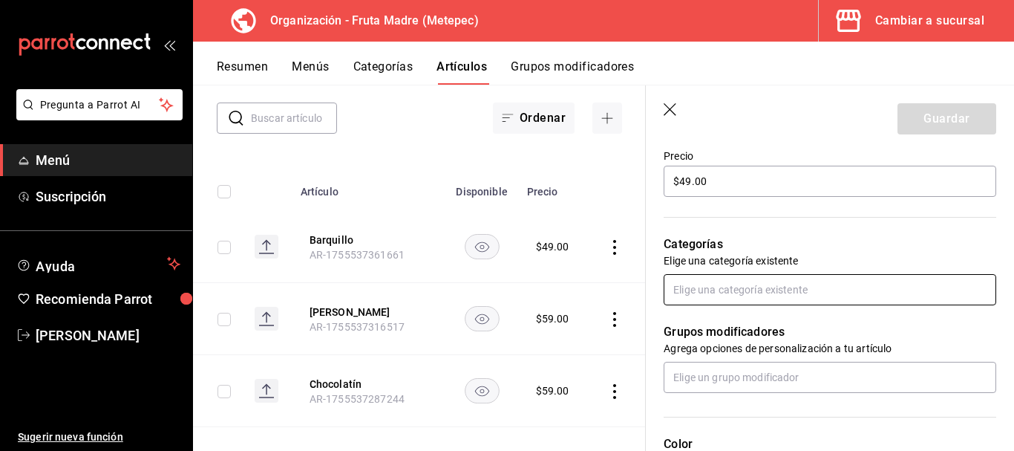
click at [777, 294] on input "text" at bounding box center [830, 289] width 333 height 31
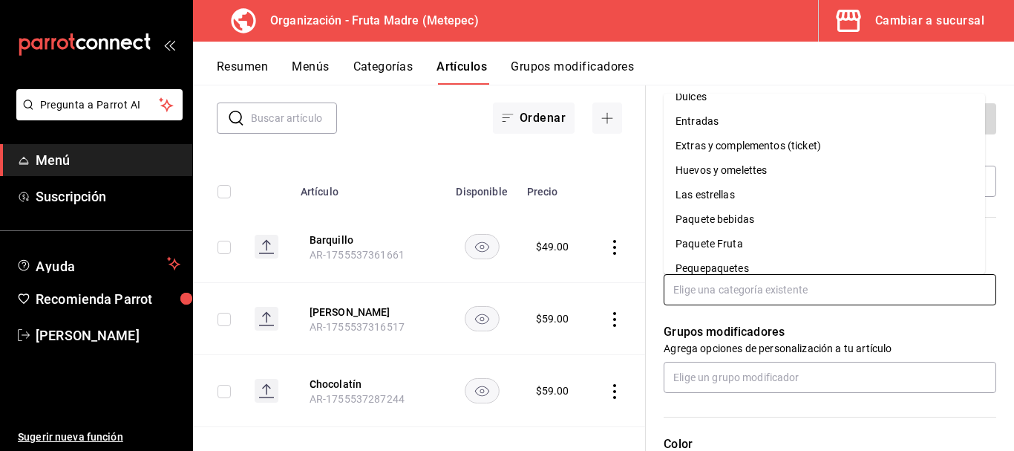
scroll to position [223, 0]
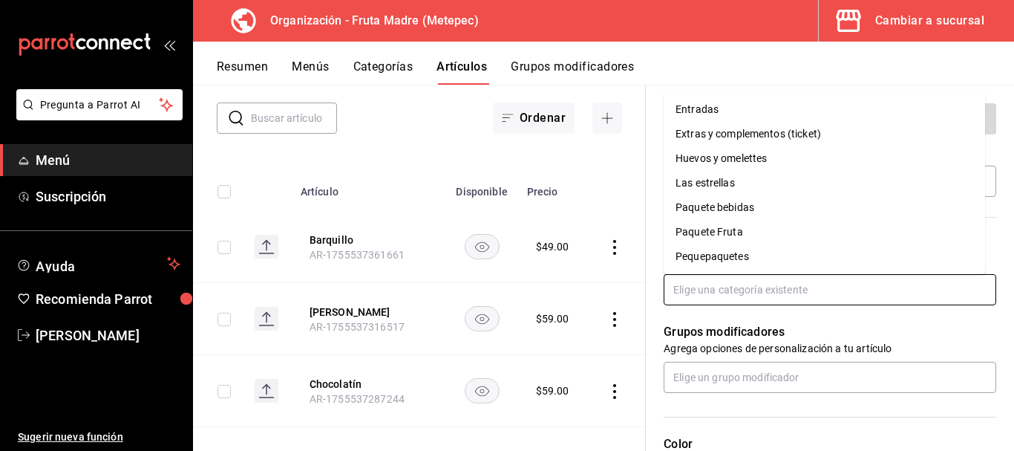
click at [706, 109] on li "Entradas" at bounding box center [824, 109] width 321 height 24
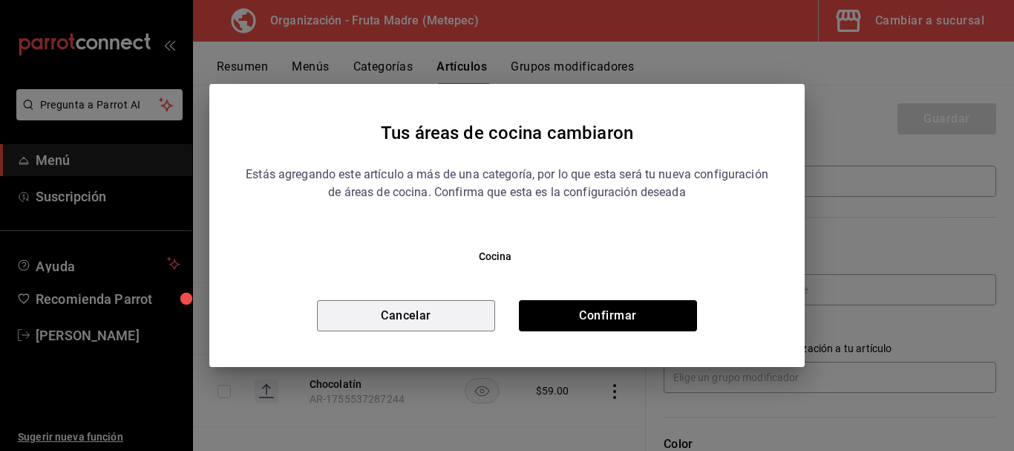
click at [400, 318] on button "Cancelar" at bounding box center [406, 315] width 178 height 31
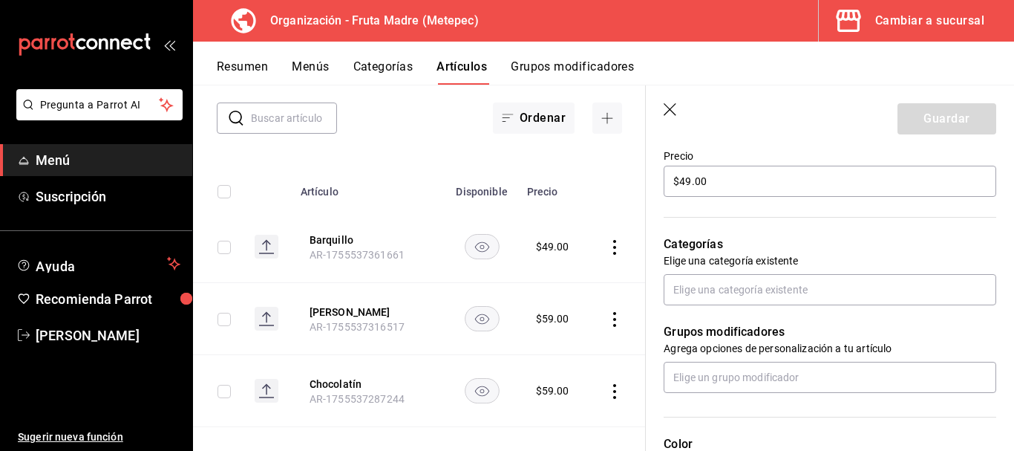
click at [669, 108] on icon "button" at bounding box center [670, 109] width 13 height 13
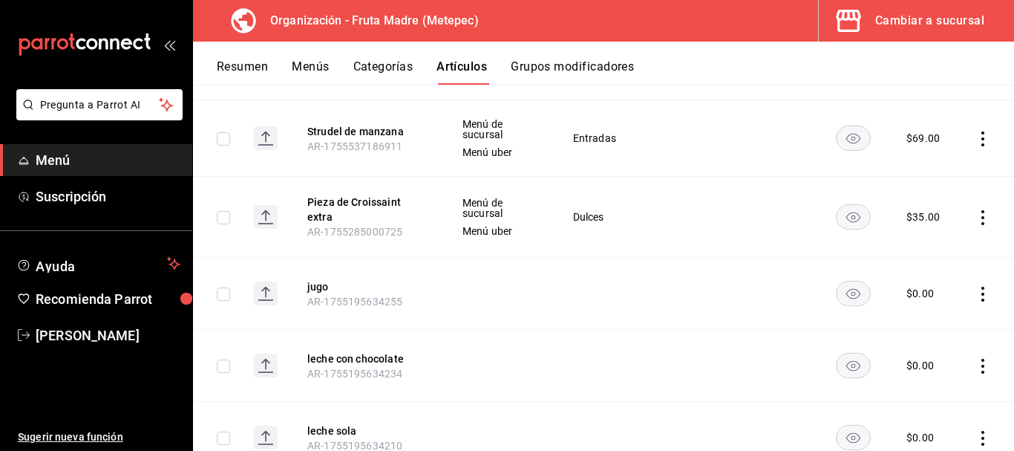
scroll to position [396, 0]
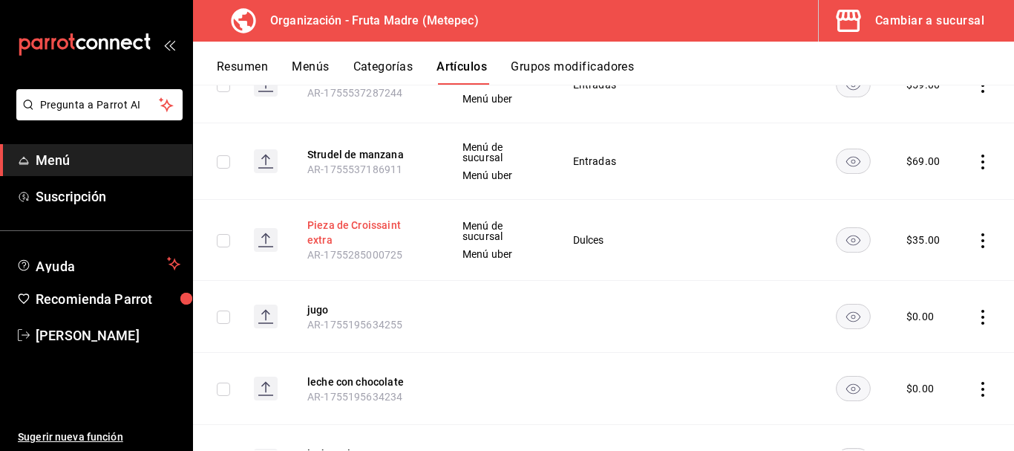
click at [420, 228] on button "Pieza de Croissaint extra" at bounding box center [366, 233] width 119 height 30
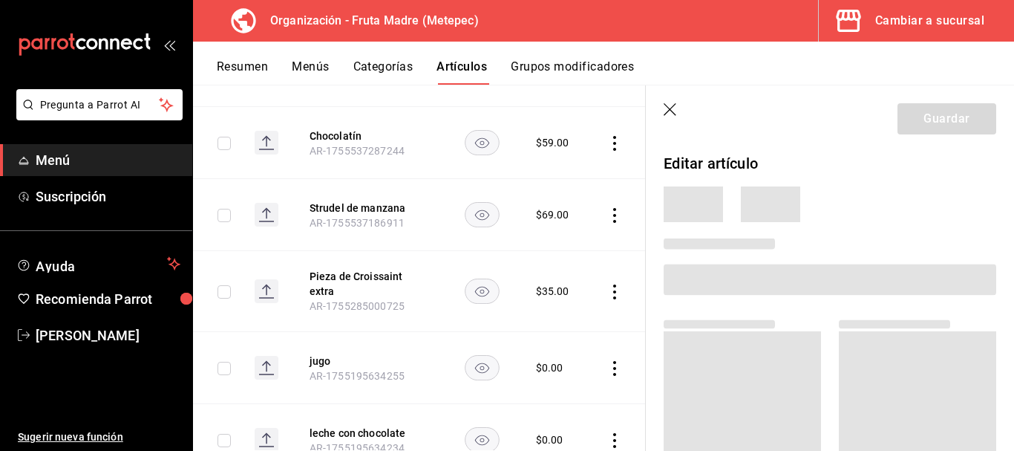
scroll to position [390, 0]
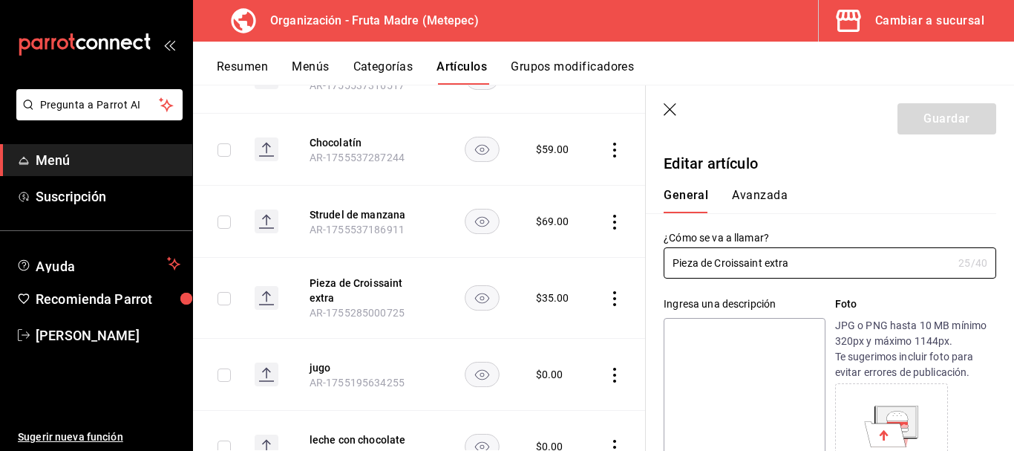
type input "$35.00"
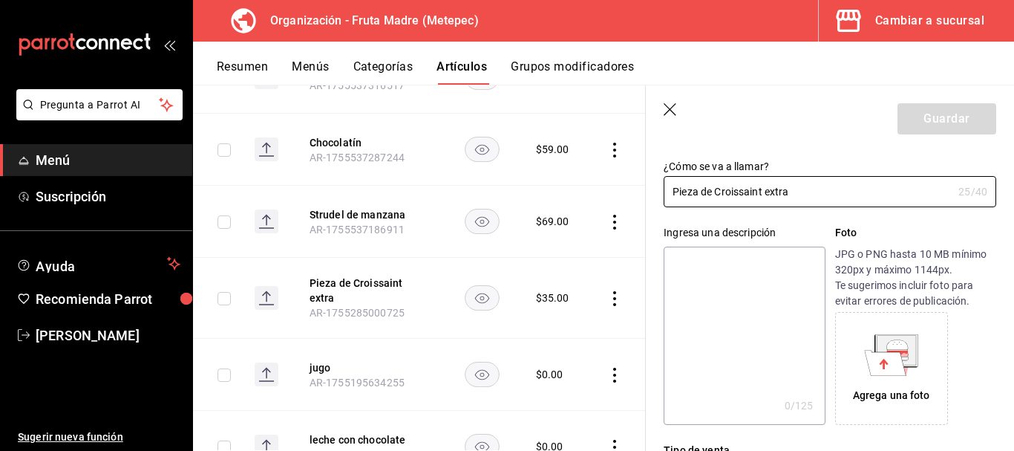
scroll to position [0, 0]
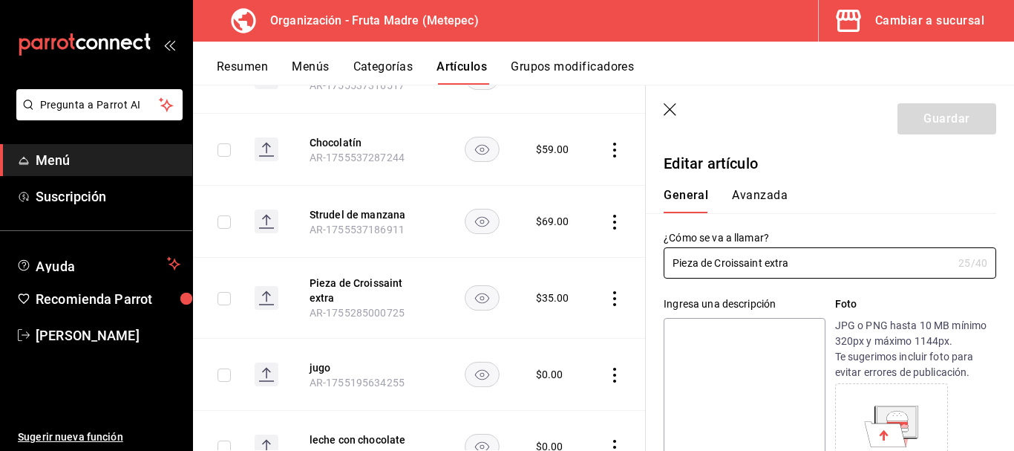
click at [754, 194] on button "Avanzada" at bounding box center [760, 200] width 56 height 25
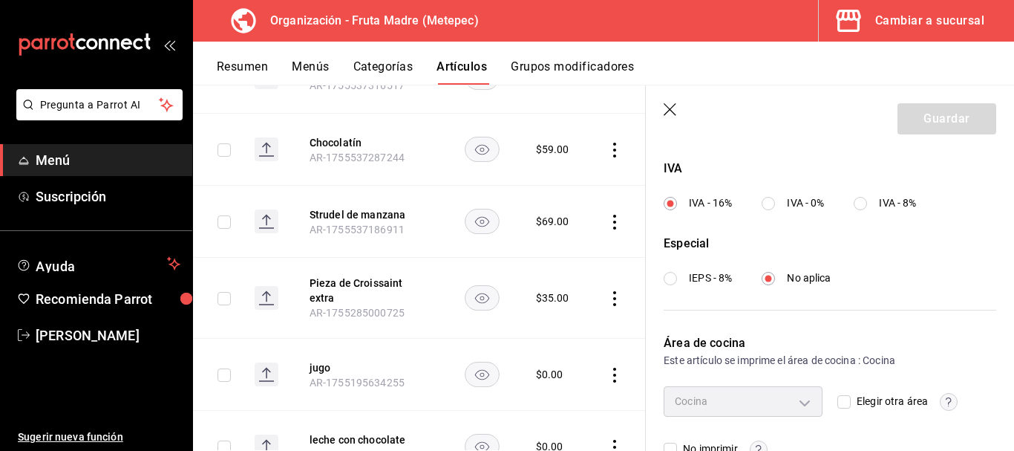
scroll to position [598, 0]
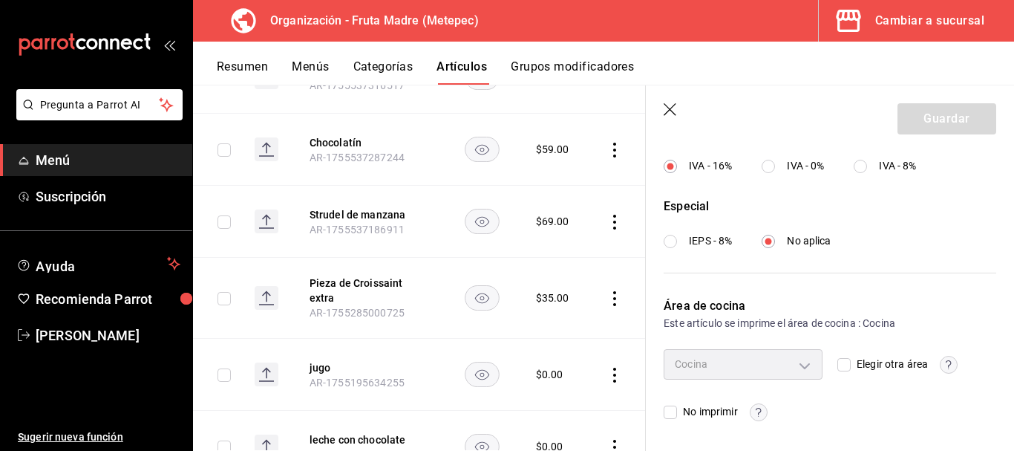
click at [758, 416] on circle "button" at bounding box center [758, 411] width 17 height 17
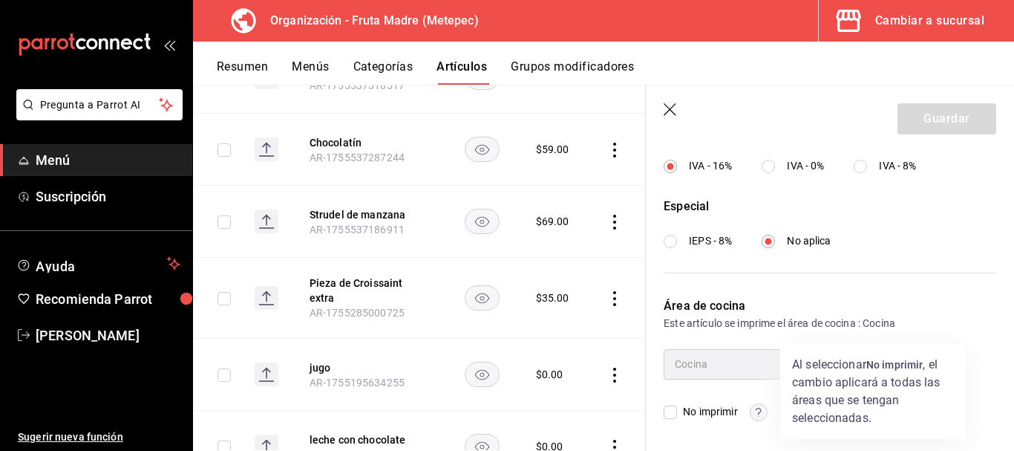
click at [760, 437] on div at bounding box center [507, 225] width 1014 height 451
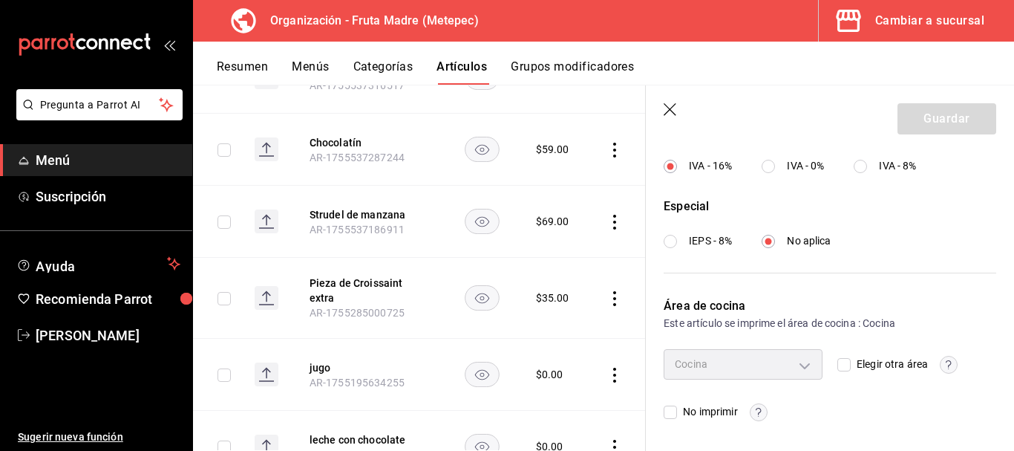
click at [679, 102] on header "Guardar" at bounding box center [830, 115] width 368 height 61
click at [673, 112] on icon "button" at bounding box center [670, 109] width 13 height 13
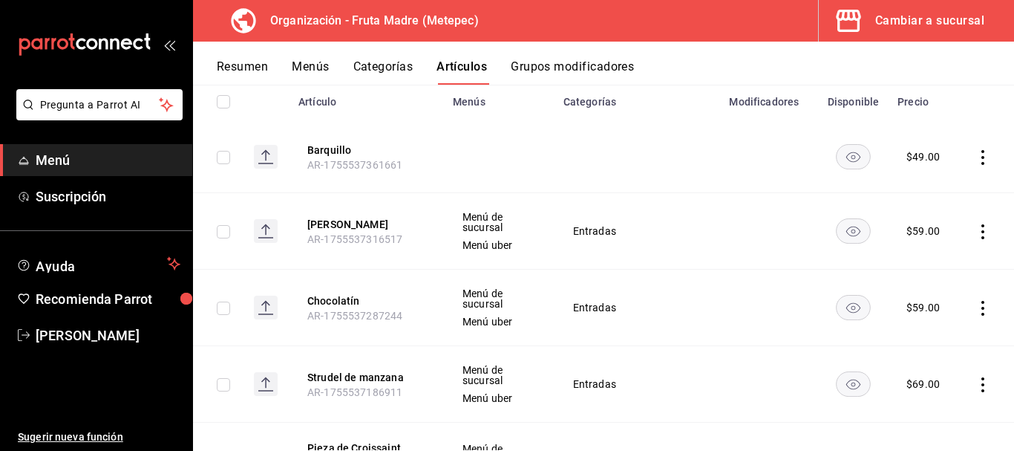
scroll to position [148, 0]
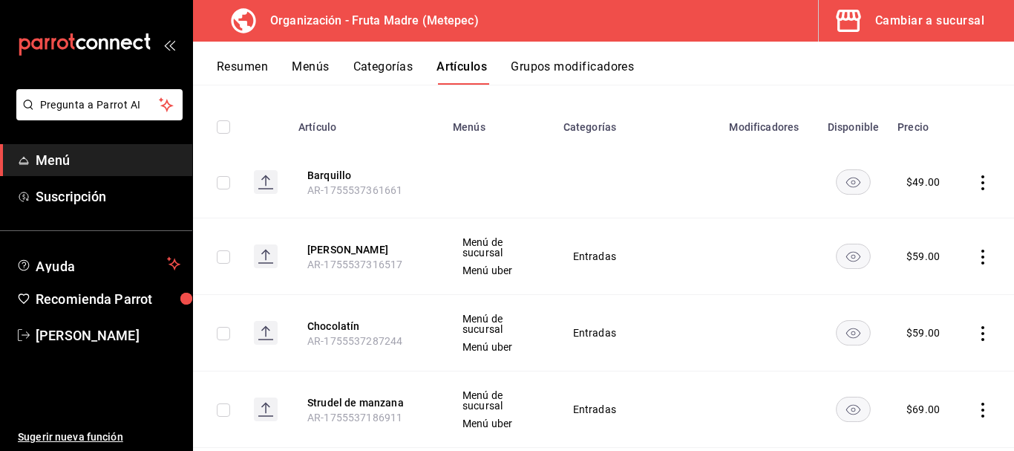
click at [979, 252] on td at bounding box center [986, 256] width 56 height 76
click at [976, 254] on icon "actions" at bounding box center [983, 256] width 15 height 15
click at [991, 267] on div at bounding box center [507, 225] width 1014 height 451
click at [345, 177] on button "Barquillo" at bounding box center [366, 175] width 119 height 15
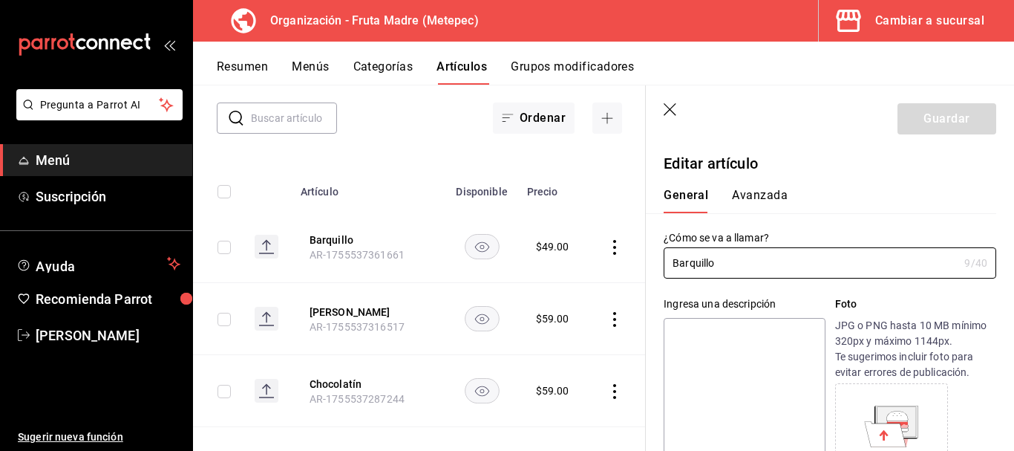
type input "$49.00"
click at [670, 106] on icon "button" at bounding box center [671, 110] width 15 height 15
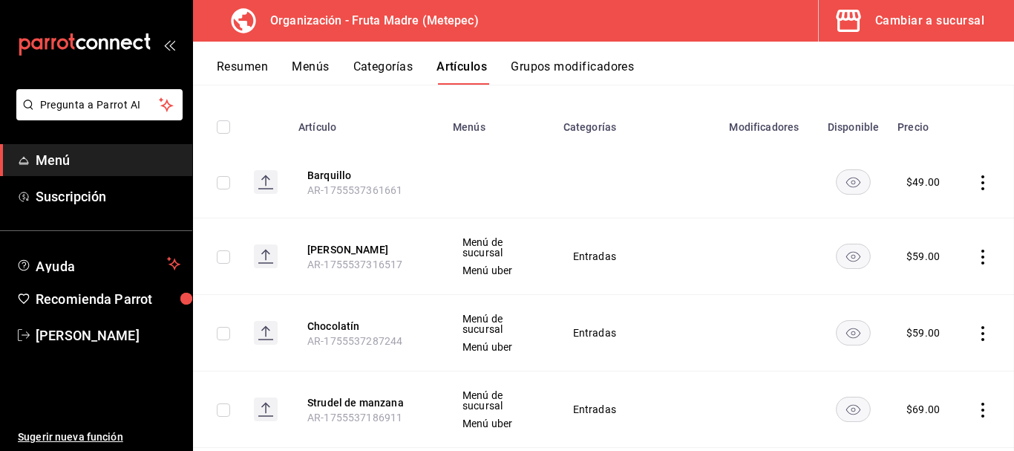
scroll to position [99, 0]
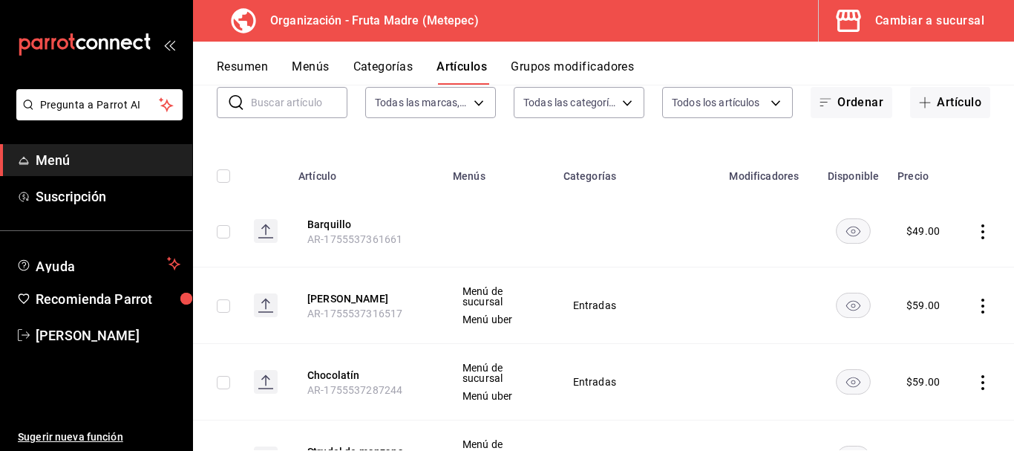
click at [976, 228] on icon "actions" at bounding box center [983, 231] width 15 height 15
click at [936, 331] on span "Eliminar" at bounding box center [927, 326] width 38 height 12
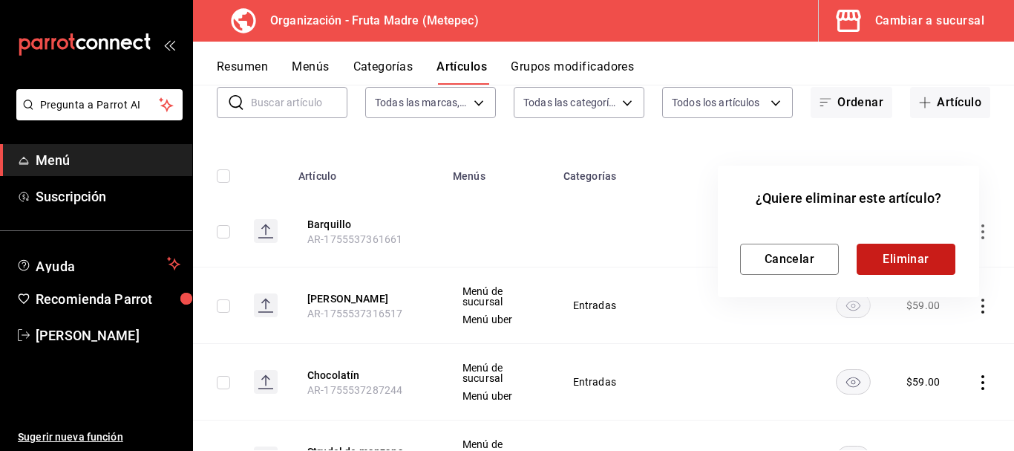
click at [891, 264] on button "Eliminar" at bounding box center [906, 259] width 99 height 31
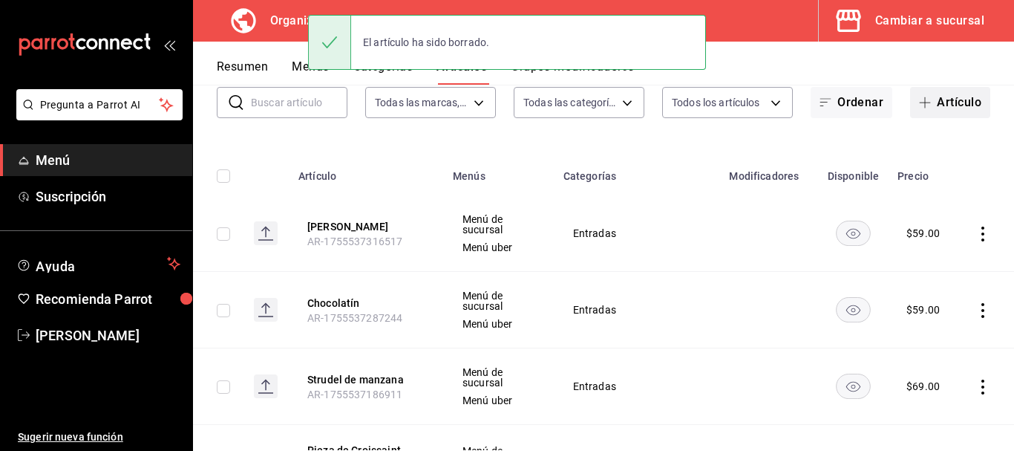
click at [960, 94] on button "Artículo" at bounding box center [950, 102] width 80 height 31
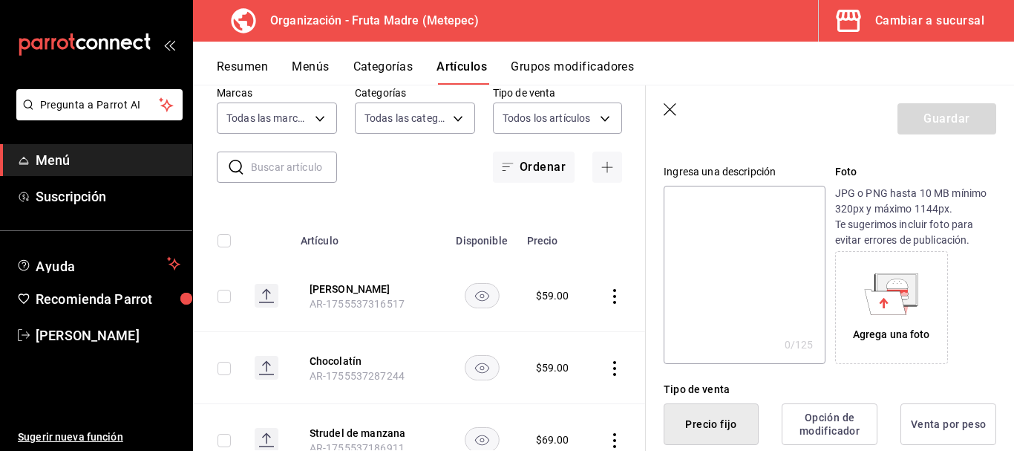
scroll to position [223, 0]
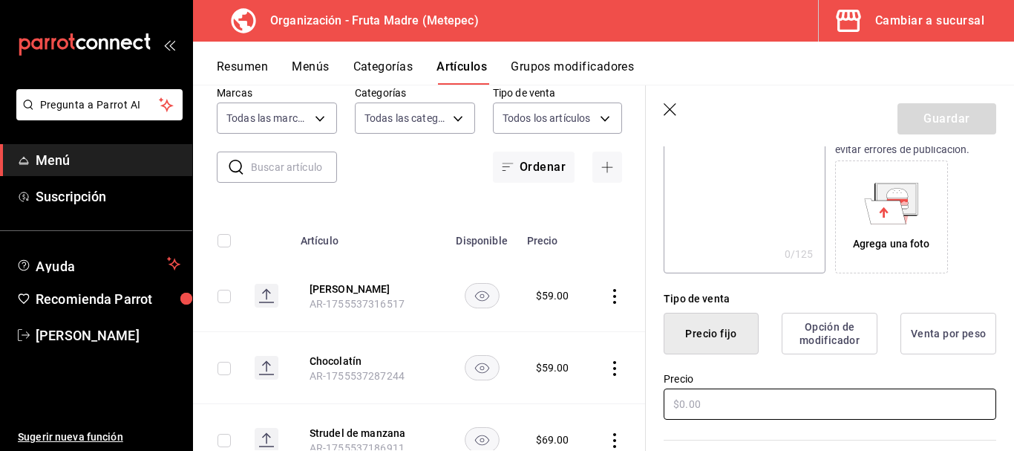
type input "Barquillo"
click at [742, 399] on input "text" at bounding box center [830, 403] width 333 height 31
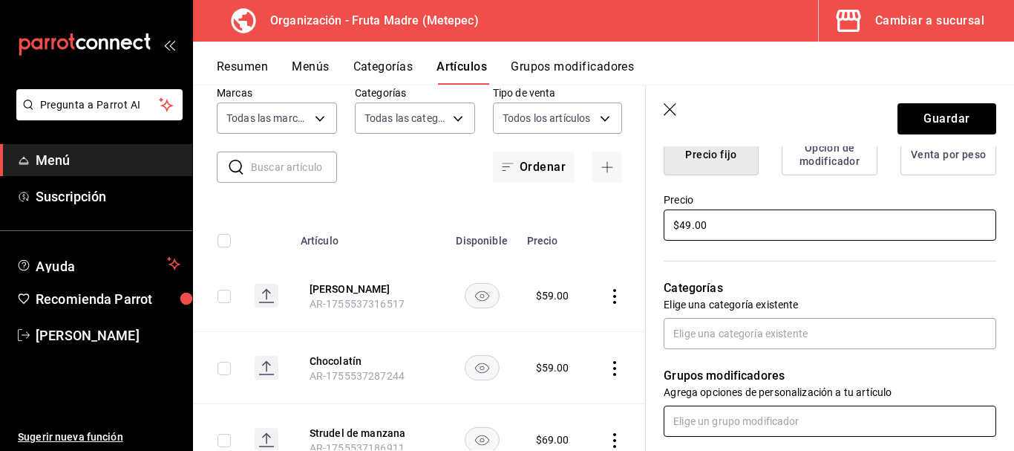
scroll to position [445, 0]
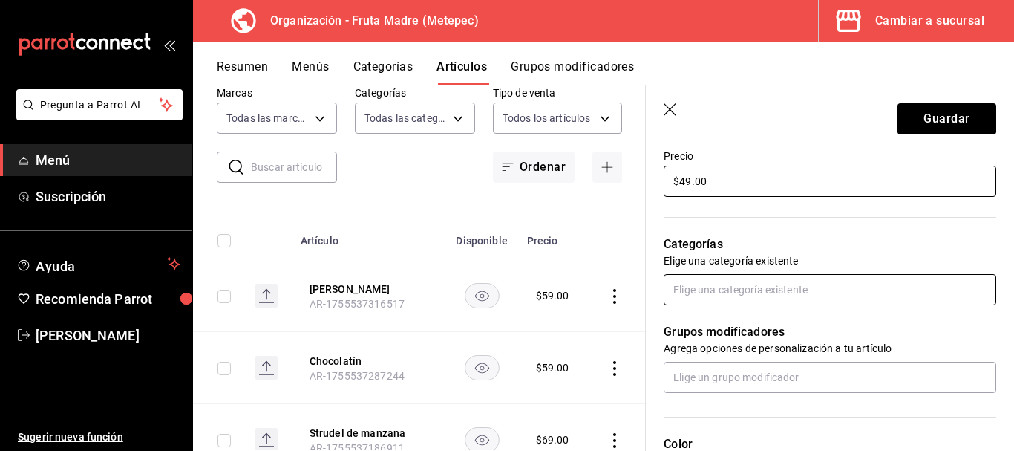
type input "$49.00"
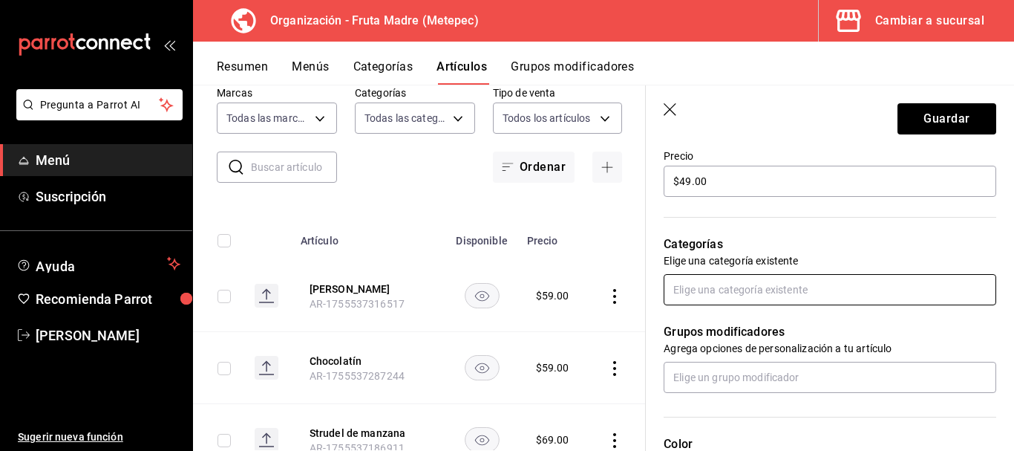
click at [747, 285] on input "text" at bounding box center [830, 289] width 333 height 31
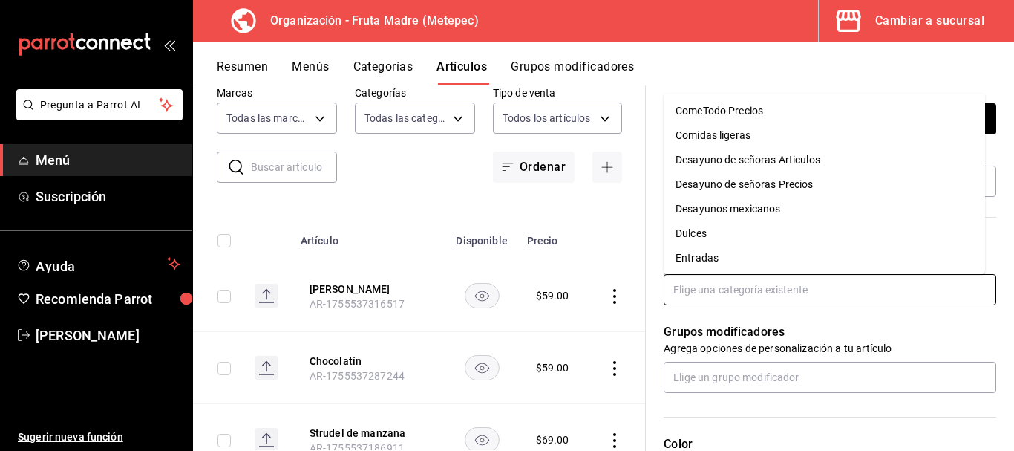
scroll to position [148, 0]
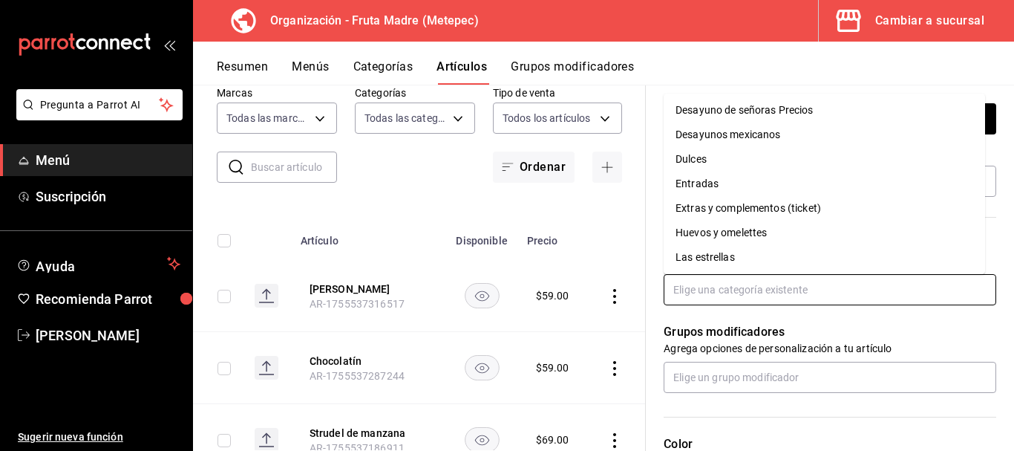
click at [734, 183] on li "Entradas" at bounding box center [824, 183] width 321 height 24
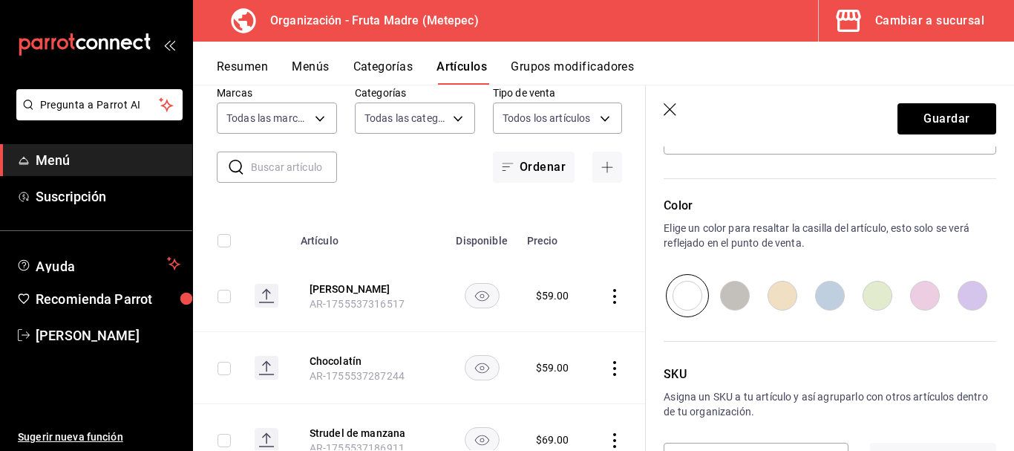
scroll to position [785, 0]
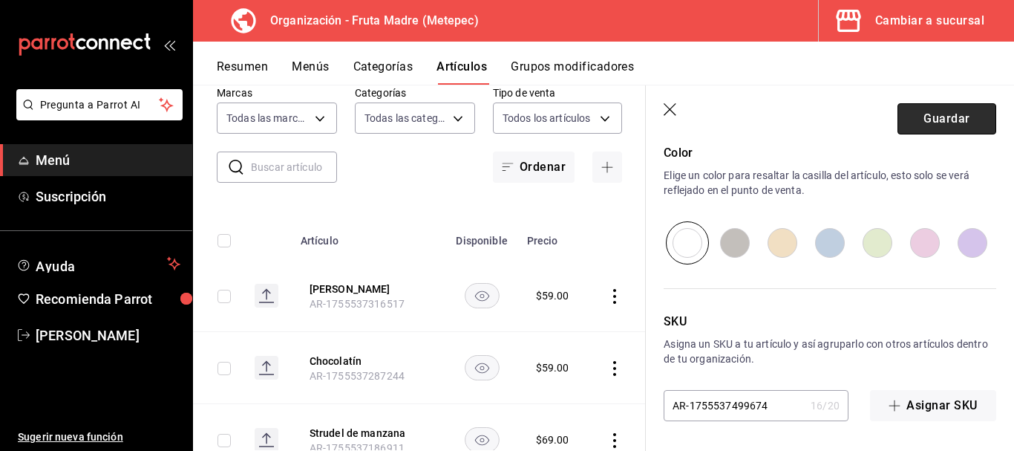
click at [921, 114] on button "Guardar" at bounding box center [947, 118] width 99 height 31
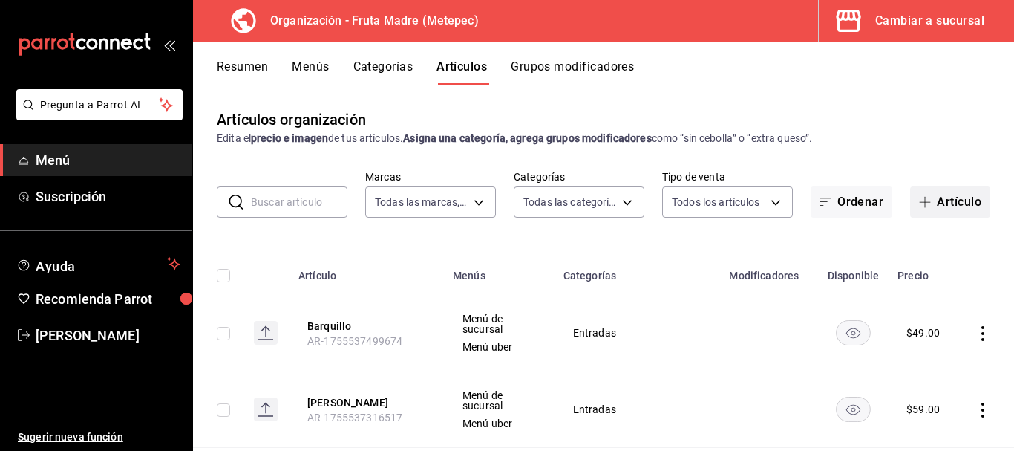
click at [918, 194] on button "Artículo" at bounding box center [950, 201] width 80 height 31
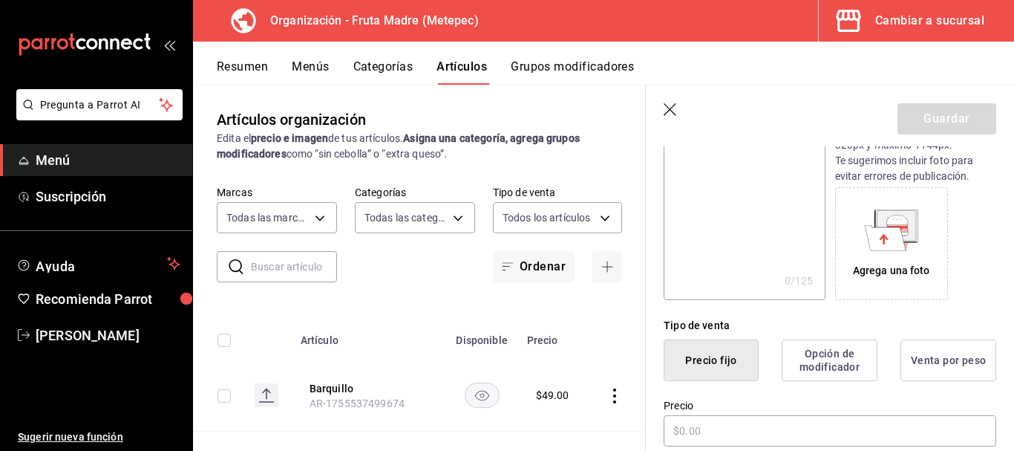
scroll to position [223, 0]
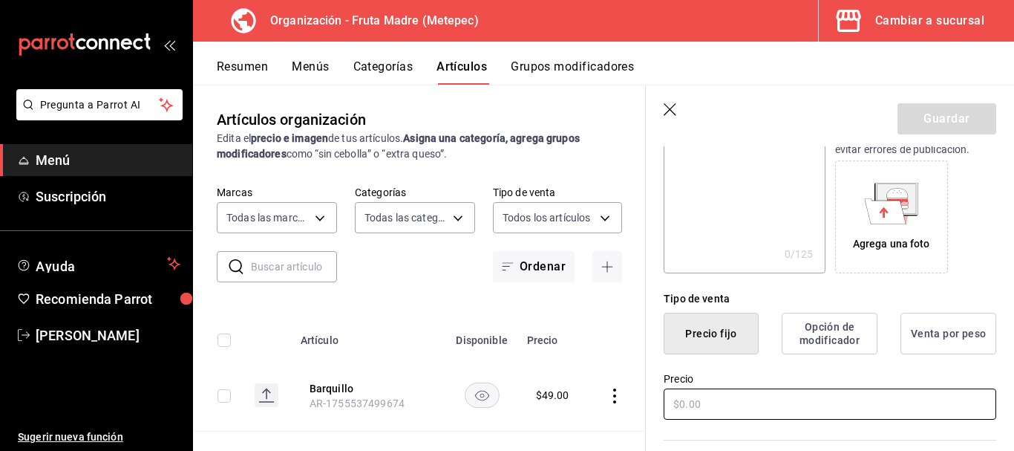
type input "Cubilete de queso"
click at [738, 402] on input "text" at bounding box center [830, 403] width 333 height 31
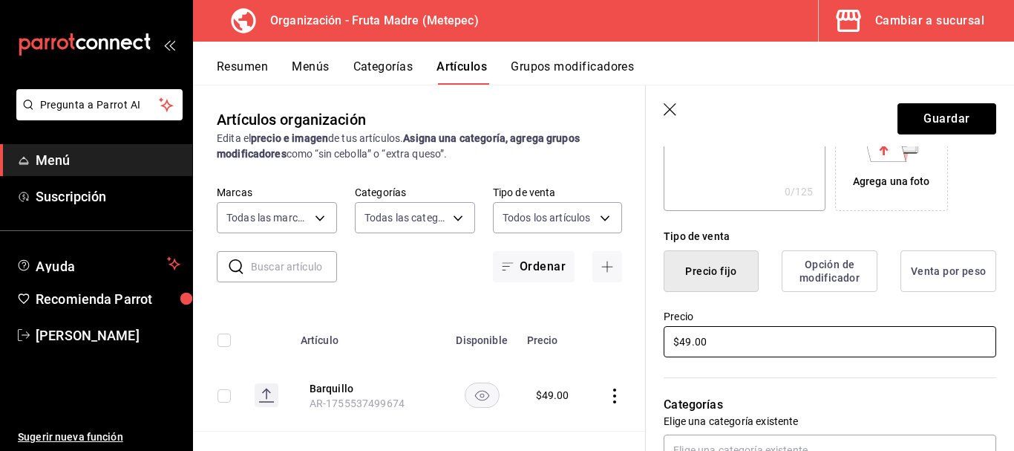
scroll to position [371, 0]
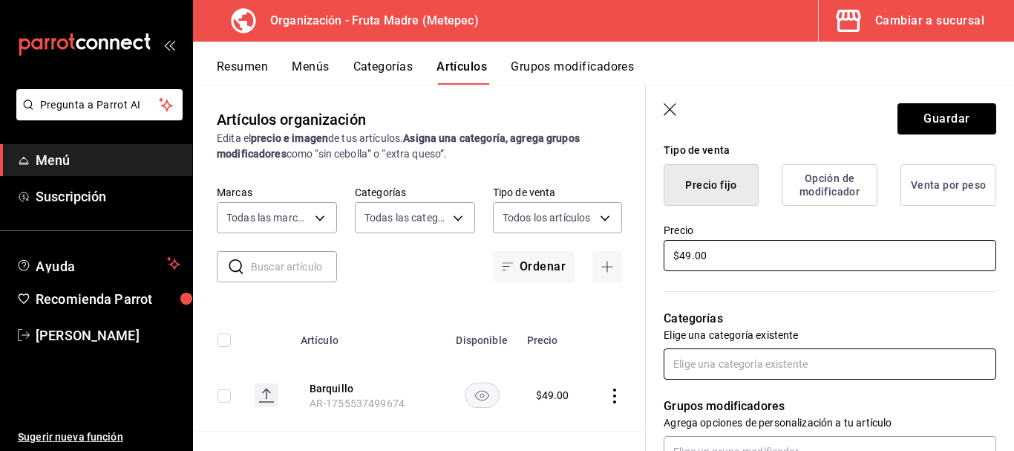
type input "$49.00"
click at [727, 367] on input "text" at bounding box center [830, 363] width 333 height 31
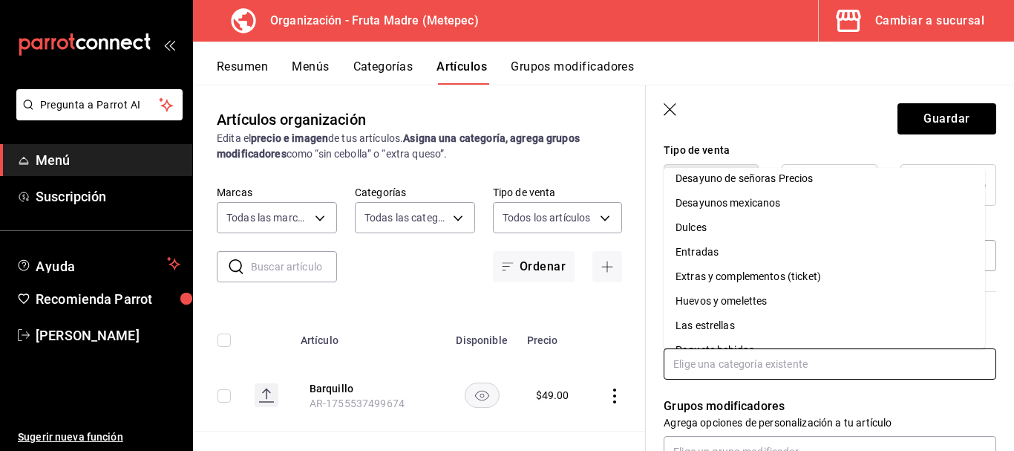
scroll to position [148, 0]
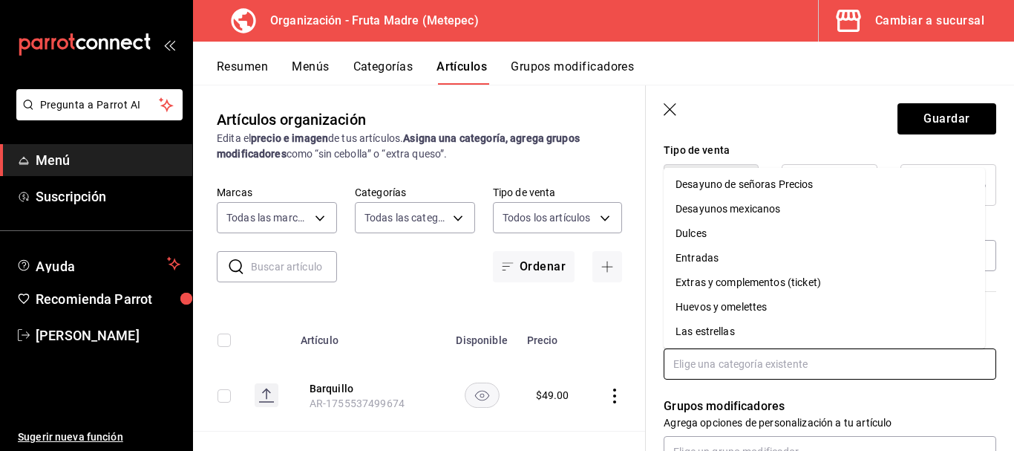
click at [713, 259] on li "Entradas" at bounding box center [824, 258] width 321 height 24
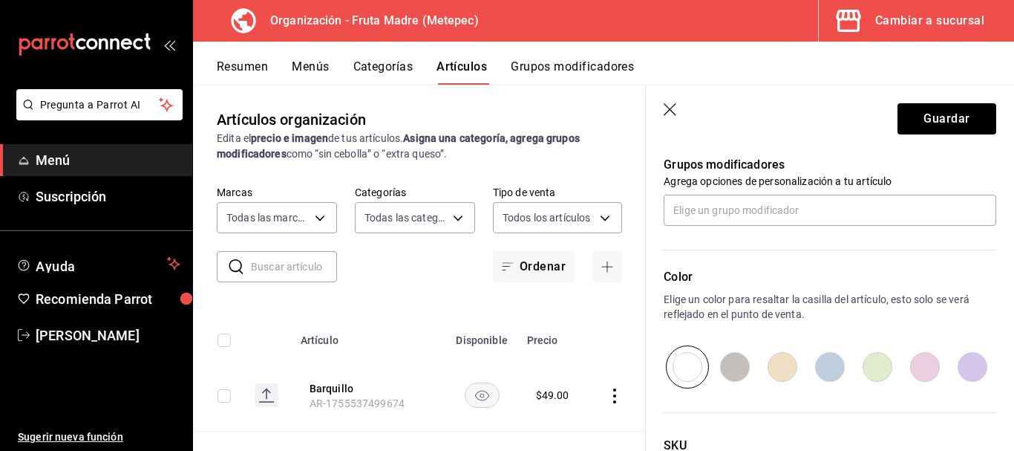
scroll to position [668, 0]
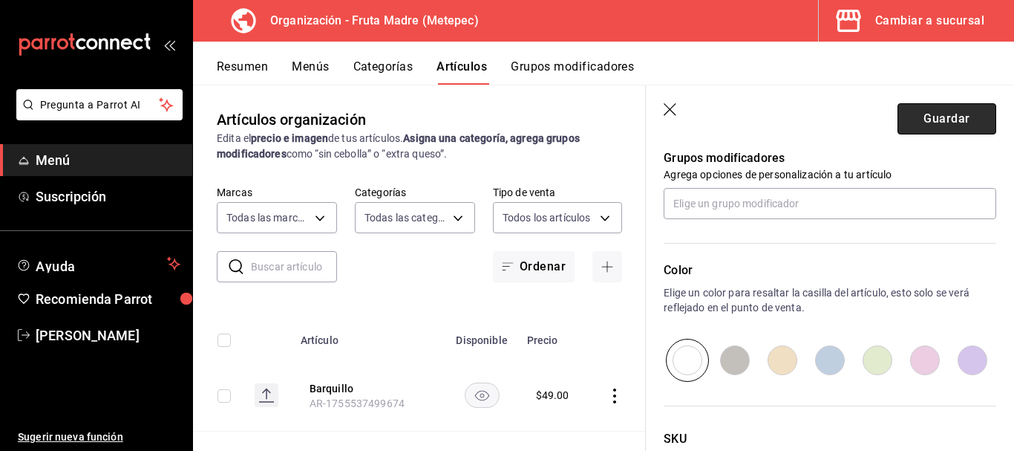
click at [942, 117] on button "Guardar" at bounding box center [947, 118] width 99 height 31
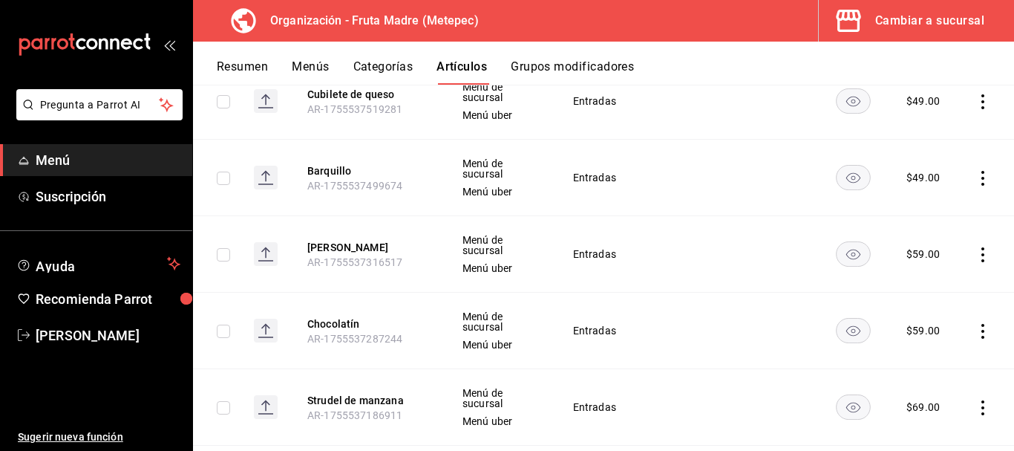
scroll to position [74, 0]
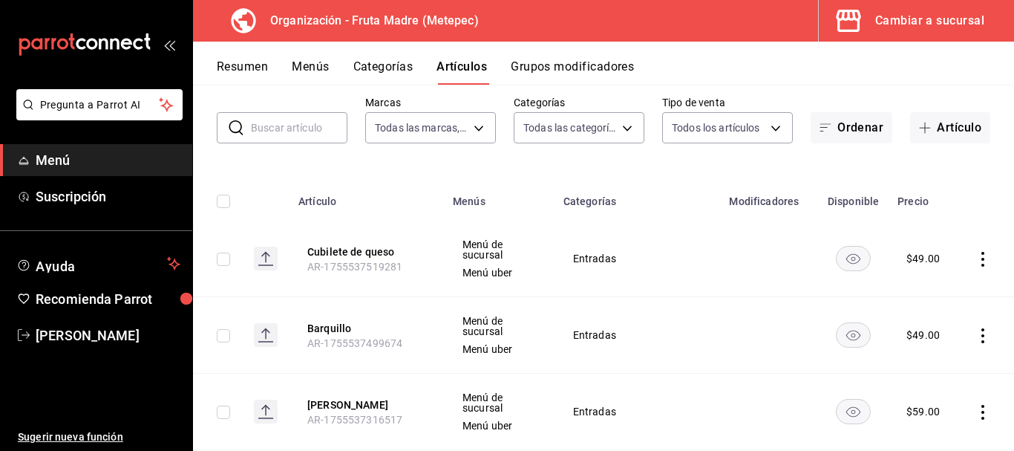
click at [321, 64] on button "Menús" at bounding box center [310, 71] width 37 height 25
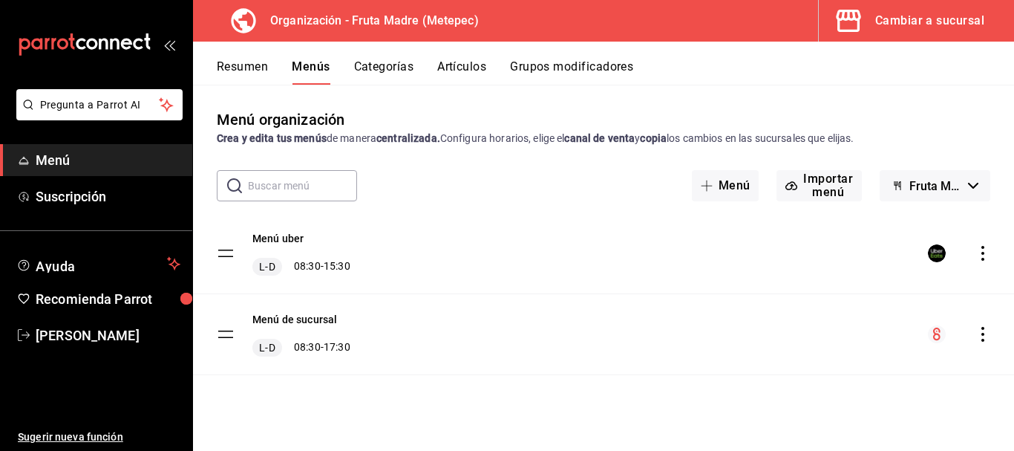
click at [245, 64] on button "Resumen" at bounding box center [242, 71] width 51 height 25
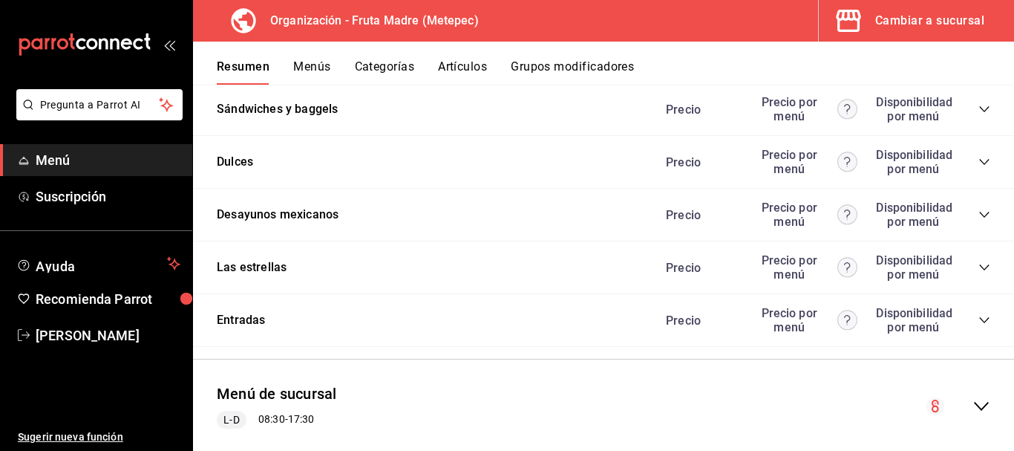
scroll to position [2780, 0]
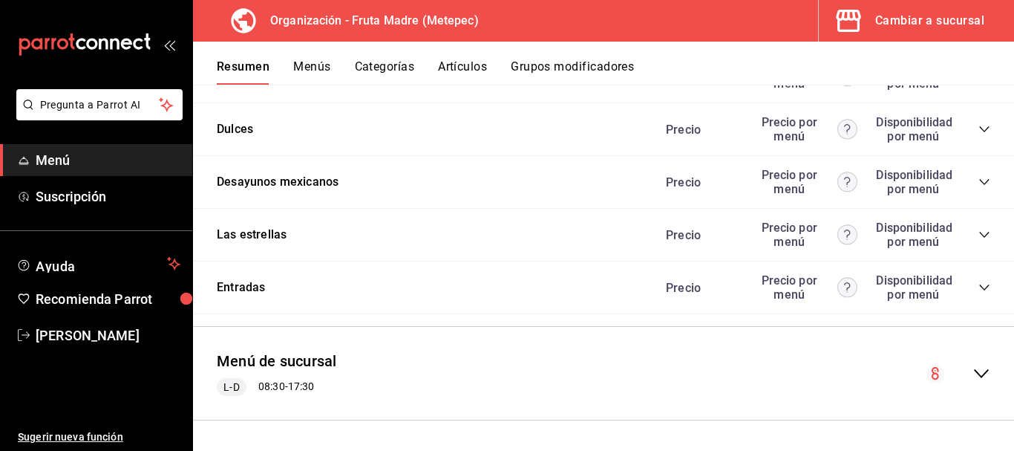
click at [979, 286] on icon "collapse-category-row" at bounding box center [985, 287] width 12 height 12
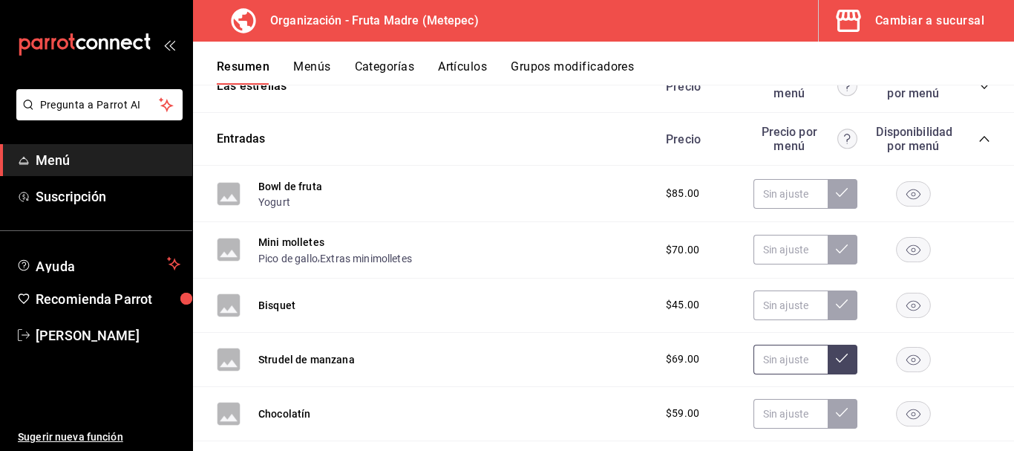
scroll to position [3077, 0]
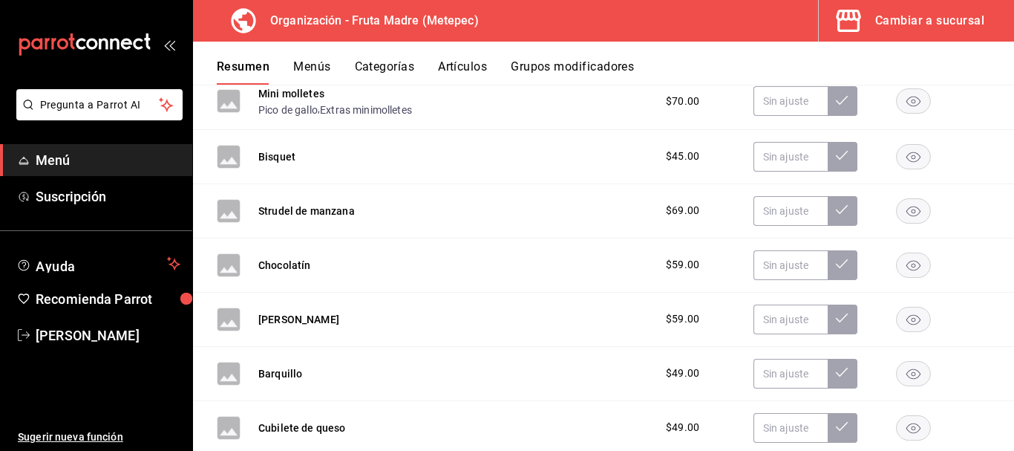
click at [906, 219] on rect "button" at bounding box center [914, 210] width 34 height 24
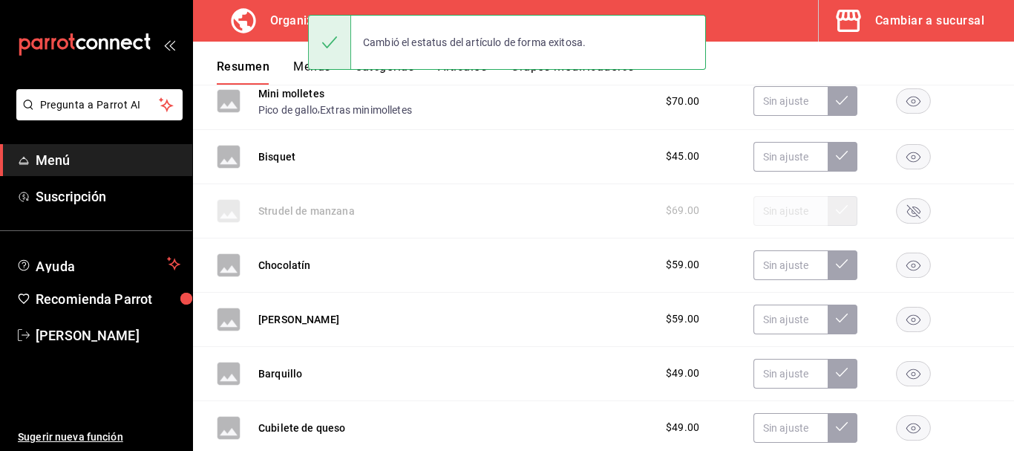
click at [904, 271] on rect "button" at bounding box center [914, 264] width 34 height 24
click at [903, 318] on rect "button" at bounding box center [914, 319] width 34 height 24
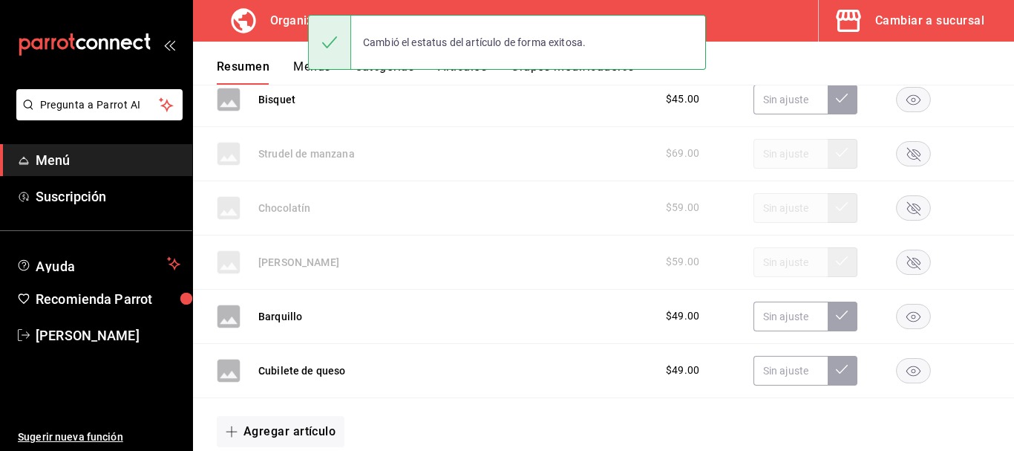
scroll to position [3151, 0]
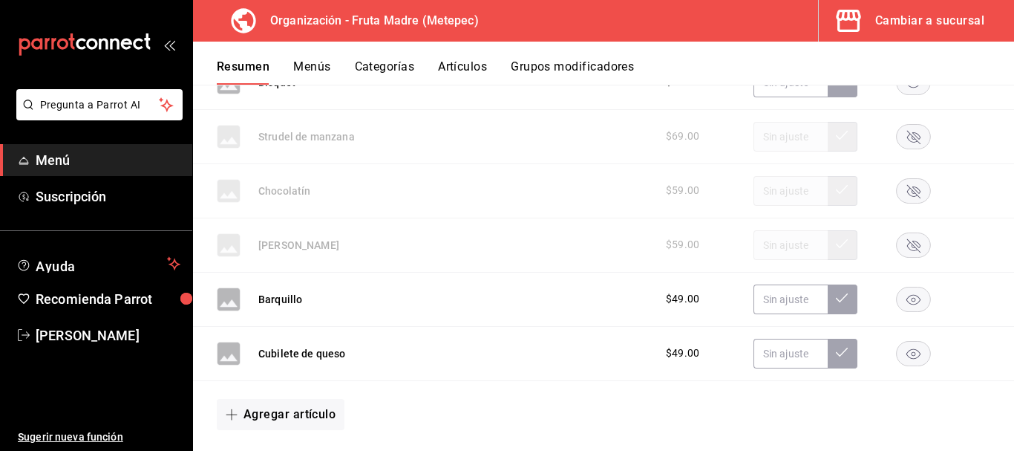
drag, startPoint x: 901, startPoint y: 307, endPoint x: 898, endPoint y: 316, distance: 9.4
click at [903, 307] on rect "button" at bounding box center [914, 299] width 34 height 24
click at [909, 359] on rect "button" at bounding box center [914, 353] width 34 height 24
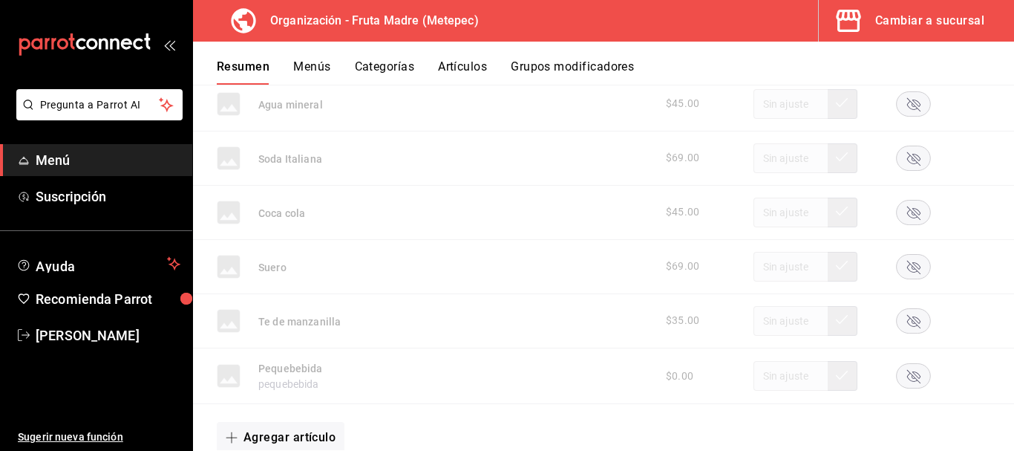
scroll to position [2037, 0]
click at [290, 58] on div "Resumen Menús Categorías Artículos Grupos modificadores" at bounding box center [603, 63] width 821 height 43
click at [301, 71] on button "Menús" at bounding box center [311, 71] width 37 height 25
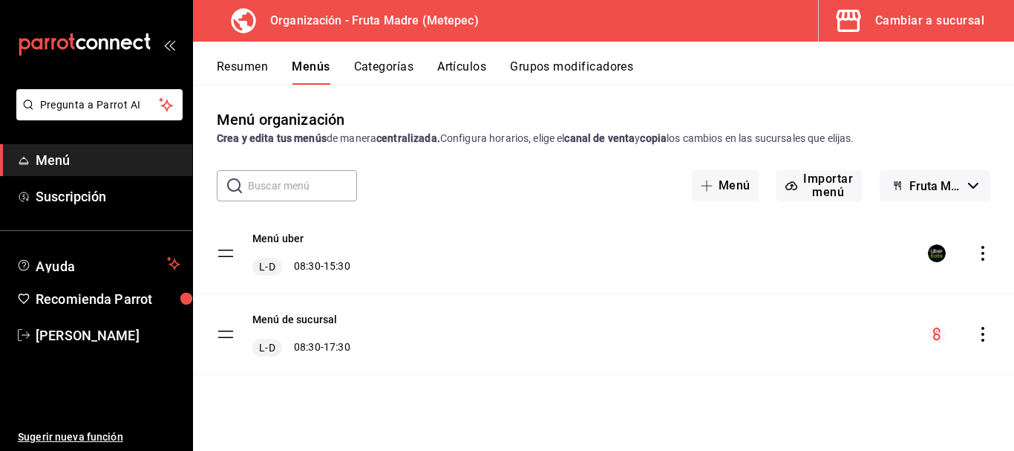
click at [984, 333] on icon "actions" at bounding box center [982, 334] width 3 height 15
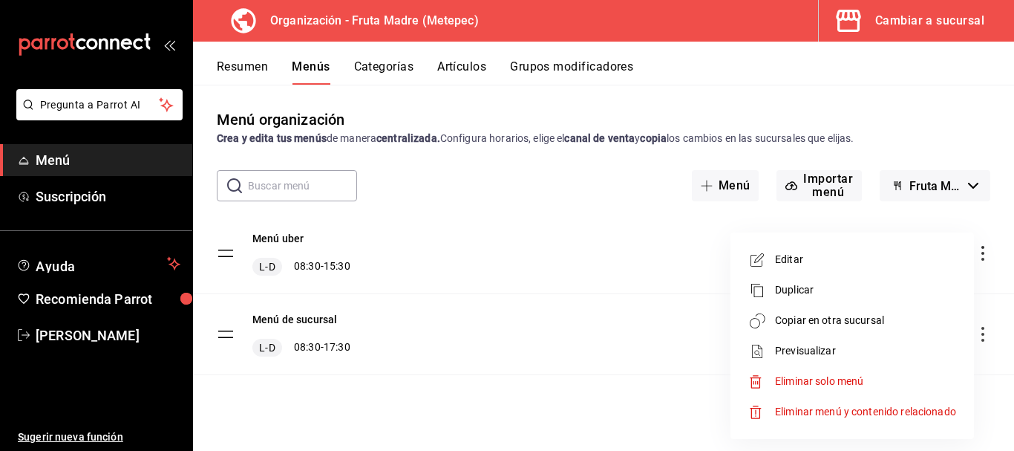
click at [816, 317] on span "Copiar en otra sucursal" at bounding box center [865, 321] width 181 height 16
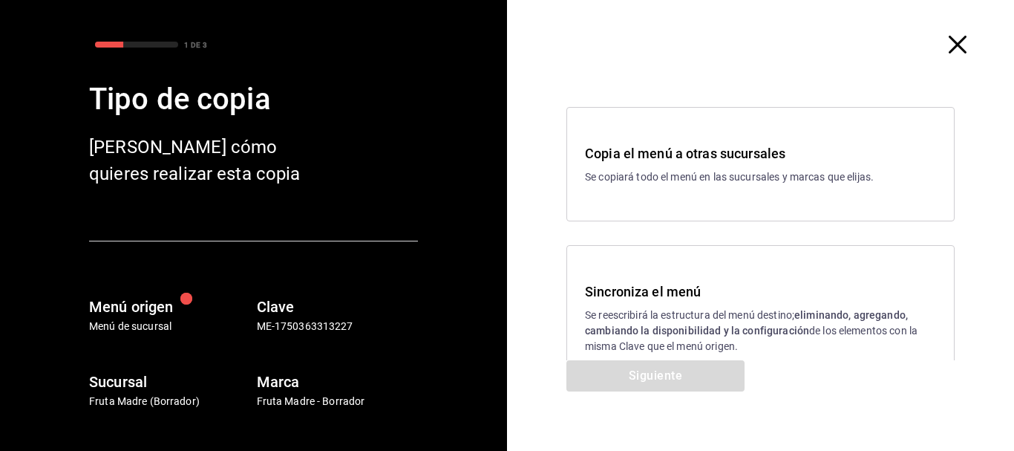
click at [621, 301] on h3 "Sincroniza el menú" at bounding box center [760, 291] width 351 height 20
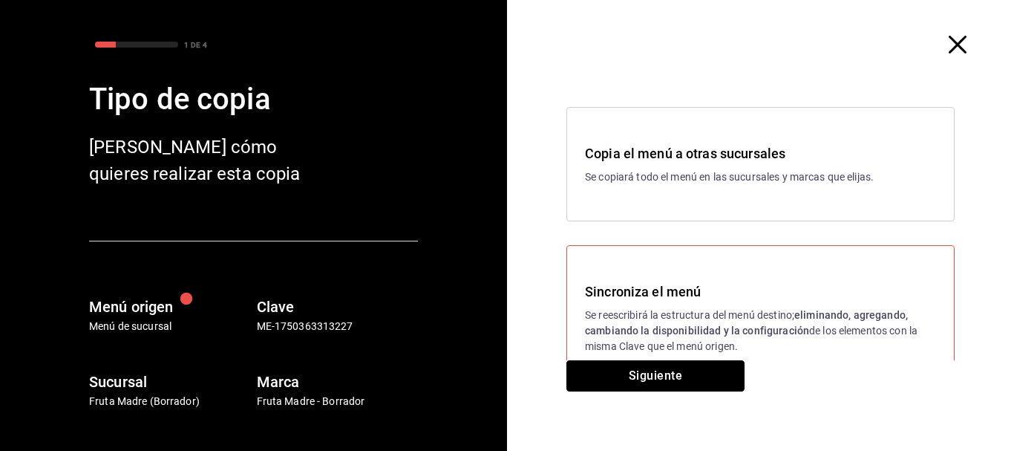
click at [638, 367] on button "Siguiente" at bounding box center [655, 375] width 178 height 31
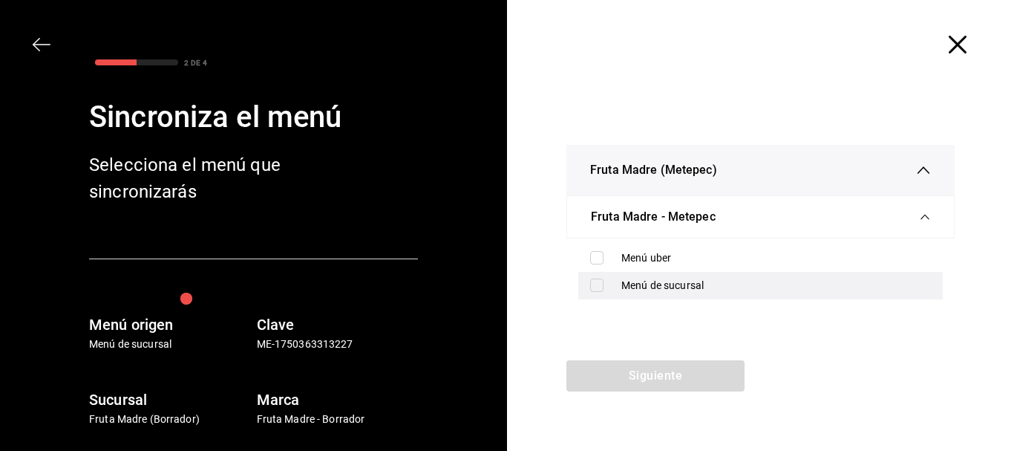
click at [604, 284] on label at bounding box center [599, 284] width 19 height 13
click at [604, 284] on input "checkbox" at bounding box center [596, 284] width 13 height 13
click at [594, 291] on input "checkbox" at bounding box center [596, 284] width 13 height 13
checkbox input "true"
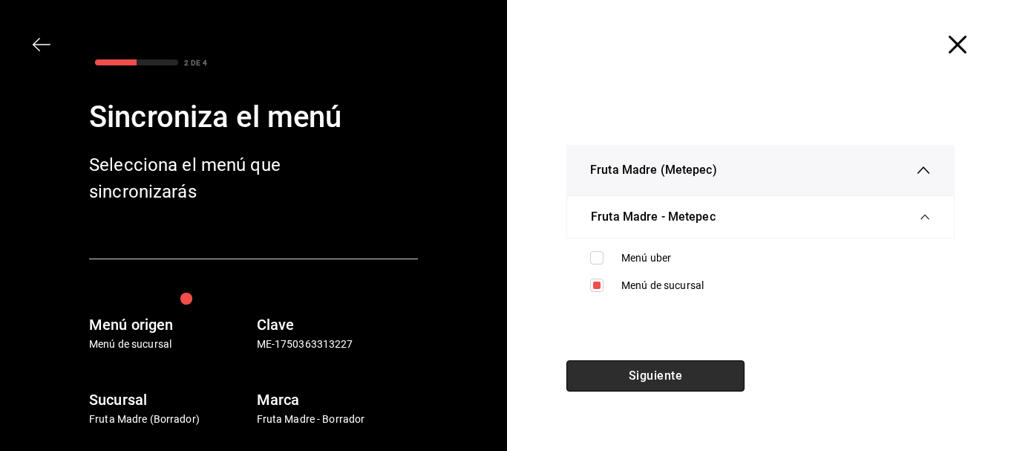
click at [605, 382] on button "Siguiente" at bounding box center [655, 375] width 178 height 31
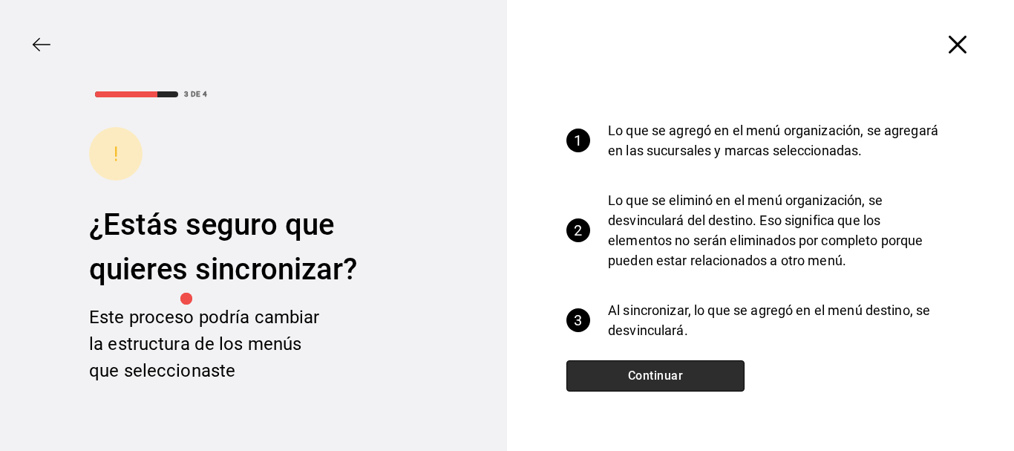
click at [634, 370] on button "Continuar" at bounding box center [655, 375] width 178 height 31
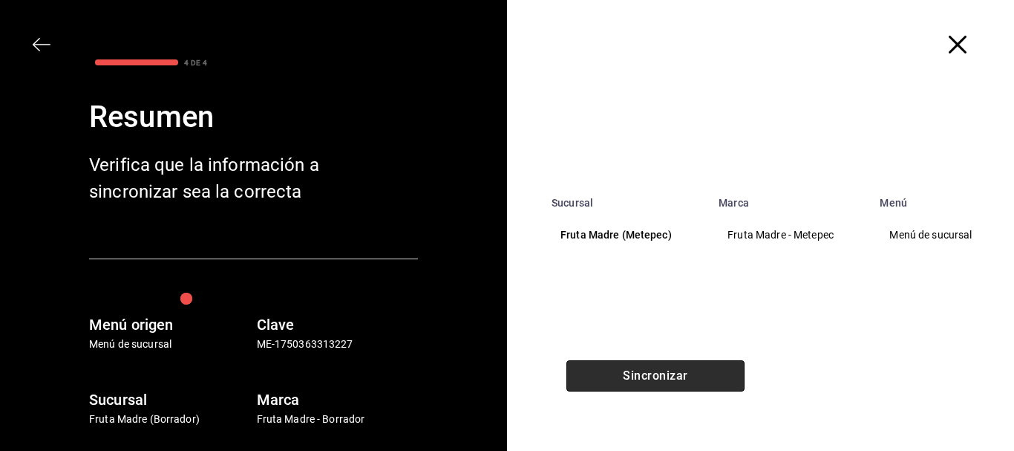
click at [653, 379] on button "Sincronizar" at bounding box center [655, 375] width 178 height 31
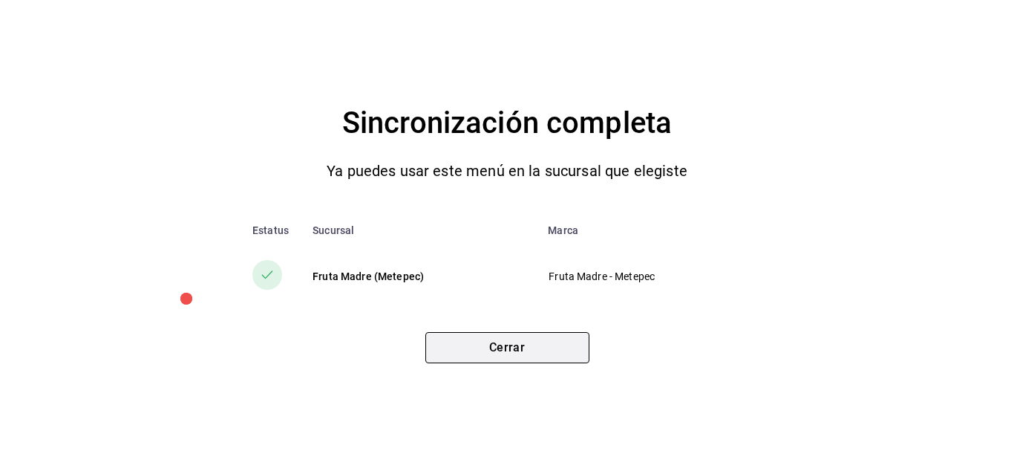
click at [555, 348] on button "Cerrar" at bounding box center [507, 347] width 164 height 31
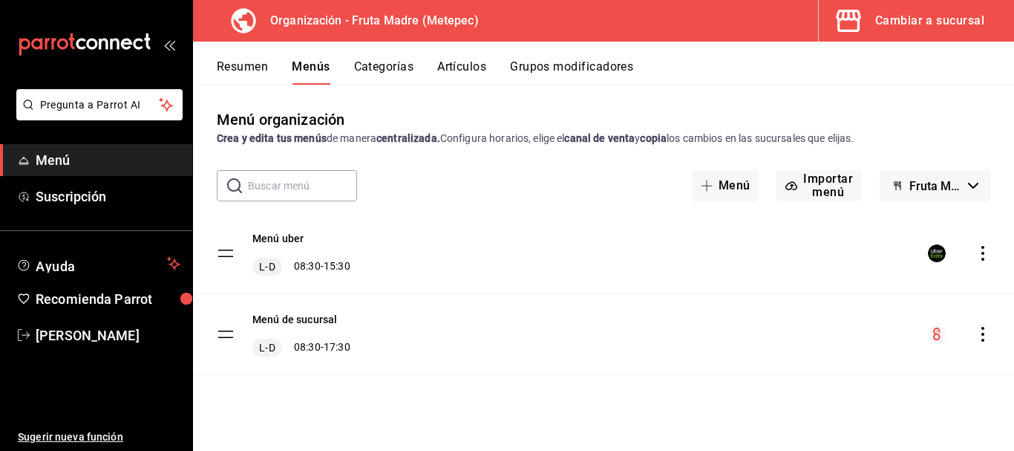
click at [986, 255] on icon "actions" at bounding box center [983, 253] width 15 height 15
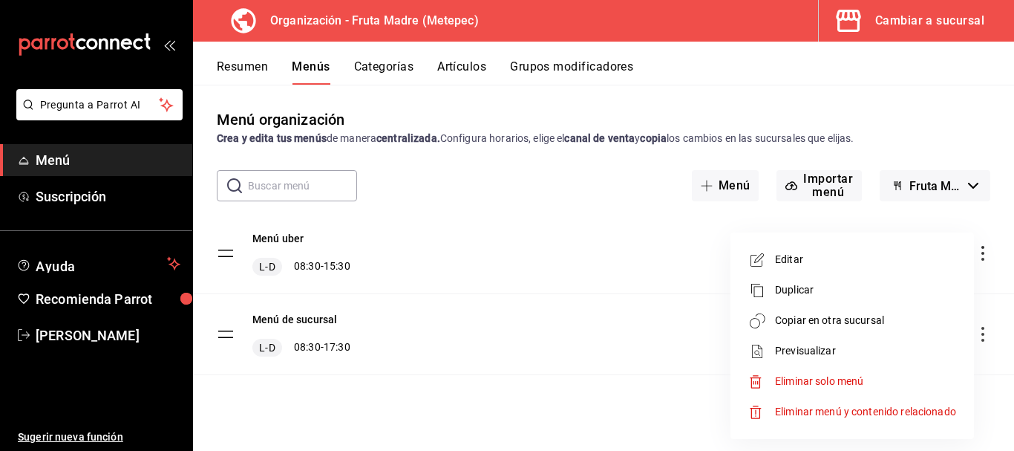
click at [827, 326] on span "Copiar en otra sucursal" at bounding box center [865, 321] width 181 height 16
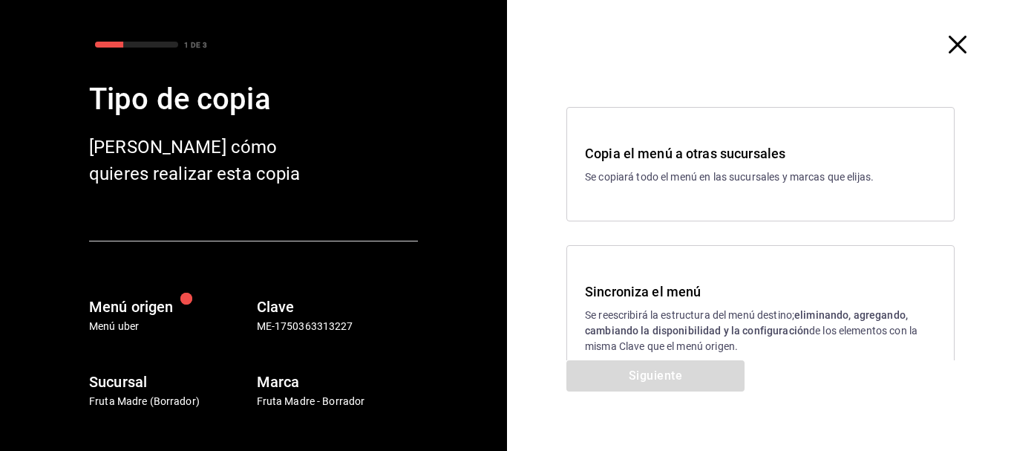
click at [701, 317] on p "Se reescribirá la estructura del menú destino; eliminando, agregando, cambiando…" at bounding box center [760, 330] width 351 height 47
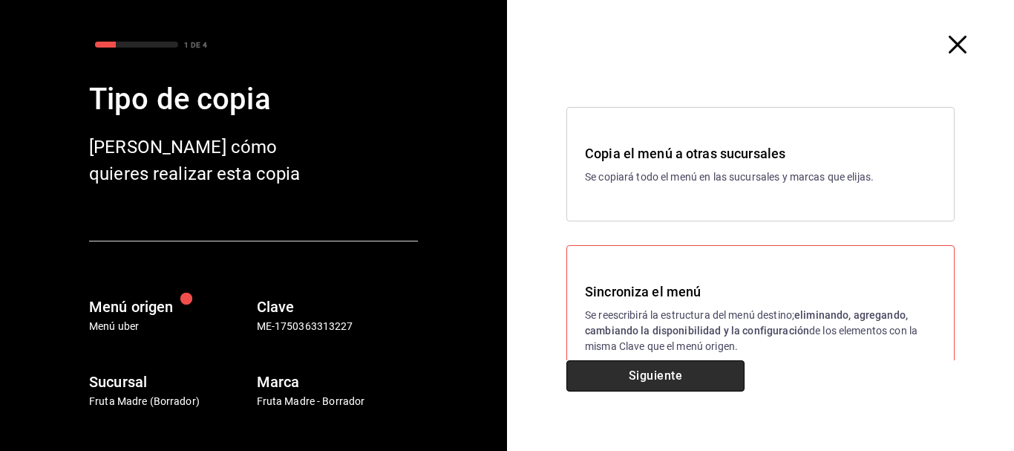
click at [689, 374] on button "Siguiente" at bounding box center [655, 375] width 178 height 31
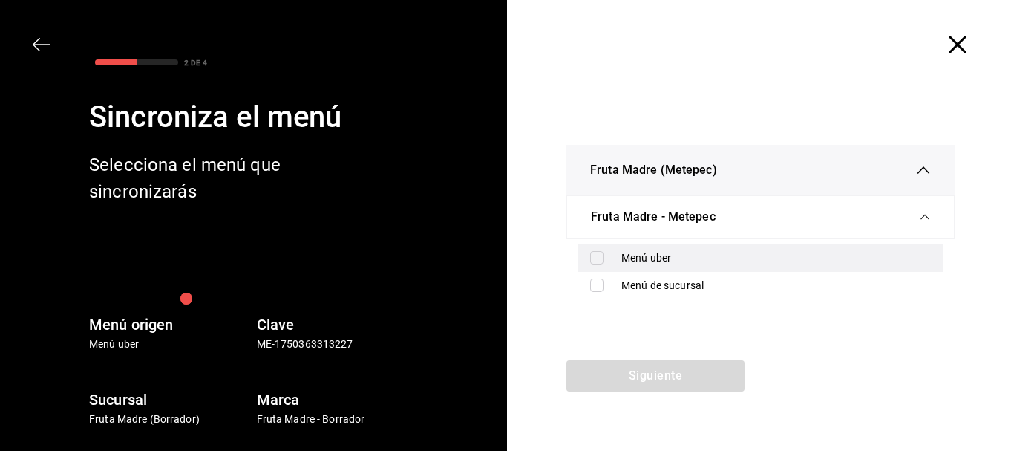
click at [679, 259] on div "Menú uber" at bounding box center [776, 258] width 310 height 16
checkbox input "true"
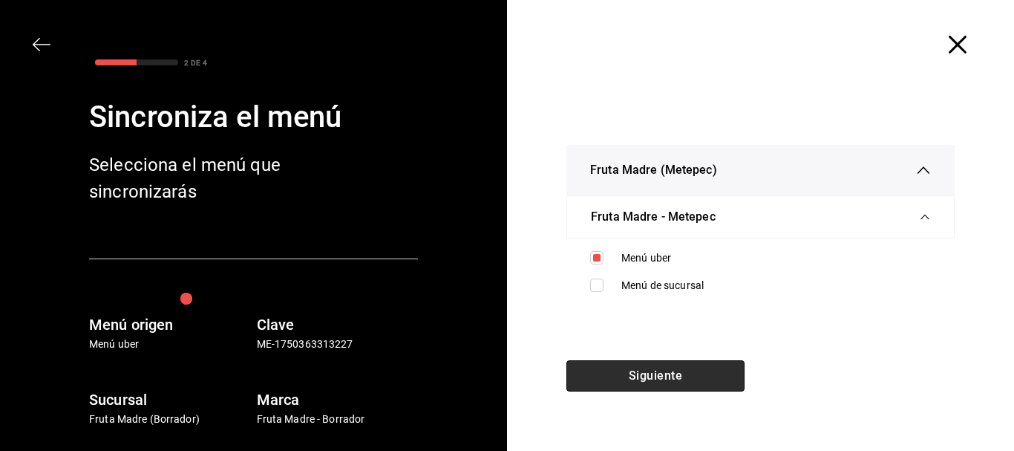
click at [679, 371] on button "Siguiente" at bounding box center [655, 375] width 178 height 31
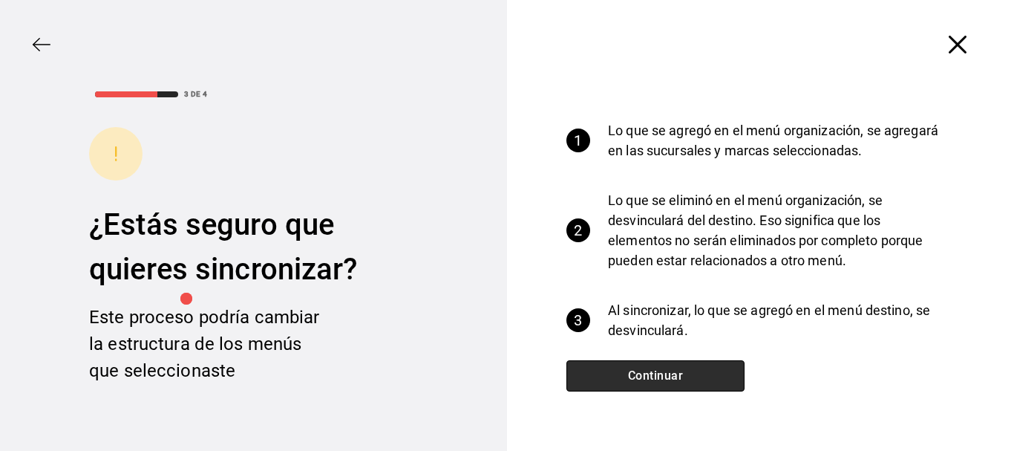
click at [672, 388] on button "Continuar" at bounding box center [655, 375] width 178 height 31
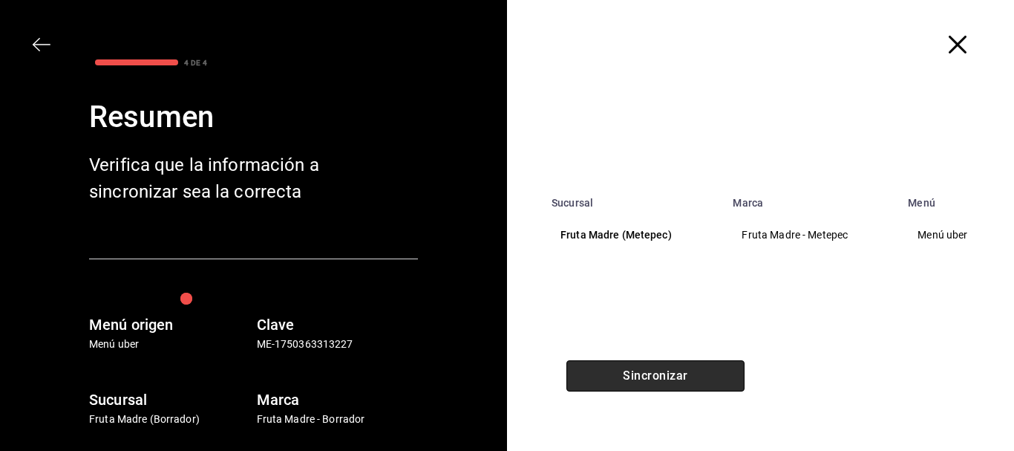
click at [687, 377] on button "Sincronizar" at bounding box center [655, 375] width 178 height 31
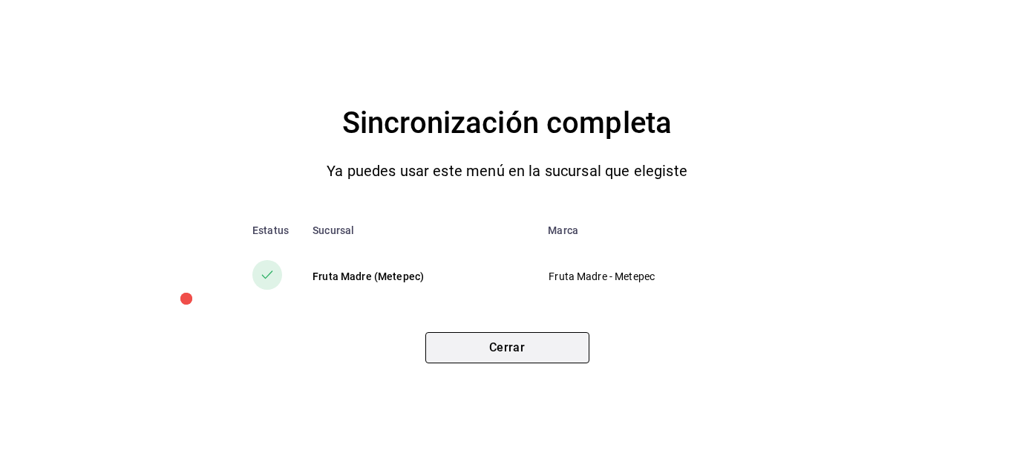
click at [513, 356] on button "Cerrar" at bounding box center [507, 347] width 164 height 31
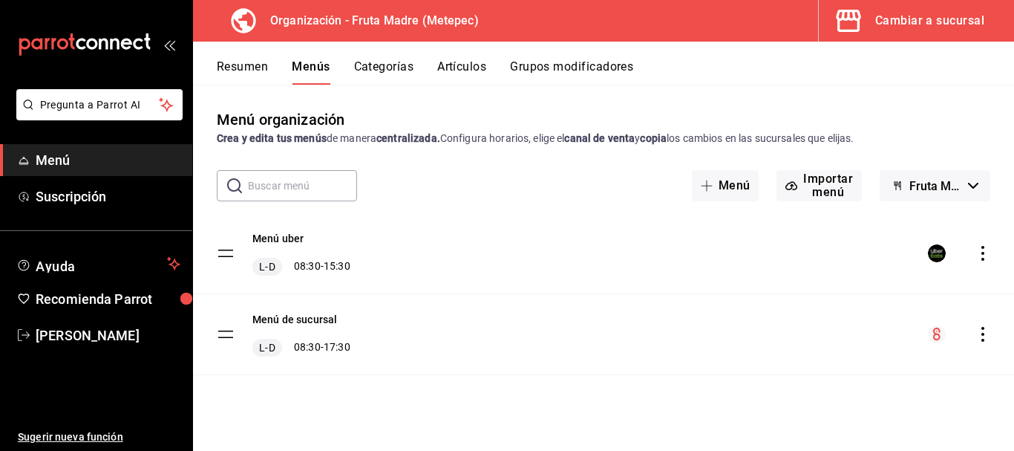
click at [889, 28] on div "Cambiar a sucursal" at bounding box center [929, 20] width 109 height 21
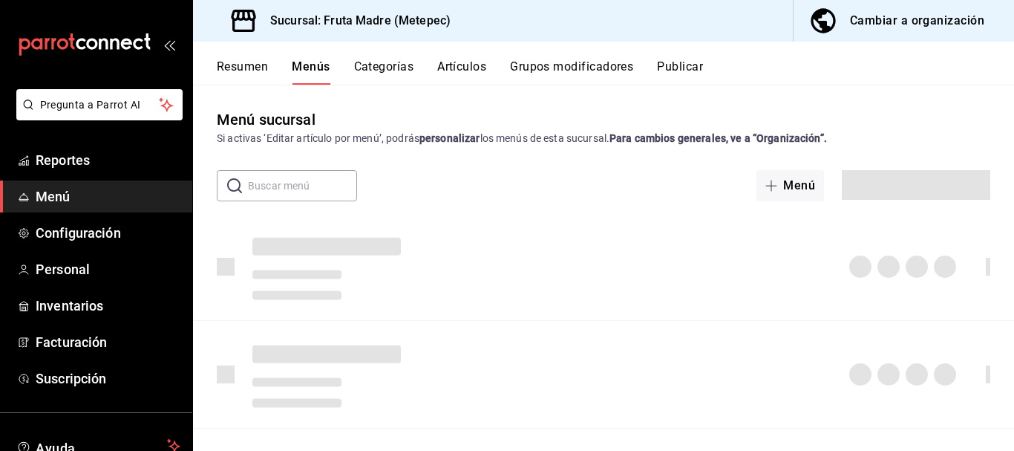
click at [677, 71] on button "Publicar" at bounding box center [680, 71] width 46 height 25
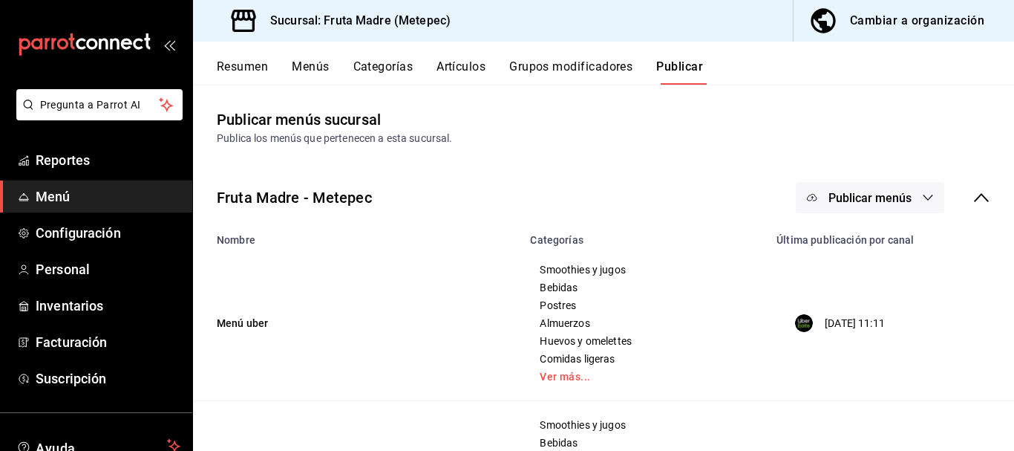
click at [894, 195] on span "Publicar menús" at bounding box center [870, 198] width 83 height 14
click at [867, 238] on span "Uber Eats" at bounding box center [880, 246] width 71 height 16
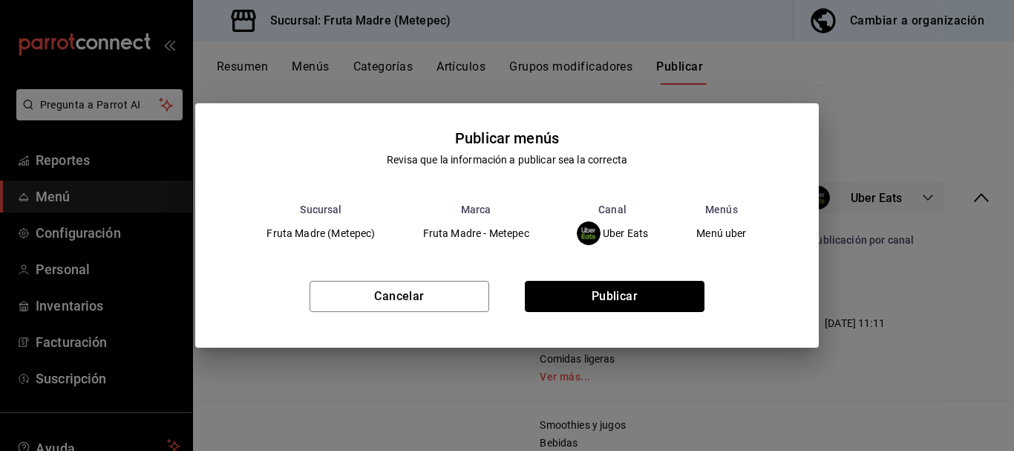
drag, startPoint x: 635, startPoint y: 295, endPoint x: 642, endPoint y: 252, distance: 43.0
click at [636, 266] on div "Cancelar Publicar" at bounding box center [506, 302] width 623 height 91
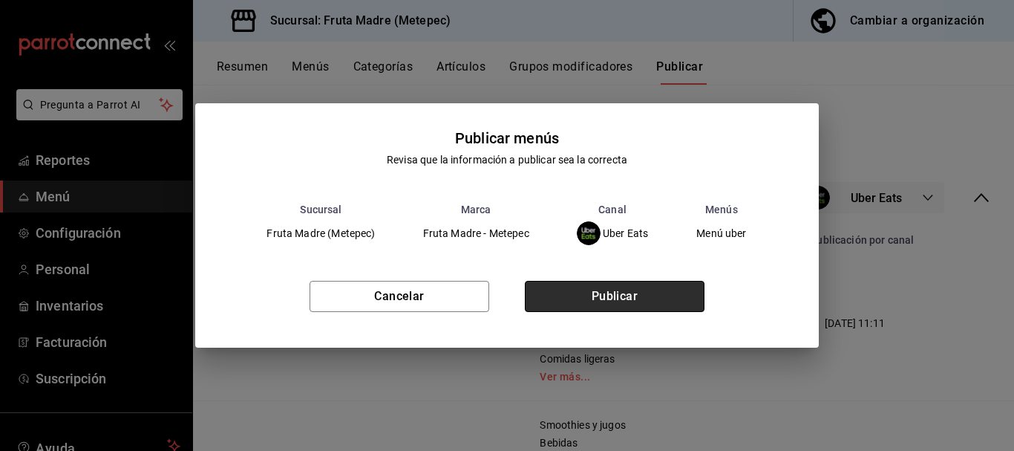
click at [654, 296] on button "Publicar" at bounding box center [615, 296] width 180 height 31
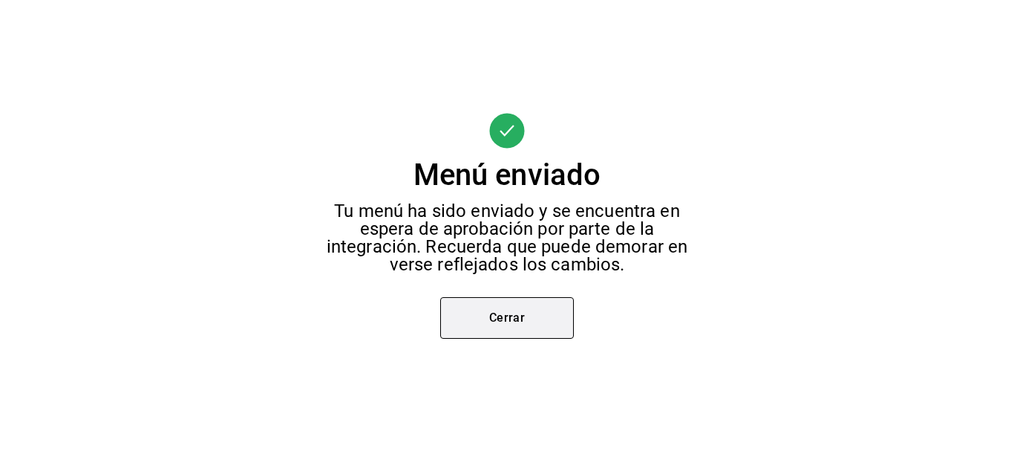
click at [502, 321] on button "Cerrar" at bounding box center [507, 318] width 134 height 42
